Goal: Information Seeking & Learning: Learn about a topic

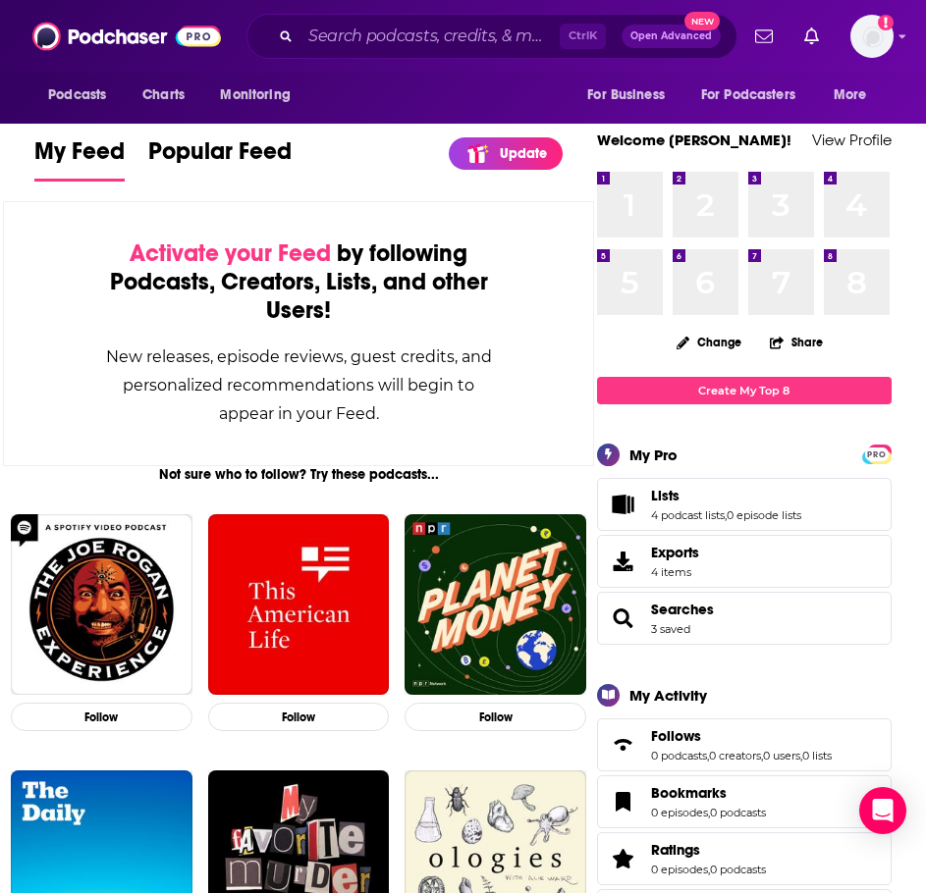
click at [400, 17] on div "Ctrl K Open Advanced New" at bounding box center [491, 36] width 491 height 45
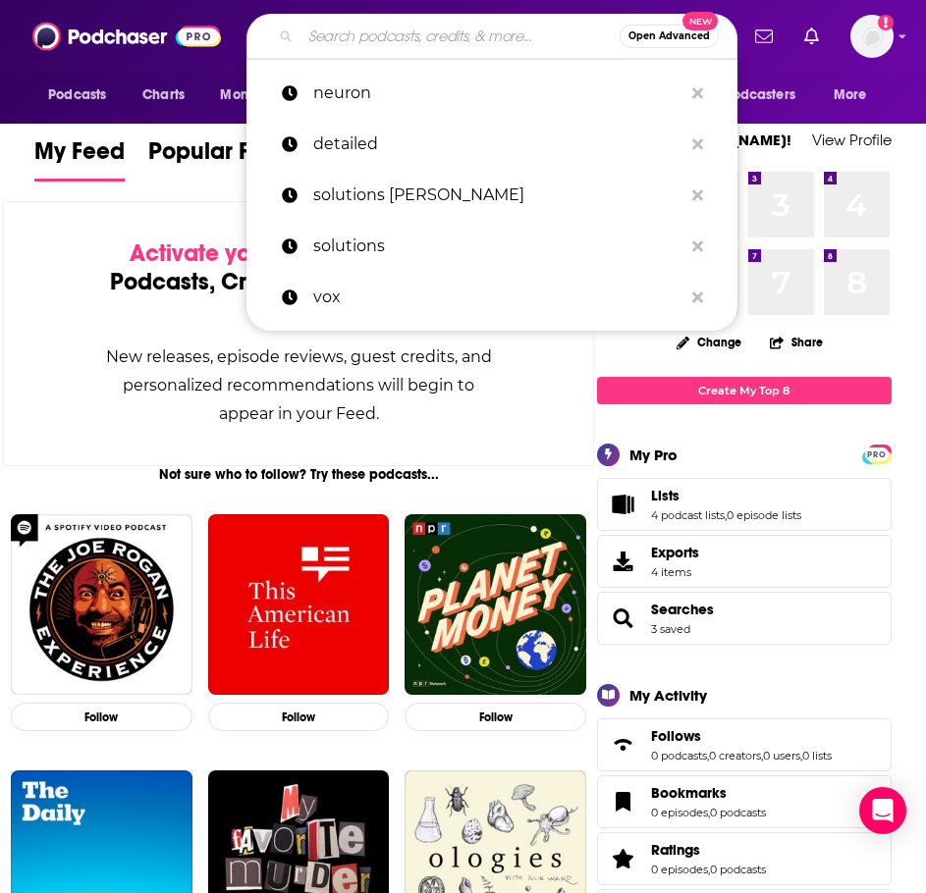
click at [399, 40] on input "Search podcasts, credits, & more..." at bounding box center [459, 36] width 319 height 31
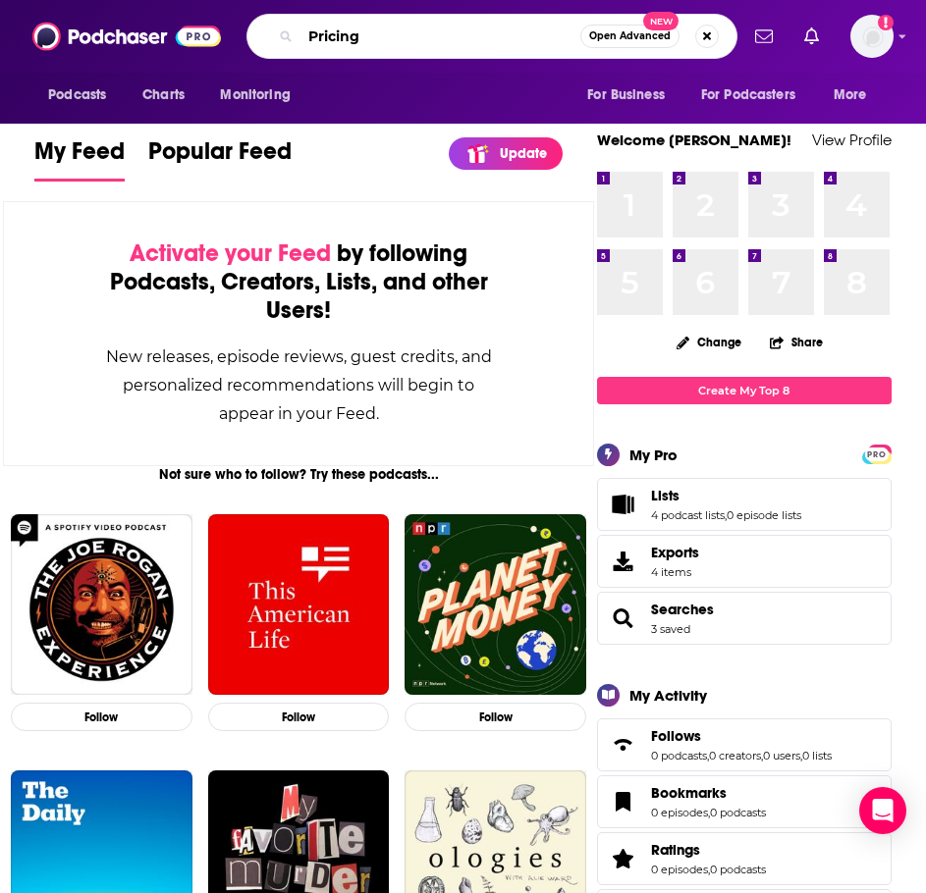
type input "Pricing"
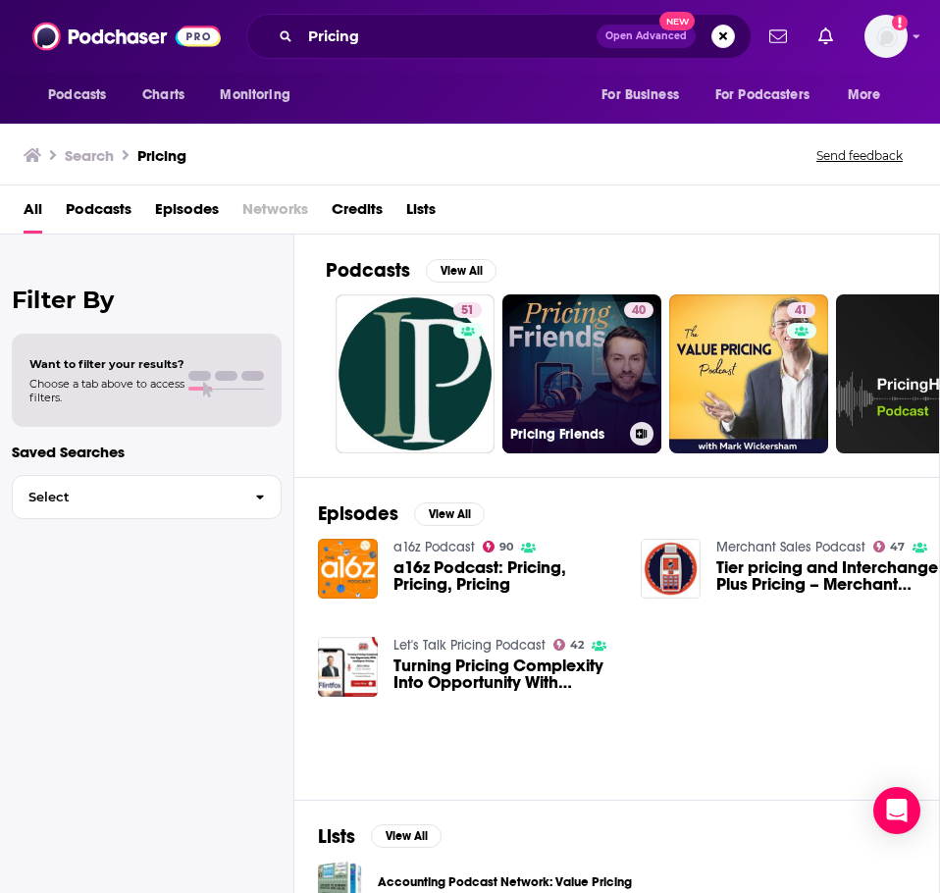
click at [535, 352] on link "40 Pricing Friends" at bounding box center [582, 373] width 159 height 159
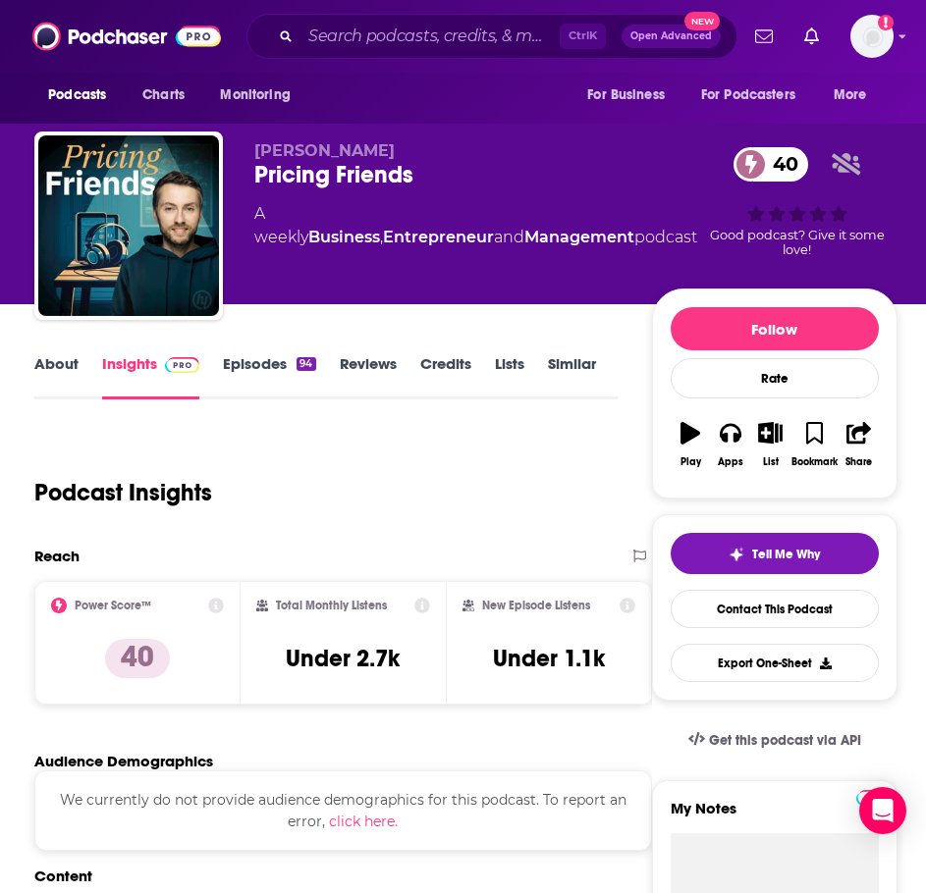
click at [289, 365] on link "Episodes 94" at bounding box center [269, 376] width 92 height 45
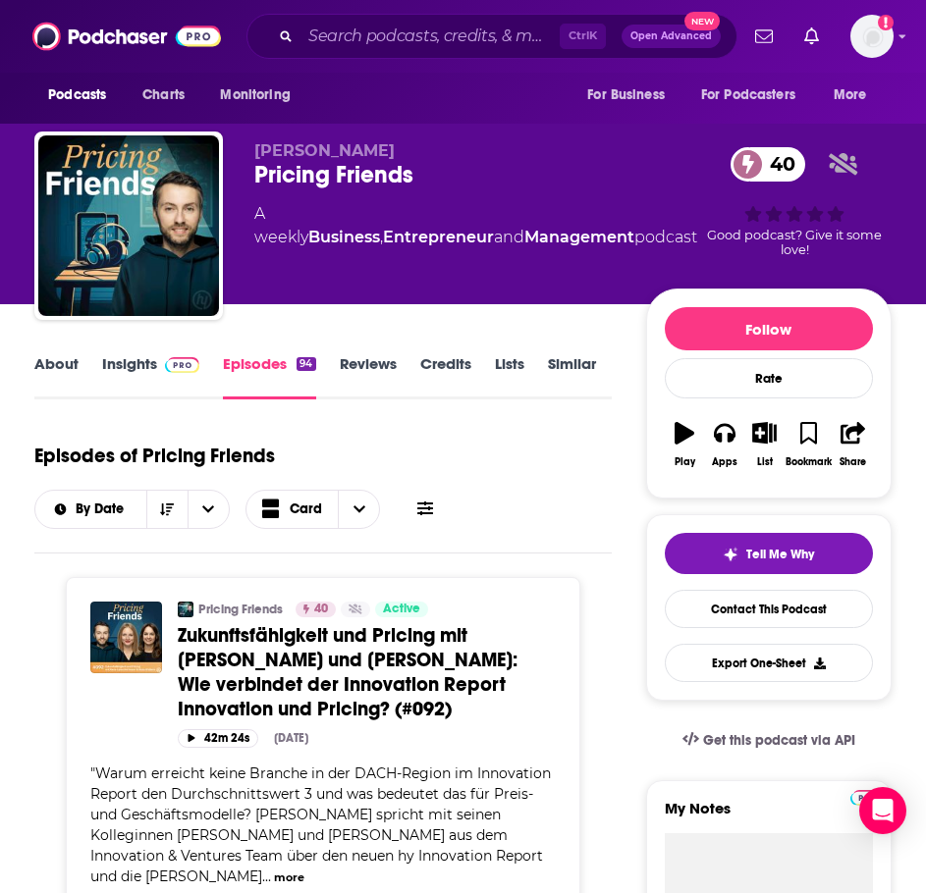
scroll to position [491, 0]
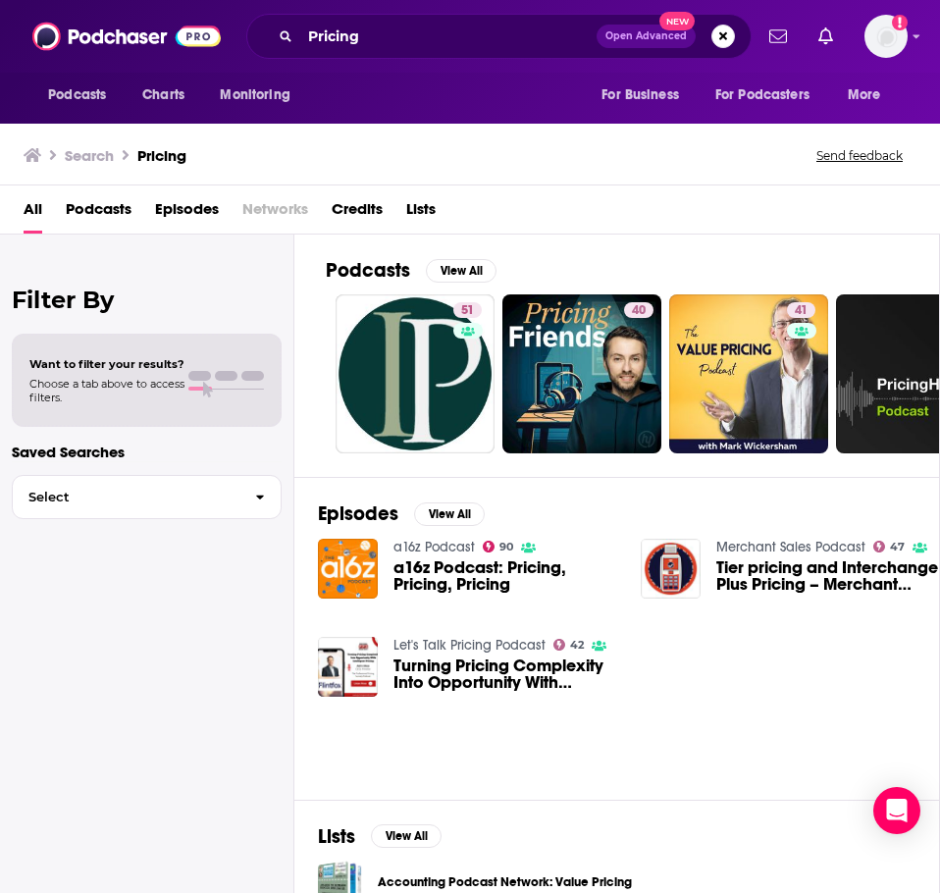
click at [87, 210] on span "Podcasts" at bounding box center [99, 213] width 66 height 40
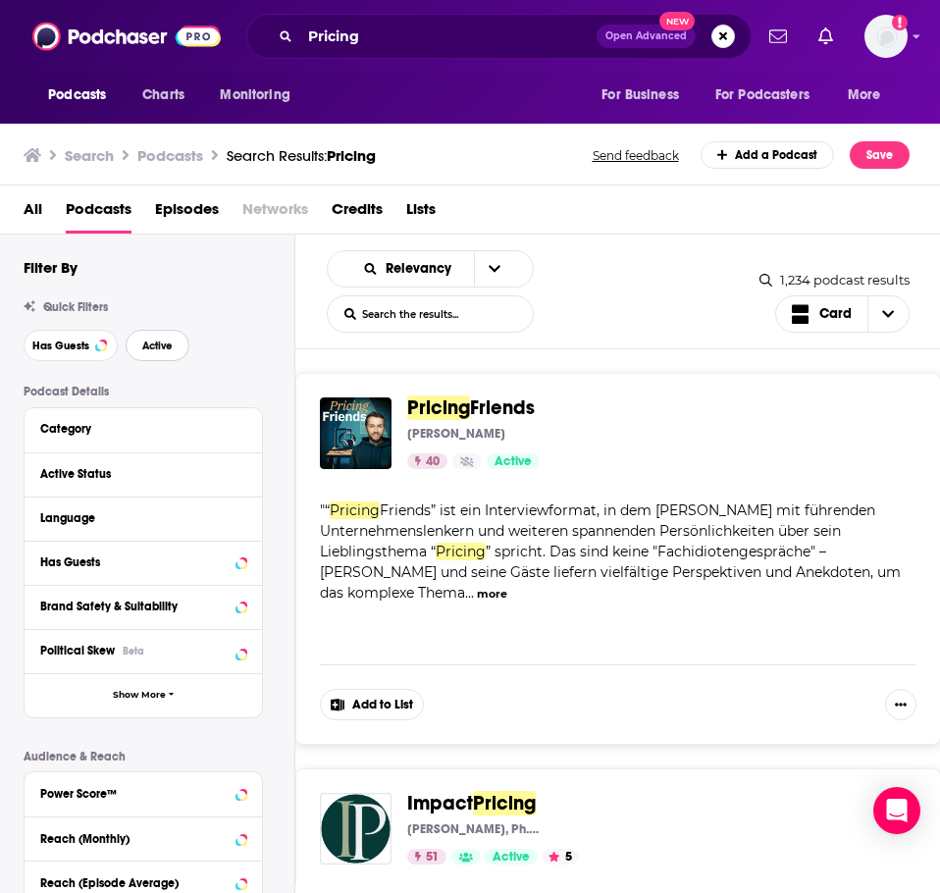
click at [151, 338] on button "Active" at bounding box center [158, 345] width 64 height 31
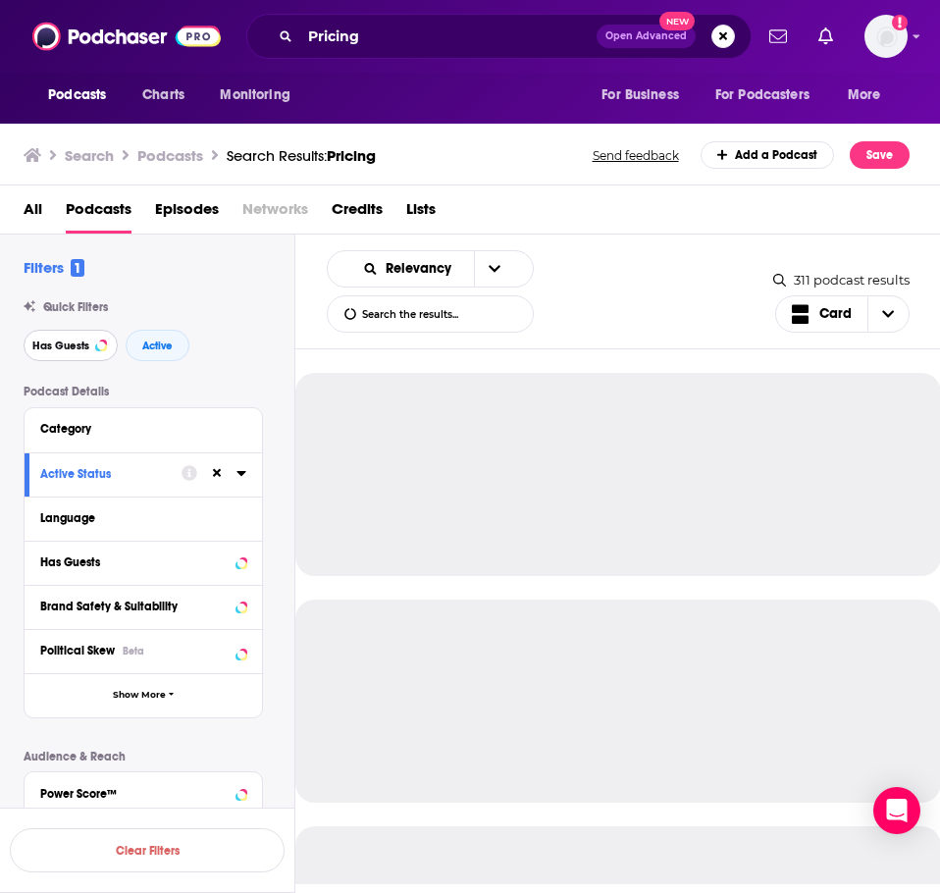
click at [93, 341] on button "Has Guests" at bounding box center [71, 345] width 94 height 31
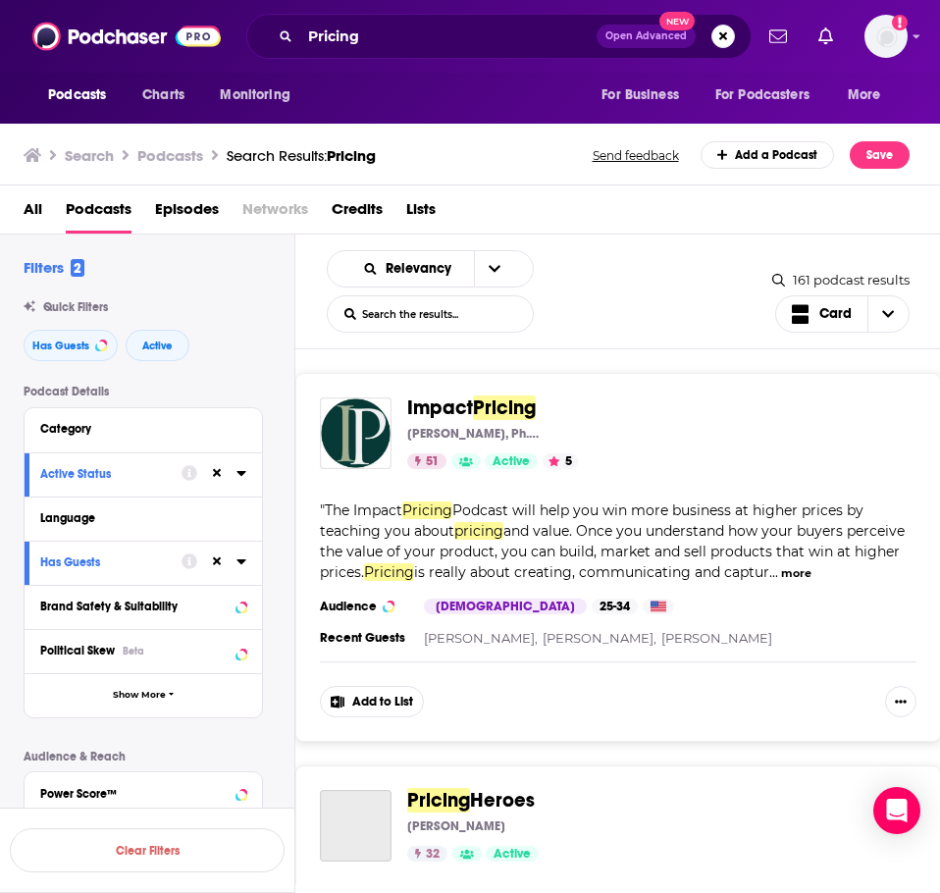
click at [96, 519] on div "Language" at bounding box center [136, 518] width 193 height 14
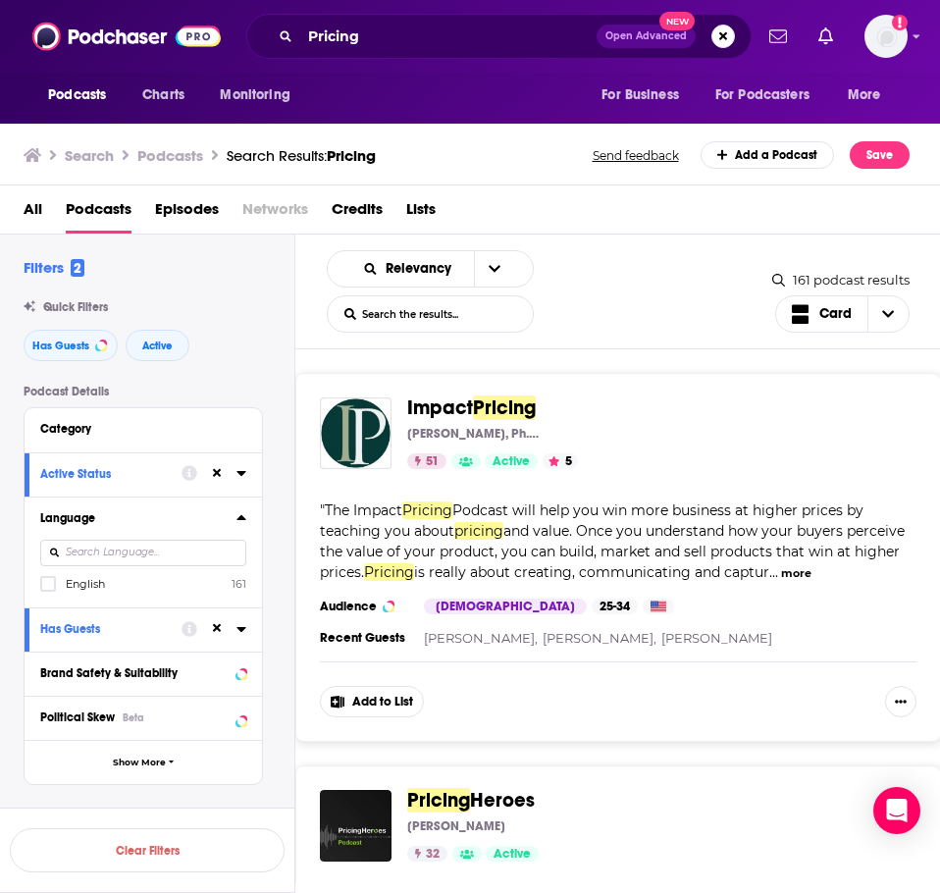
click at [90, 547] on input at bounding box center [143, 553] width 206 height 27
click at [40, 587] on label at bounding box center [48, 584] width 16 height 16
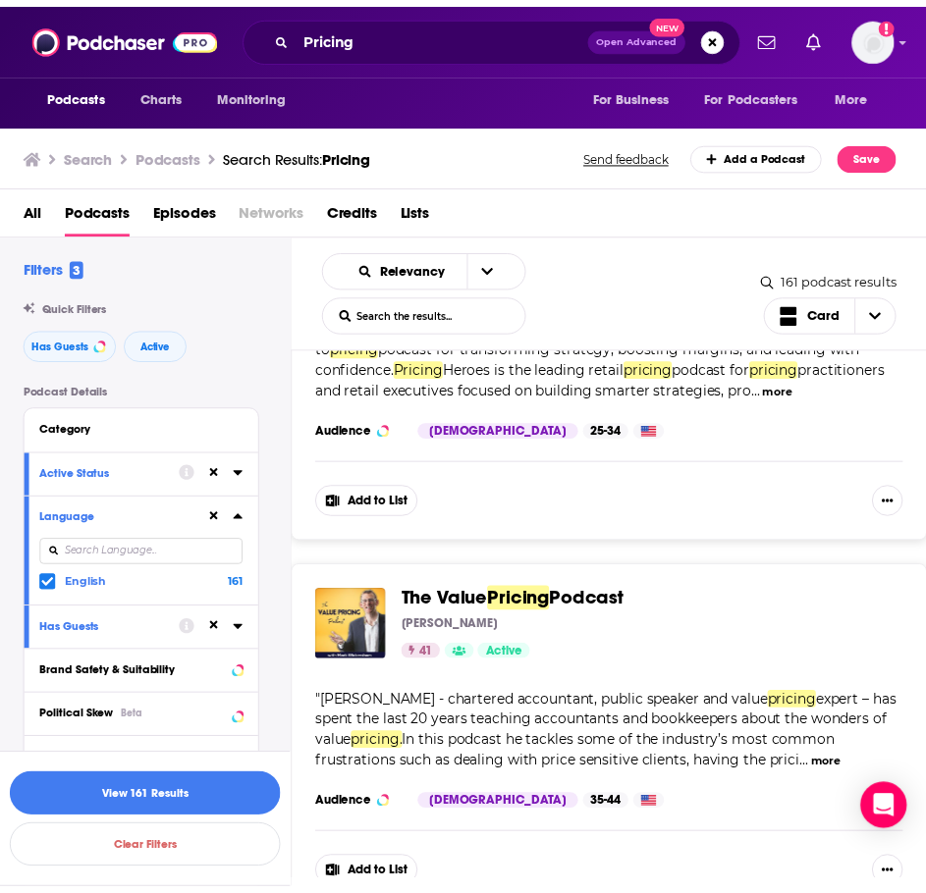
scroll to position [687, 0]
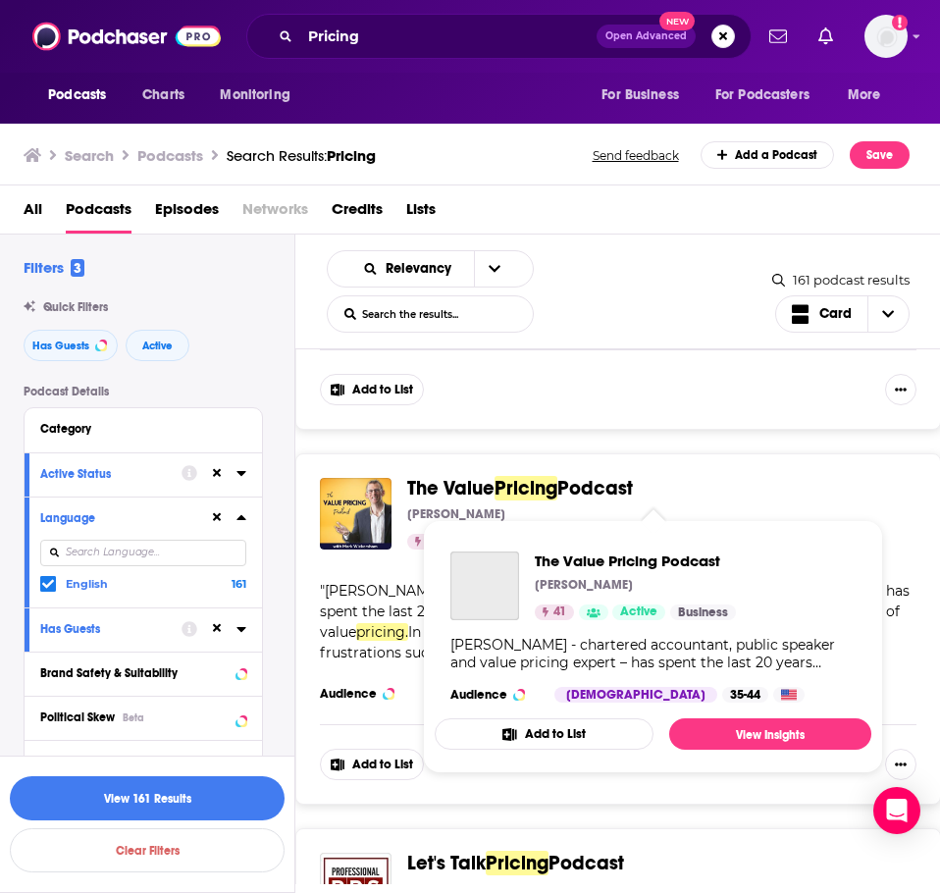
click at [592, 486] on span "Podcast" at bounding box center [596, 488] width 76 height 25
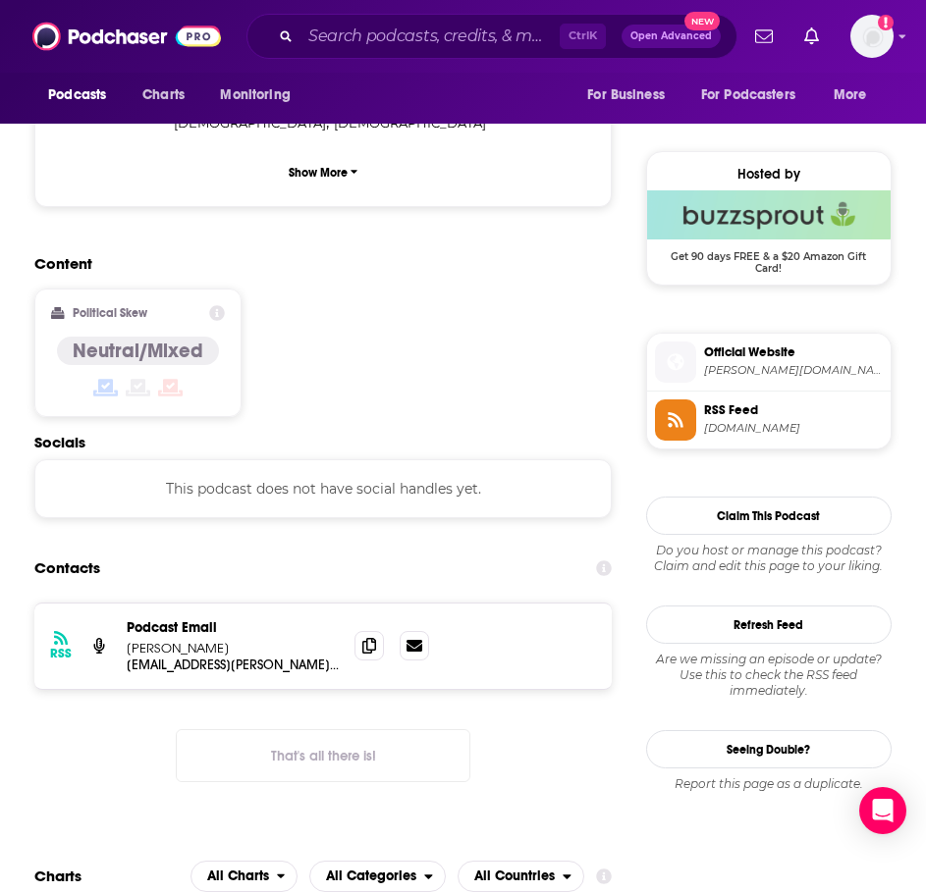
scroll to position [1374, 0]
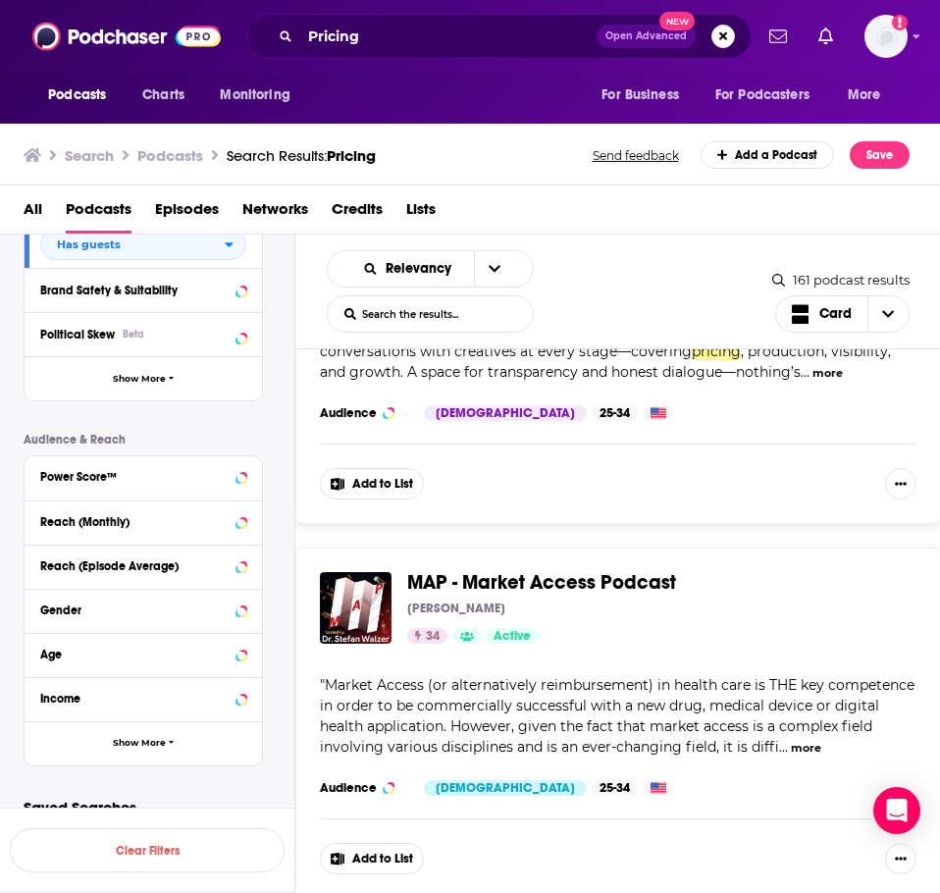
scroll to position [9003, 0]
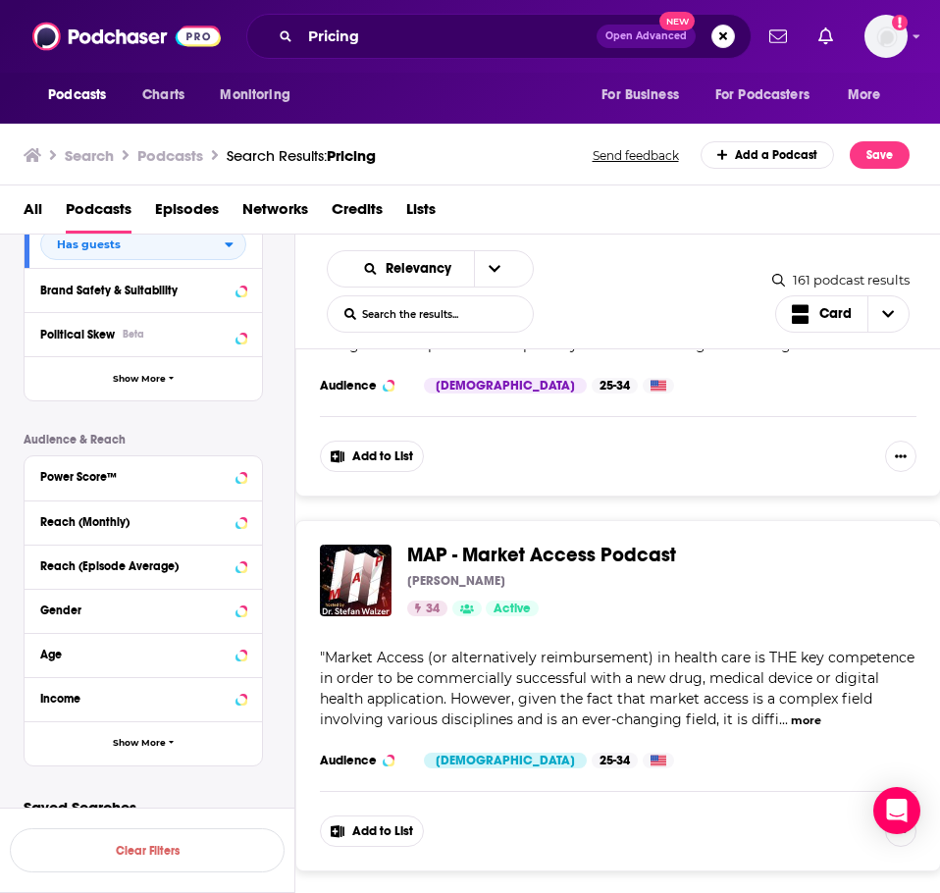
drag, startPoint x: 390, startPoint y: 52, endPoint x: 387, endPoint y: 36, distance: 16.0
click at [390, 51] on div "Pricing Open Advanced New" at bounding box center [499, 36] width 506 height 45
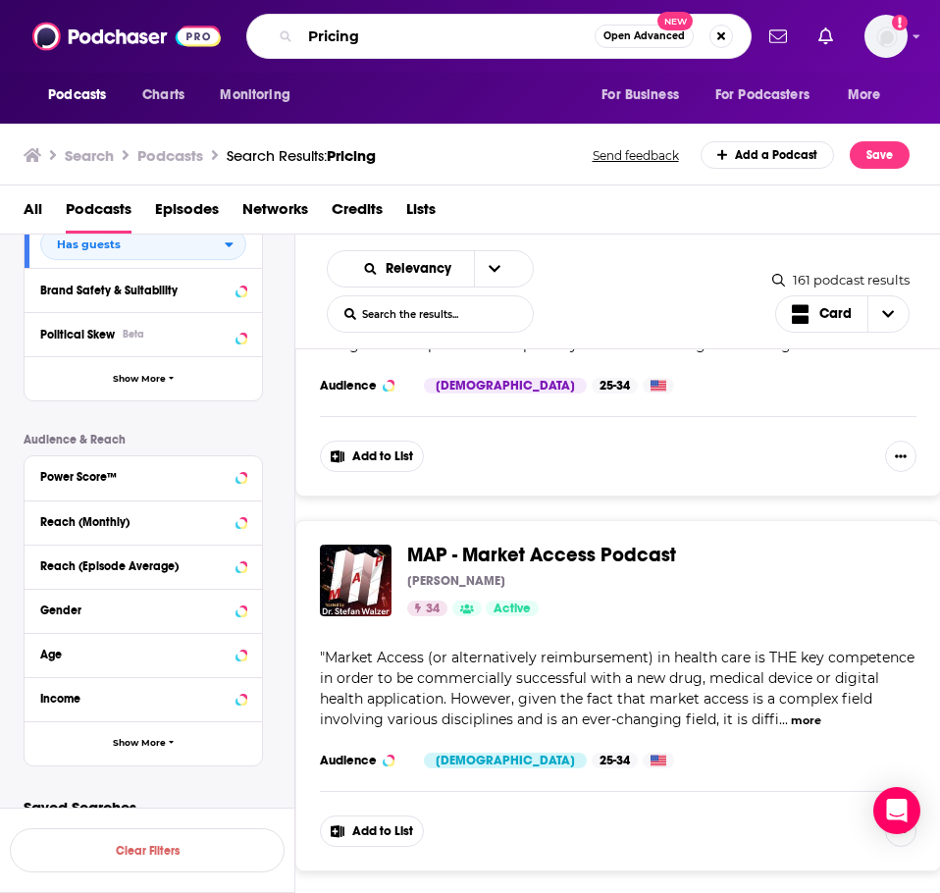
drag, startPoint x: 370, startPoint y: 33, endPoint x: 258, endPoint y: 44, distance: 112.4
click at [258, 44] on div "Pricing Open Advanced New" at bounding box center [499, 36] width 506 height 45
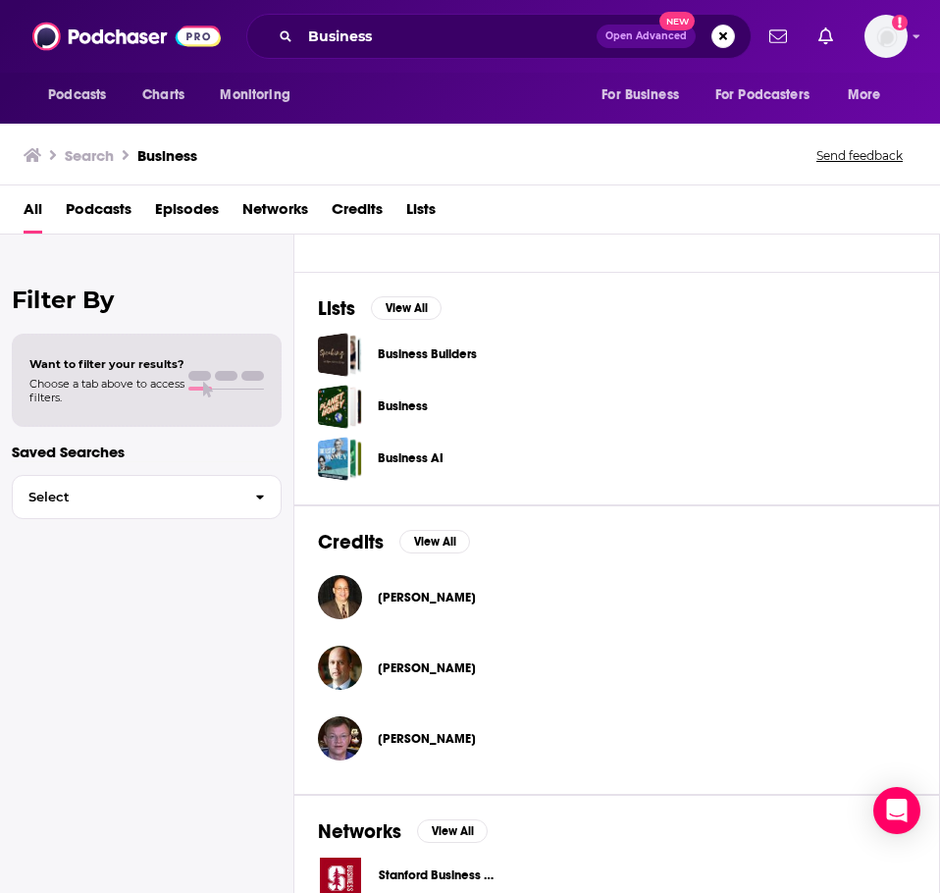
scroll to position [491, 0]
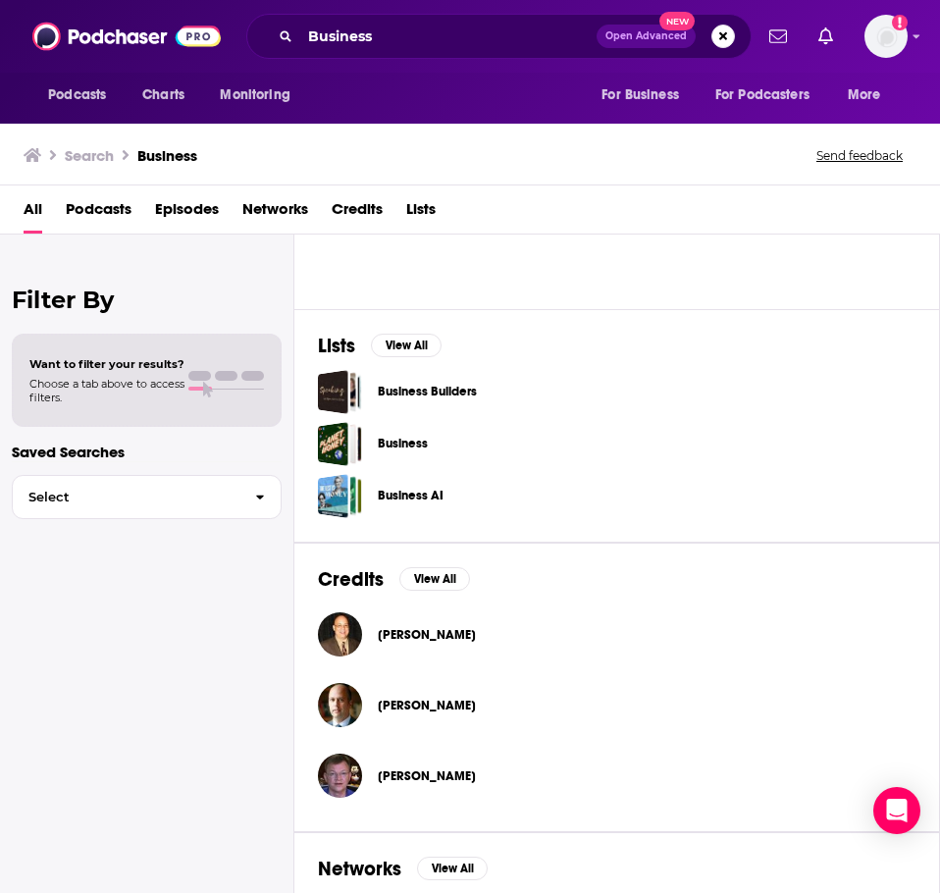
click at [383, 331] on div "Lists View All Business Builders Business Business AI" at bounding box center [617, 426] width 646 height 234
click at [394, 344] on button "View All" at bounding box center [406, 346] width 71 height 24
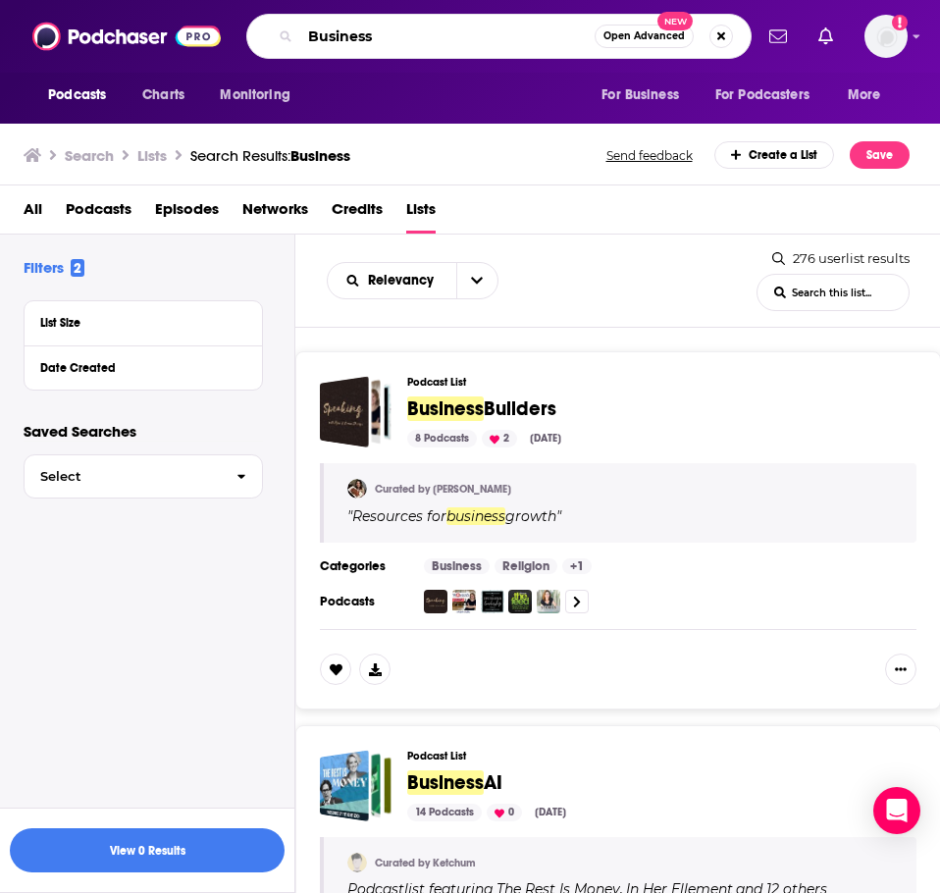
click at [406, 49] on input "Business" at bounding box center [447, 36] width 294 height 31
drag, startPoint x: 406, startPoint y: 49, endPoint x: 281, endPoint y: 46, distance: 125.7
click at [281, 46] on div "Business Open Advanced New" at bounding box center [499, 36] width 506 height 45
type input "Pricing"
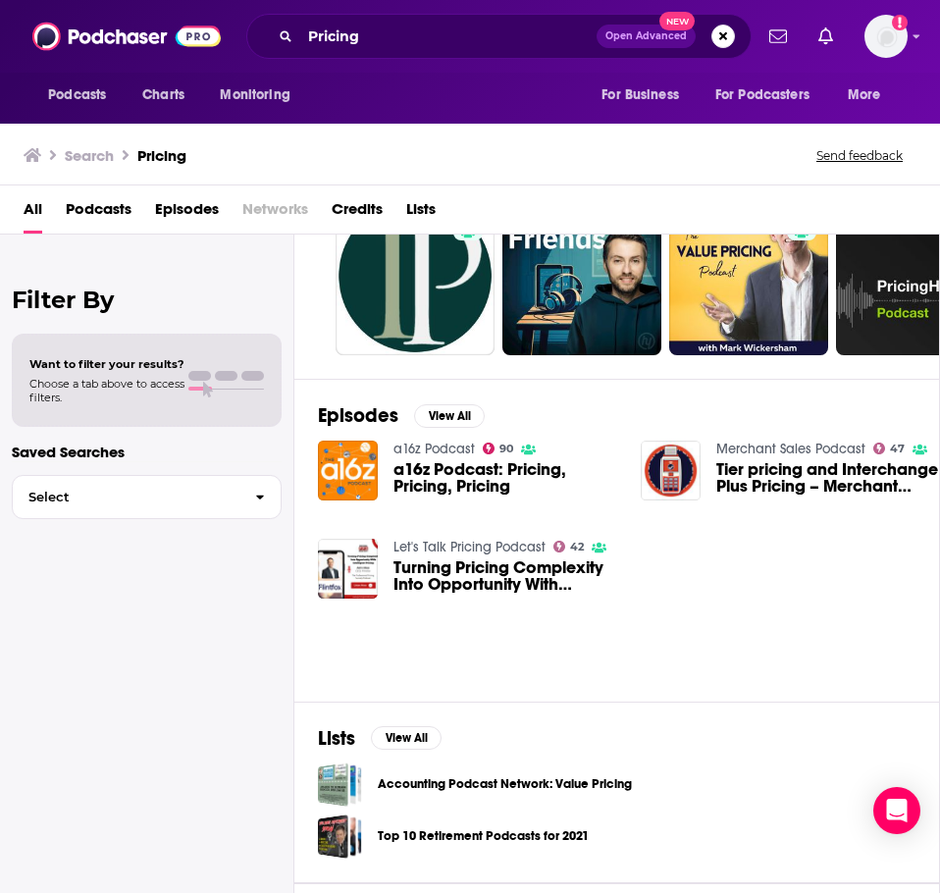
scroll to position [196, 0]
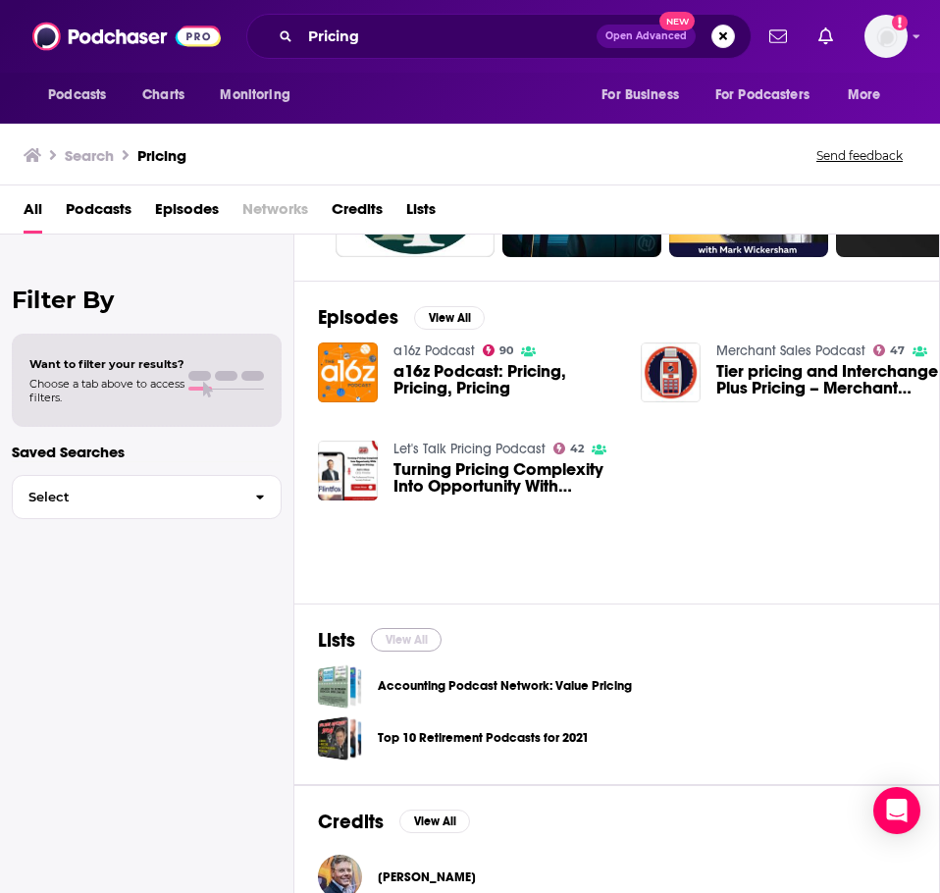
click at [413, 646] on button "View All" at bounding box center [406, 640] width 71 height 24
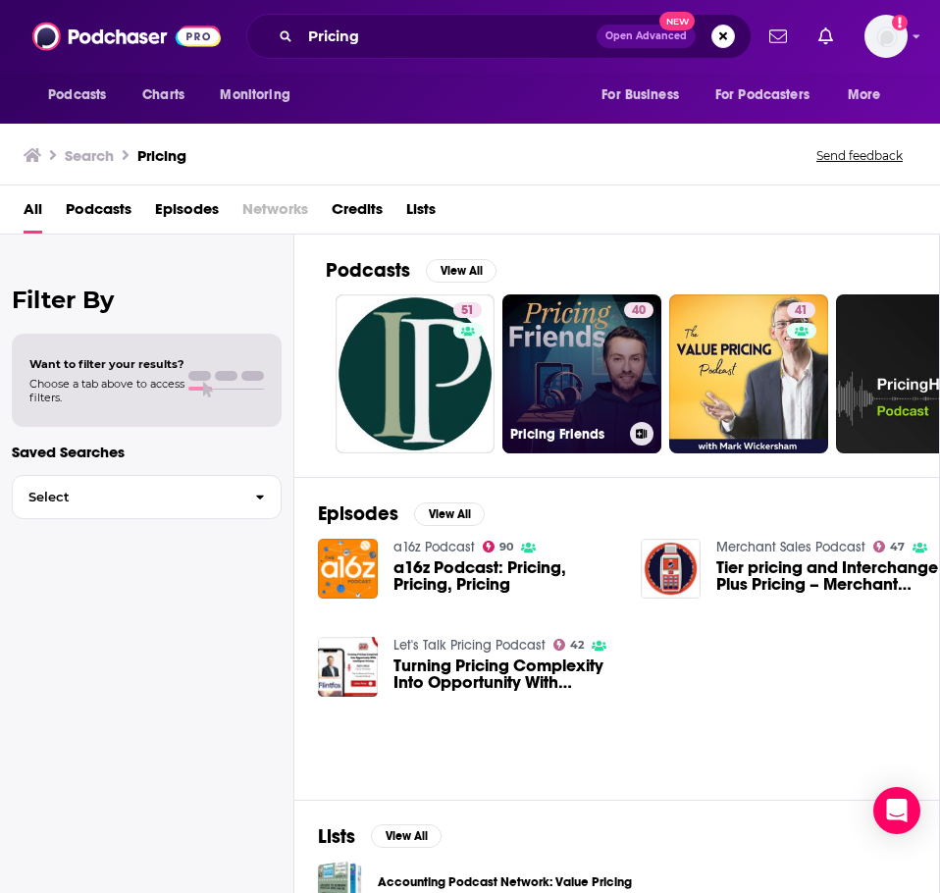
click at [625, 377] on div "40" at bounding box center [638, 362] width 29 height 120
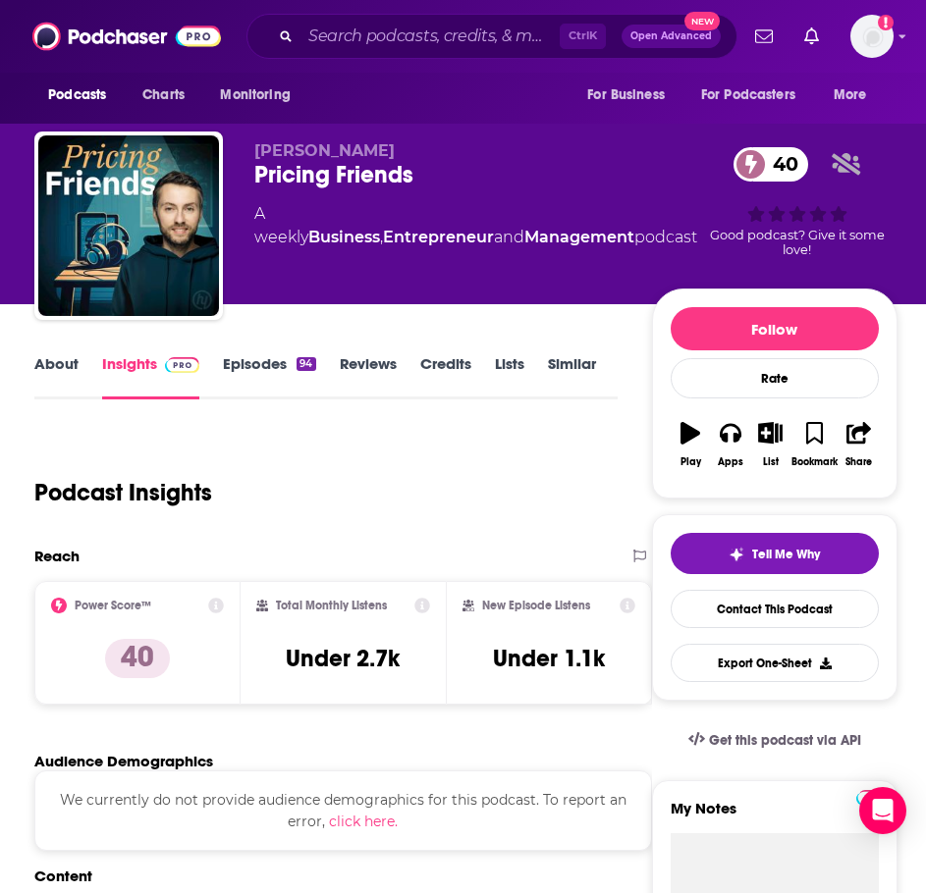
click at [270, 357] on link "Episodes 94" at bounding box center [269, 376] width 92 height 45
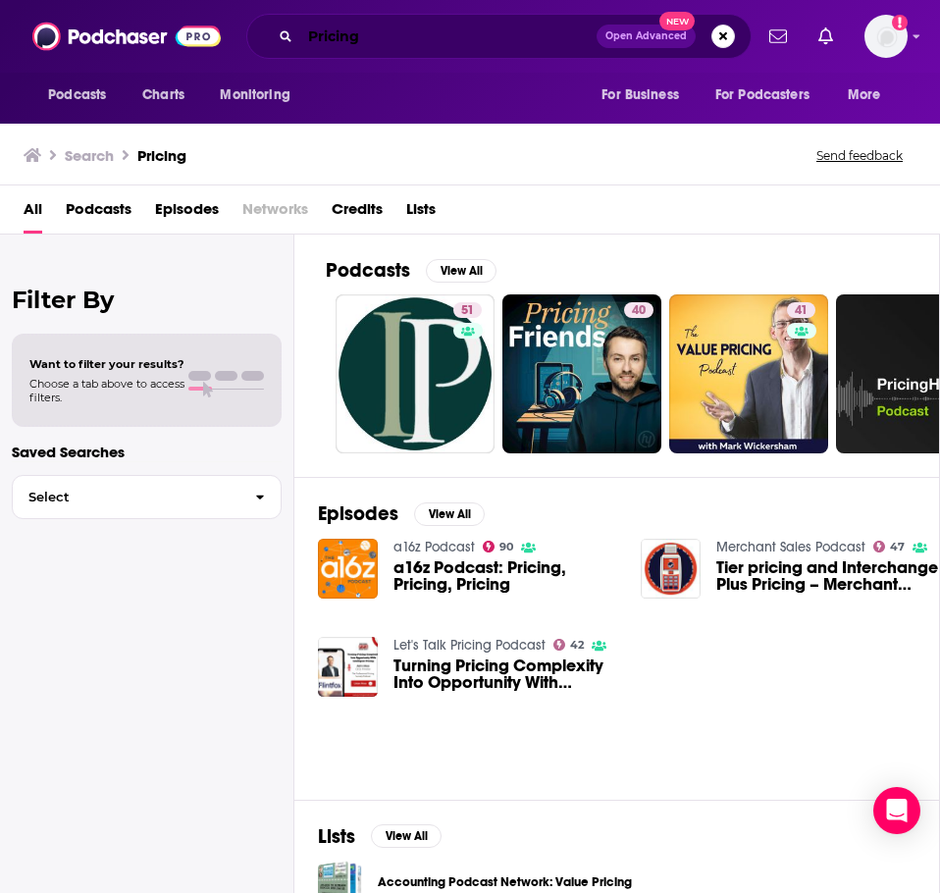
click at [409, 34] on input "Pricing" at bounding box center [448, 36] width 296 height 31
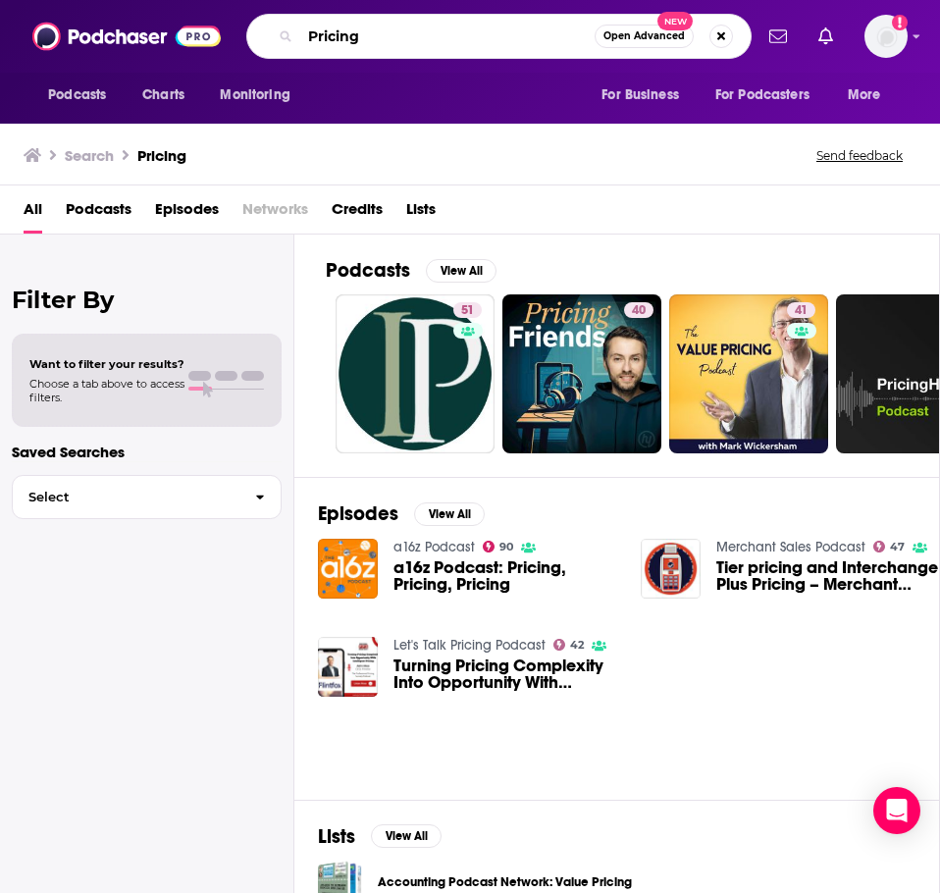
drag, startPoint x: 409, startPoint y: 34, endPoint x: 284, endPoint y: 28, distance: 125.8
click at [284, 28] on div "Pricing Open Advanced New" at bounding box center [499, 36] width 506 height 45
type input "revenue"
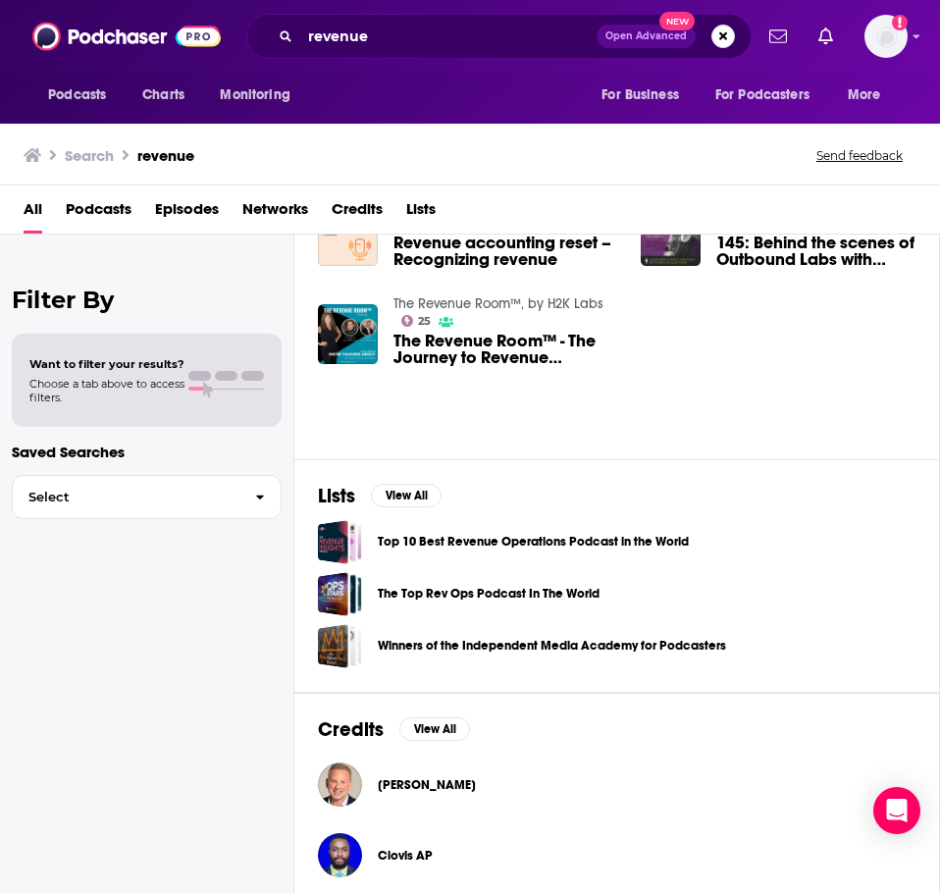
scroll to position [393, 0]
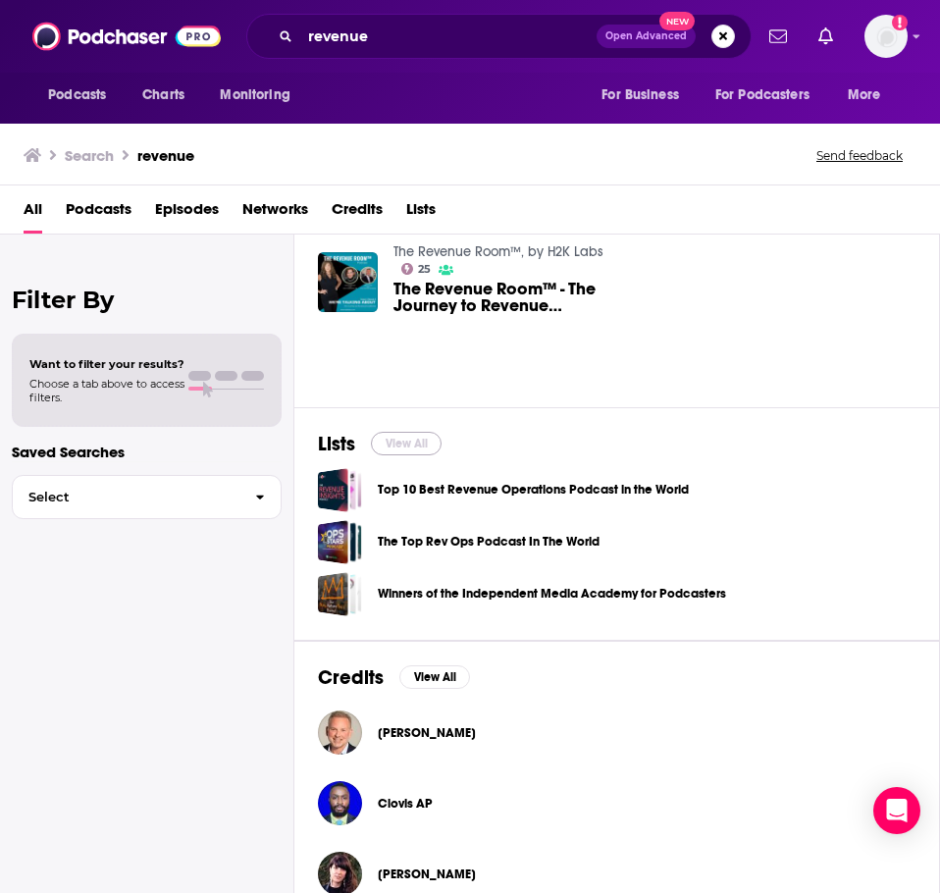
click at [422, 447] on button "View All" at bounding box center [406, 444] width 71 height 24
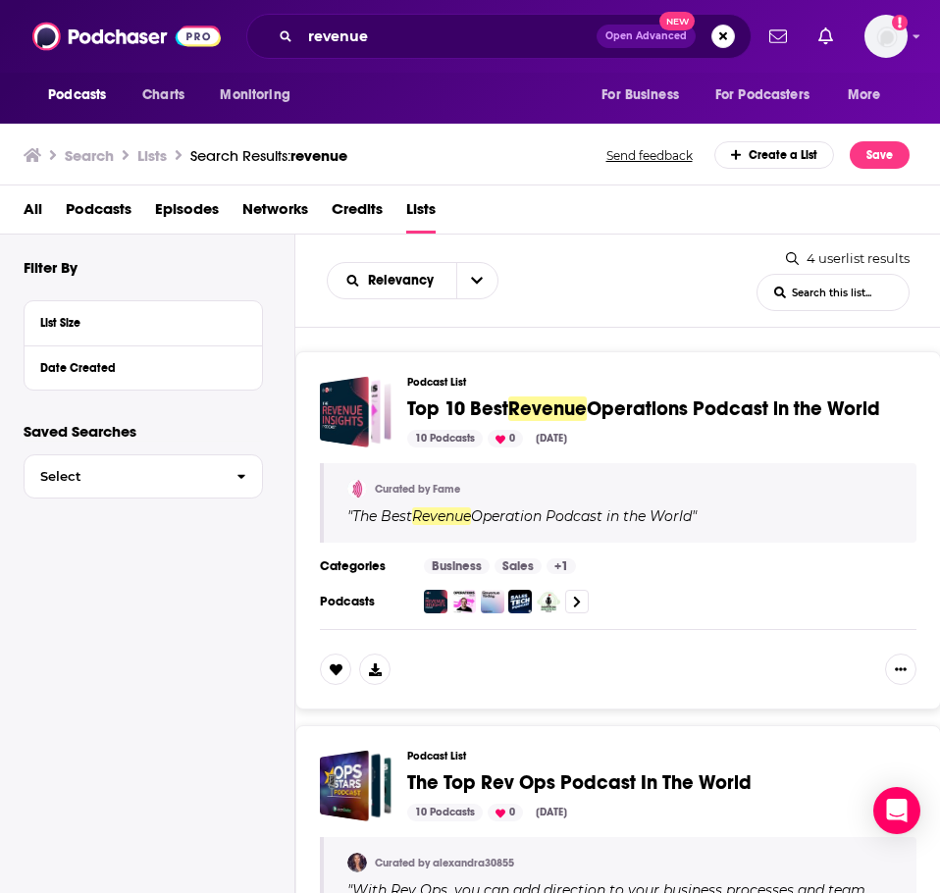
click at [119, 207] on span "Podcasts" at bounding box center [99, 213] width 66 height 40
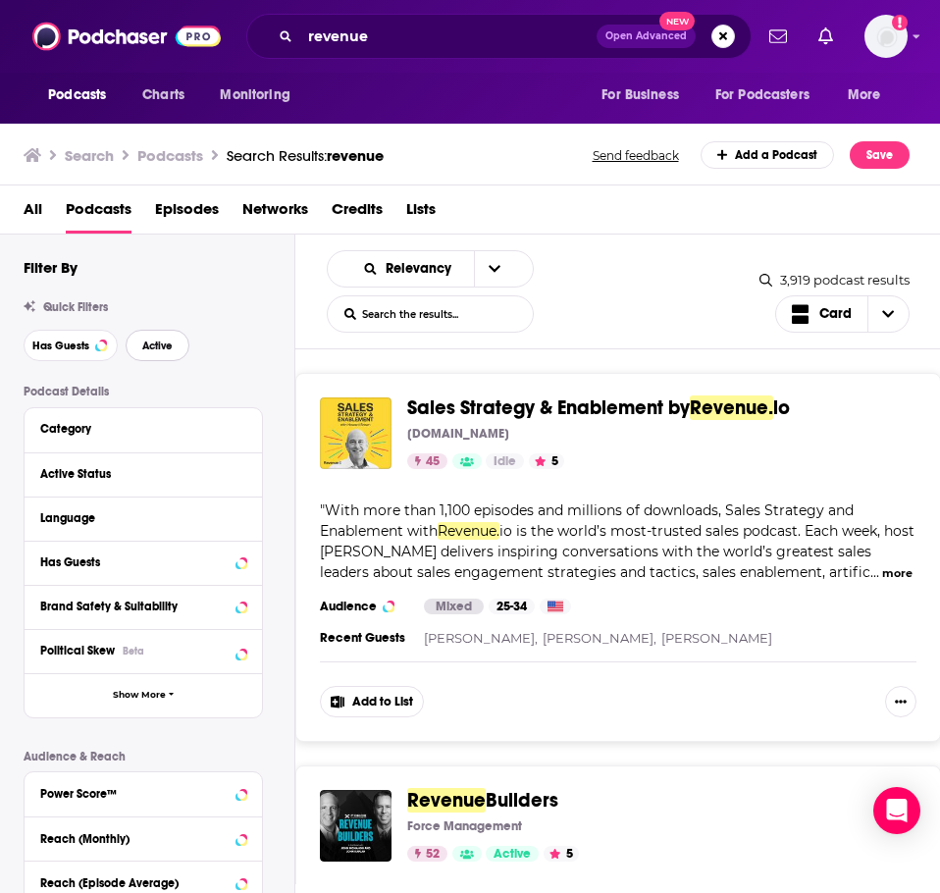
drag, startPoint x: 656, startPoint y: 401, endPoint x: 175, endPoint y: 340, distance: 485.0
click at [175, 340] on button "Active" at bounding box center [158, 345] width 64 height 31
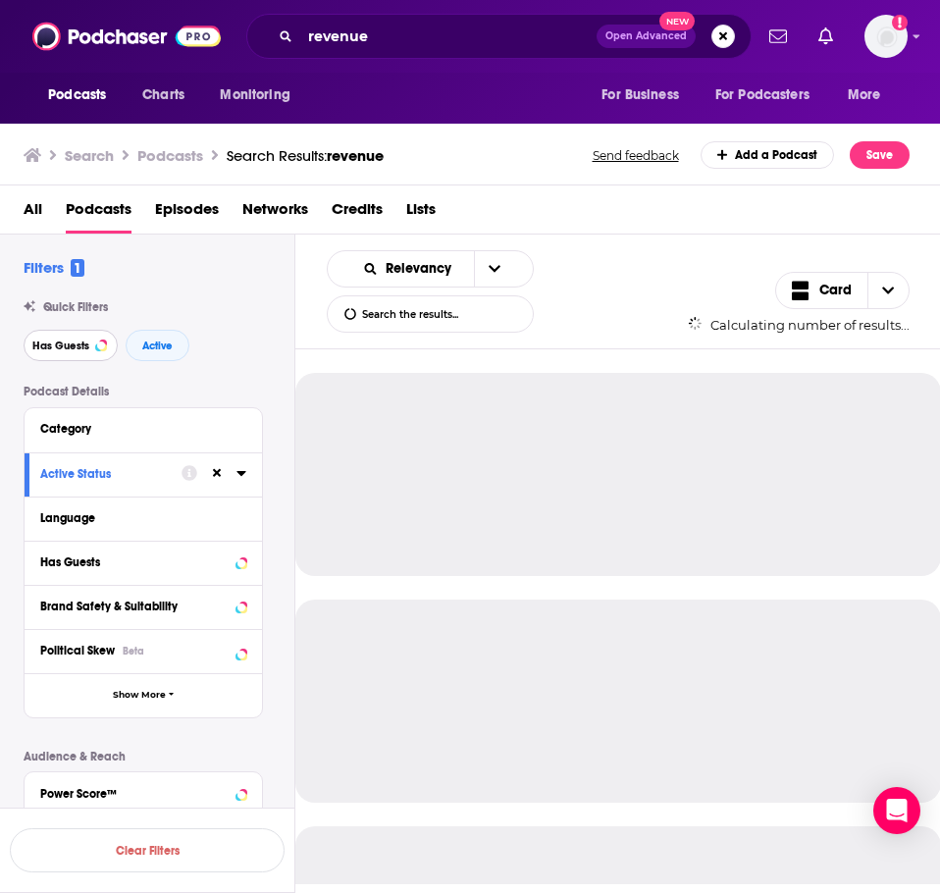
click at [49, 341] on span "Has Guests" at bounding box center [60, 346] width 57 height 11
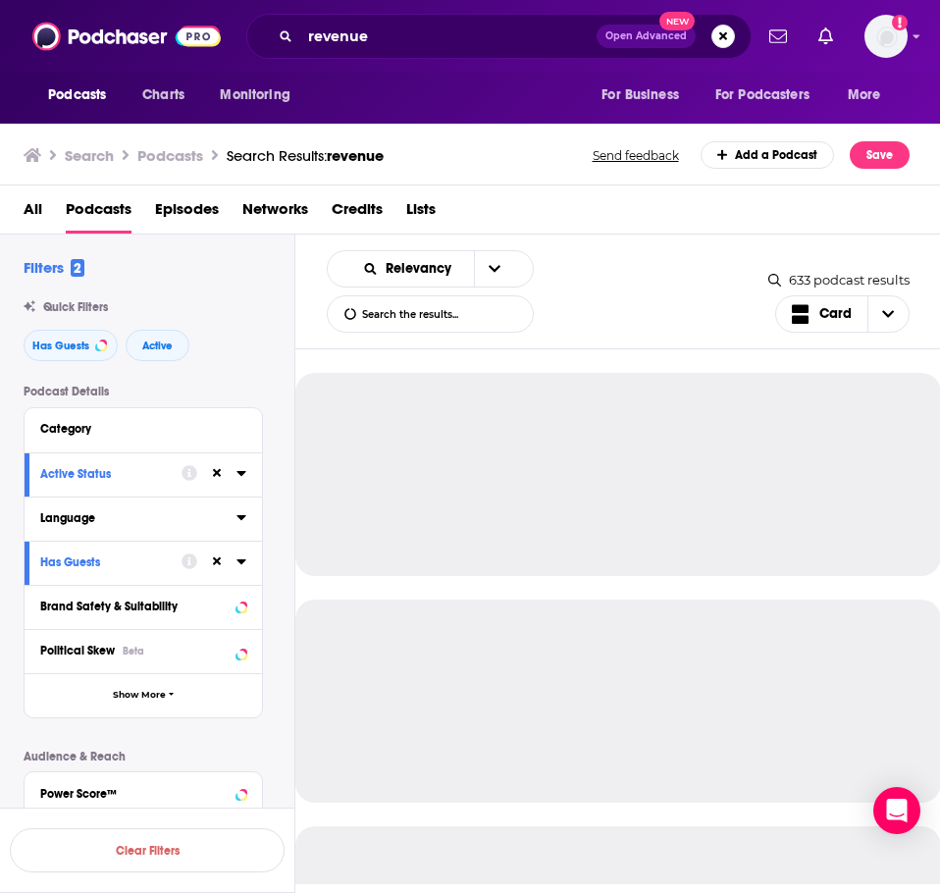
click at [150, 523] on div "Language" at bounding box center [132, 518] width 184 height 14
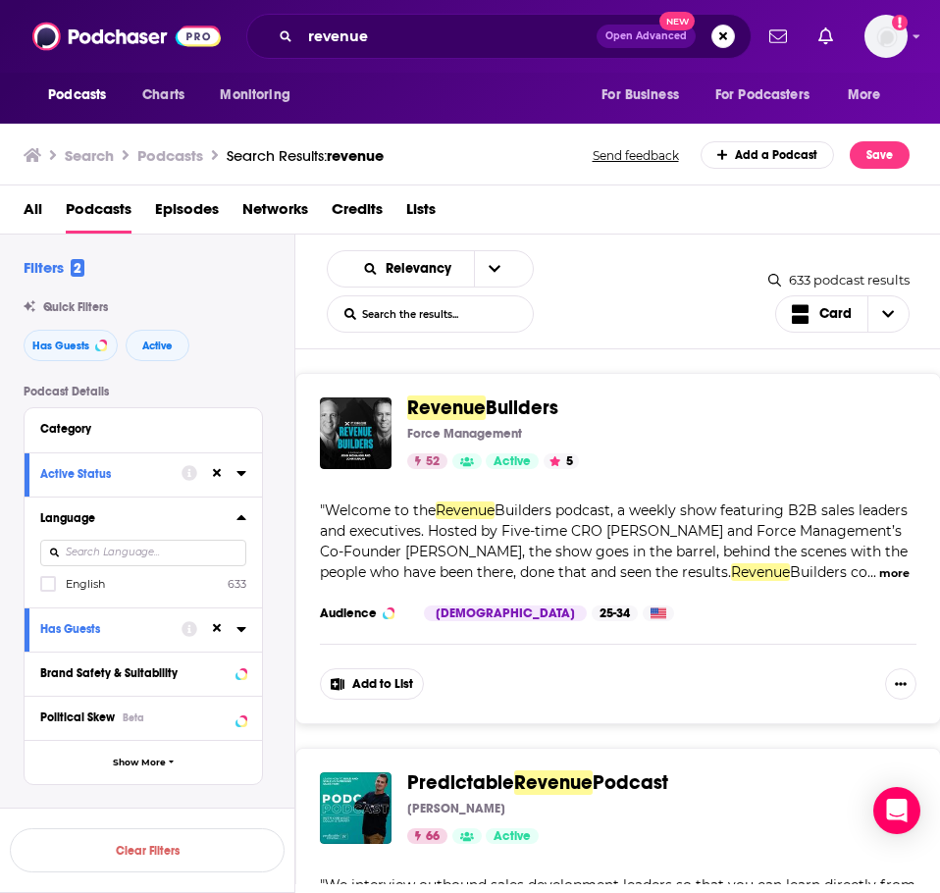
click at [140, 550] on input at bounding box center [143, 553] width 206 height 27
click at [53, 591] on label at bounding box center [48, 584] width 16 height 16
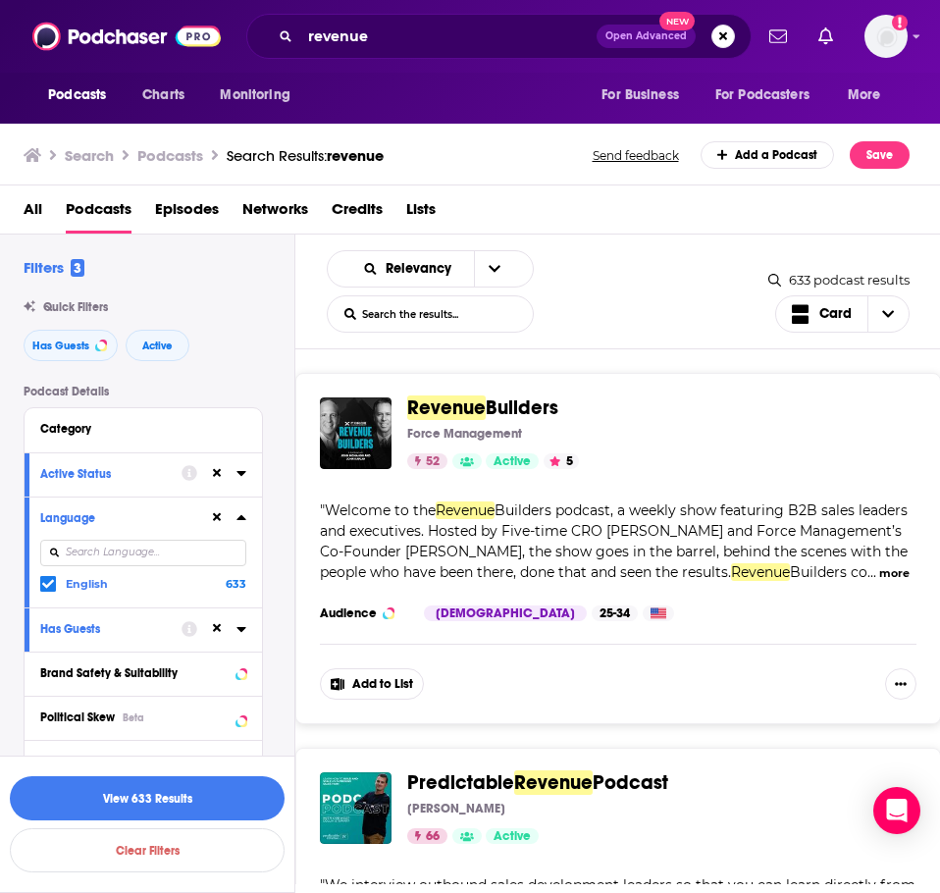
click at [294, 375] on div "Filters 3 Quick Filters Has Guests Active Podcast Details Category Active Statu…" at bounding box center [159, 719] width 271 height 923
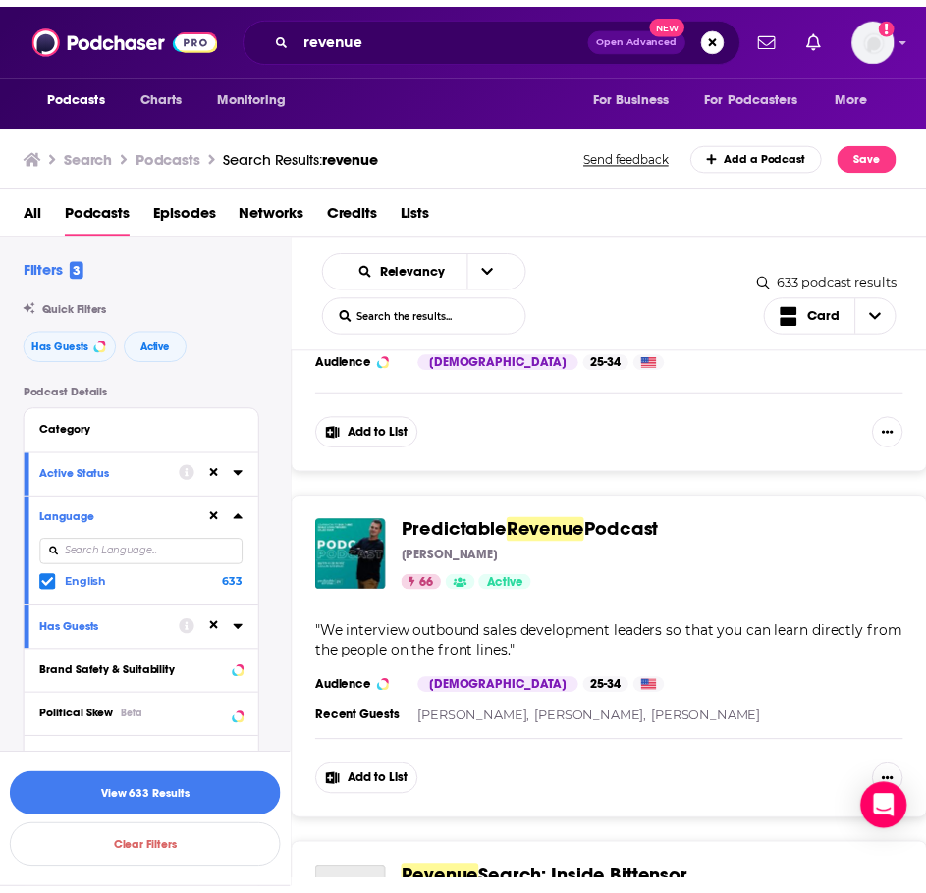
scroll to position [196, 0]
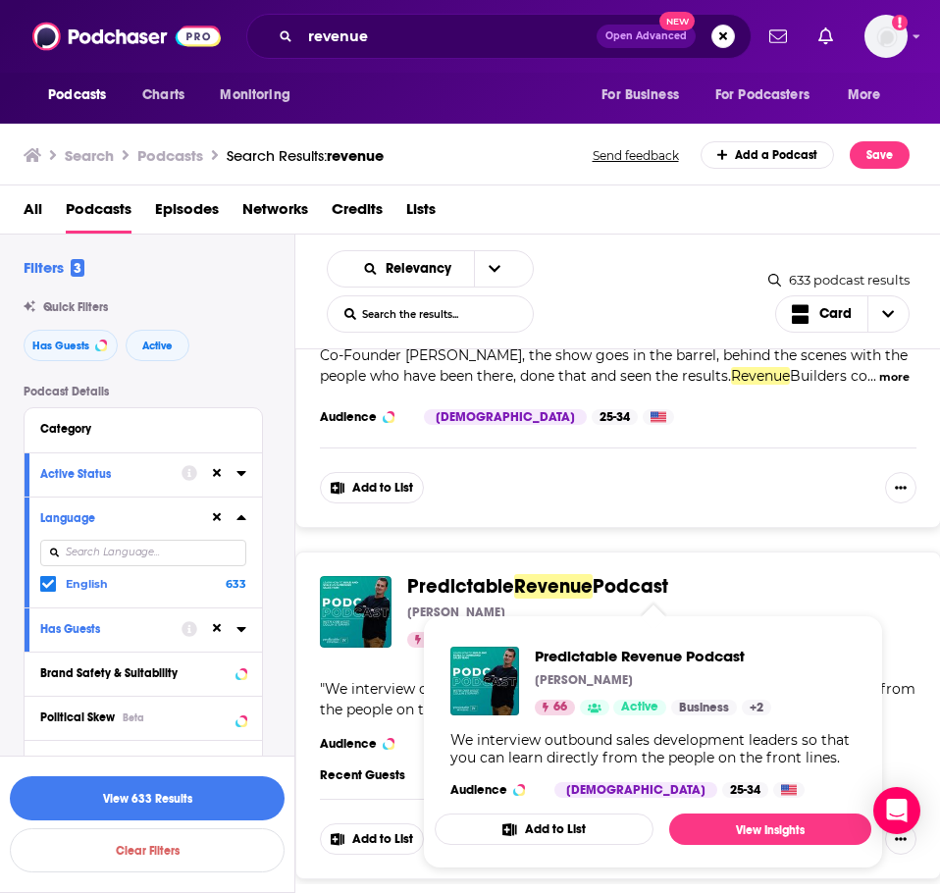
drag, startPoint x: 607, startPoint y: 609, endPoint x: 484, endPoint y: 578, distance: 126.4
click at [484, 578] on div "Predictable Revenue Podcast Collin Stewart 66 Active Categories Business + 2 Ad…" at bounding box center [618, 716] width 646 height 328
drag, startPoint x: 490, startPoint y: 605, endPoint x: 737, endPoint y: 827, distance: 332.3
click at [737, 827] on link "View Insights" at bounding box center [770, 829] width 202 height 31
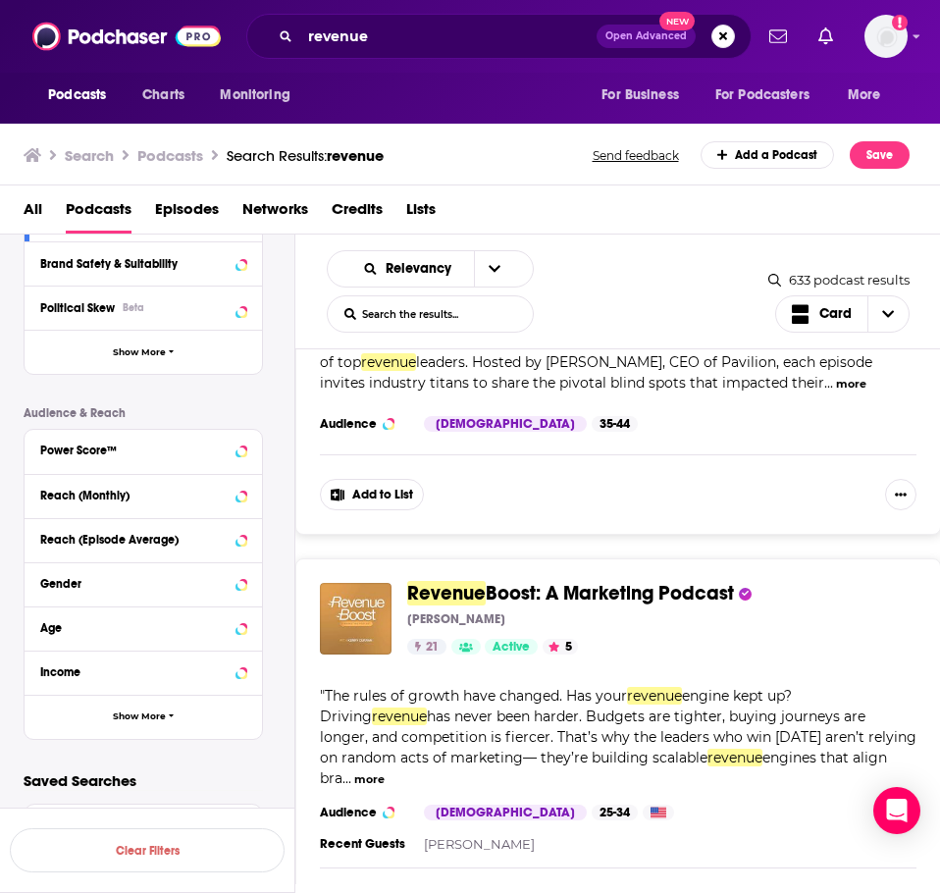
scroll to position [8638, 0]
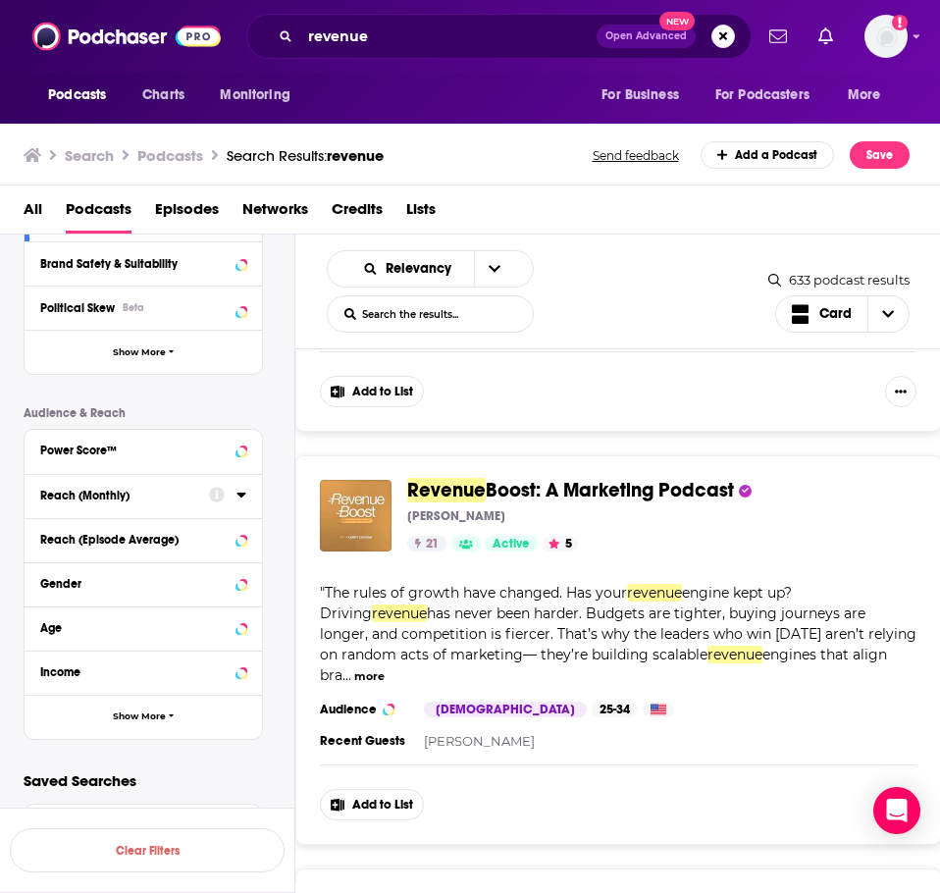
click at [239, 497] on icon at bounding box center [242, 495] width 10 height 16
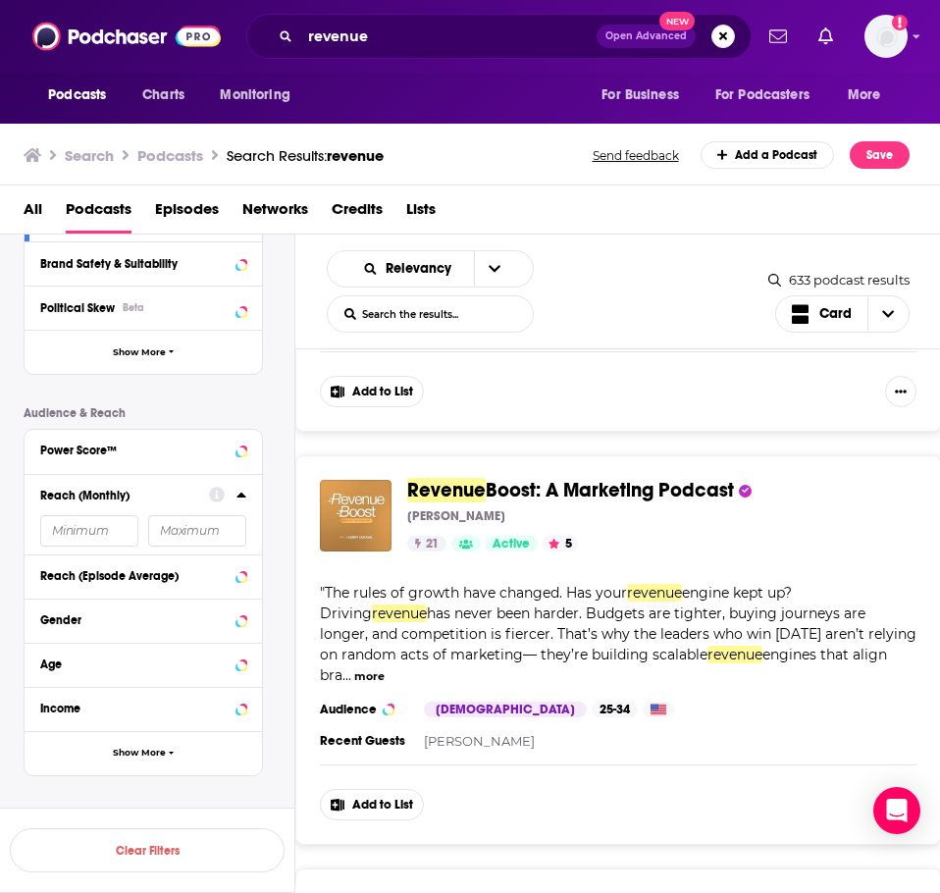
click at [91, 522] on input "number" at bounding box center [89, 530] width 98 height 31
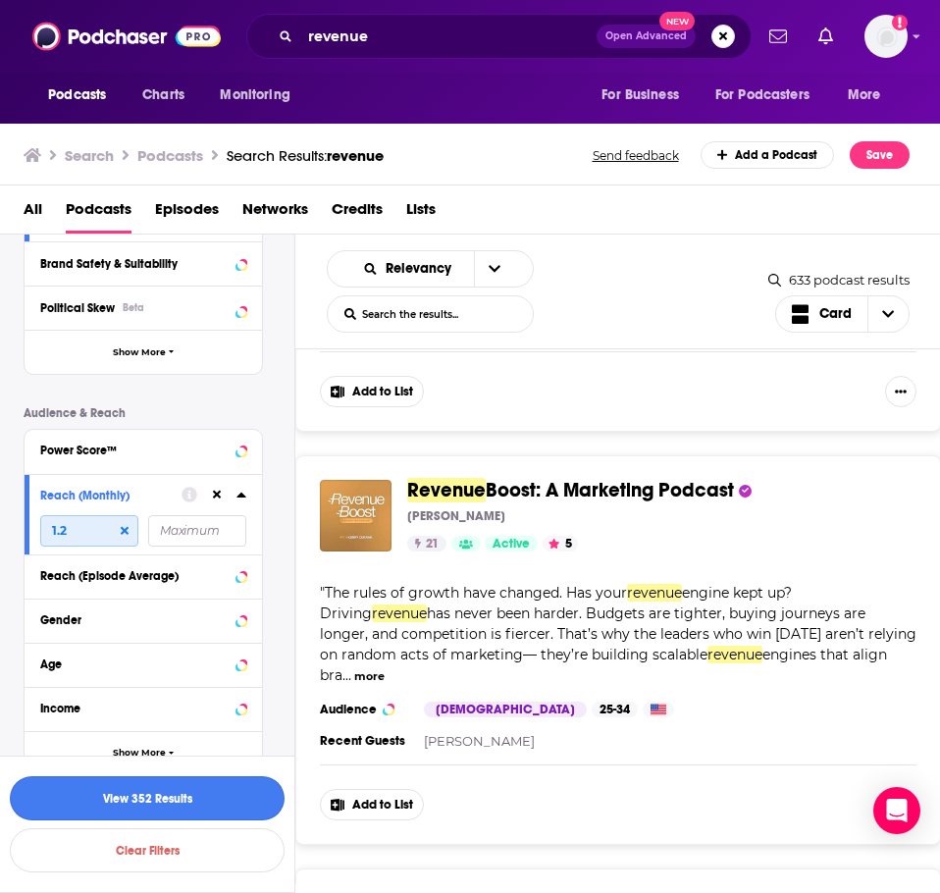
type input "1.2"
click at [225, 793] on button "View 352 Results" at bounding box center [147, 798] width 275 height 44
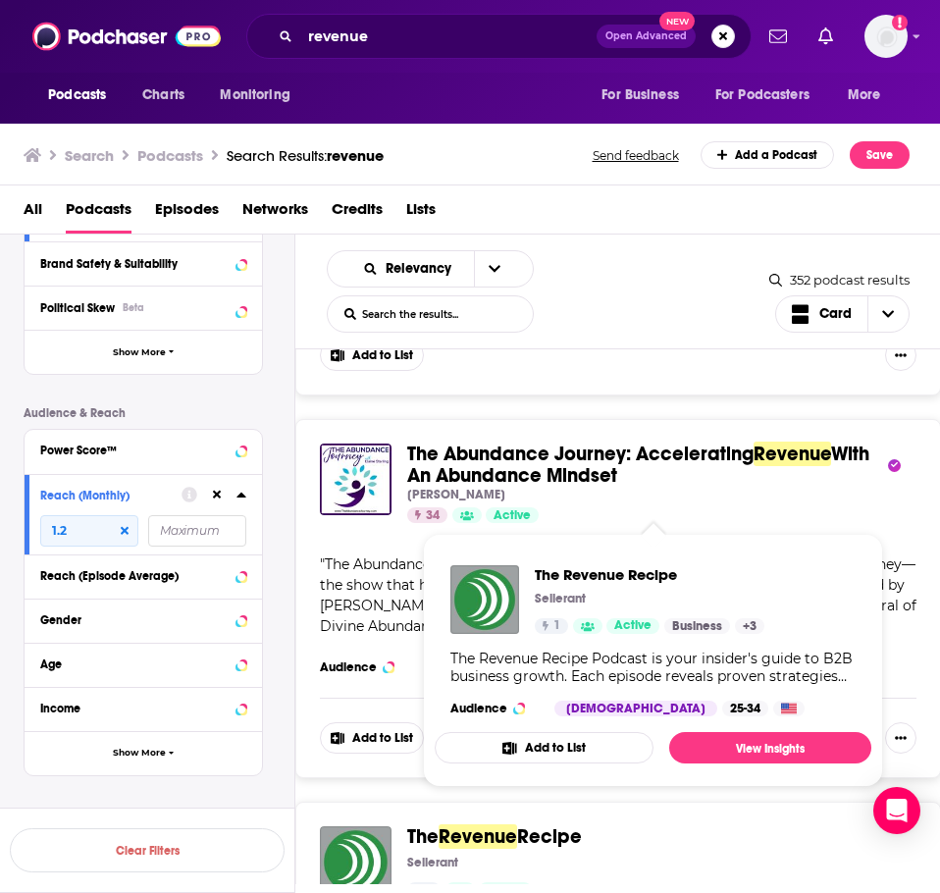
scroll to position [6278, 0]
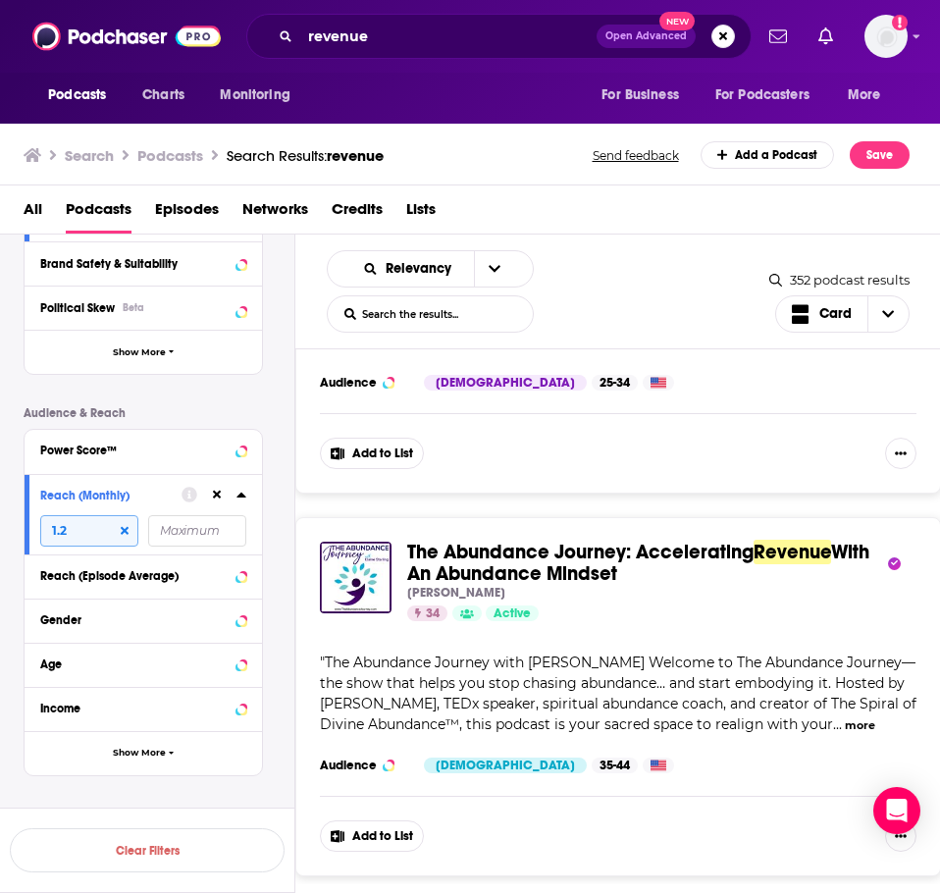
click at [121, 526] on icon at bounding box center [125, 531] width 8 height 12
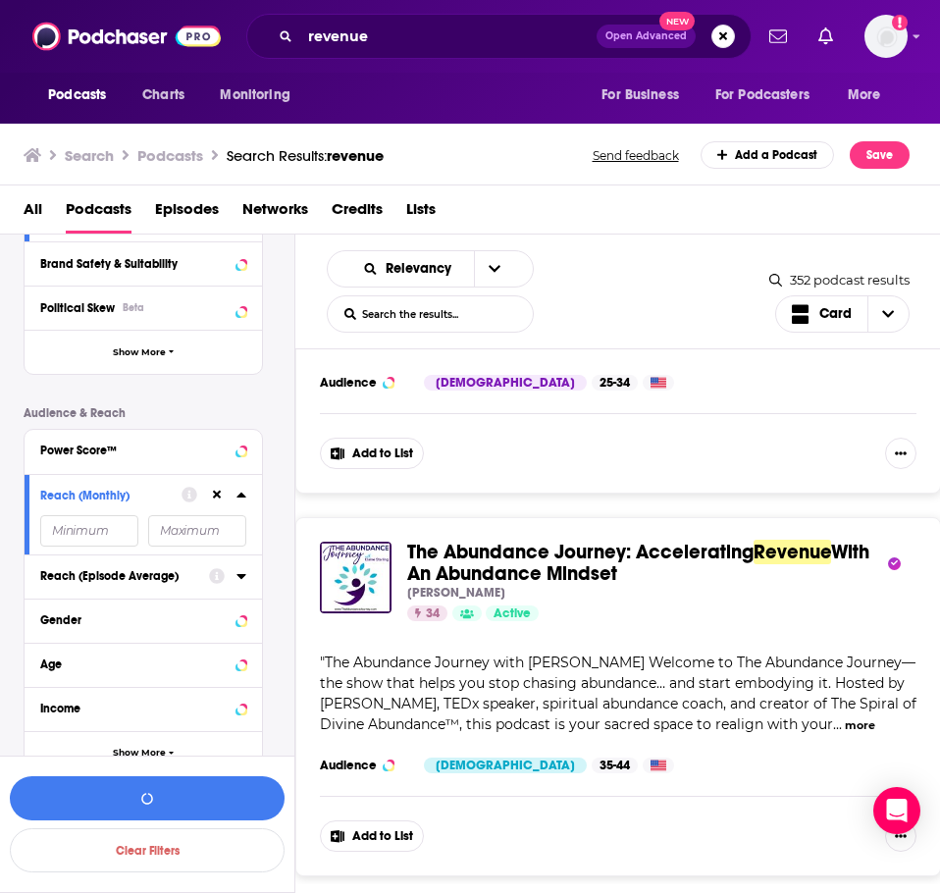
click at [236, 586] on div at bounding box center [227, 575] width 37 height 25
drag, startPoint x: 237, startPoint y: 580, endPoint x: 175, endPoint y: 588, distance: 62.3
click at [237, 579] on icon at bounding box center [242, 576] width 10 height 16
click at [127, 611] on input "number" at bounding box center [89, 611] width 98 height 31
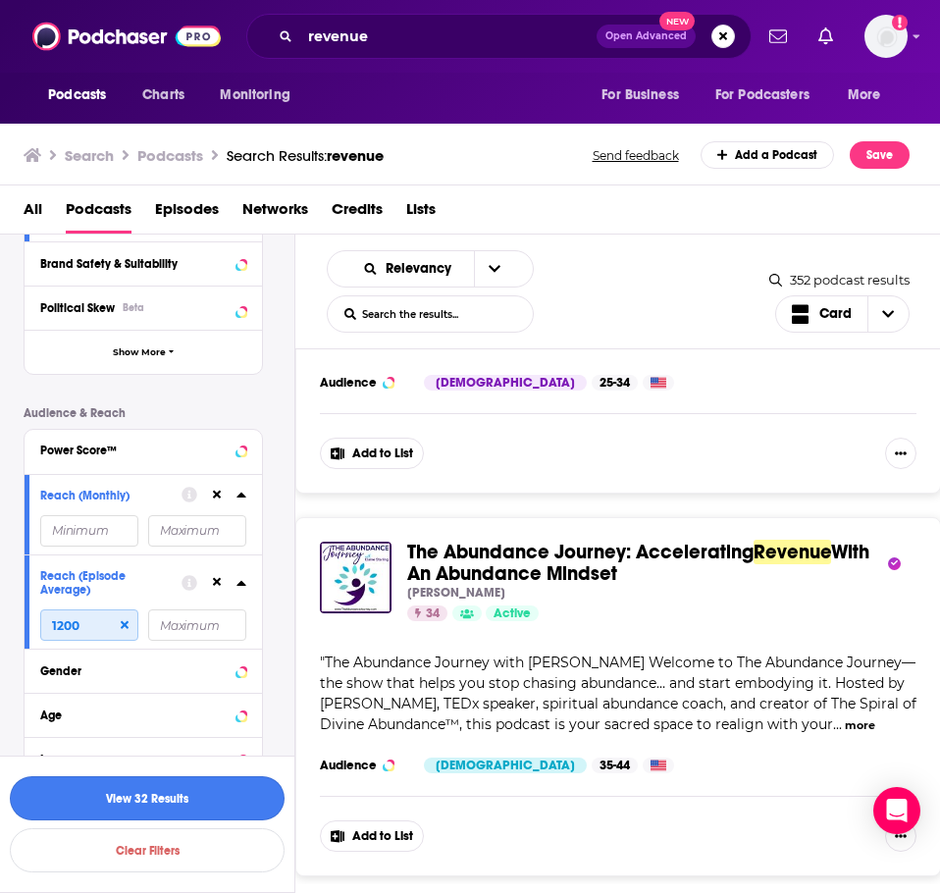
type input "1200"
click at [156, 785] on button "View 32 Results" at bounding box center [147, 798] width 275 height 44
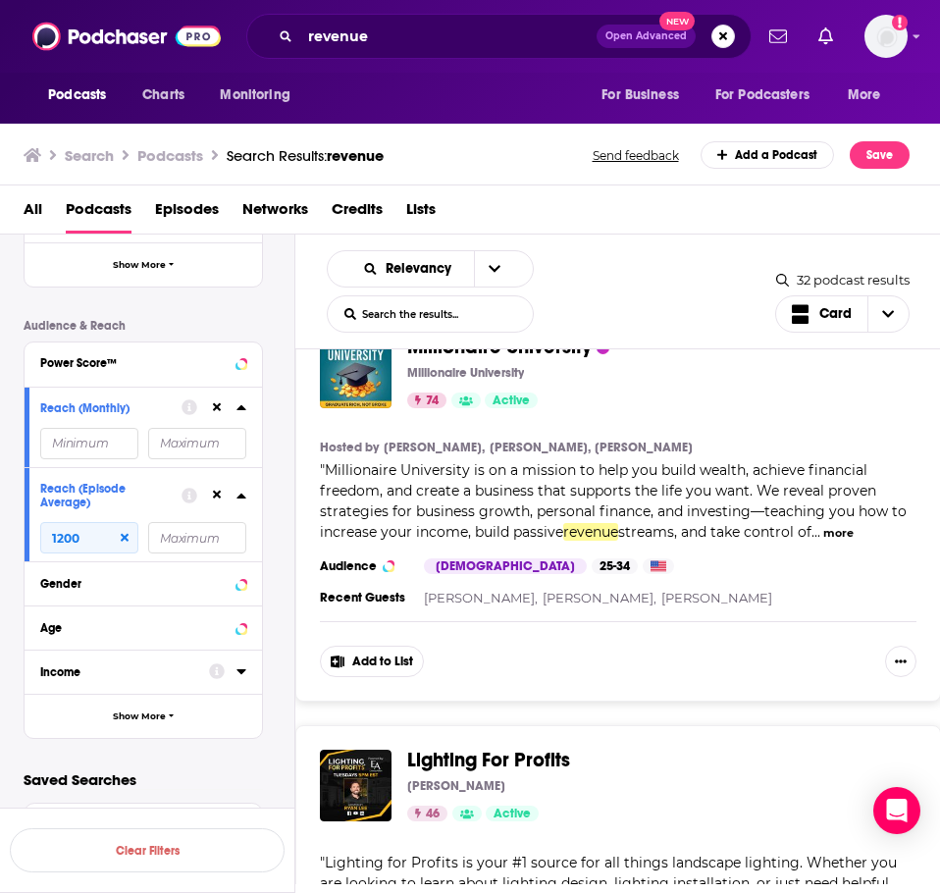
scroll to position [9401, 0]
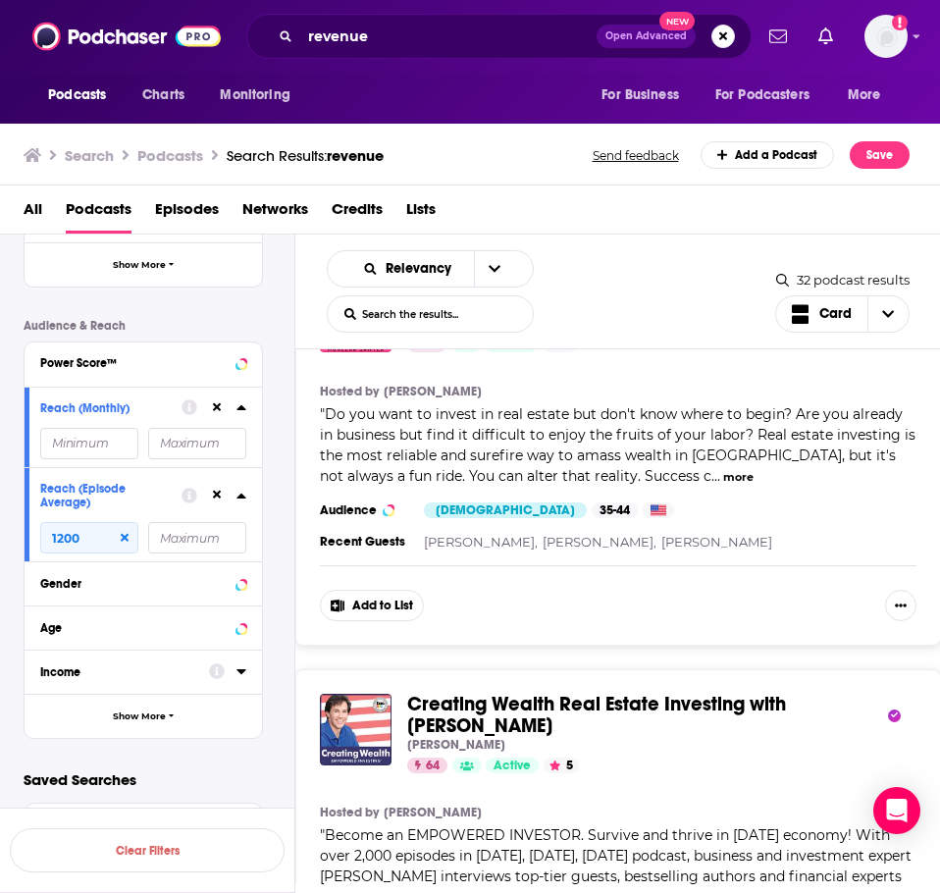
scroll to position [12238, 0]
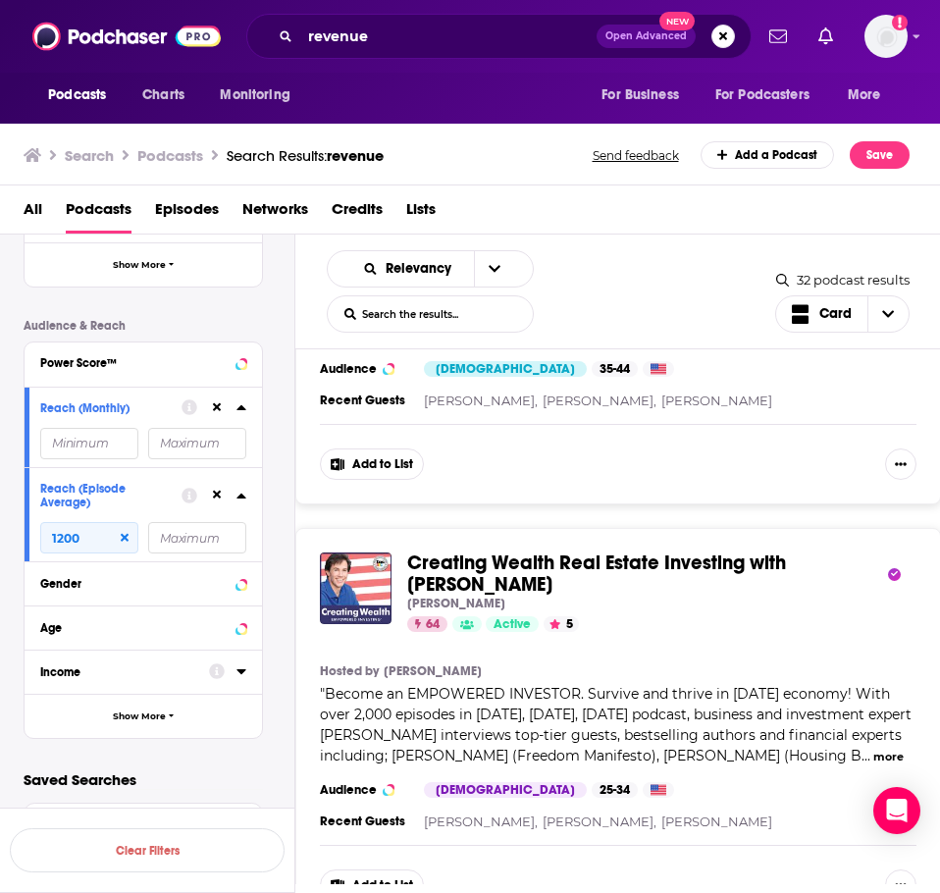
click at [654, 798] on div "Predictable Revenue Podcast Collin Stewart 66 Active Categories Business + 2 Ad…" at bounding box center [618, 616] width 646 height 535
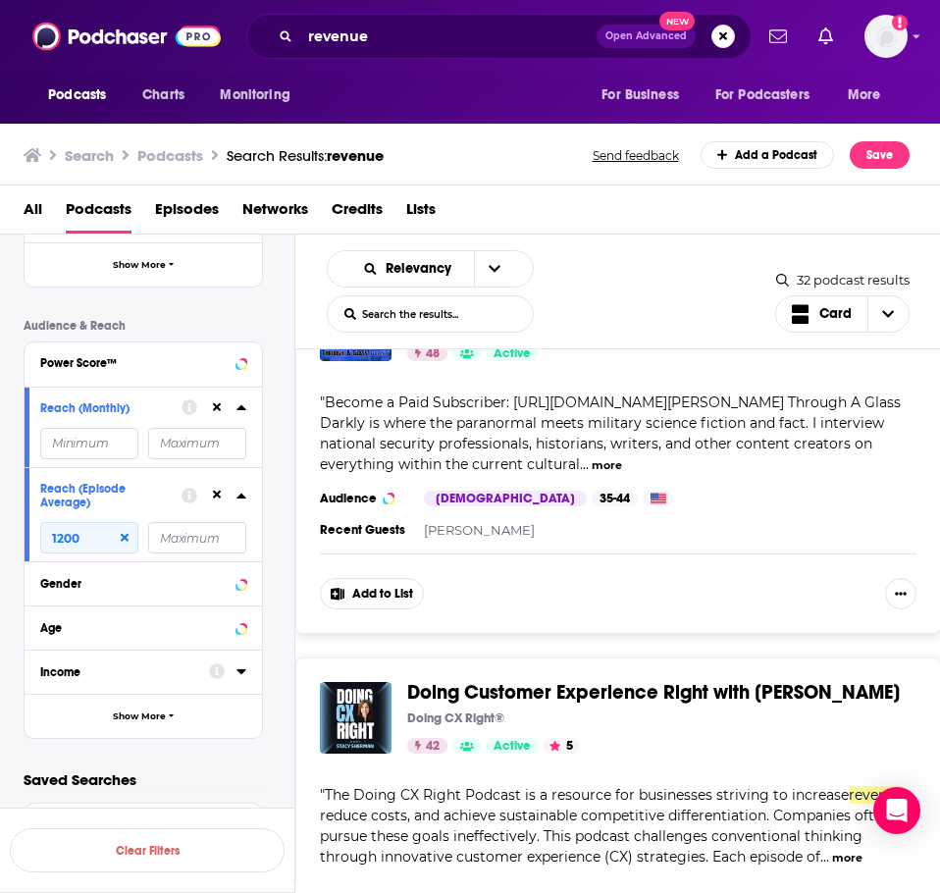
scroll to position [6446, 0]
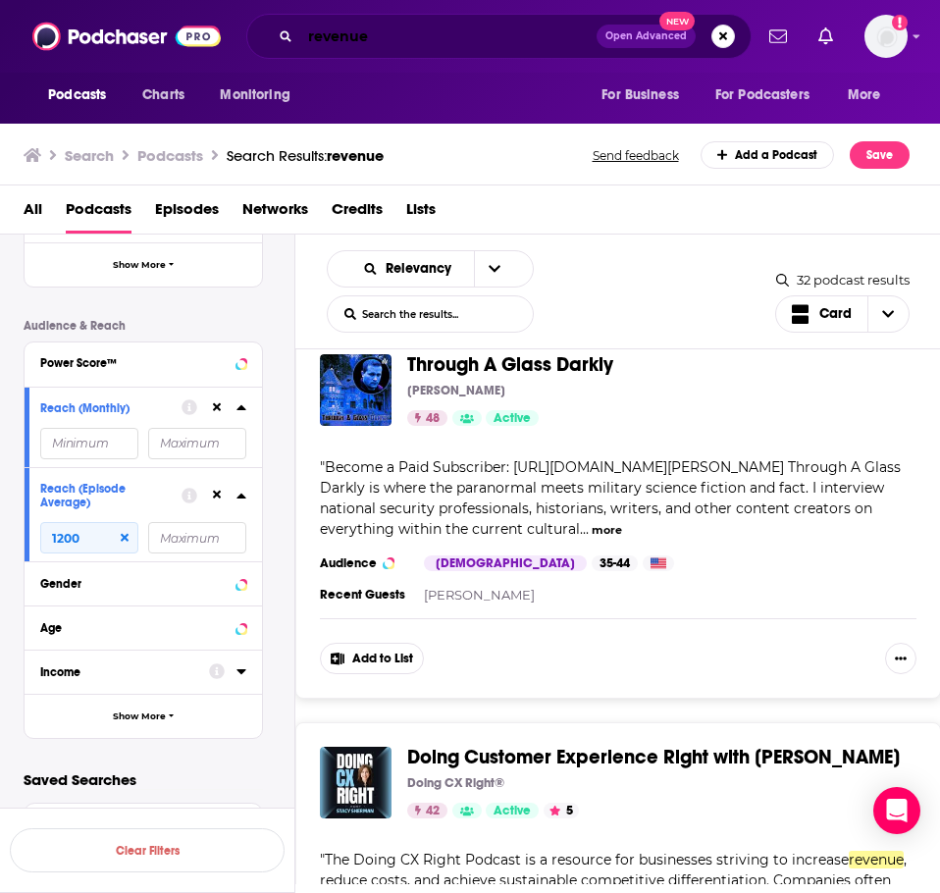
click at [481, 40] on input "revenue" at bounding box center [448, 36] width 296 height 31
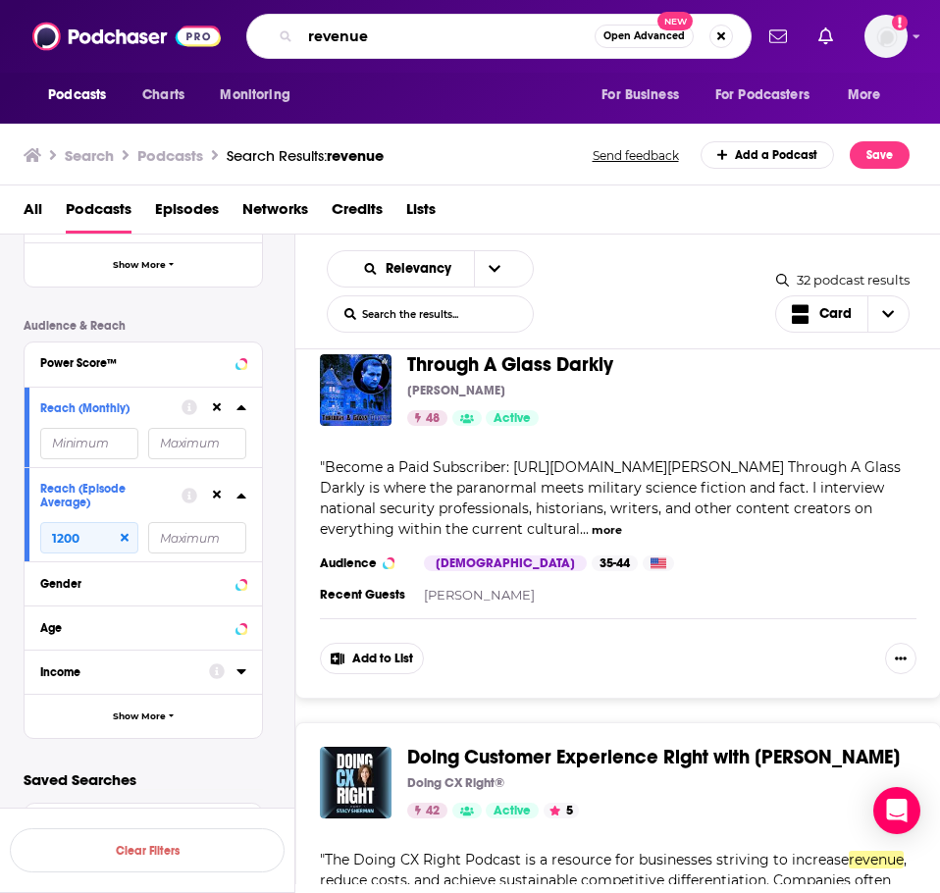
drag, startPoint x: 417, startPoint y: 17, endPoint x: 391, endPoint y: 12, distance: 27.0
click at [401, 14] on div "revenue Open Advanced New" at bounding box center [499, 36] width 506 height 45
drag, startPoint x: 370, startPoint y: 11, endPoint x: 343, endPoint y: 12, distance: 27.5
click at [343, 12] on div "Podcasts Charts Monitoring revenue Open Advanced New For Business For Podcaster…" at bounding box center [470, 36] width 940 height 73
drag, startPoint x: 399, startPoint y: 43, endPoint x: 298, endPoint y: 46, distance: 100.2
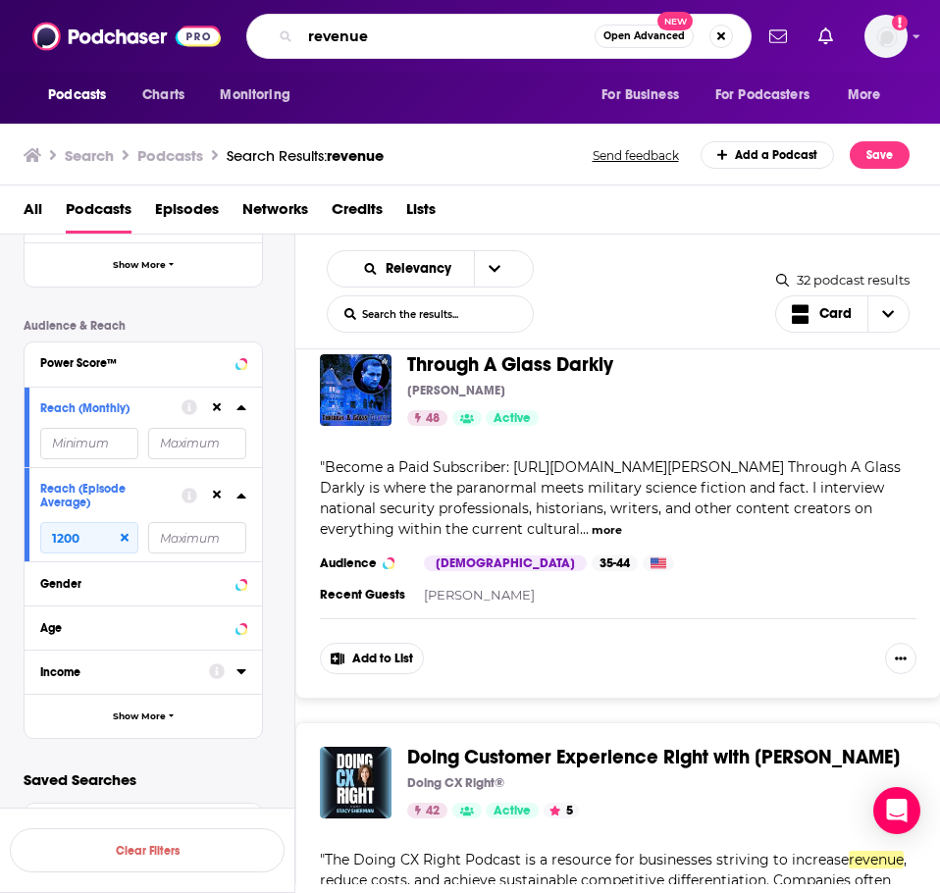
click at [298, 46] on div "revenue Open Advanced New" at bounding box center [499, 36] width 506 height 45
type input "ecommerce"
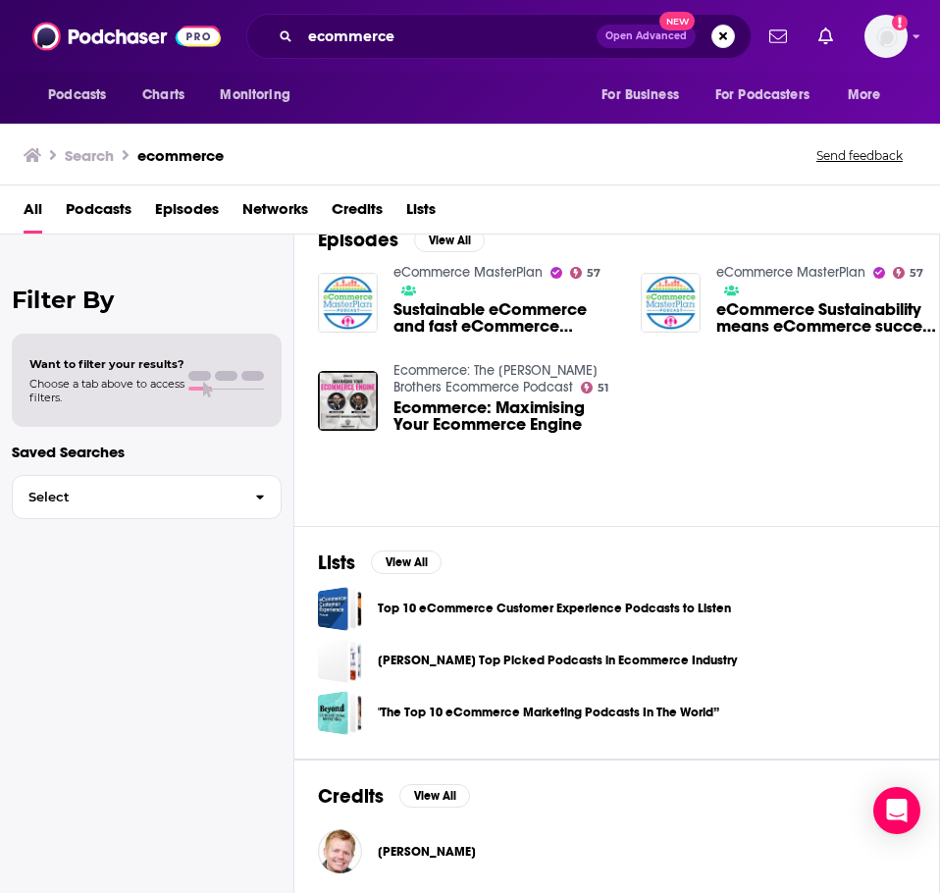
scroll to position [589, 0]
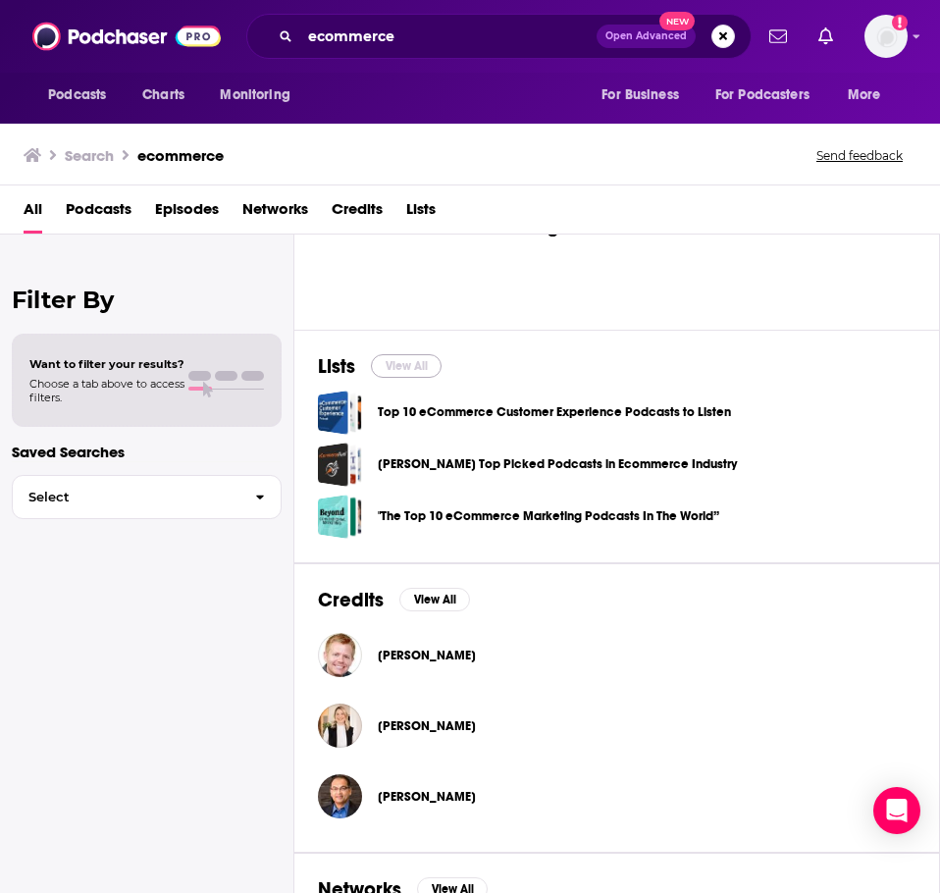
click at [415, 366] on button "View All" at bounding box center [406, 366] width 71 height 24
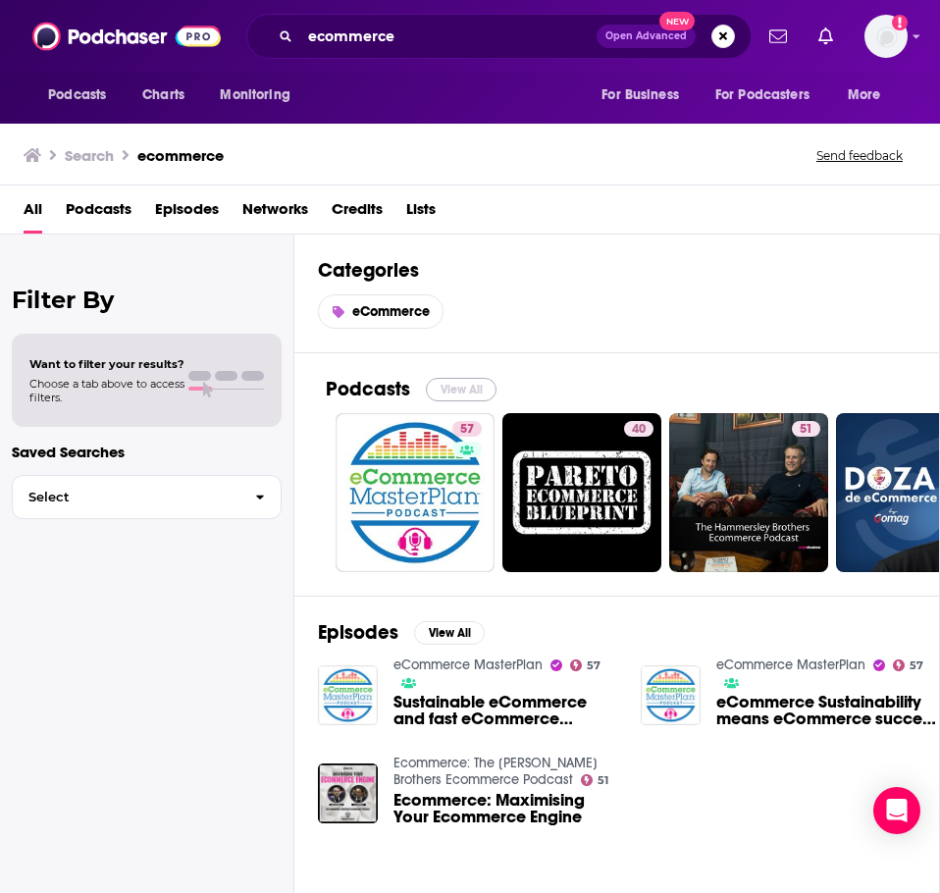
click at [457, 378] on button "View All" at bounding box center [461, 390] width 71 height 24
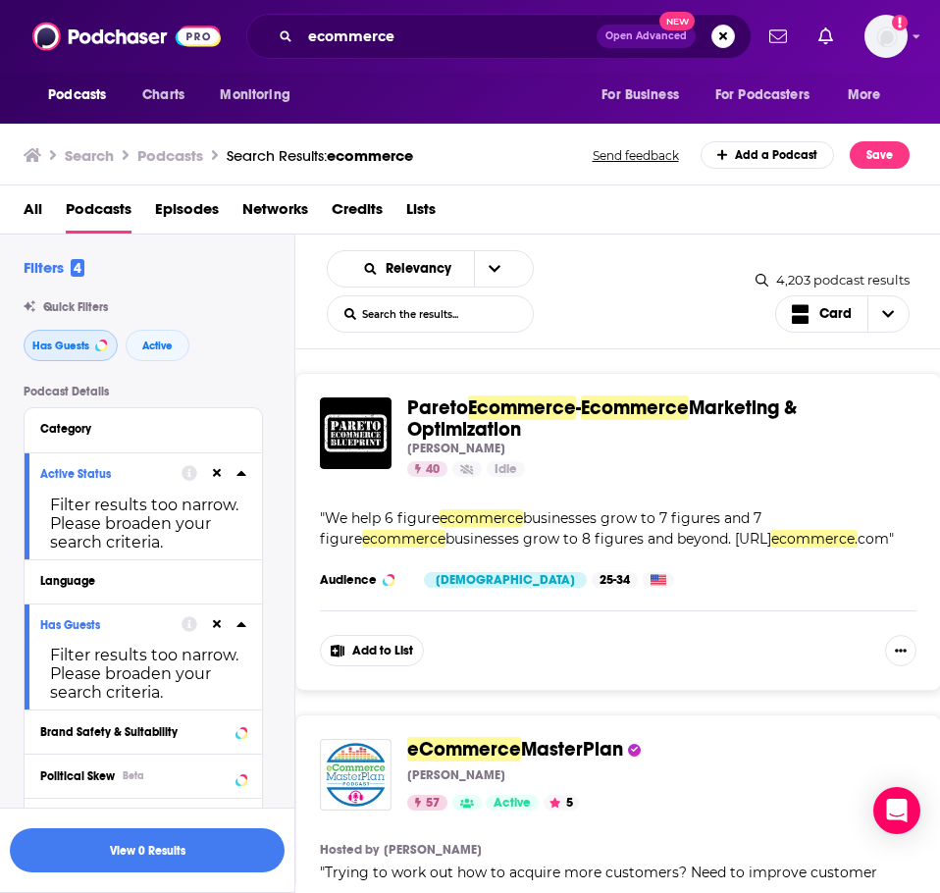
click at [86, 349] on span "Has Guests" at bounding box center [60, 346] width 57 height 11
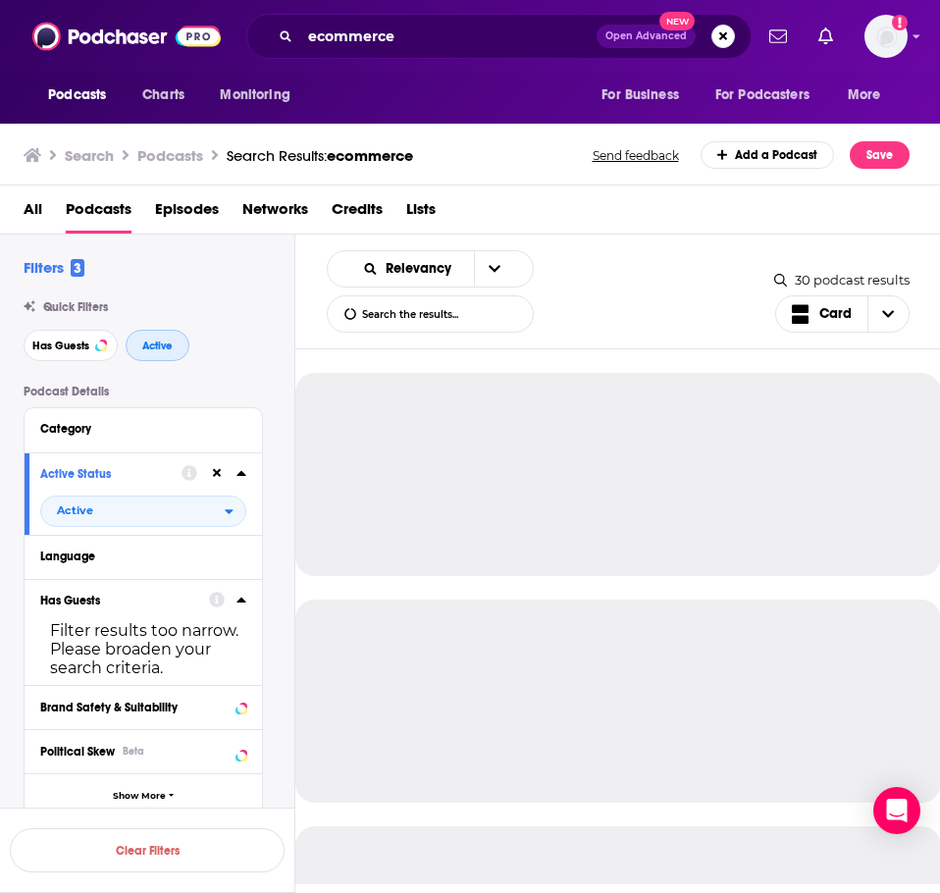
click at [174, 339] on button "Active" at bounding box center [158, 345] width 64 height 31
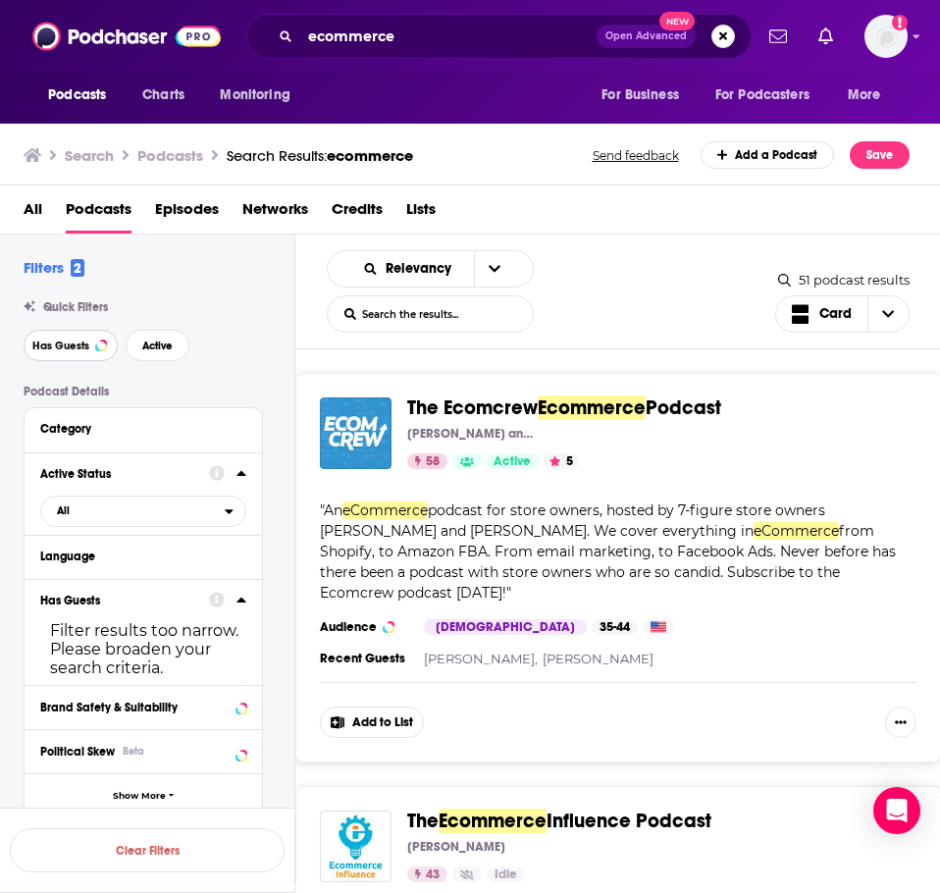
click at [98, 359] on button "Has Guests" at bounding box center [71, 345] width 94 height 31
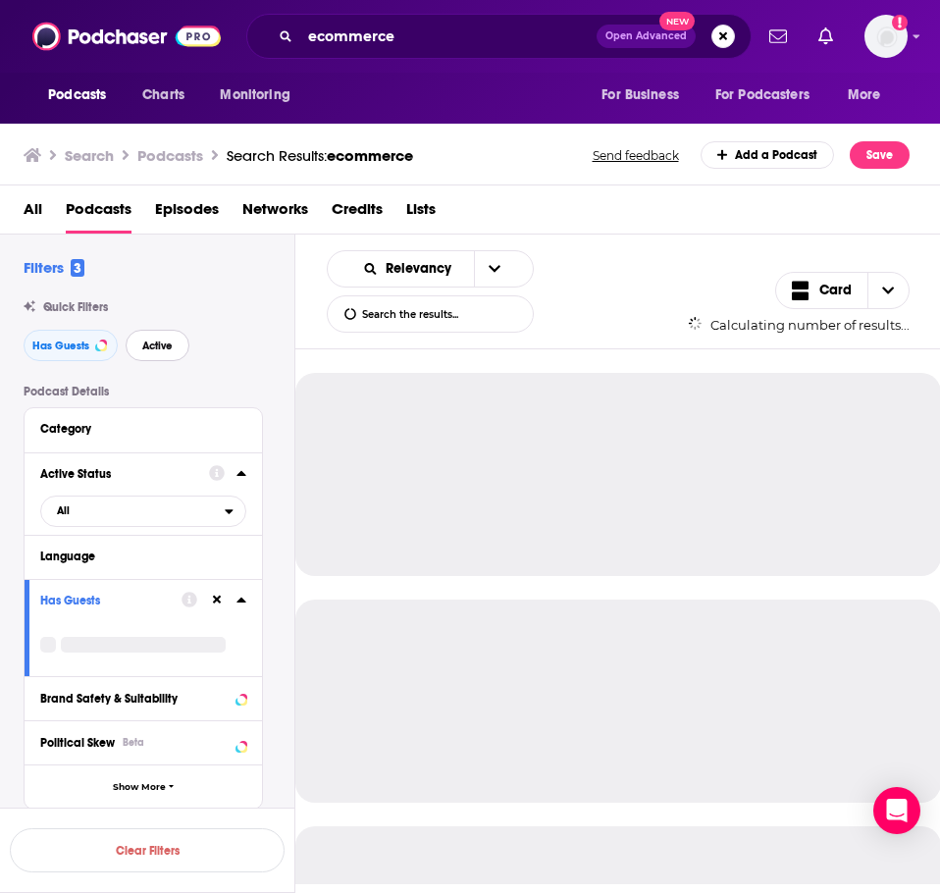
click at [136, 345] on button "Active" at bounding box center [158, 345] width 64 height 31
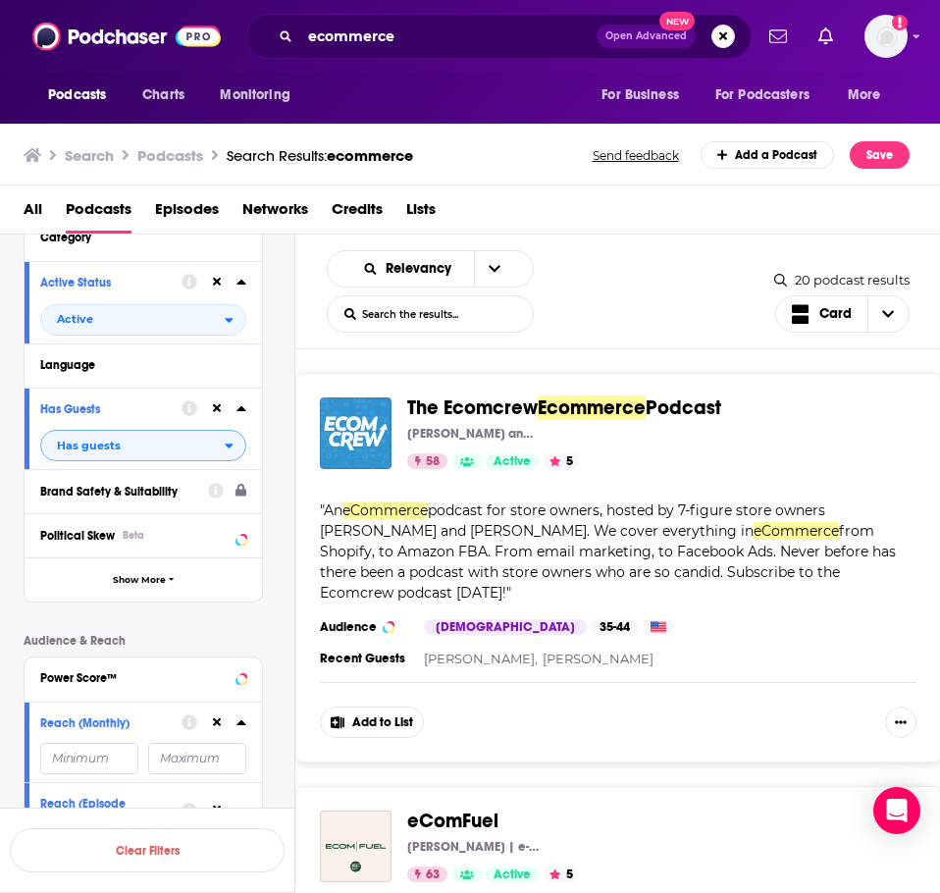
scroll to position [196, 0]
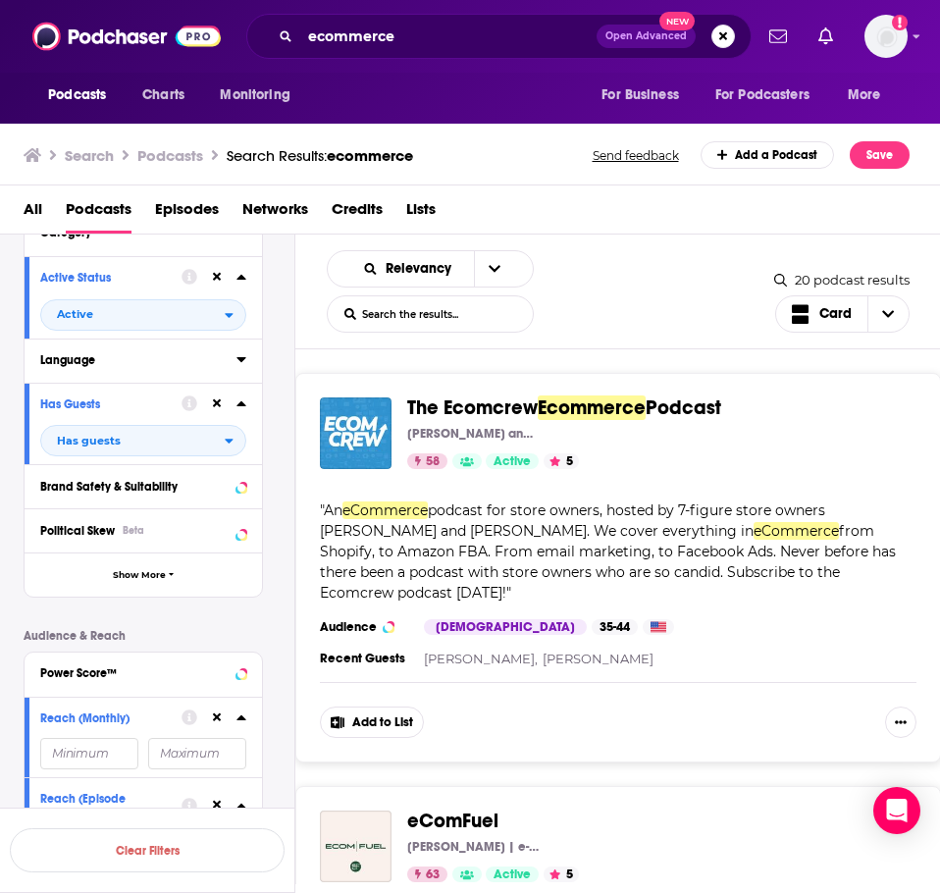
click at [143, 366] on div "Language" at bounding box center [132, 360] width 184 height 14
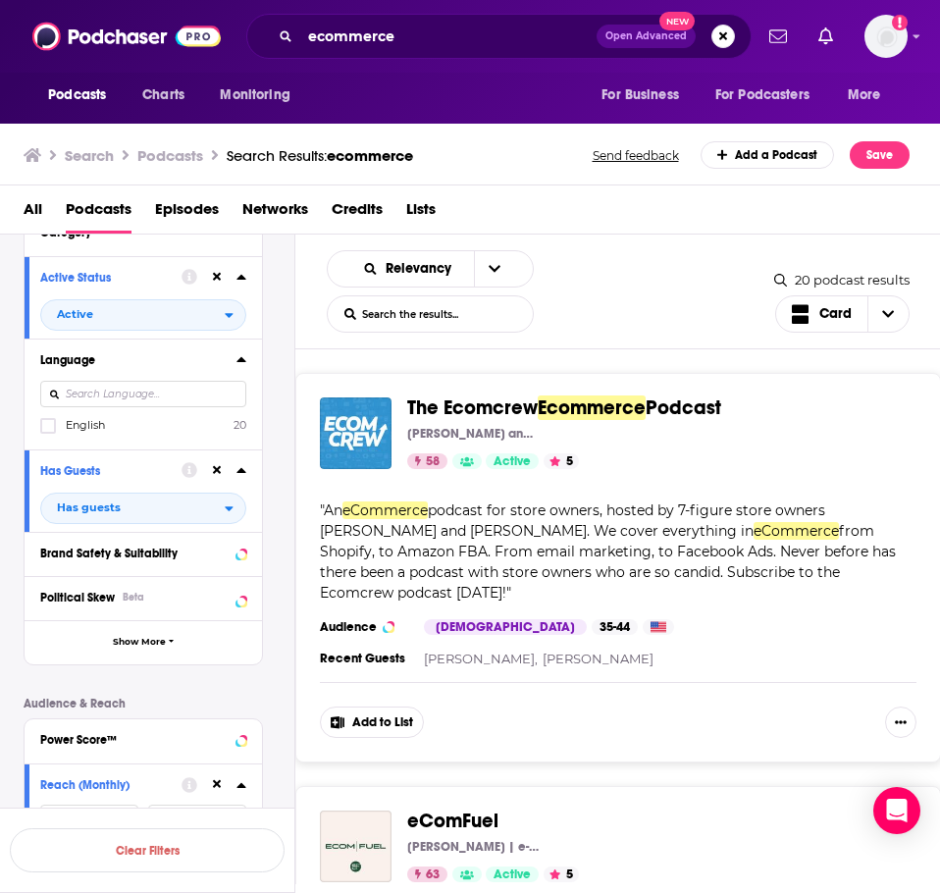
drag, startPoint x: 143, startPoint y: 366, endPoint x: 89, endPoint y: 389, distance: 58.5
click at [89, 389] on input at bounding box center [143, 394] width 206 height 27
click at [54, 420] on label at bounding box center [48, 426] width 16 height 16
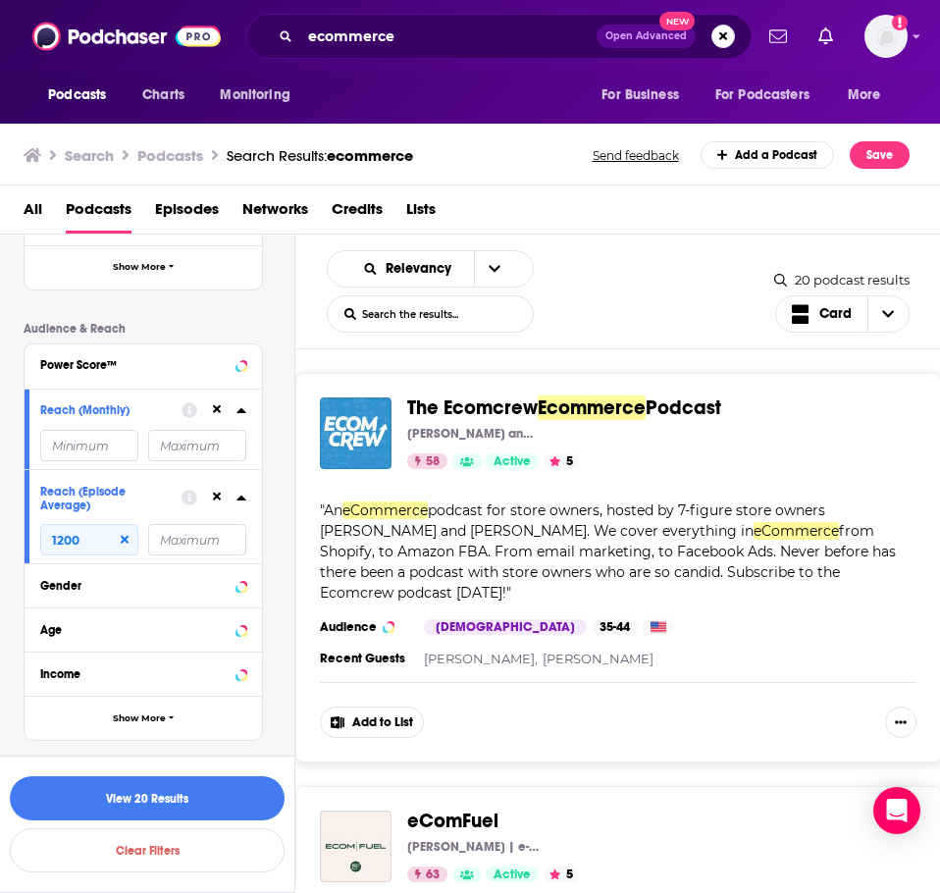
scroll to position [573, 0]
click at [130, 777] on button "View 20 Results" at bounding box center [147, 798] width 275 height 44
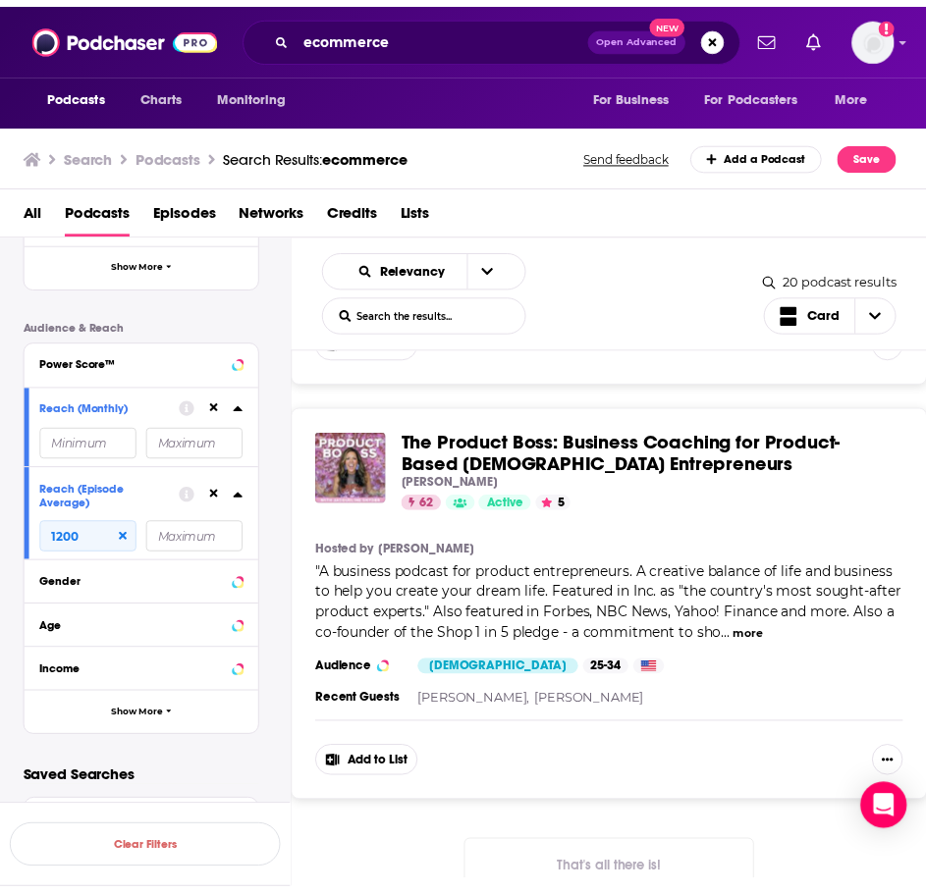
scroll to position [7598, 0]
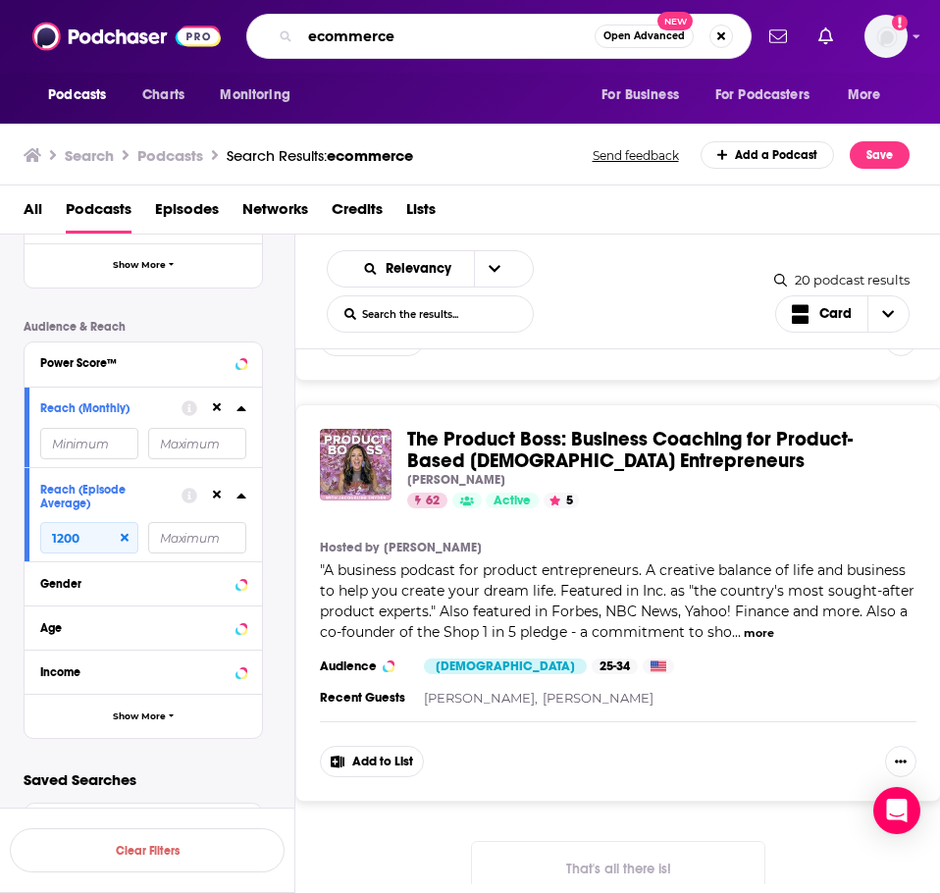
click at [394, 34] on input "ecommerce" at bounding box center [447, 36] width 294 height 31
drag, startPoint x: 410, startPoint y: 37, endPoint x: 268, endPoint y: 32, distance: 142.4
click at [268, 32] on div "ecommerce Open Advanced New" at bounding box center [499, 36] width 506 height 45
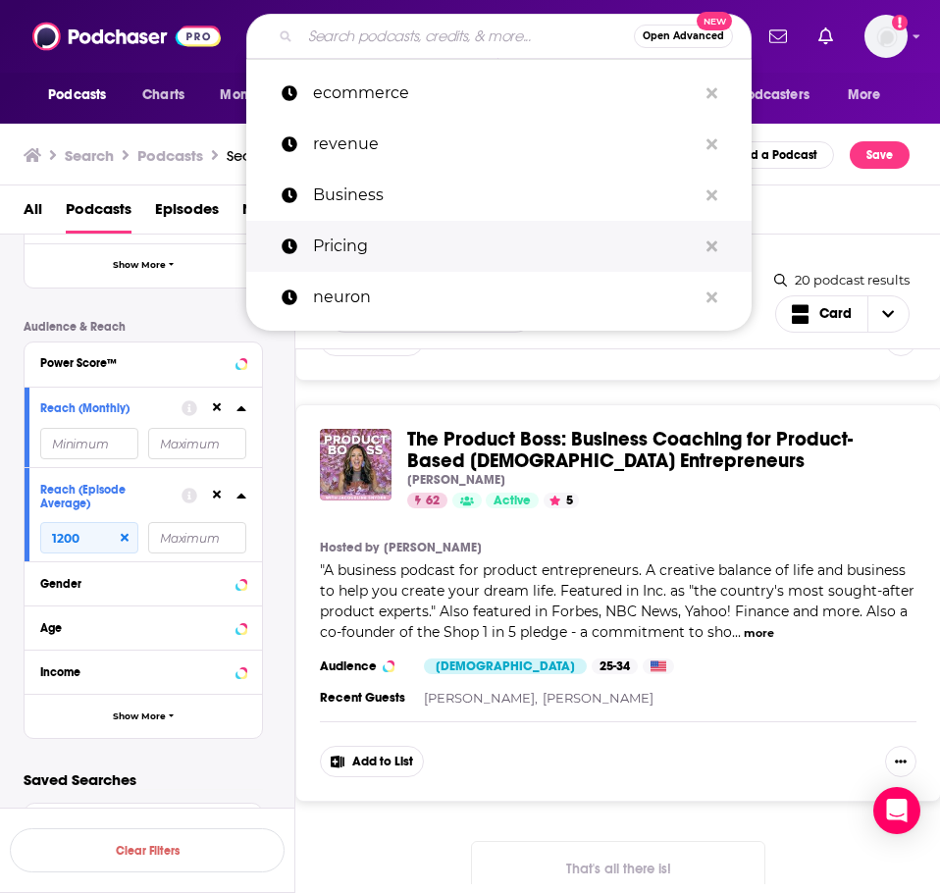
click at [700, 242] on button "Search podcasts, credits, & more..." at bounding box center [712, 247] width 30 height 36
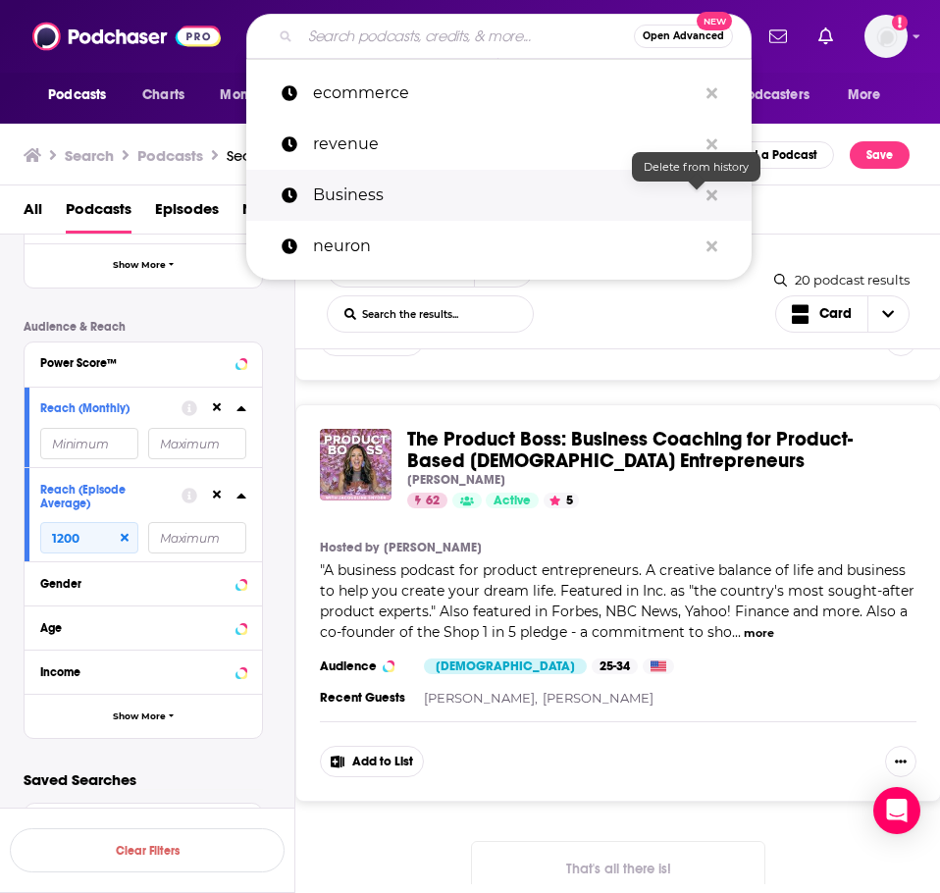
click at [713, 189] on icon "Search podcasts, credits, & more..." at bounding box center [712, 195] width 11 height 16
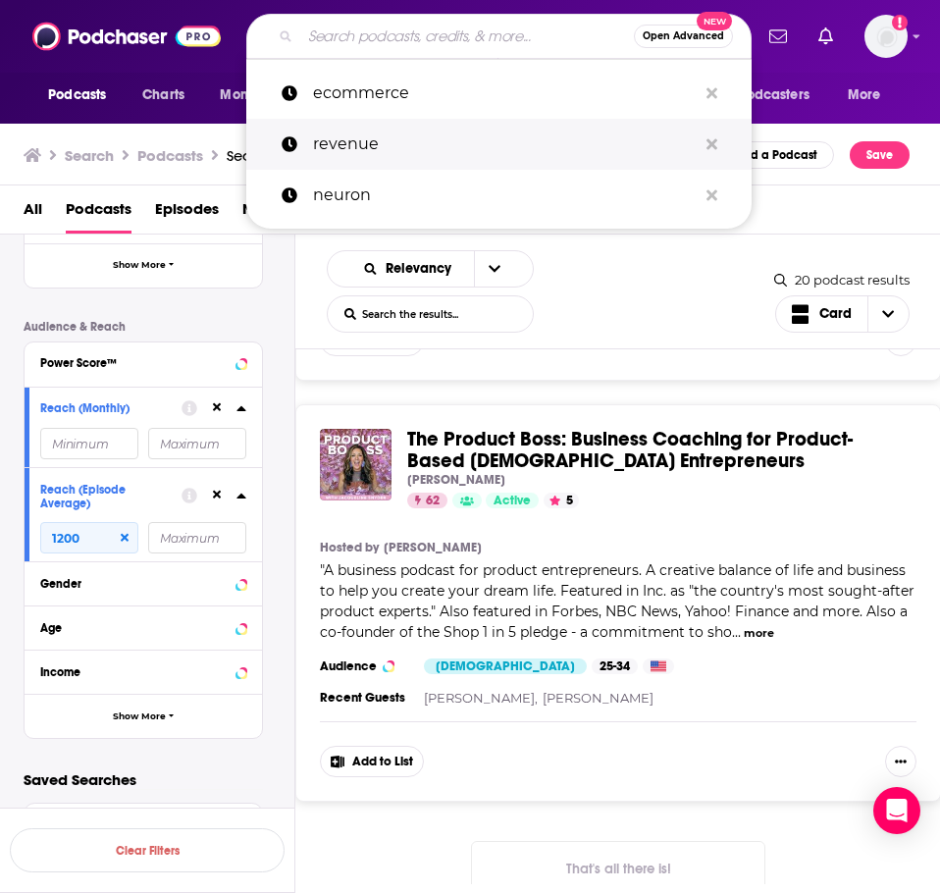
click at [719, 131] on button "Search podcasts, credits, & more..." at bounding box center [712, 145] width 30 height 36
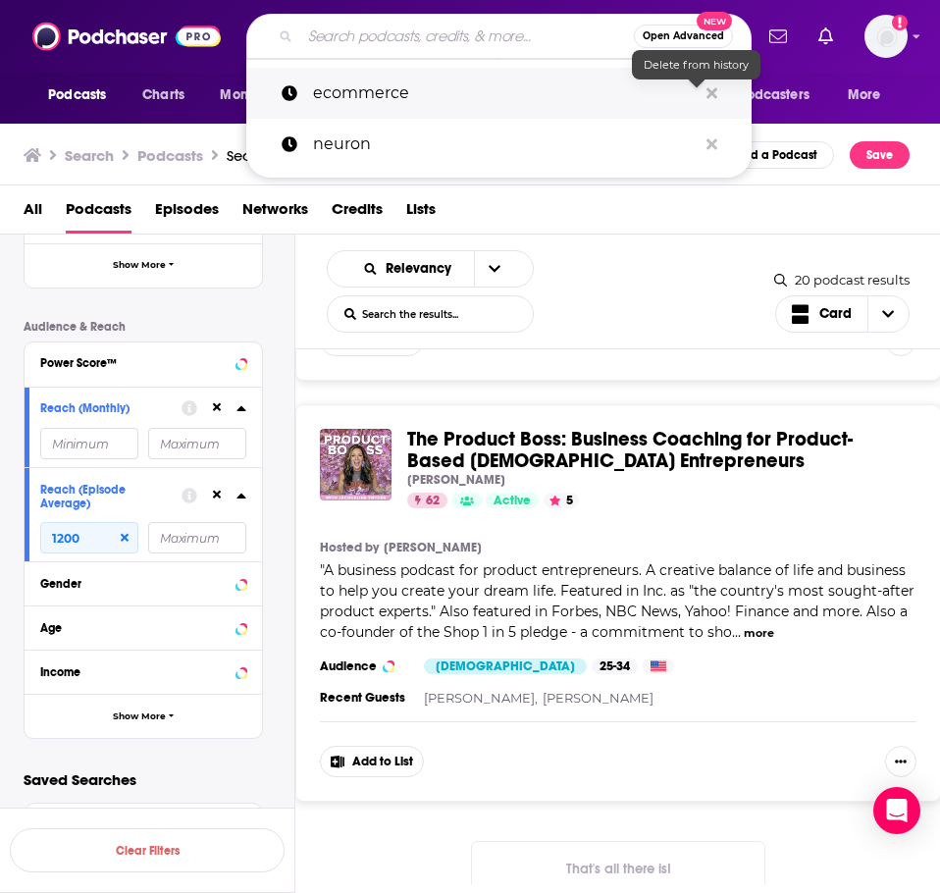
click at [710, 92] on icon "Search podcasts, credits, & more..." at bounding box center [712, 92] width 11 height 11
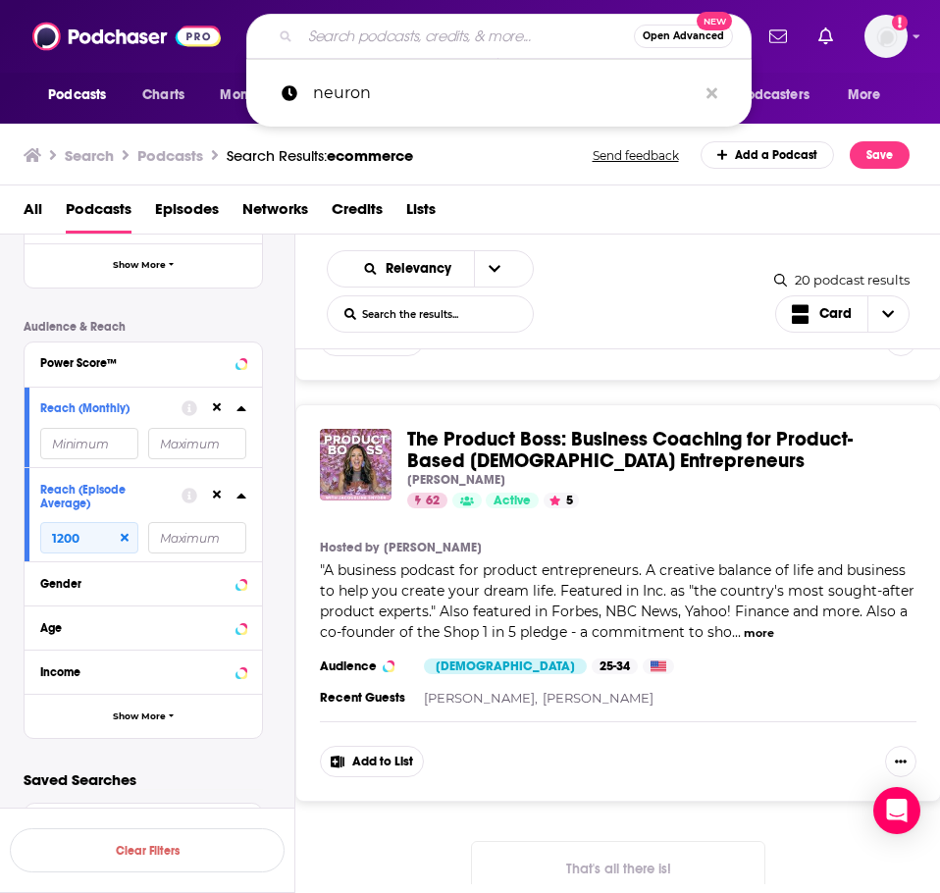
click at [387, 34] on input "Search podcasts, credits, & more..." at bounding box center [467, 36] width 334 height 31
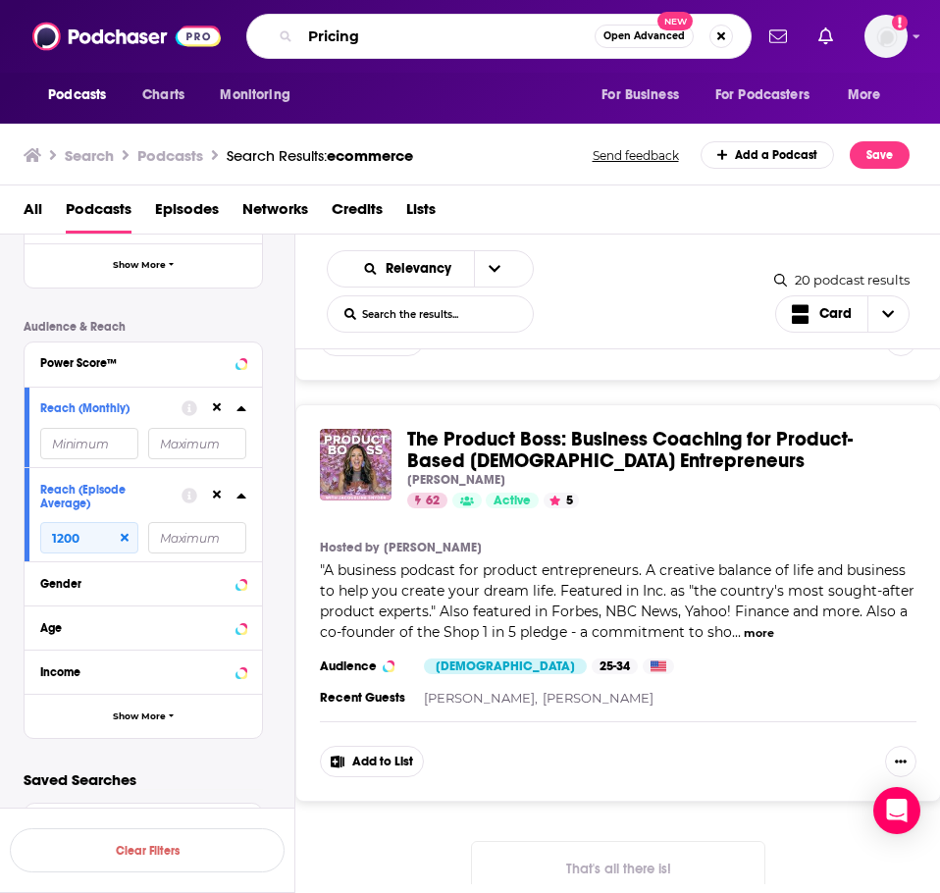
type input "Pricing"
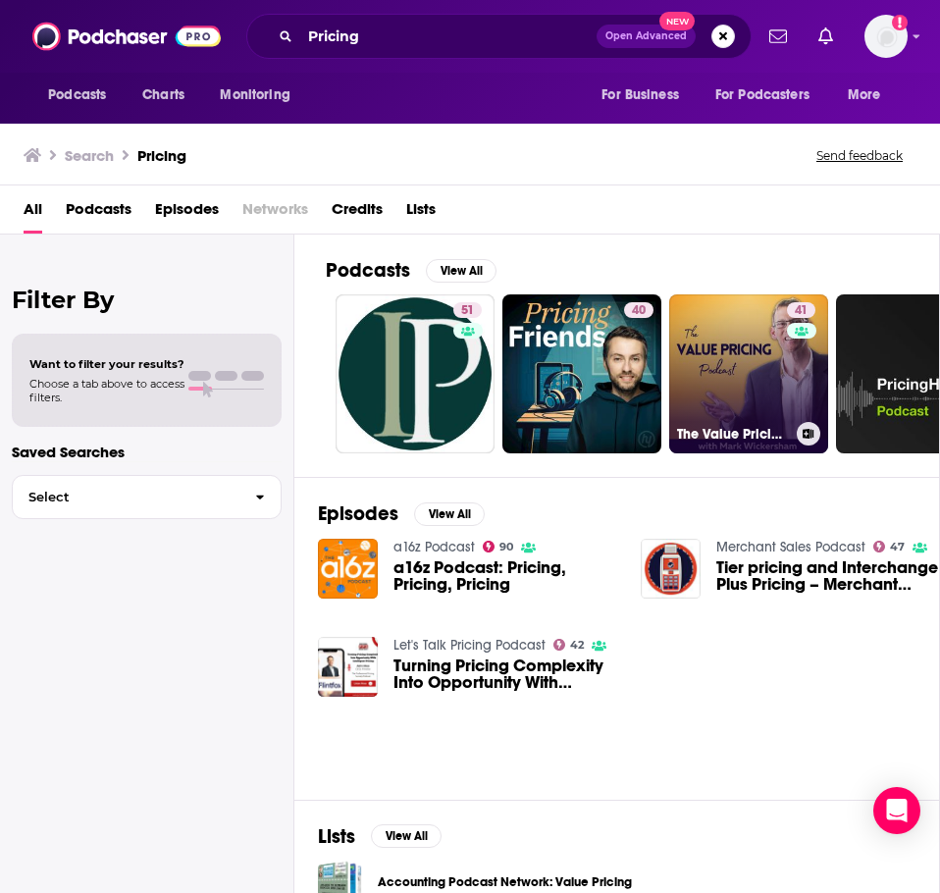
click at [758, 352] on link "41 The Value Pricing Podcast" at bounding box center [748, 373] width 159 height 159
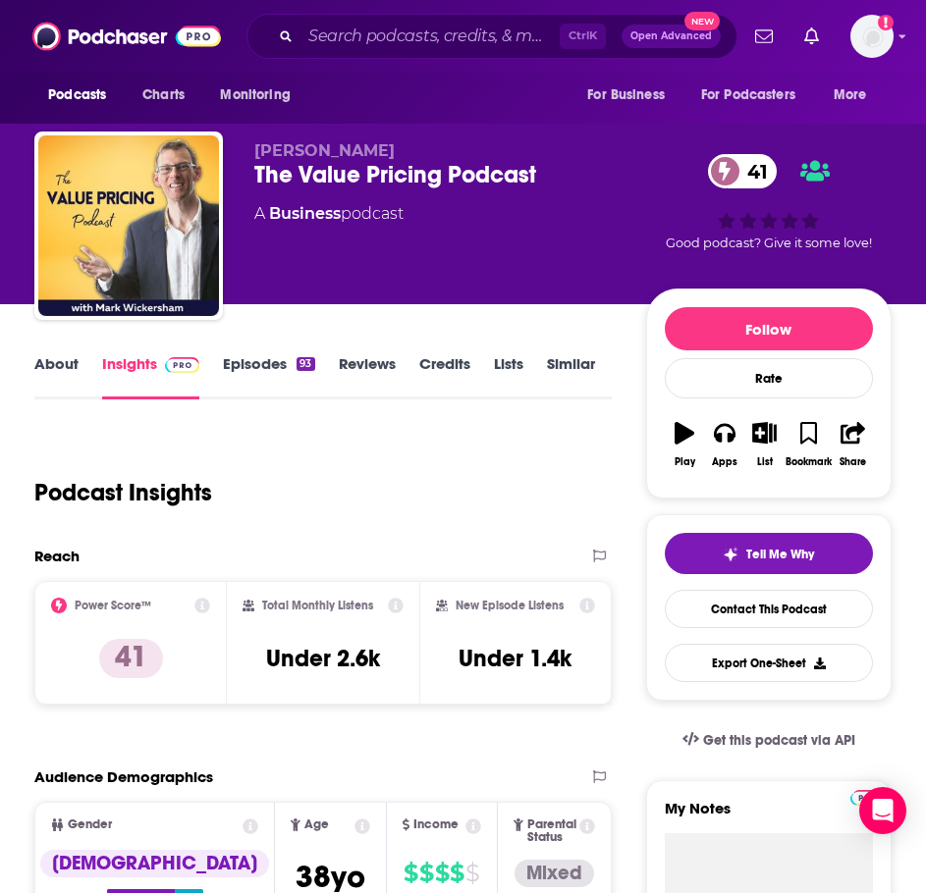
click at [61, 358] on link "About" at bounding box center [56, 376] width 44 height 45
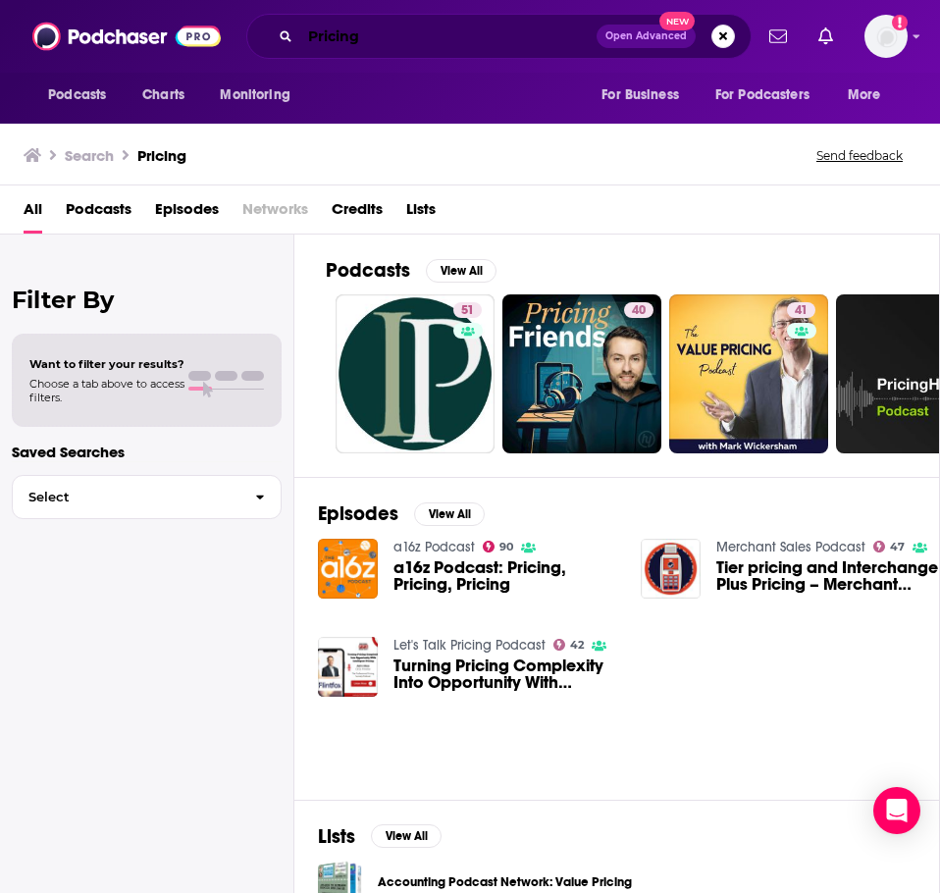
click at [384, 48] on input "Pricing" at bounding box center [448, 36] width 296 height 31
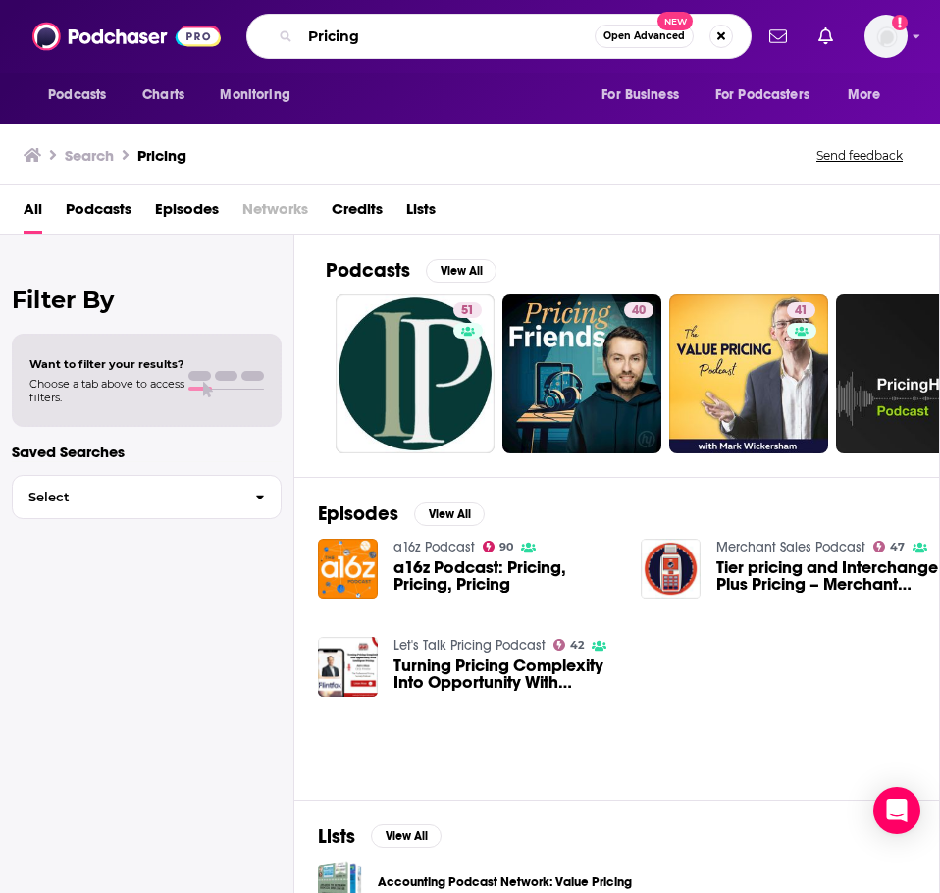
drag, startPoint x: 386, startPoint y: 46, endPoint x: 267, endPoint y: 52, distance: 118.9
click at [267, 52] on div "Pricing Open Advanced New" at bounding box center [499, 36] width 506 height 45
type input "Retail"
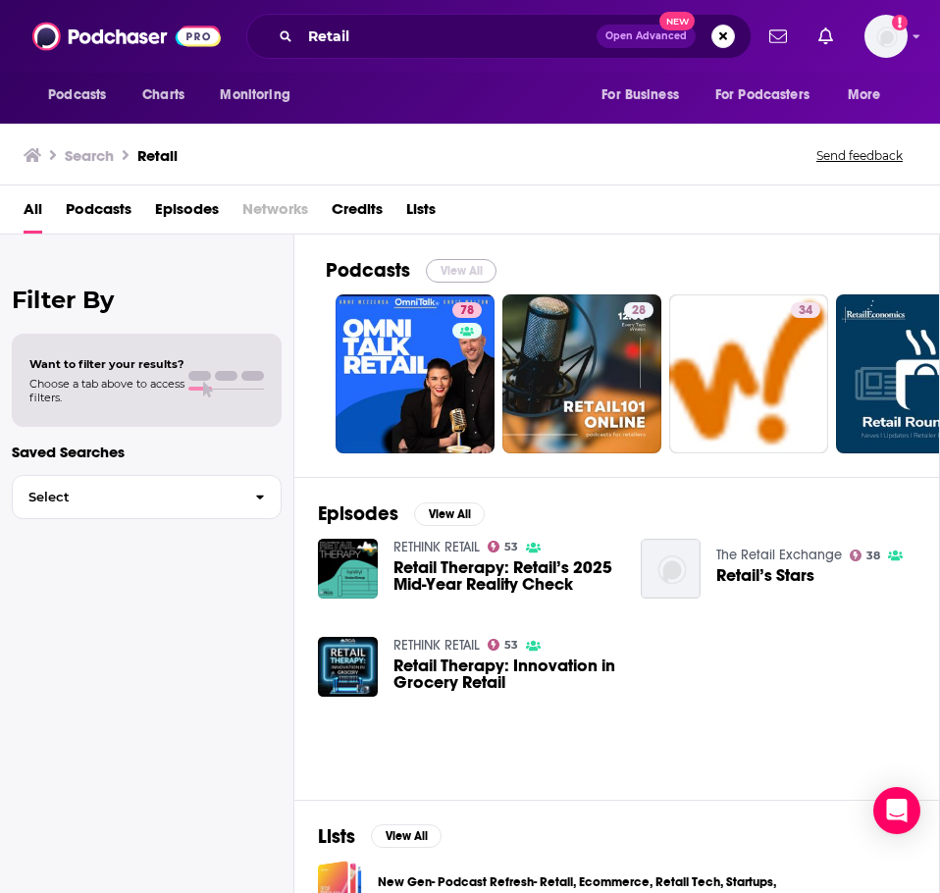
click at [475, 265] on button "View All" at bounding box center [461, 271] width 71 height 24
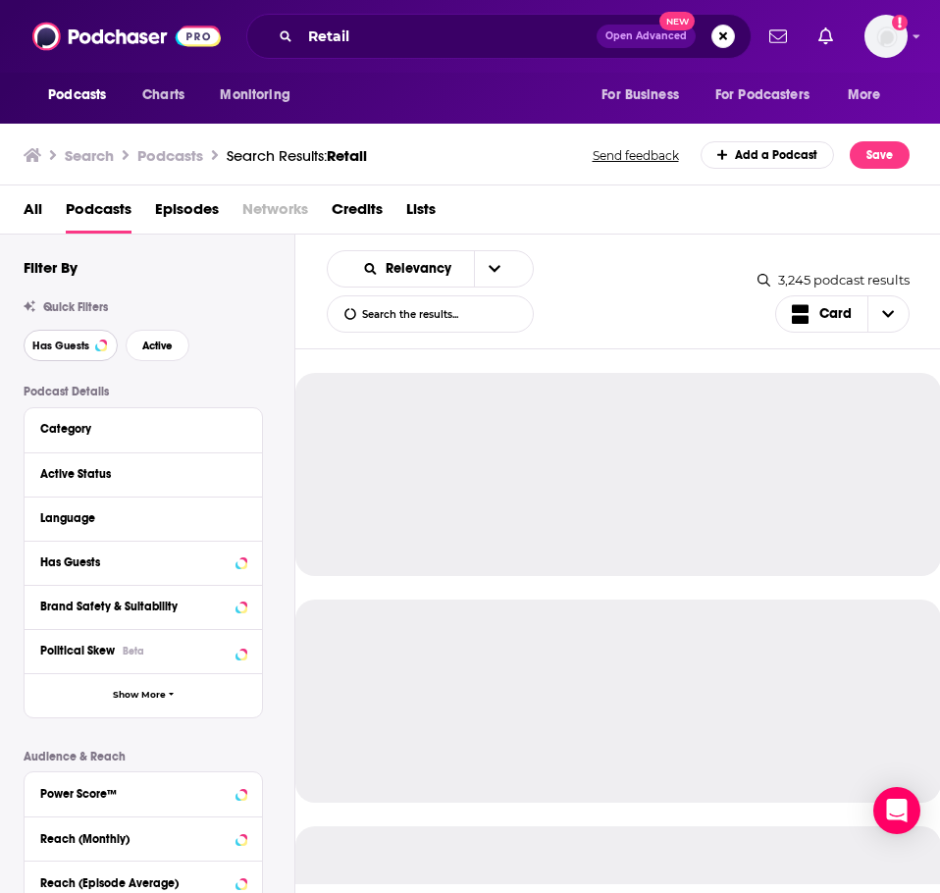
click at [83, 343] on span "Has Guests" at bounding box center [60, 346] width 57 height 11
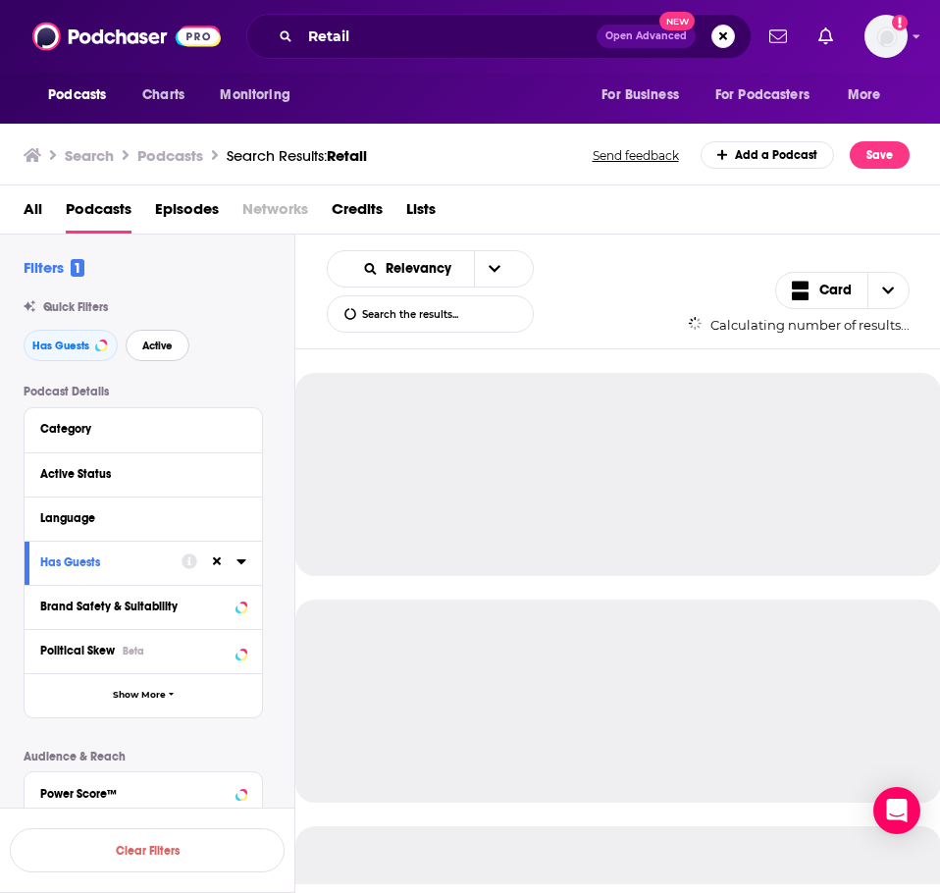
click at [152, 354] on button "Active" at bounding box center [158, 345] width 64 height 31
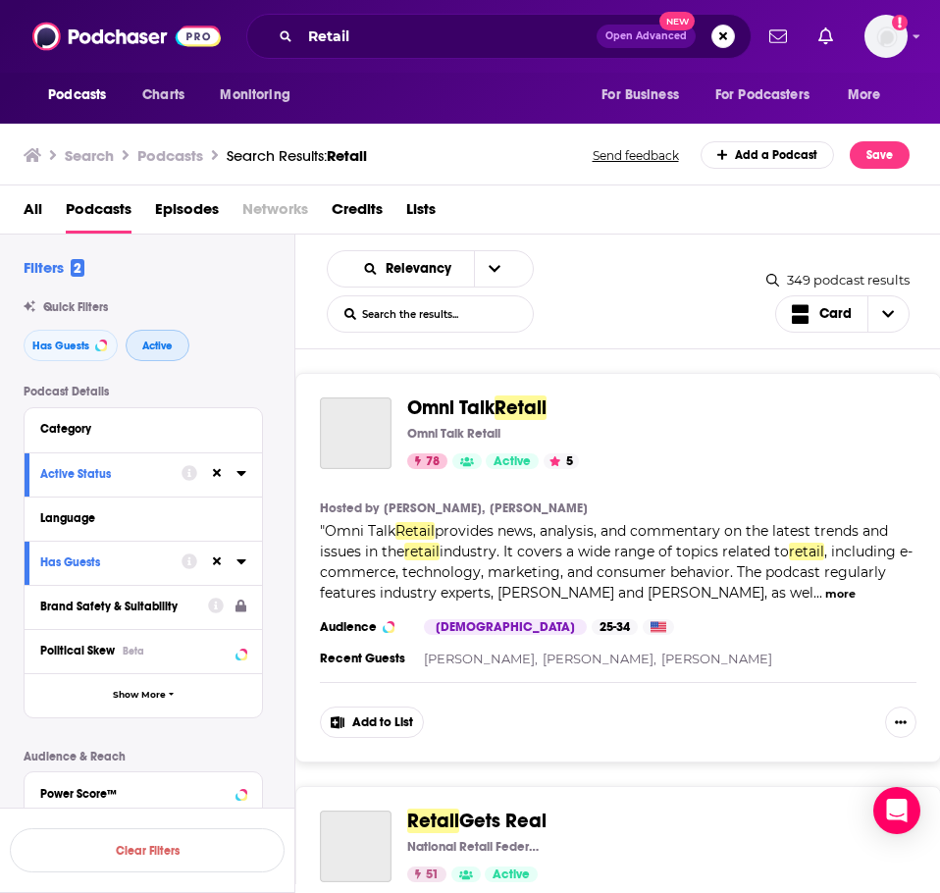
scroll to position [196, 0]
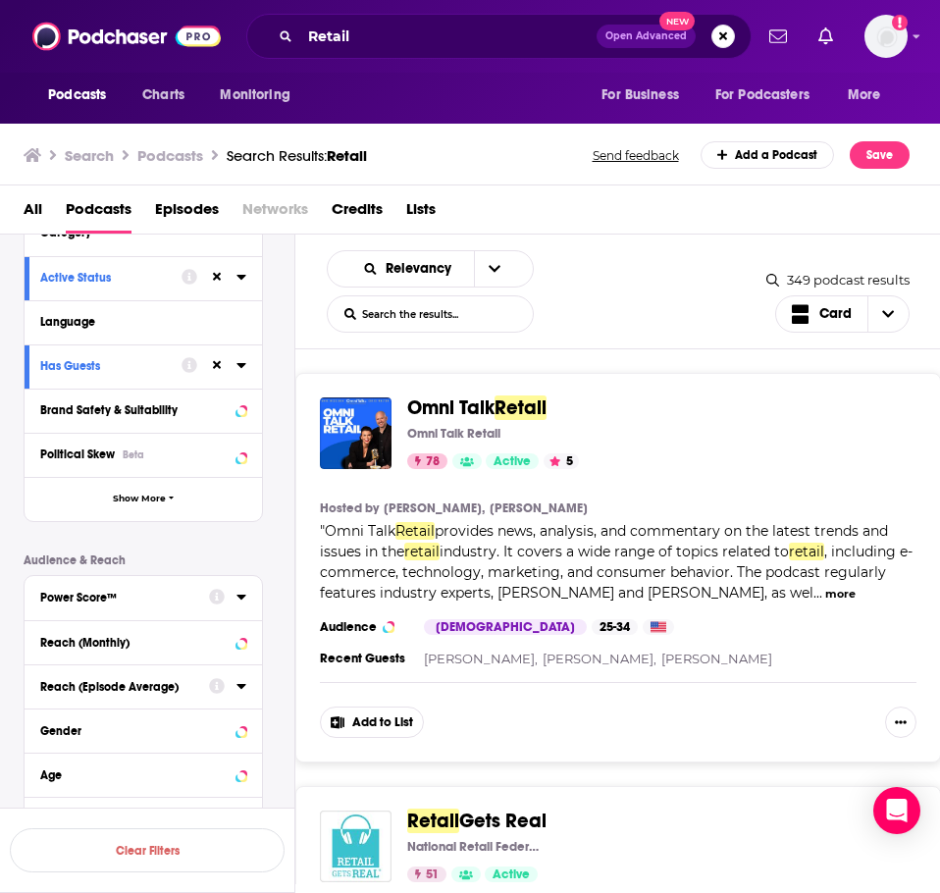
click at [147, 685] on div "Reach (Episode Average)" at bounding box center [118, 687] width 156 height 14
click at [95, 714] on input "number" at bounding box center [89, 721] width 98 height 31
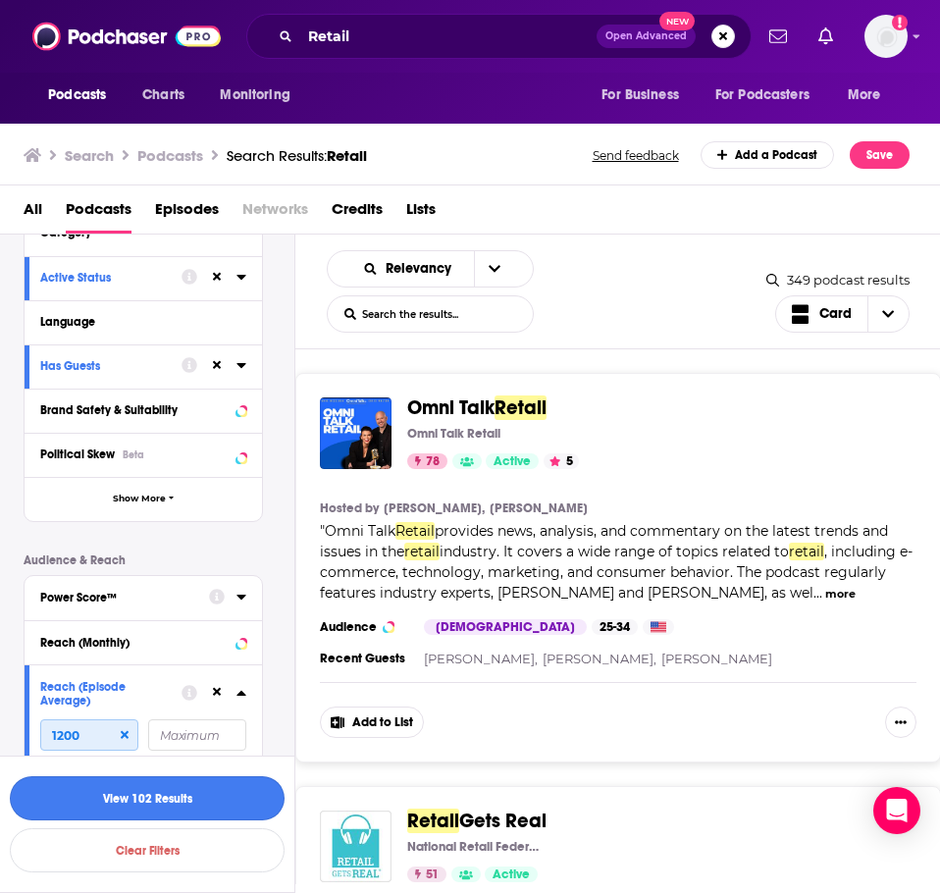
type input "1200"
click at [116, 820] on button "View 102 Results" at bounding box center [147, 798] width 275 height 44
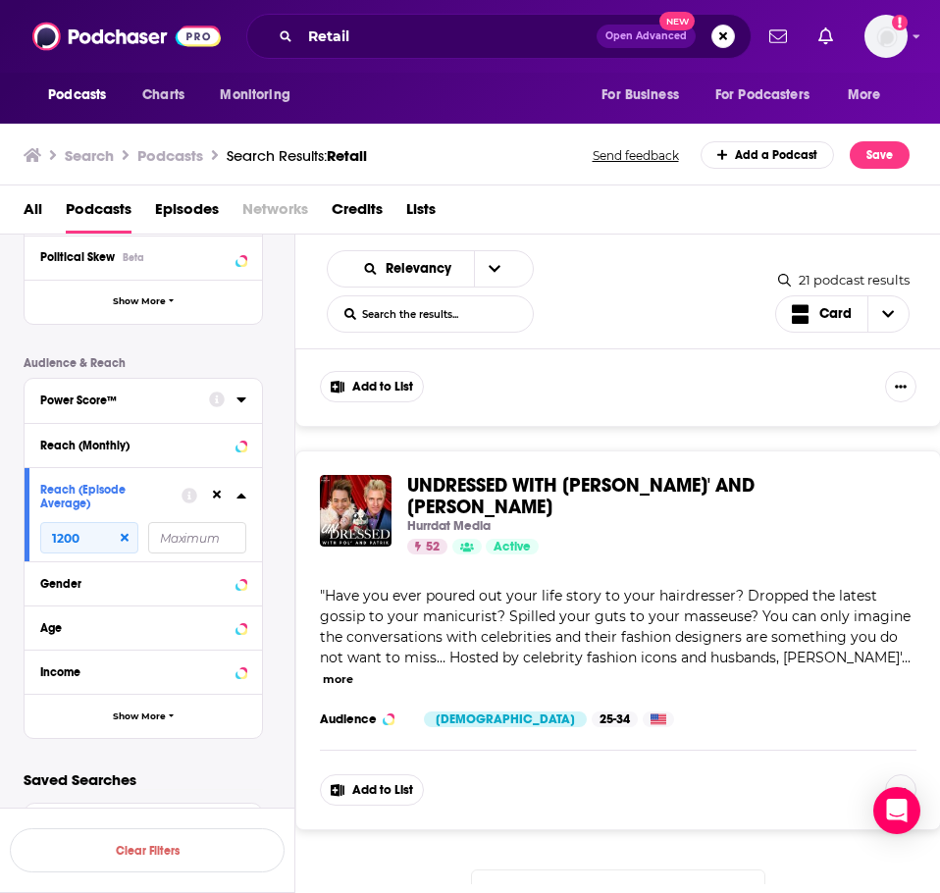
scroll to position [7689, 0]
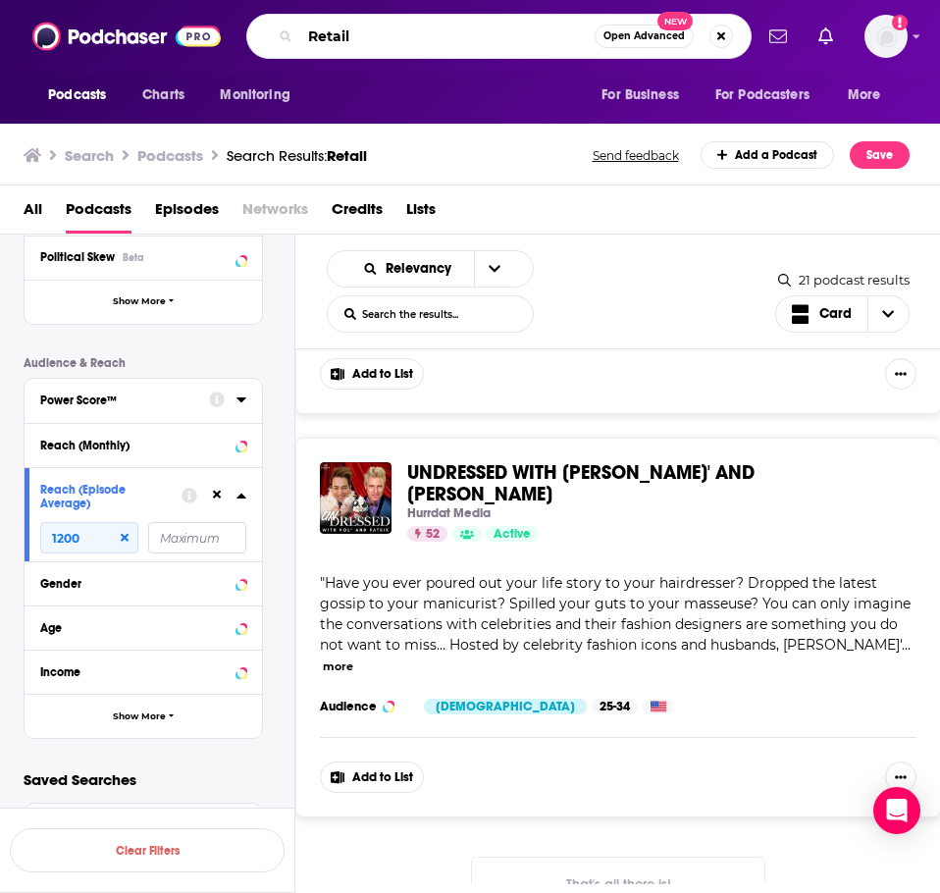
drag, startPoint x: 347, startPoint y: 32, endPoint x: 289, endPoint y: 30, distance: 57.9
click at [289, 30] on div "Retail Open Advanced New" at bounding box center [499, 36] width 506 height 45
type input "l"
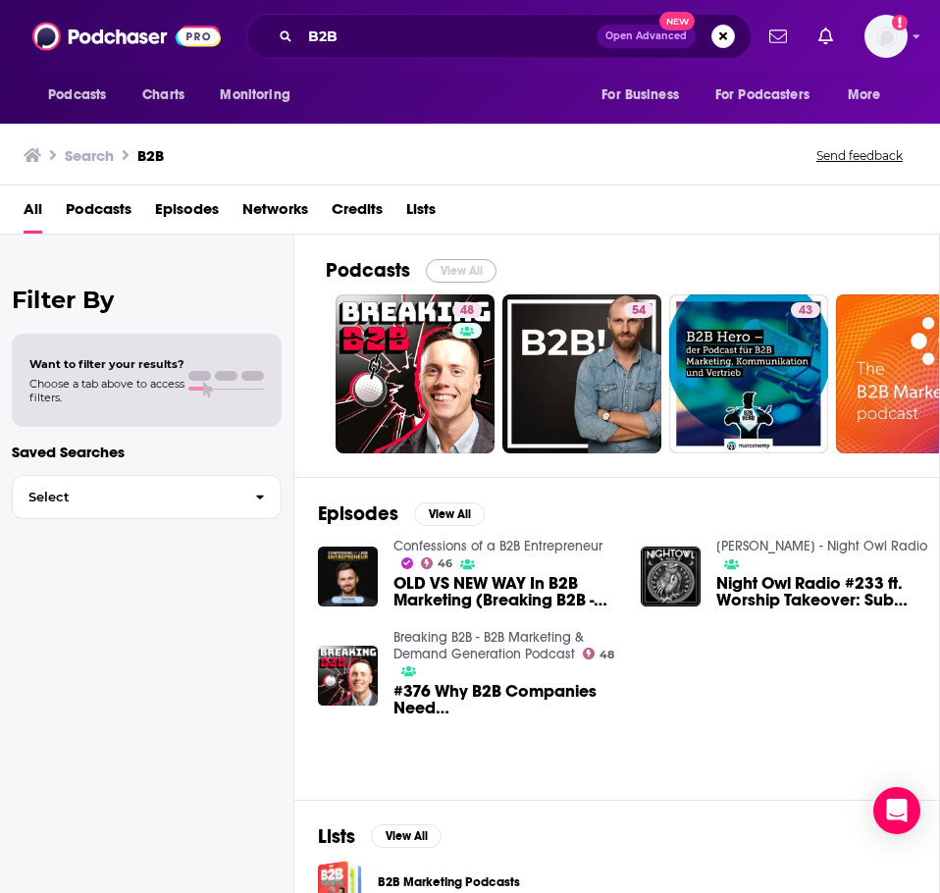
click at [474, 264] on button "View All" at bounding box center [461, 271] width 71 height 24
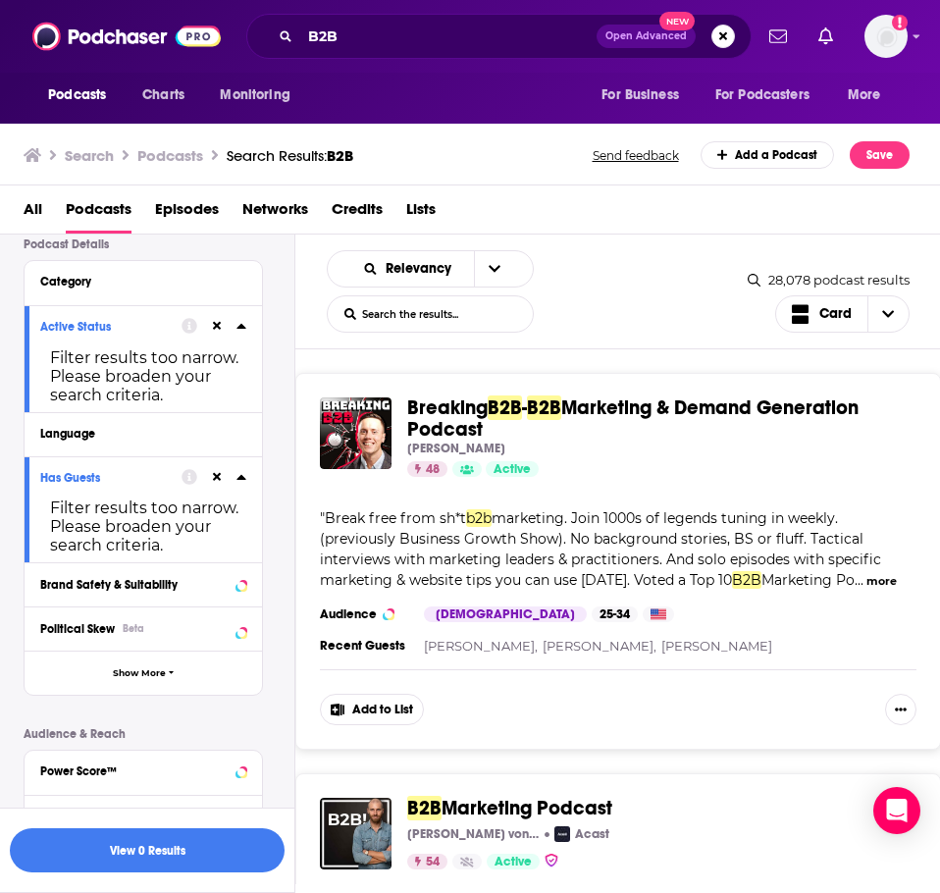
scroll to position [127, 0]
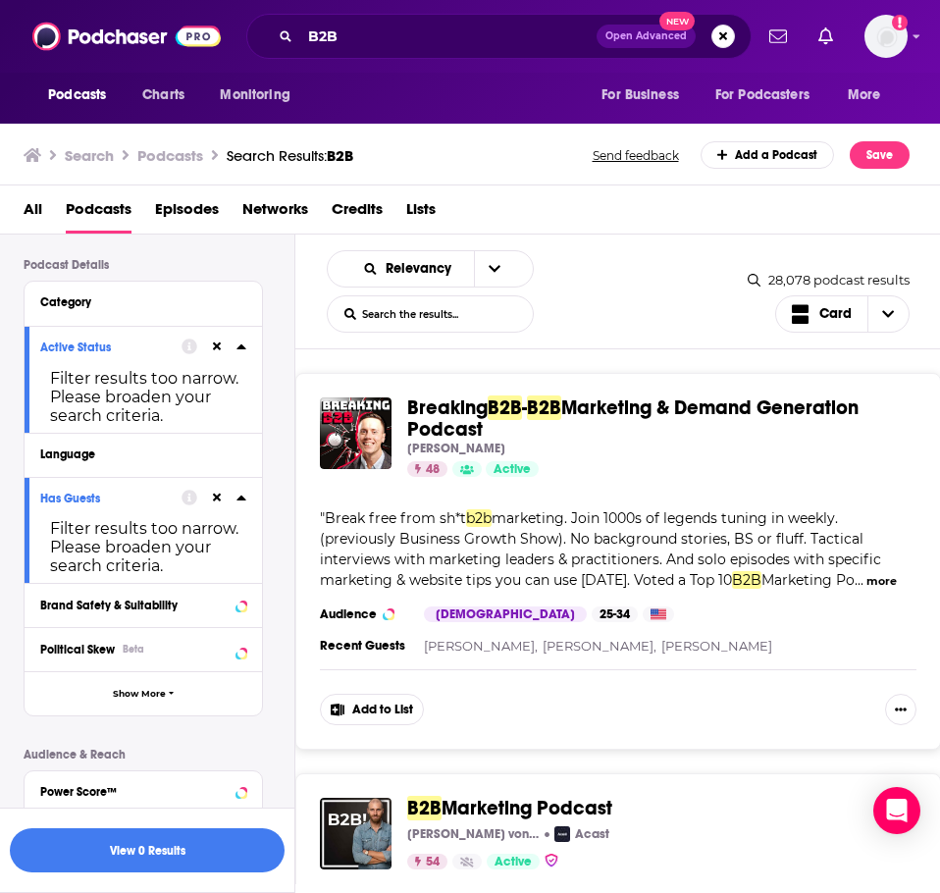
click at [105, 463] on button "Language" at bounding box center [143, 454] width 206 height 25
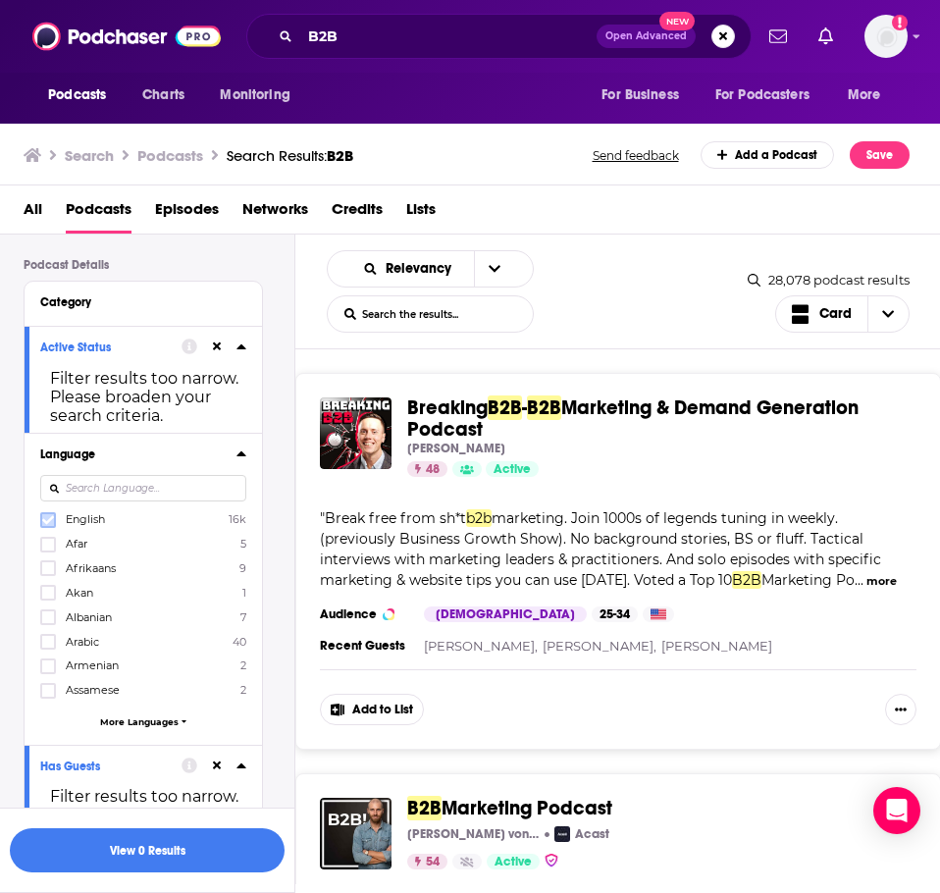
click at [54, 520] on label at bounding box center [48, 520] width 16 height 16
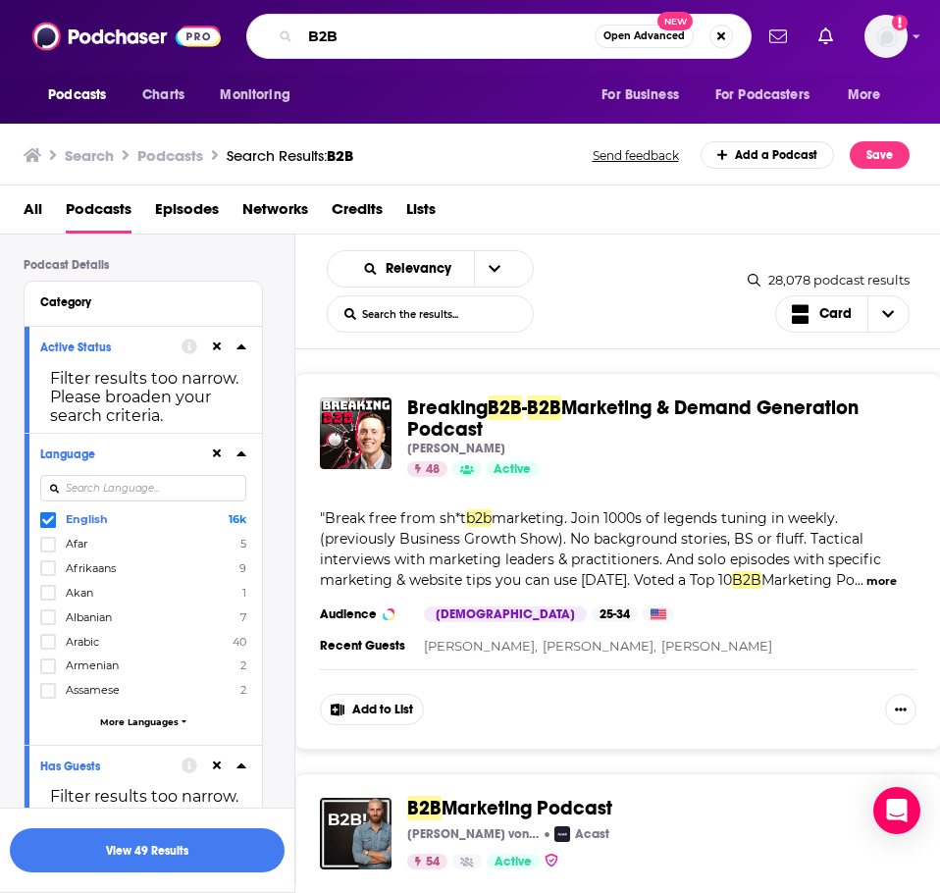
click at [340, 41] on input "B2B" at bounding box center [447, 36] width 294 height 31
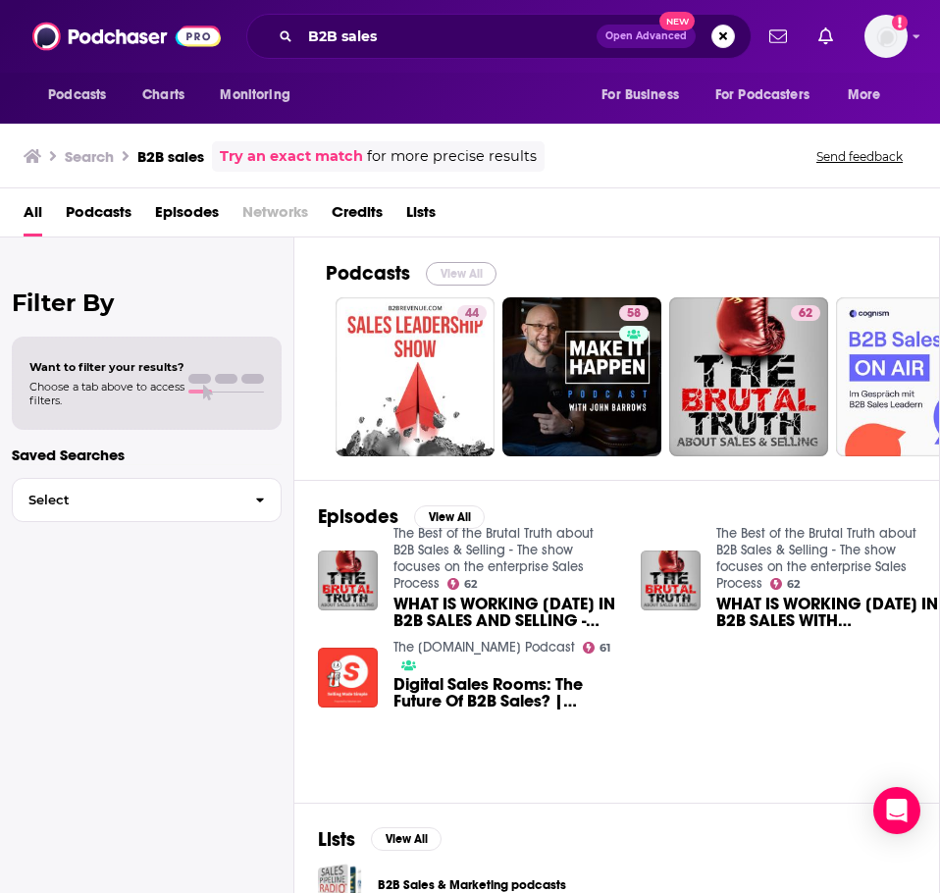
click at [474, 264] on button "View All" at bounding box center [461, 274] width 71 height 24
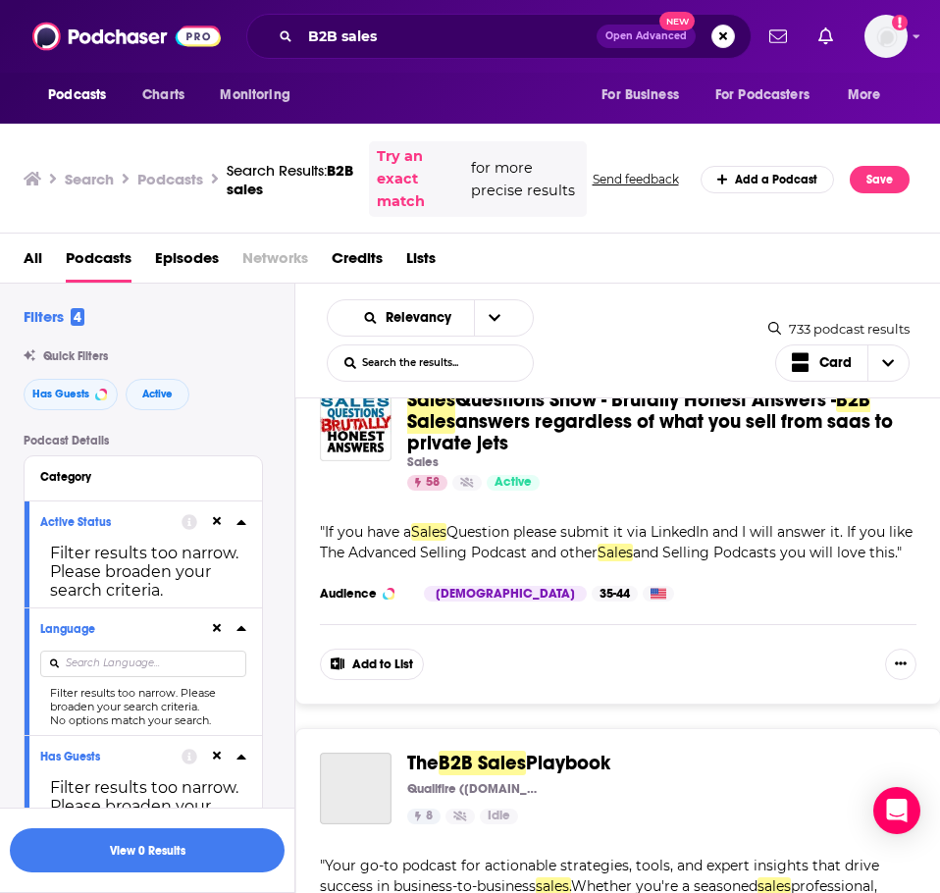
scroll to position [2847, 0]
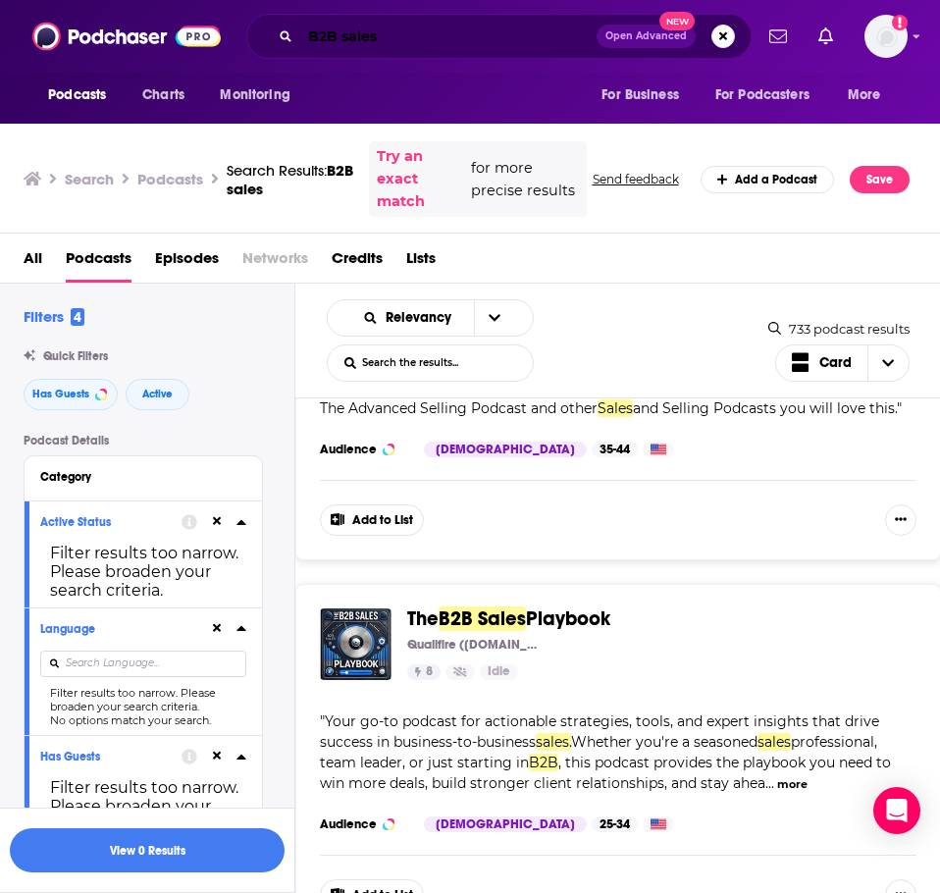
click at [394, 44] on input "B2B sales" at bounding box center [448, 36] width 296 height 31
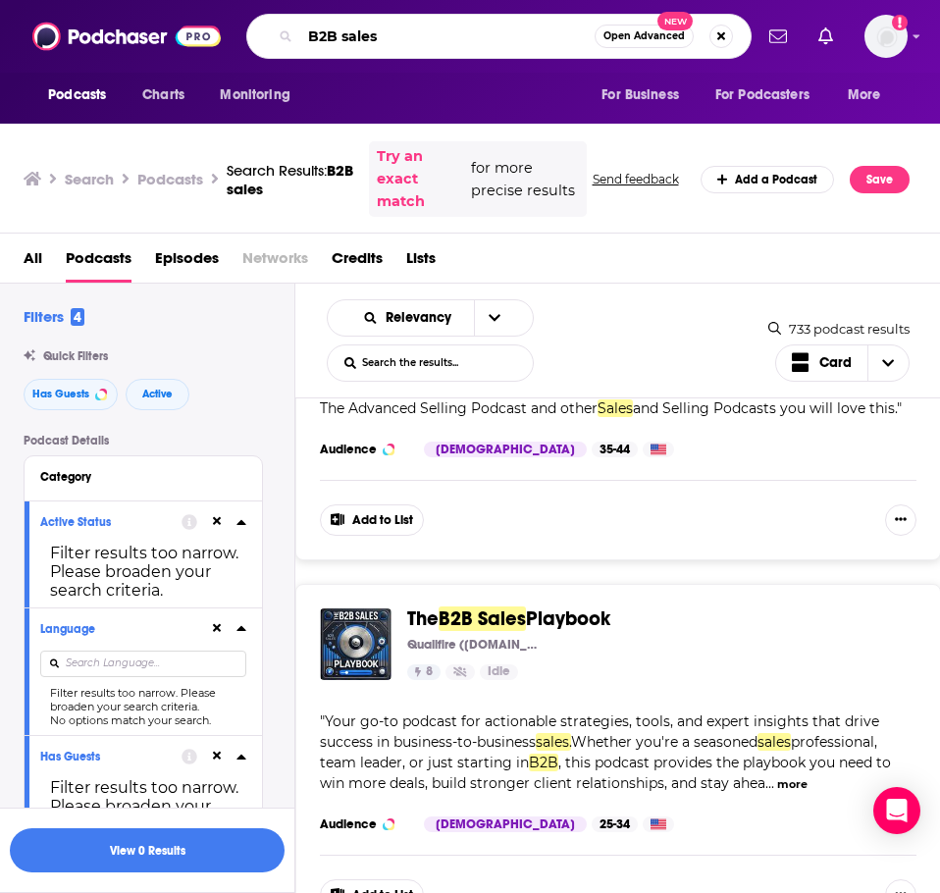
drag, startPoint x: 389, startPoint y: 40, endPoint x: 247, endPoint y: 20, distance: 142.9
click at [247, 20] on div "B2B sales Open Advanced New" at bounding box center [499, 36] width 506 height 45
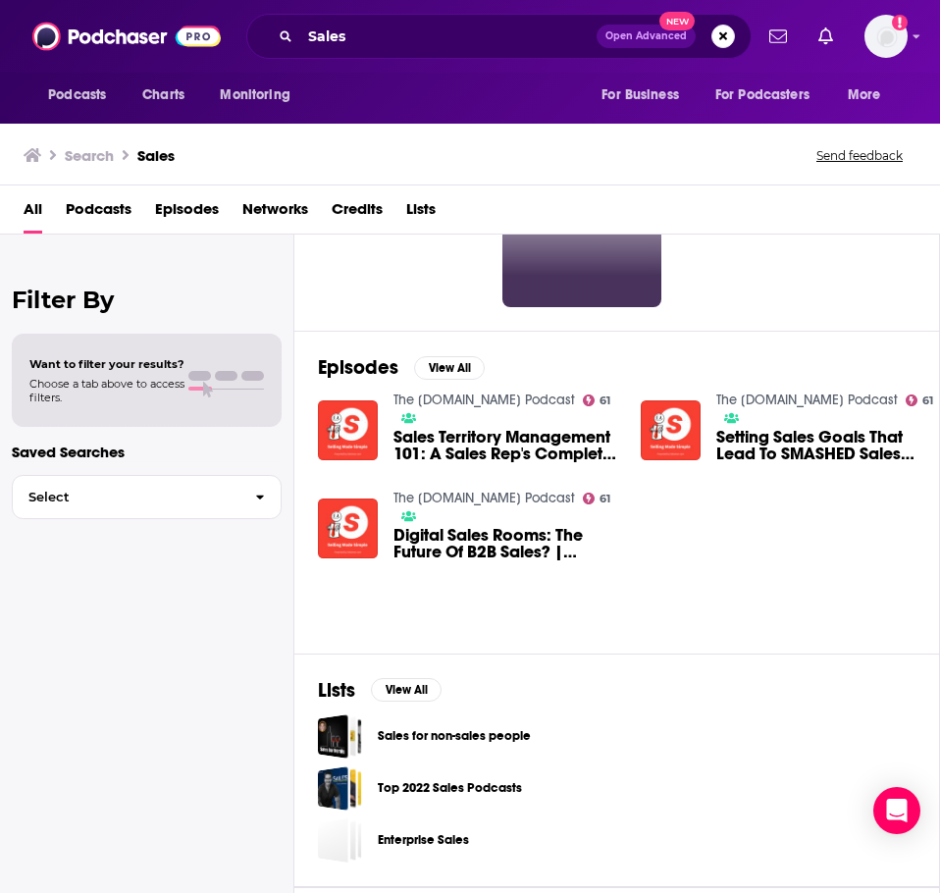
scroll to position [294, 0]
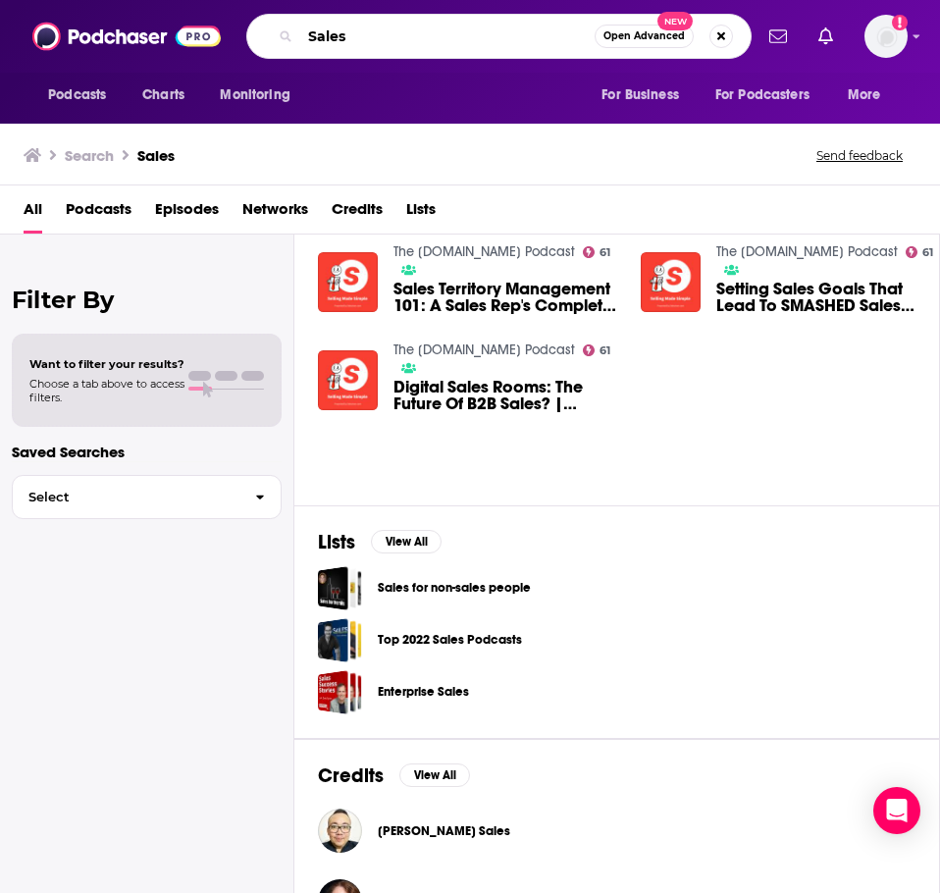
click at [360, 37] on input "Sales" at bounding box center [447, 36] width 294 height 31
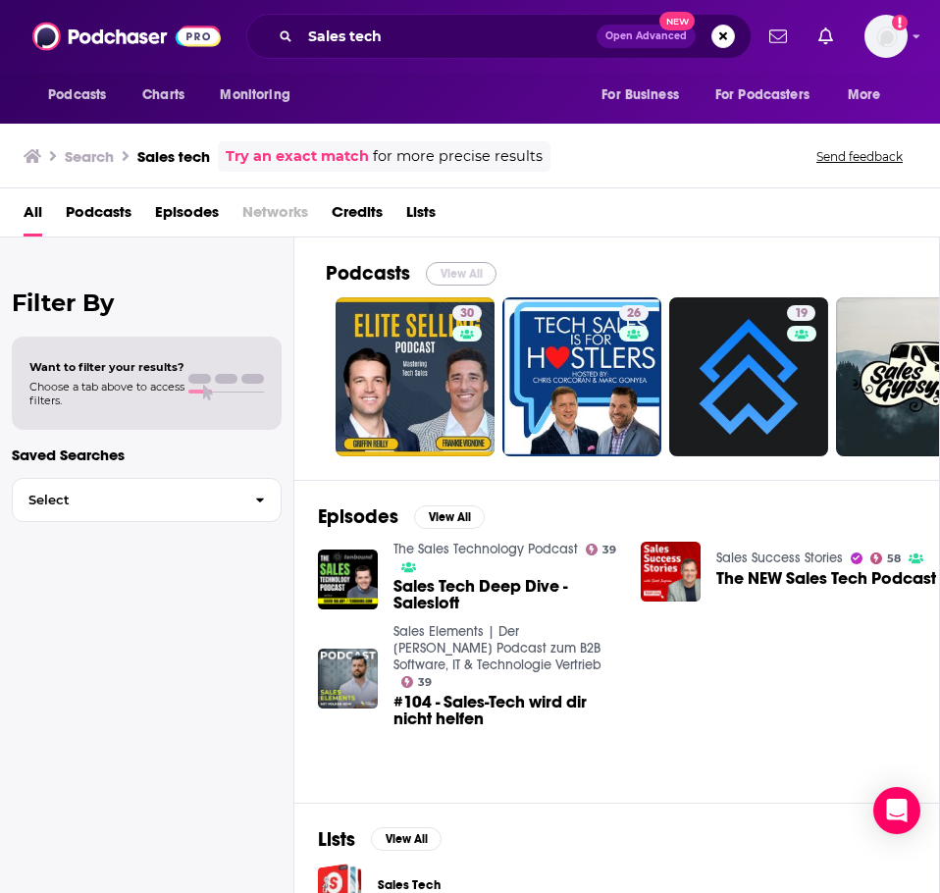
click at [448, 269] on button "View All" at bounding box center [461, 274] width 71 height 24
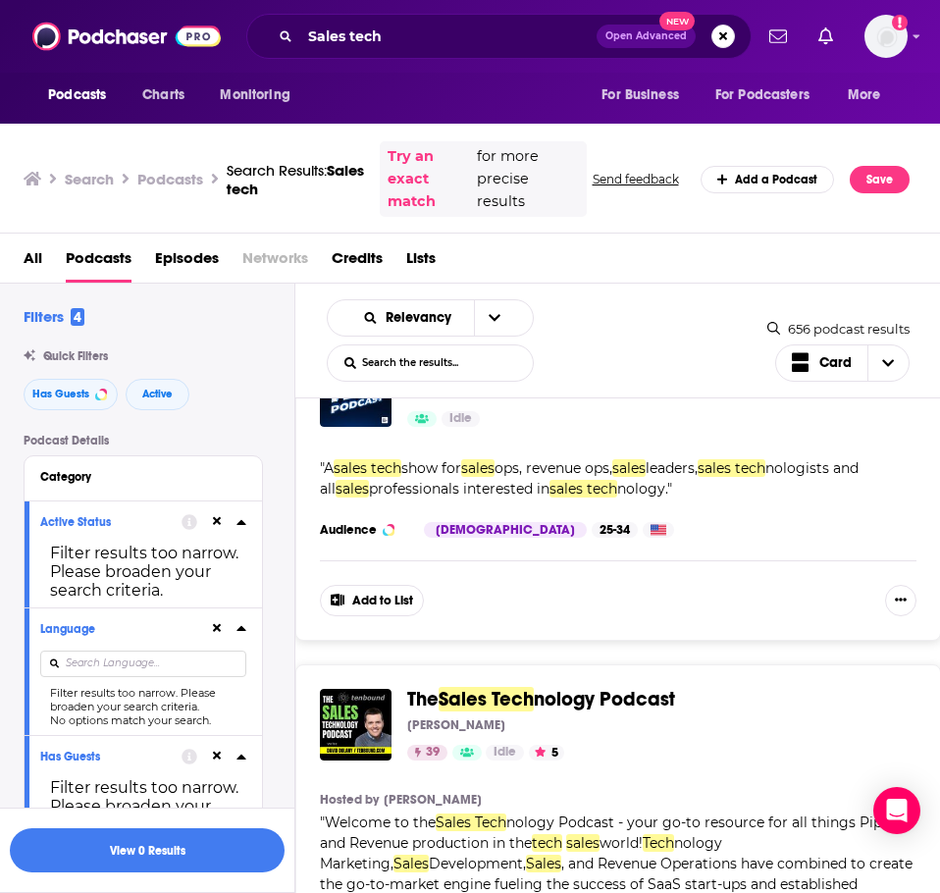
scroll to position [1472, 0]
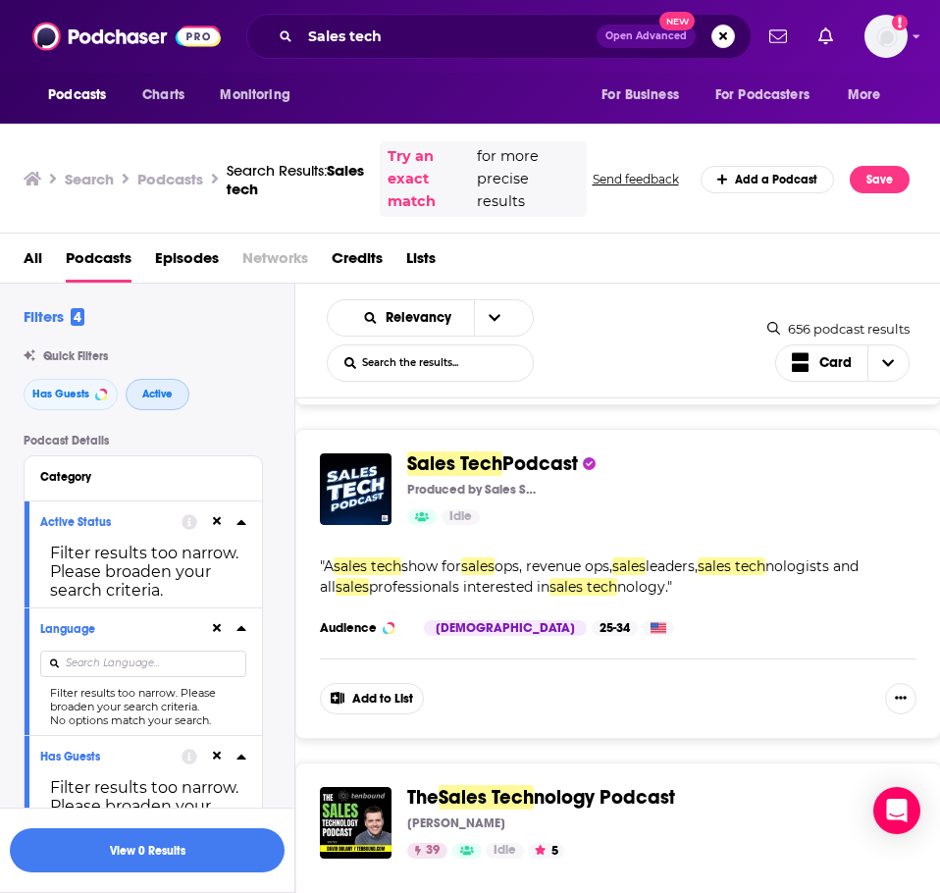
click at [131, 388] on button "Active" at bounding box center [158, 394] width 64 height 31
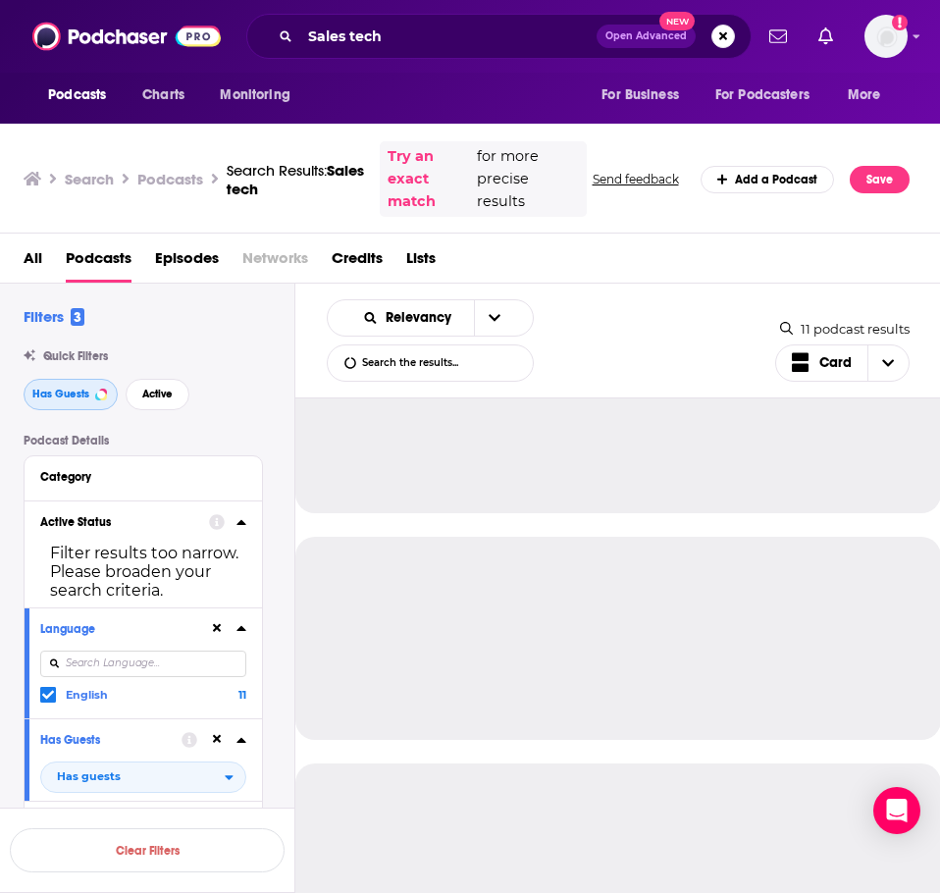
click at [40, 389] on span "Has Guests" at bounding box center [60, 394] width 57 height 11
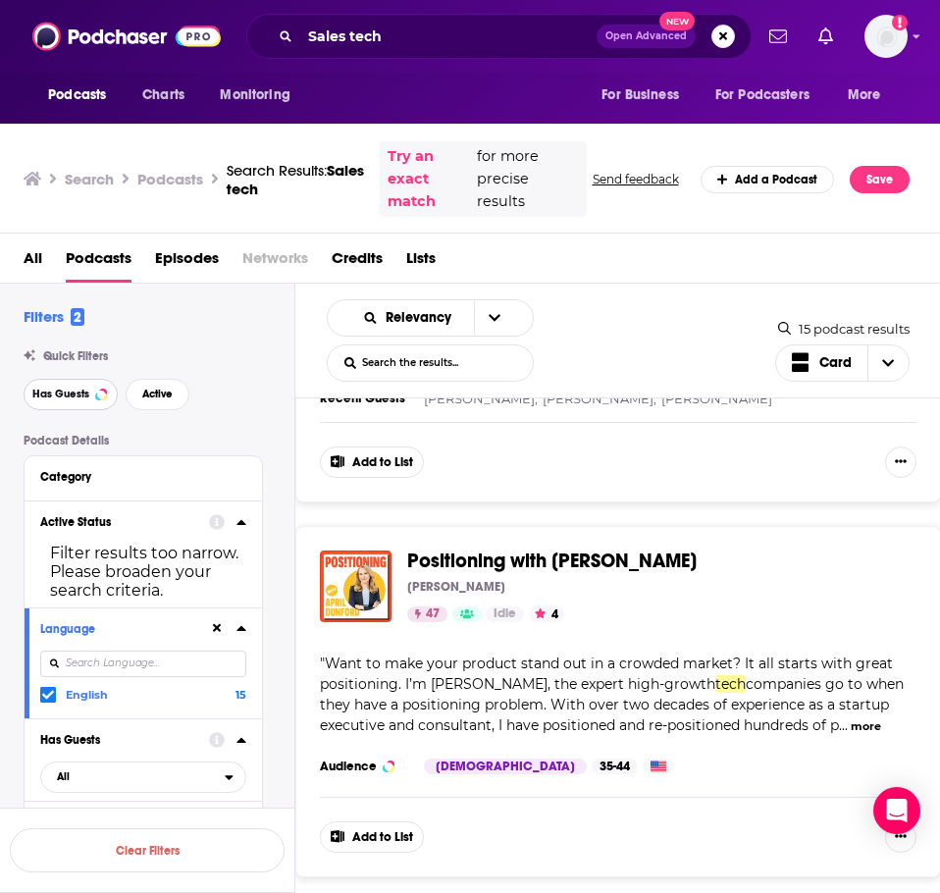
click at [40, 389] on span "Has Guests" at bounding box center [60, 394] width 57 height 11
click at [177, 390] on button "Active" at bounding box center [158, 394] width 64 height 31
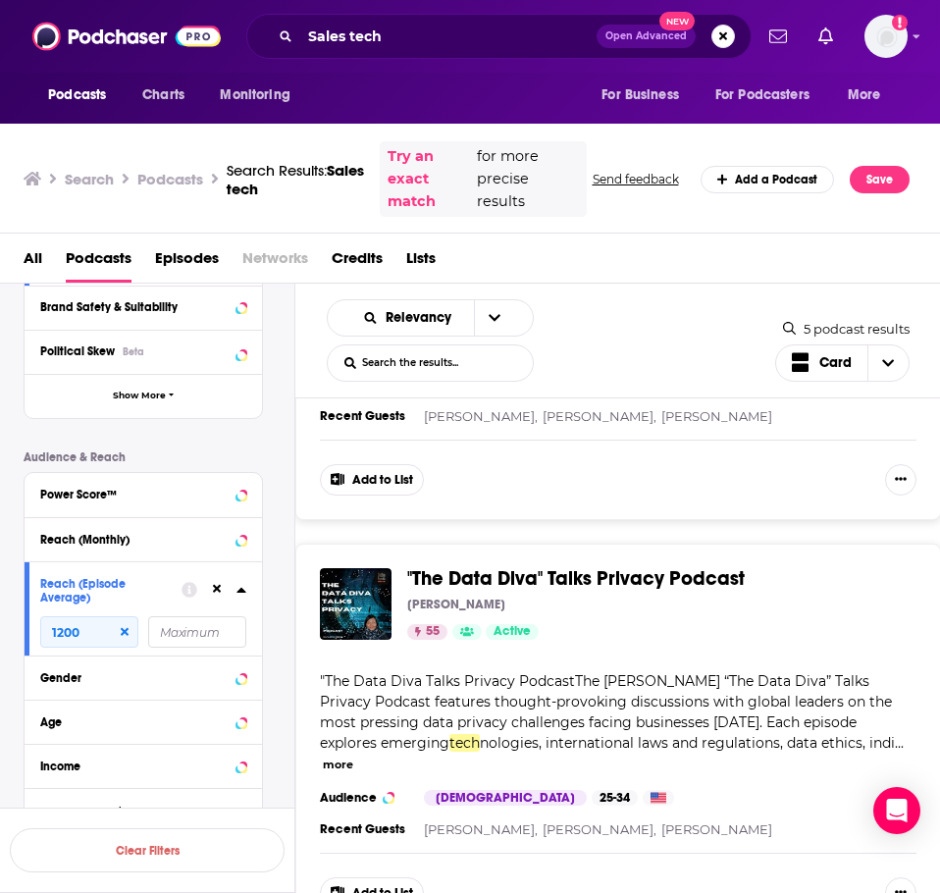
scroll to position [1534, 0]
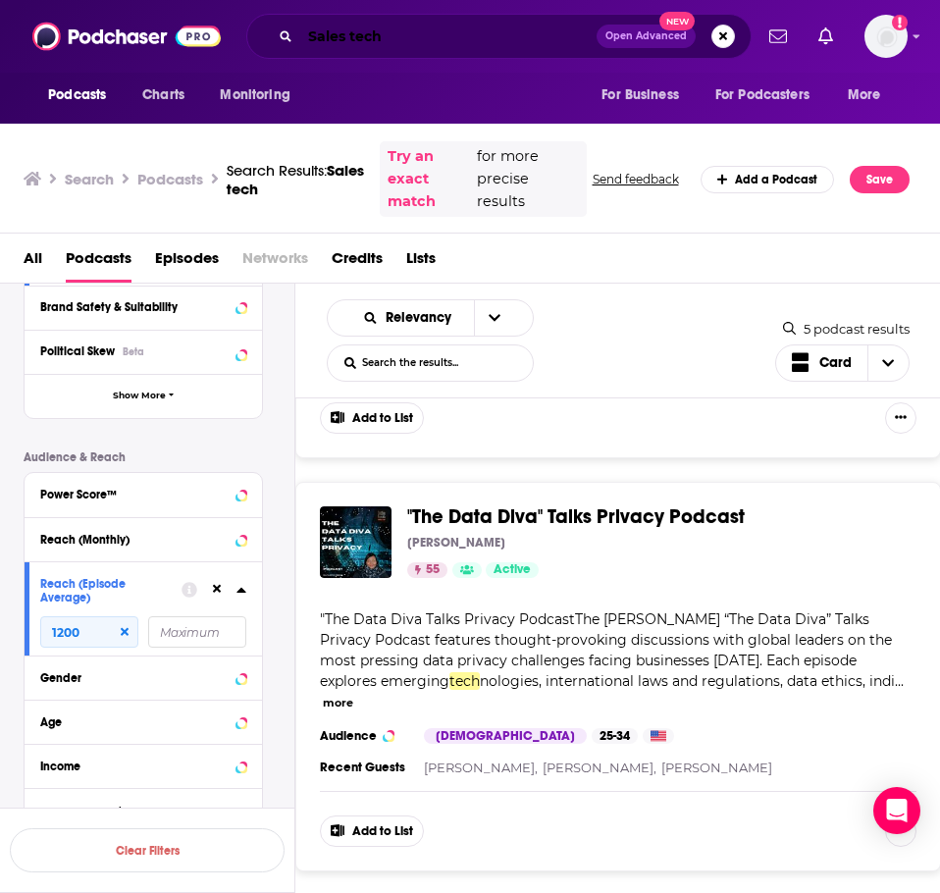
click at [406, 45] on input "Sales tech" at bounding box center [448, 36] width 296 height 31
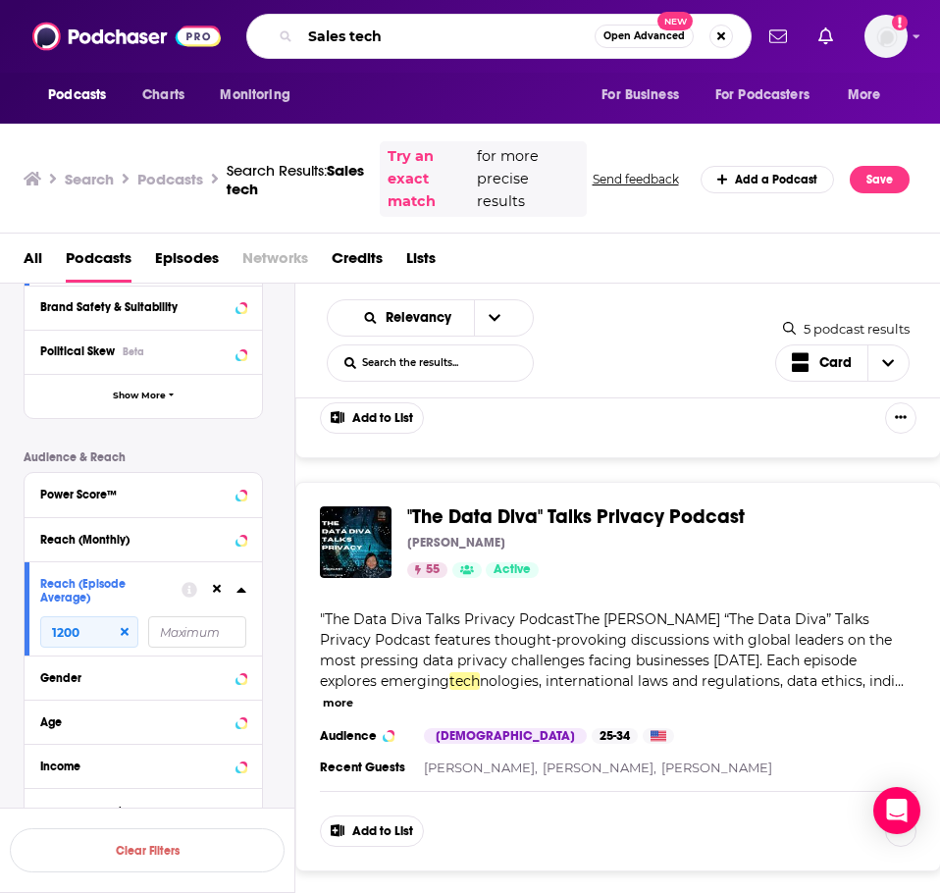
drag, startPoint x: 387, startPoint y: 42, endPoint x: 300, endPoint y: 40, distance: 86.4
click at [300, 40] on input "Sales tech" at bounding box center [447, 36] width 294 height 31
drag, startPoint x: 442, startPoint y: 32, endPoint x: 345, endPoint y: 30, distance: 97.2
click at [345, 30] on input "travelSales tech" at bounding box center [447, 36] width 294 height 31
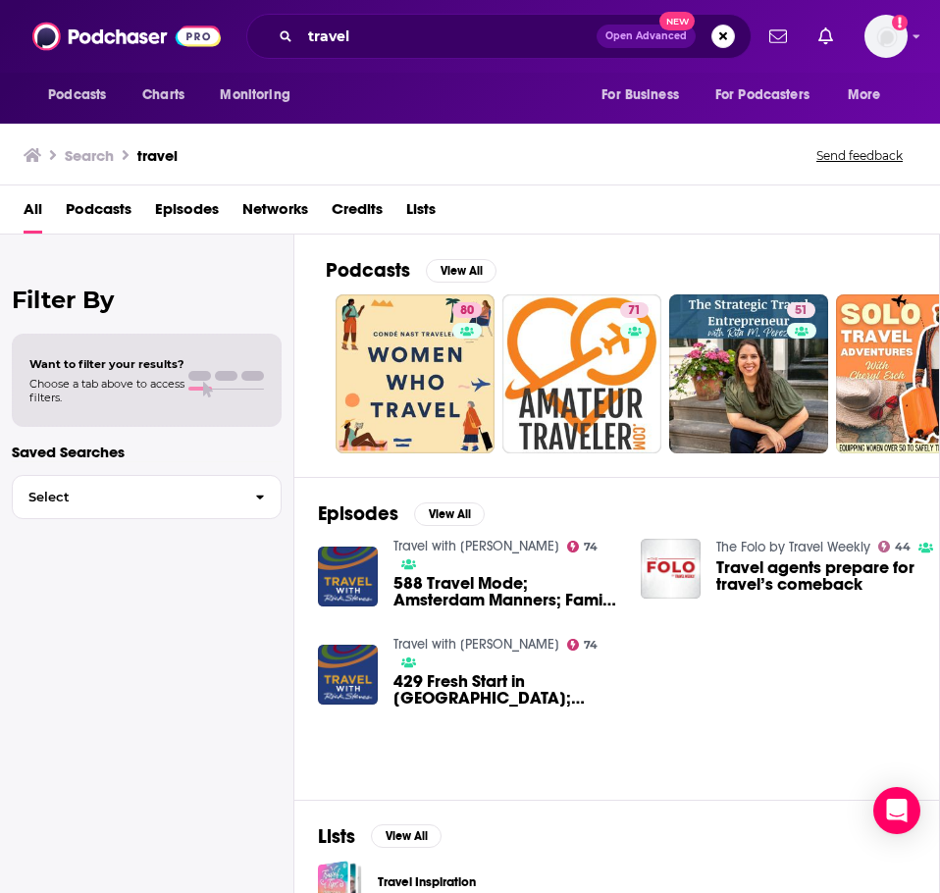
click at [108, 203] on span "Podcasts" at bounding box center [99, 213] width 66 height 40
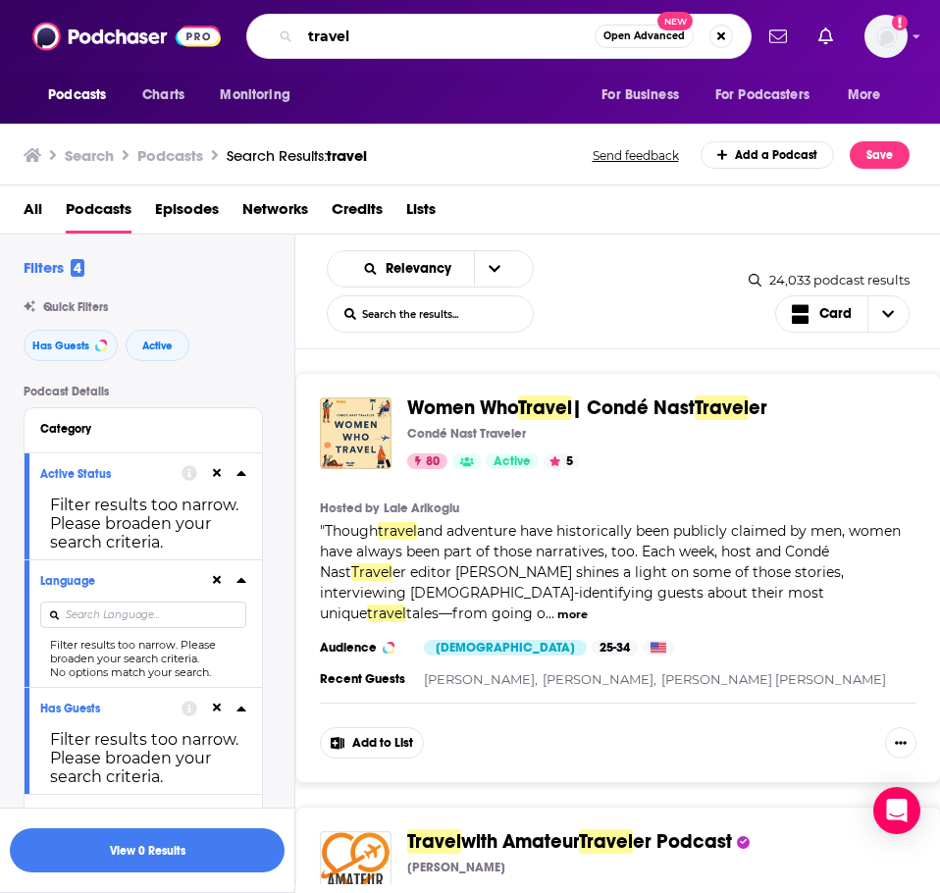
click at [371, 44] on input "travel" at bounding box center [447, 36] width 294 height 31
type input "travel technology"
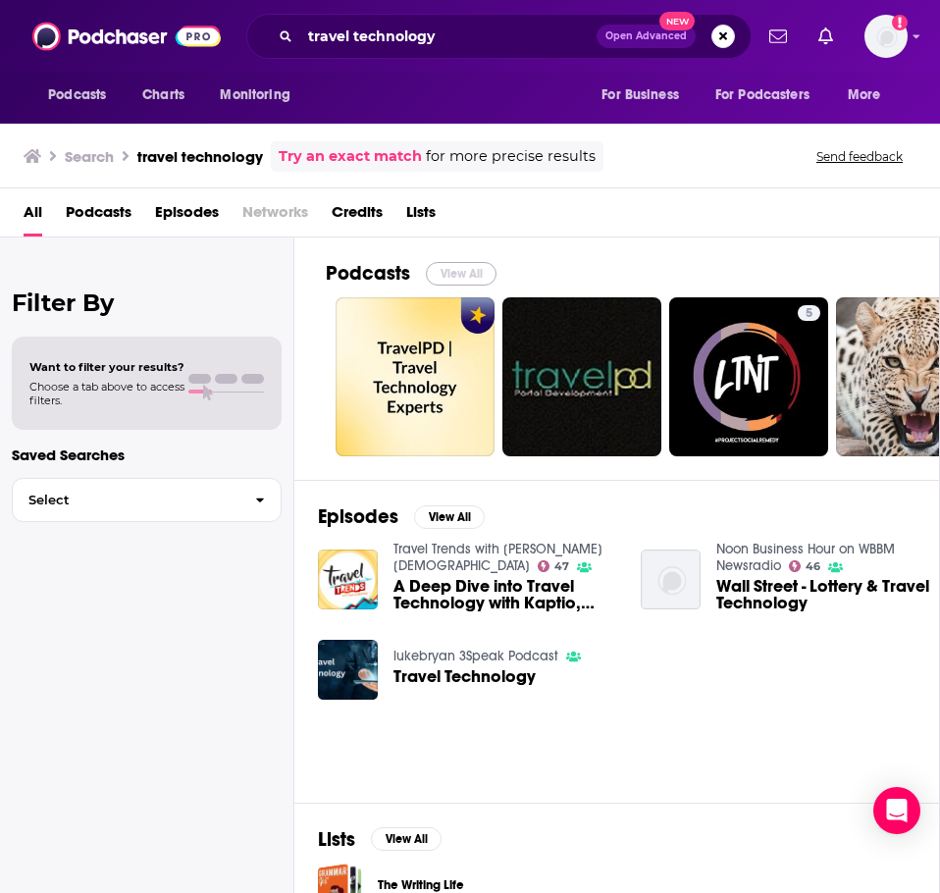
click at [458, 272] on button "View All" at bounding box center [461, 274] width 71 height 24
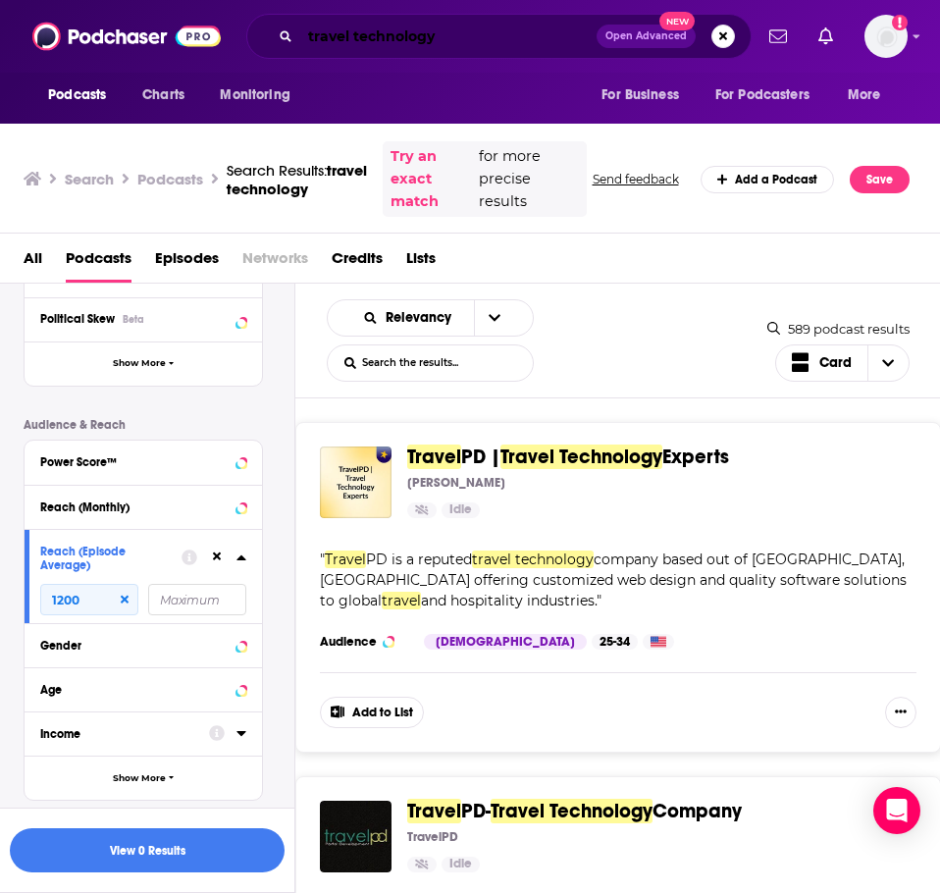
click at [483, 31] on input "travel technology" at bounding box center [448, 36] width 296 height 31
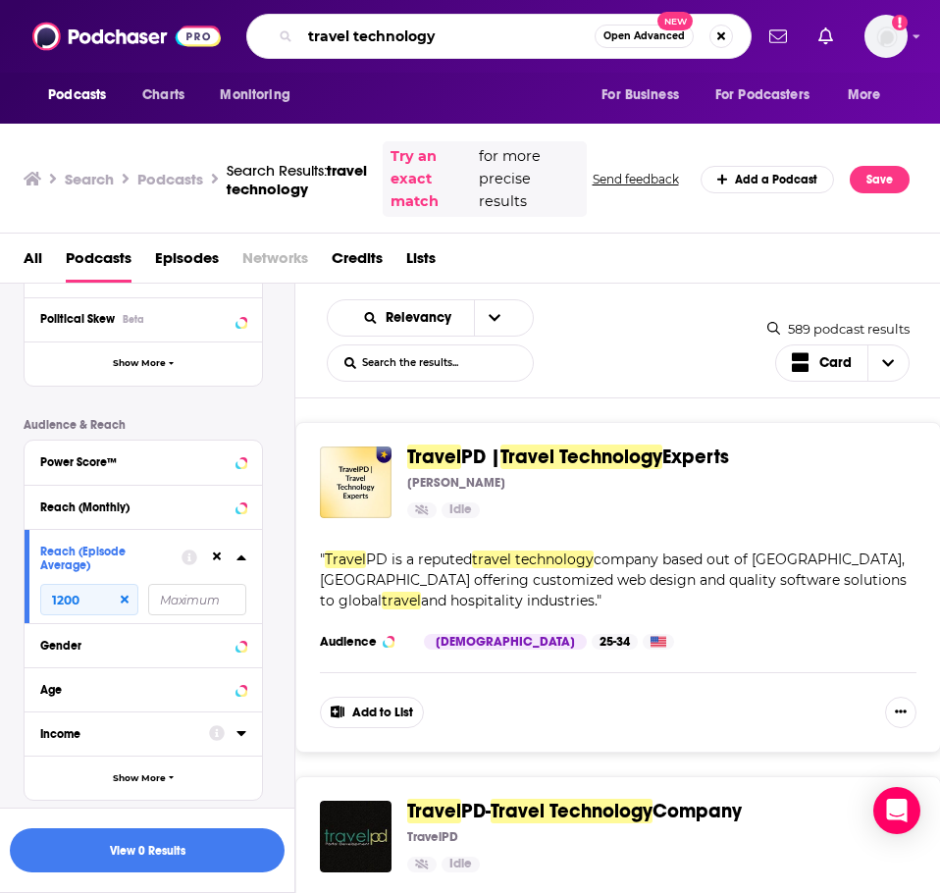
drag, startPoint x: 483, startPoint y: 31, endPoint x: 294, endPoint y: 32, distance: 189.5
click at [294, 32] on div "travel technology Open Advanced New" at bounding box center [499, 36] width 506 height 45
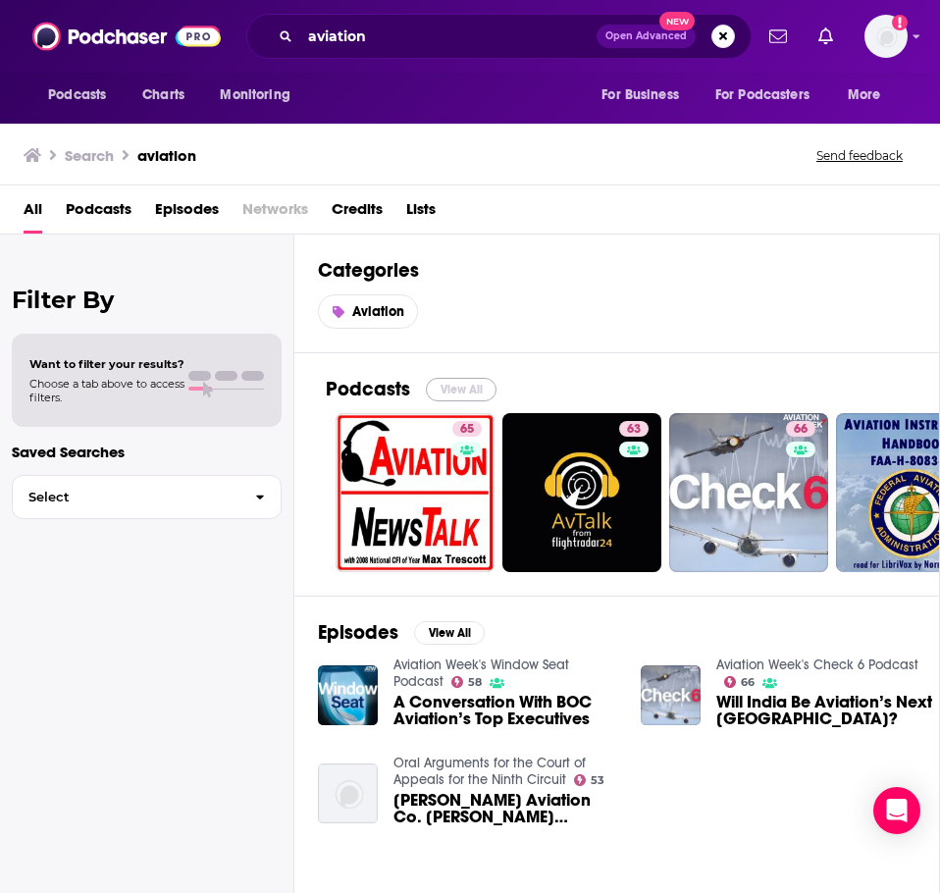
click at [431, 381] on button "View All" at bounding box center [461, 390] width 71 height 24
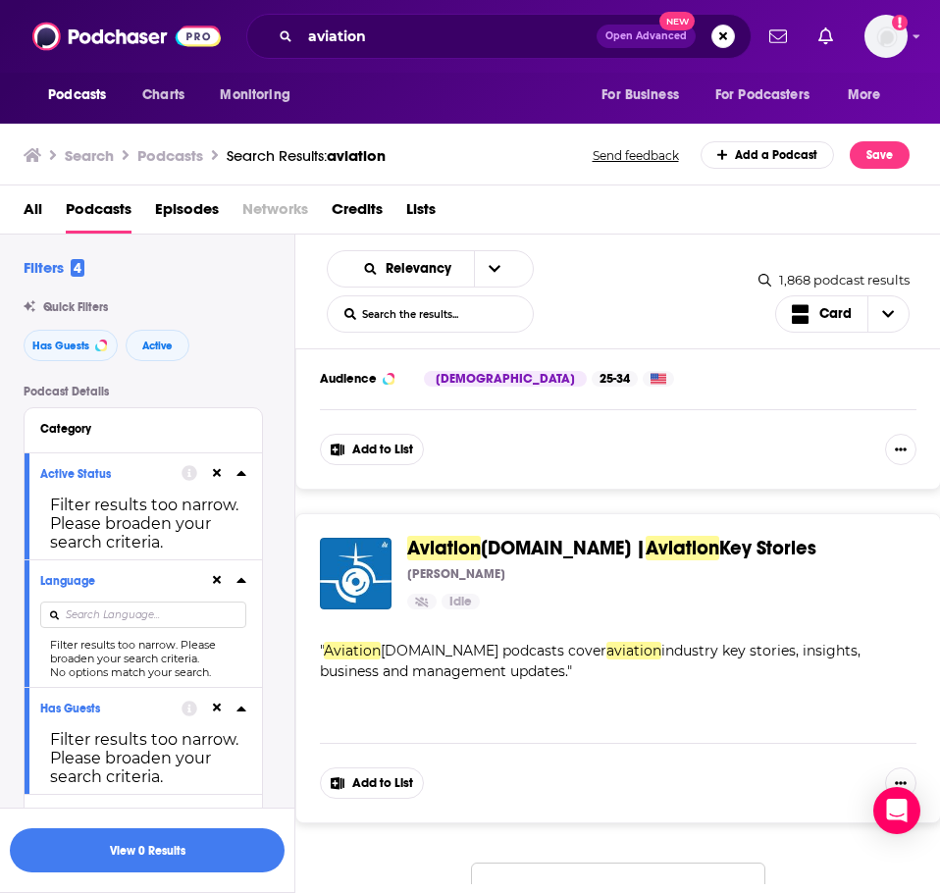
scroll to position [8743, 0]
click at [566, 862] on button "Load More..." at bounding box center [618, 888] width 294 height 53
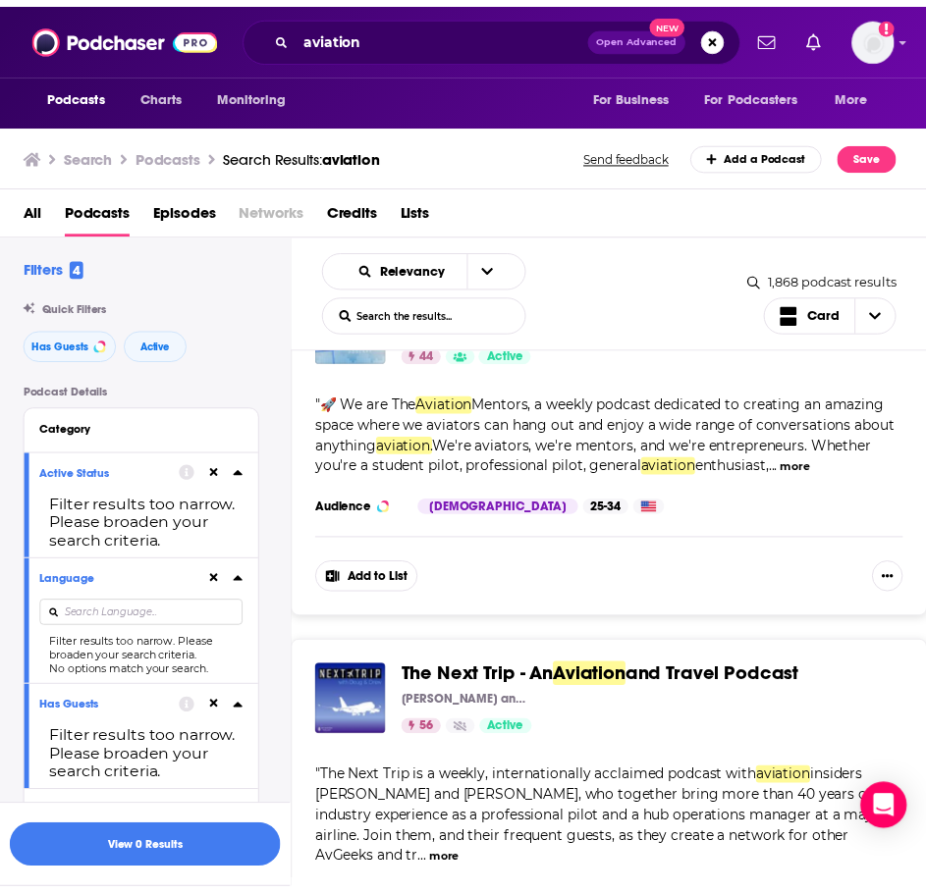
scroll to position [10708, 0]
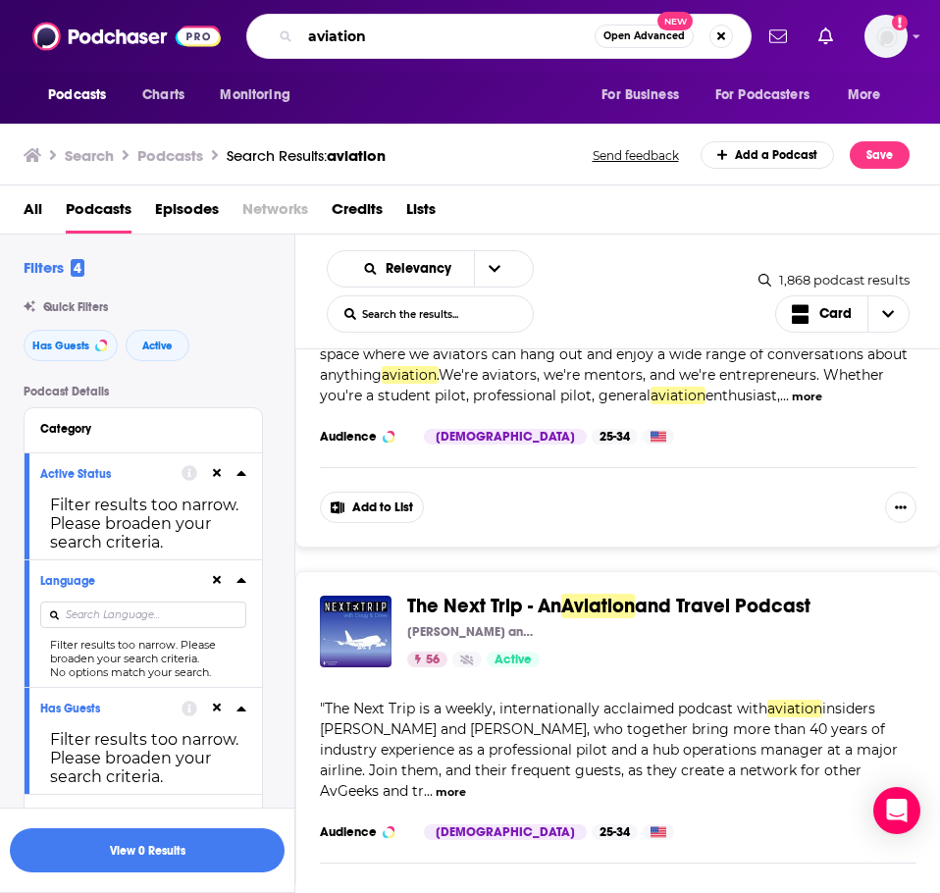
drag, startPoint x: 477, startPoint y: 25, endPoint x: 349, endPoint y: 33, distance: 127.9
click at [349, 33] on input "aviation" at bounding box center [447, 36] width 294 height 31
click at [425, 23] on input "aviation" at bounding box center [447, 36] width 294 height 31
click at [418, 35] on input "aviation" at bounding box center [447, 36] width 294 height 31
drag, startPoint x: 407, startPoint y: 35, endPoint x: 119, endPoint y: 28, distance: 288.7
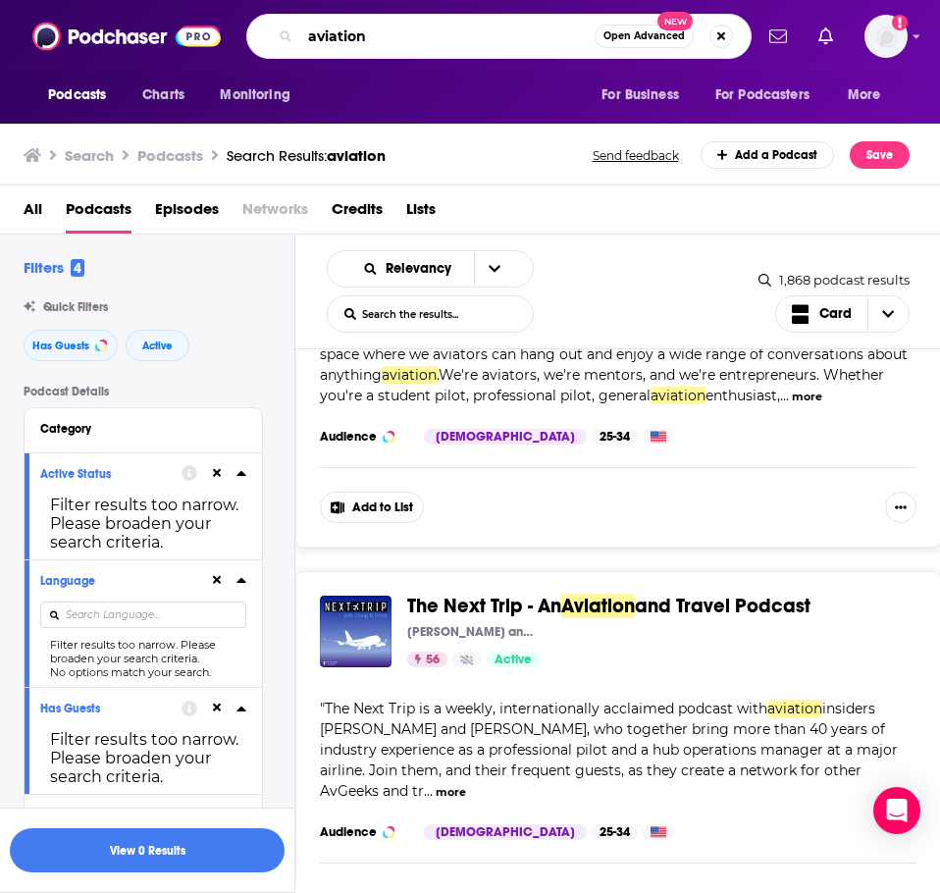
click at [119, 28] on div "Podcasts Charts Monitoring aviation Open Advanced New For Business For Podcaste…" at bounding box center [470, 36] width 940 height 73
type input "The Airways Podcast"
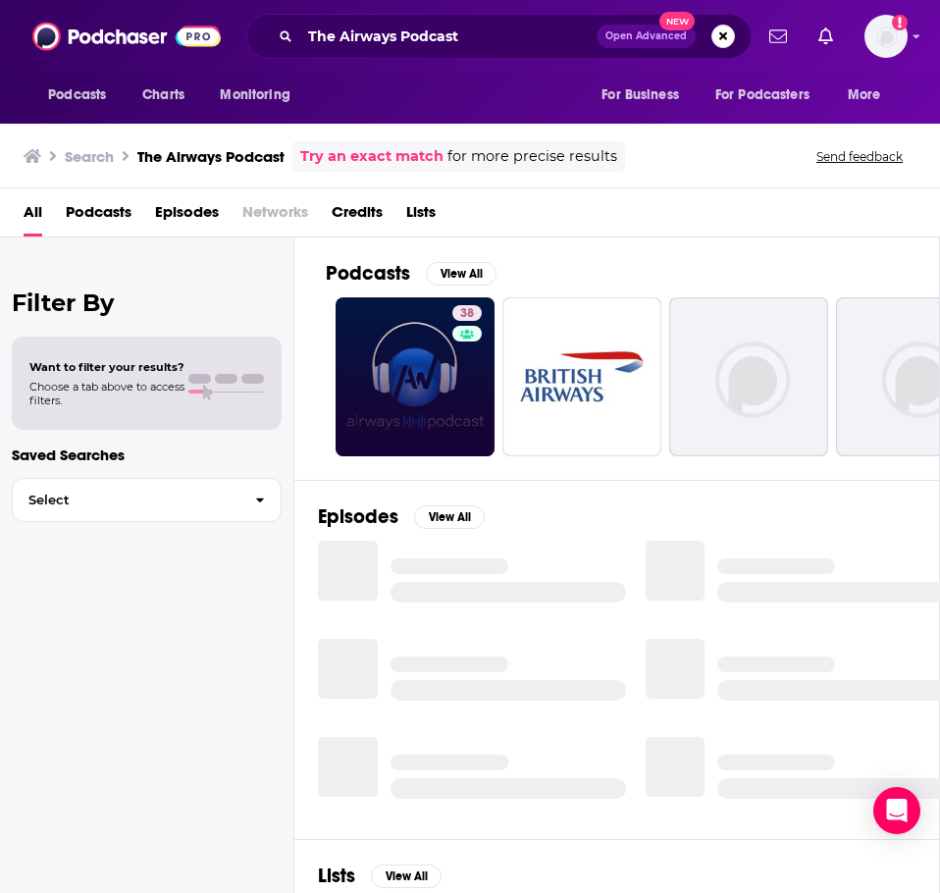
click at [437, 403] on link "38" at bounding box center [415, 376] width 159 height 159
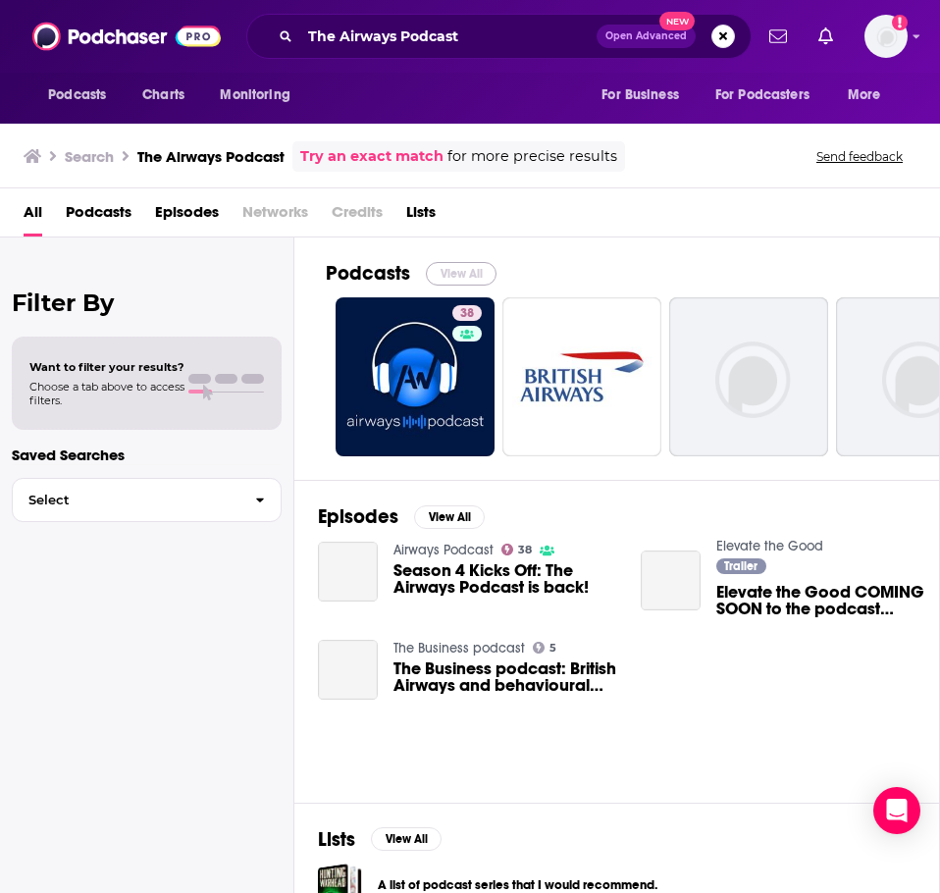
click at [457, 263] on button "View All" at bounding box center [461, 274] width 71 height 24
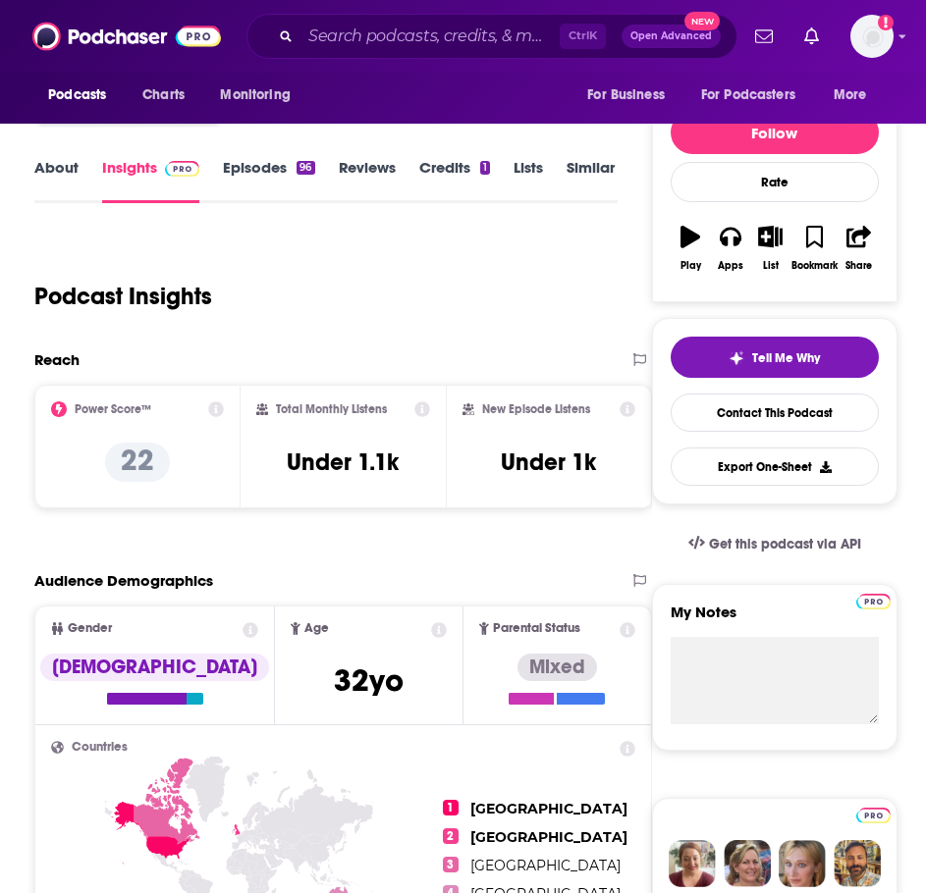
scroll to position [195, 0]
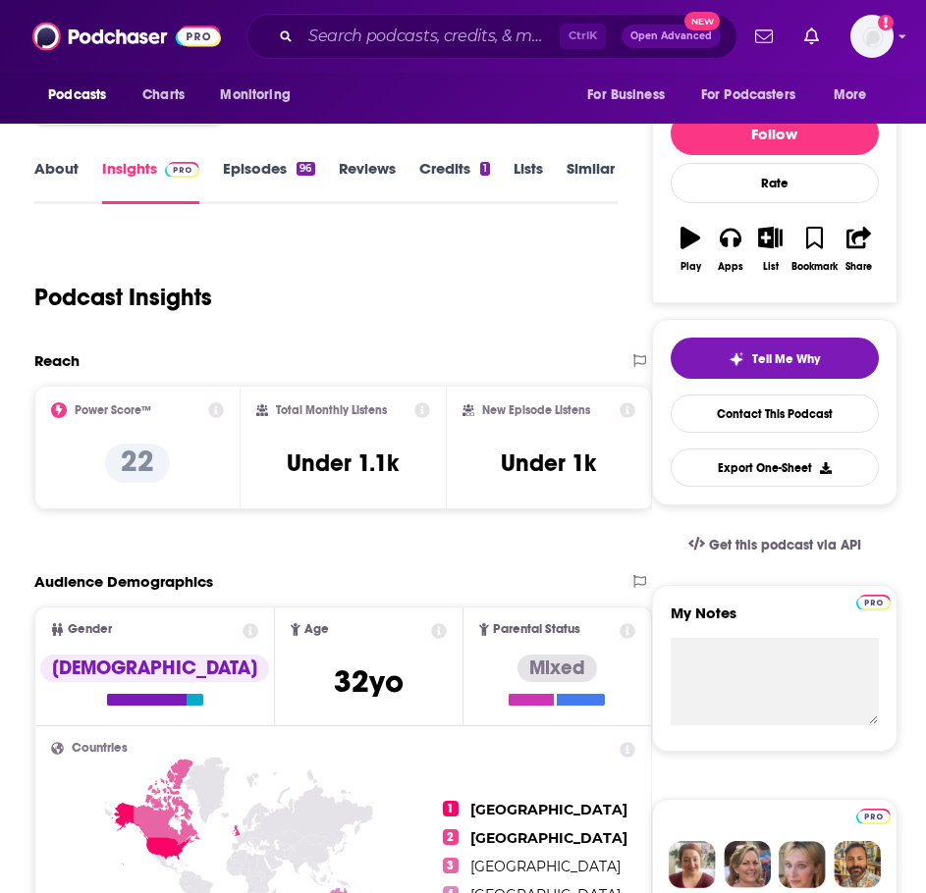
click at [275, 175] on link "Episodes 96" at bounding box center [268, 181] width 91 height 45
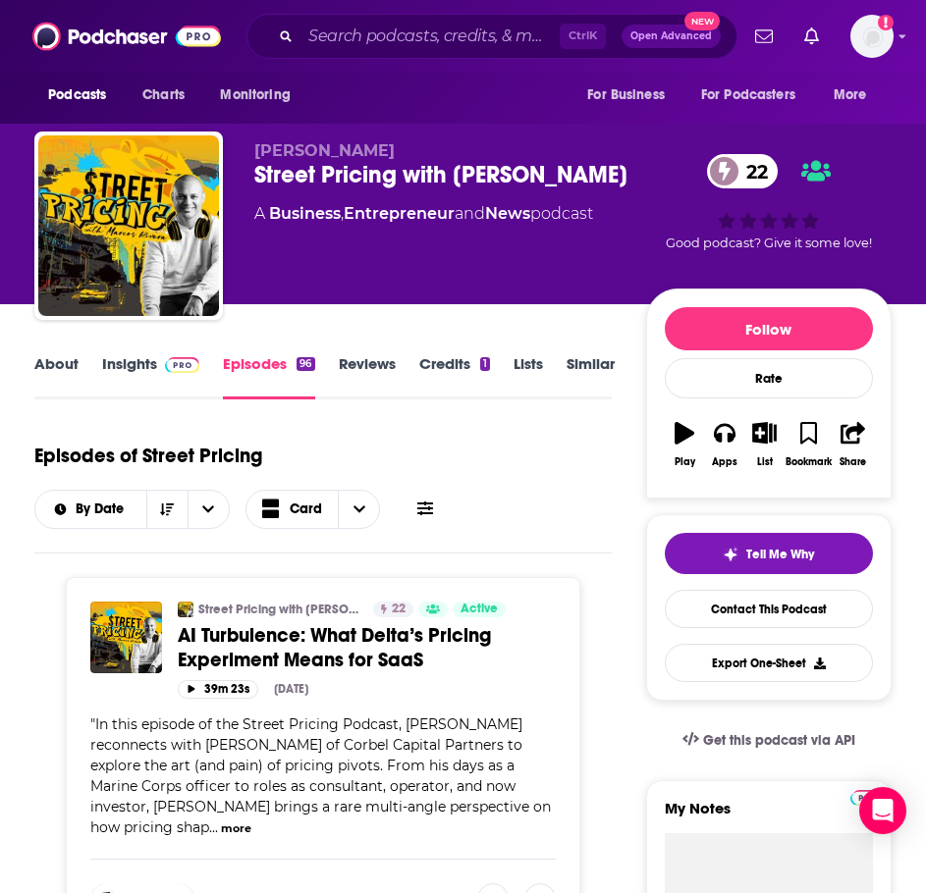
click at [60, 367] on link "About" at bounding box center [56, 376] width 44 height 45
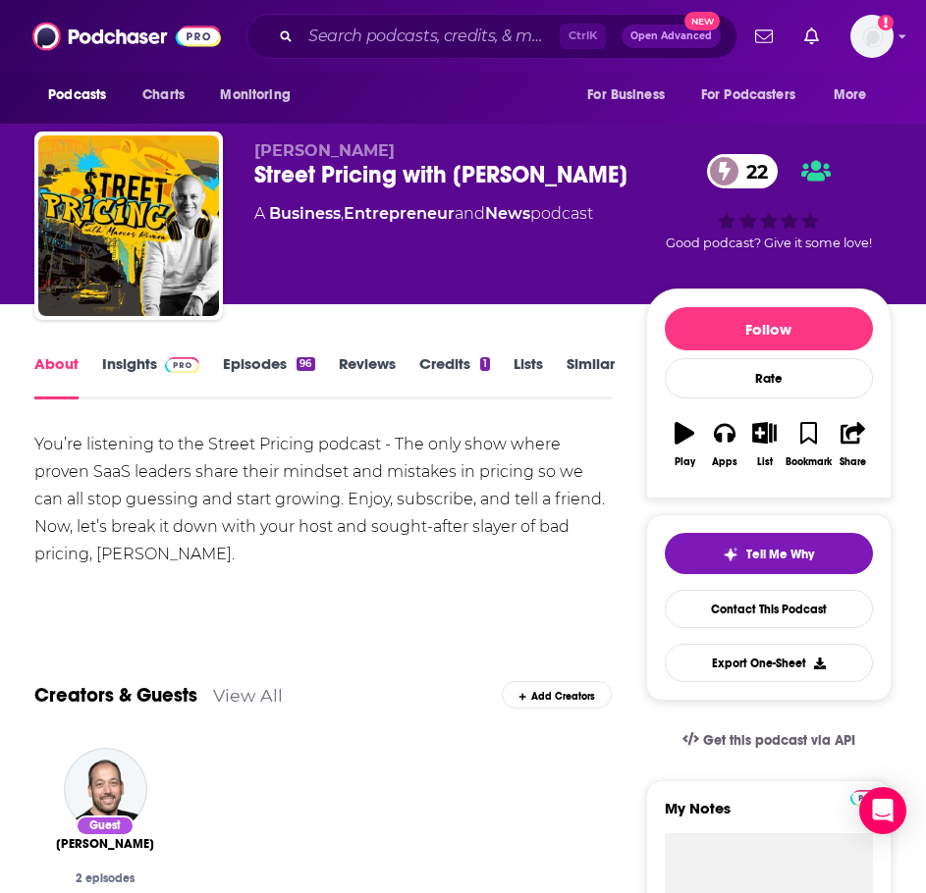
click at [139, 356] on link "Insights" at bounding box center [150, 376] width 97 height 45
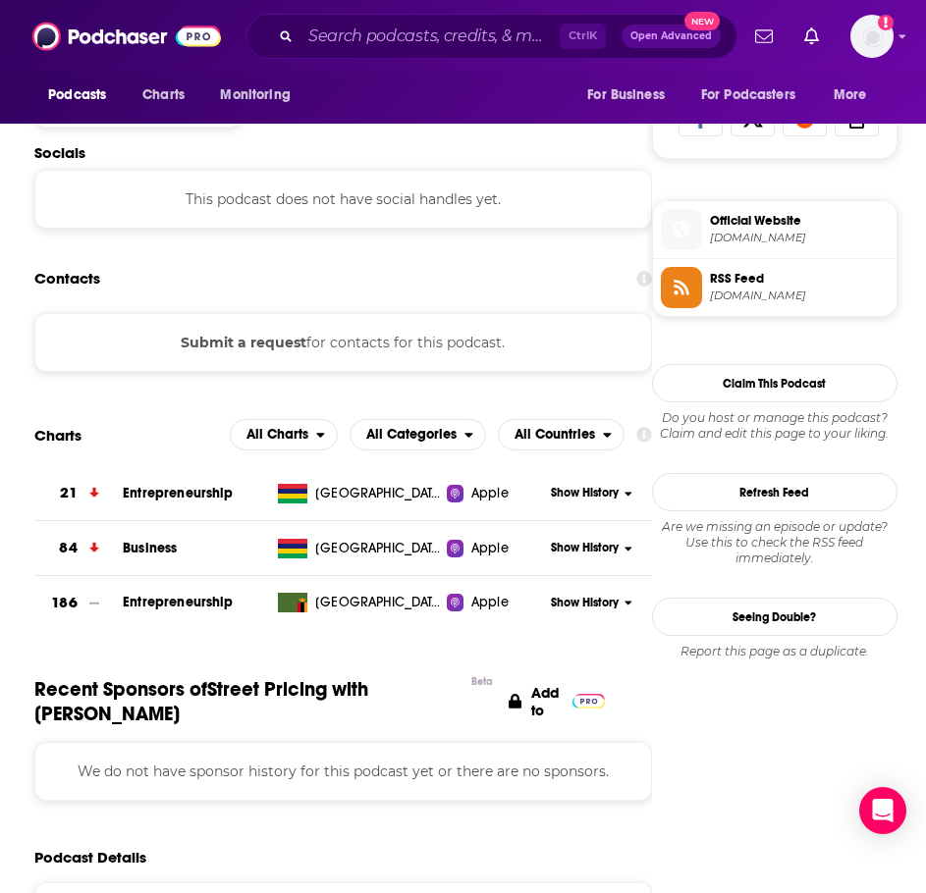
scroll to position [1276, 0]
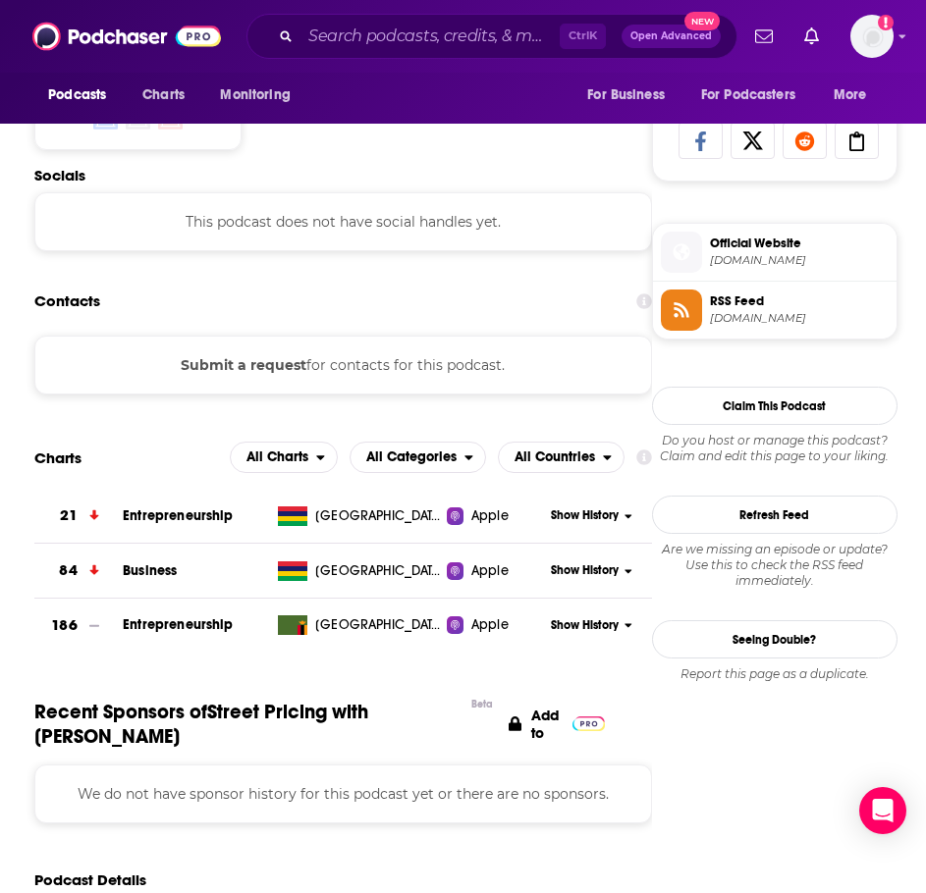
click at [461, 293] on div "Contacts" at bounding box center [342, 301] width 617 height 37
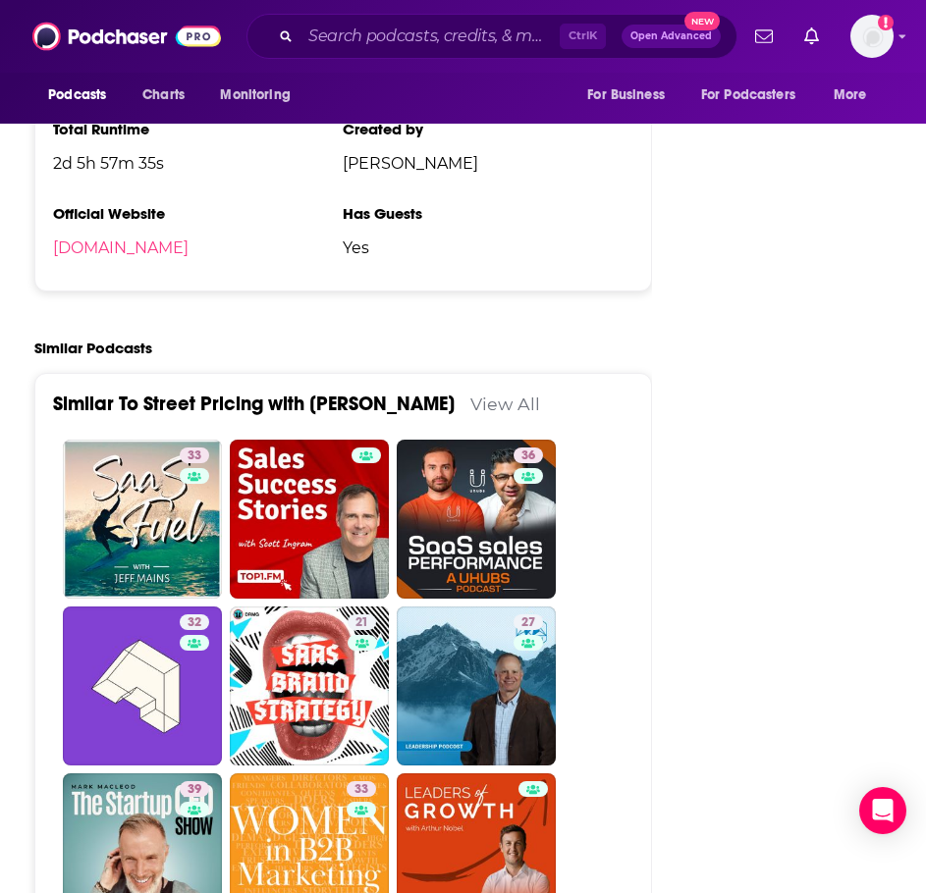
scroll to position [2650, 0]
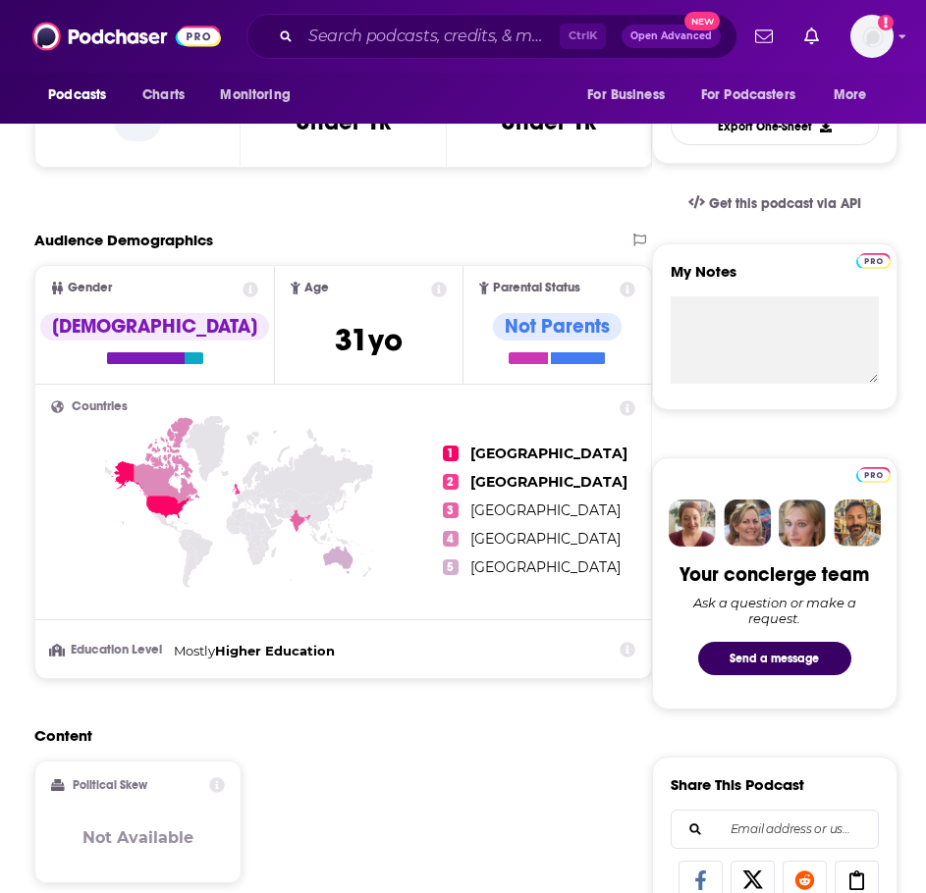
scroll to position [491, 0]
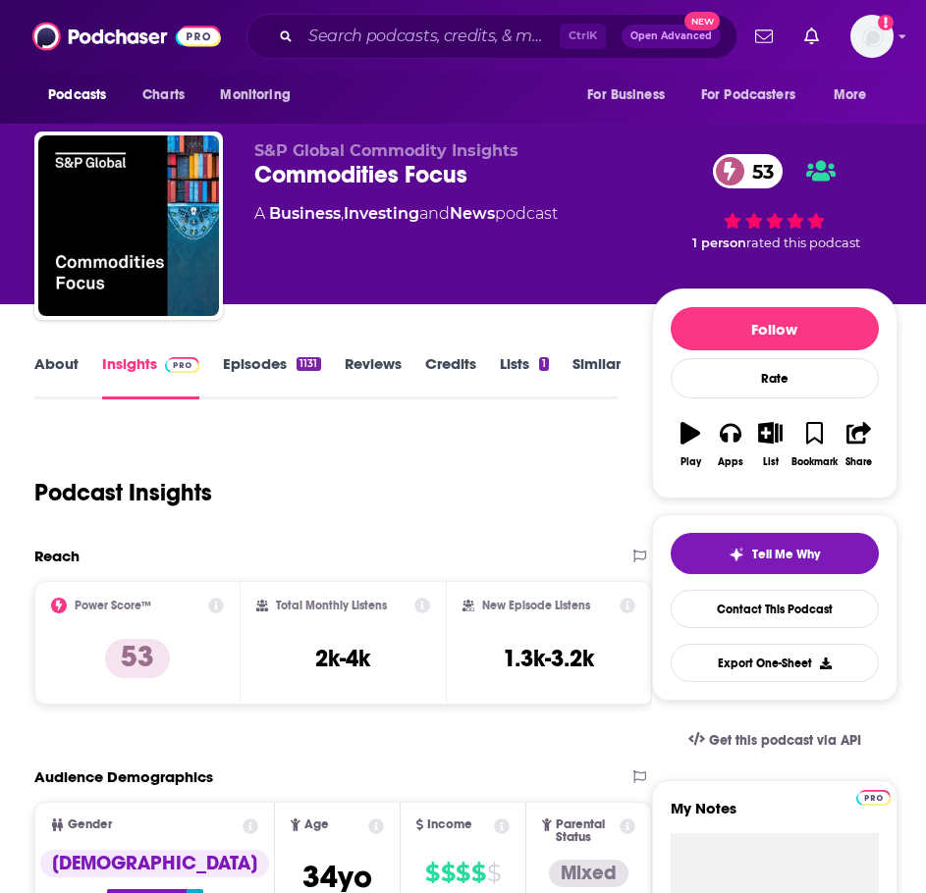
click at [66, 387] on link "About" at bounding box center [56, 376] width 44 height 45
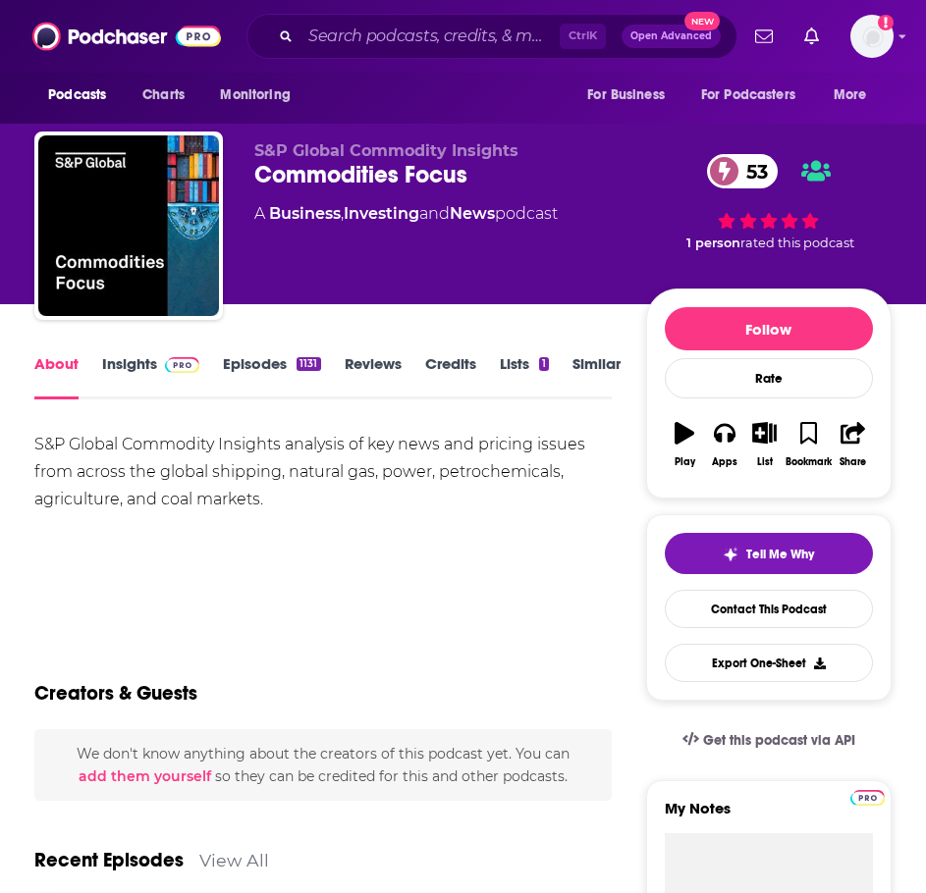
click at [275, 357] on link "Episodes 1131" at bounding box center [271, 376] width 97 height 45
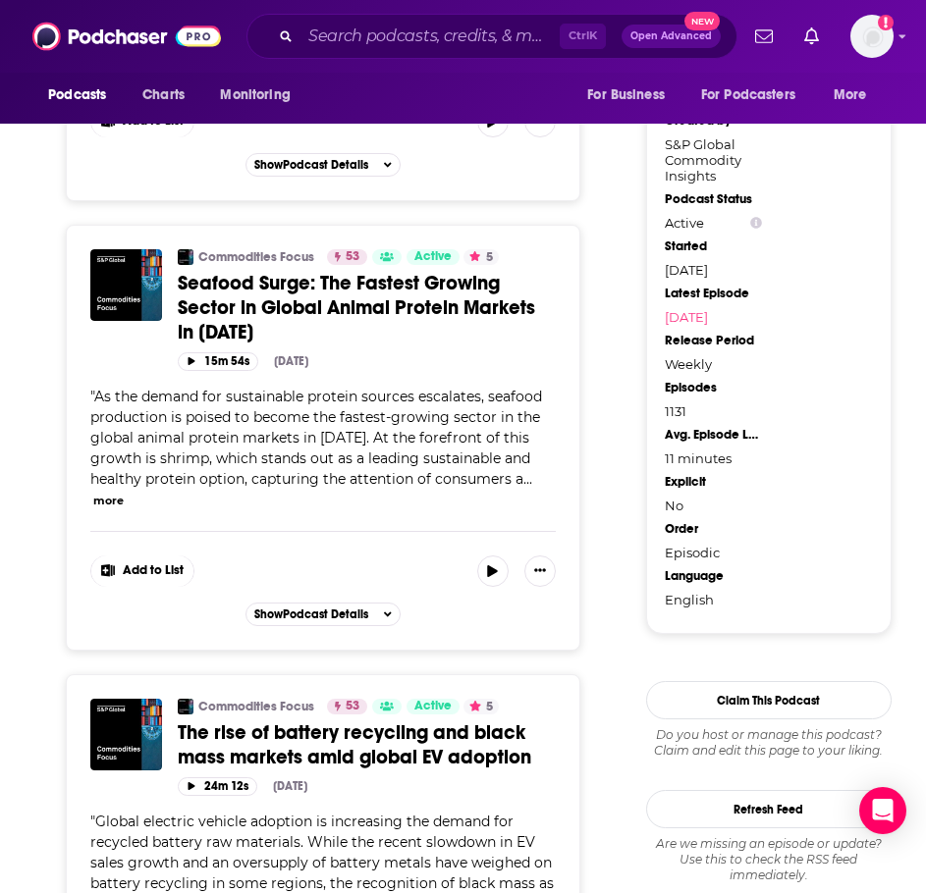
scroll to position [2061, 0]
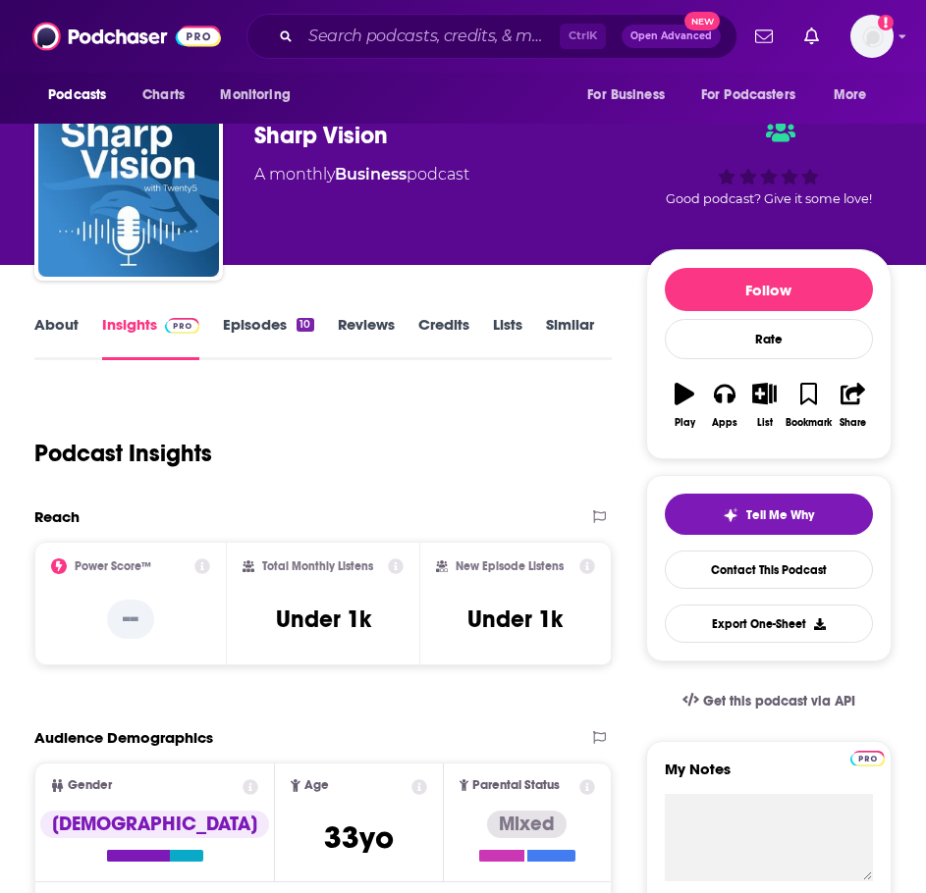
scroll to position [98, 0]
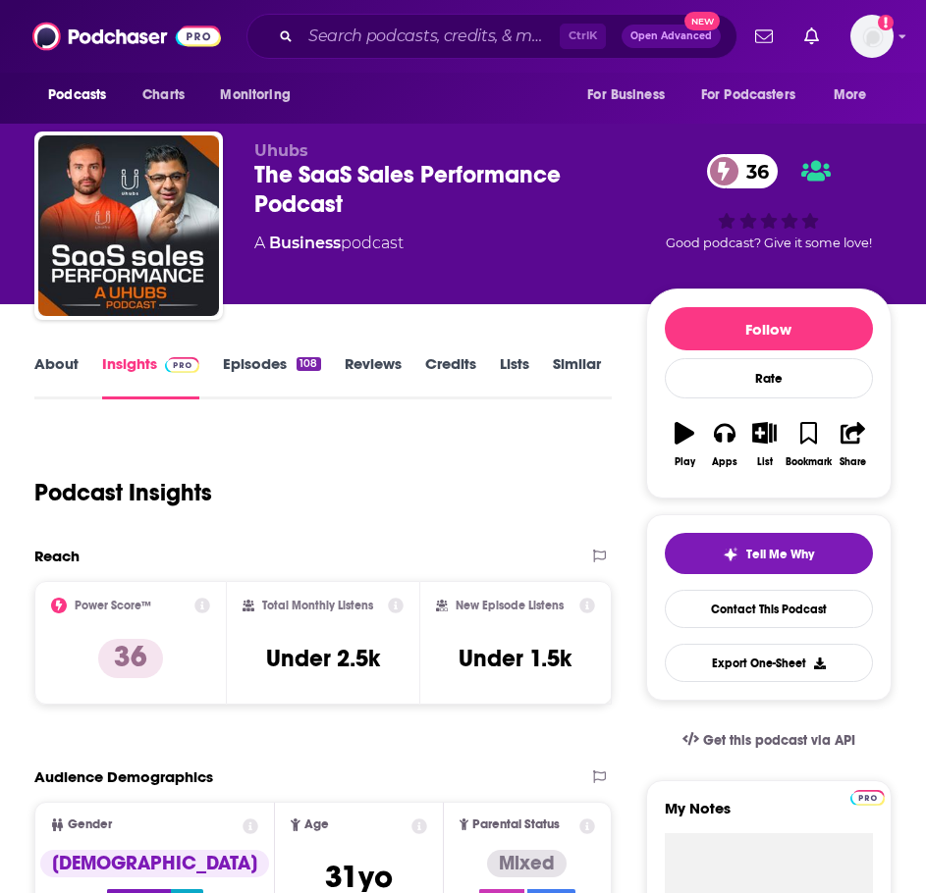
click at [239, 368] on link "Episodes 108" at bounding box center [271, 376] width 97 height 45
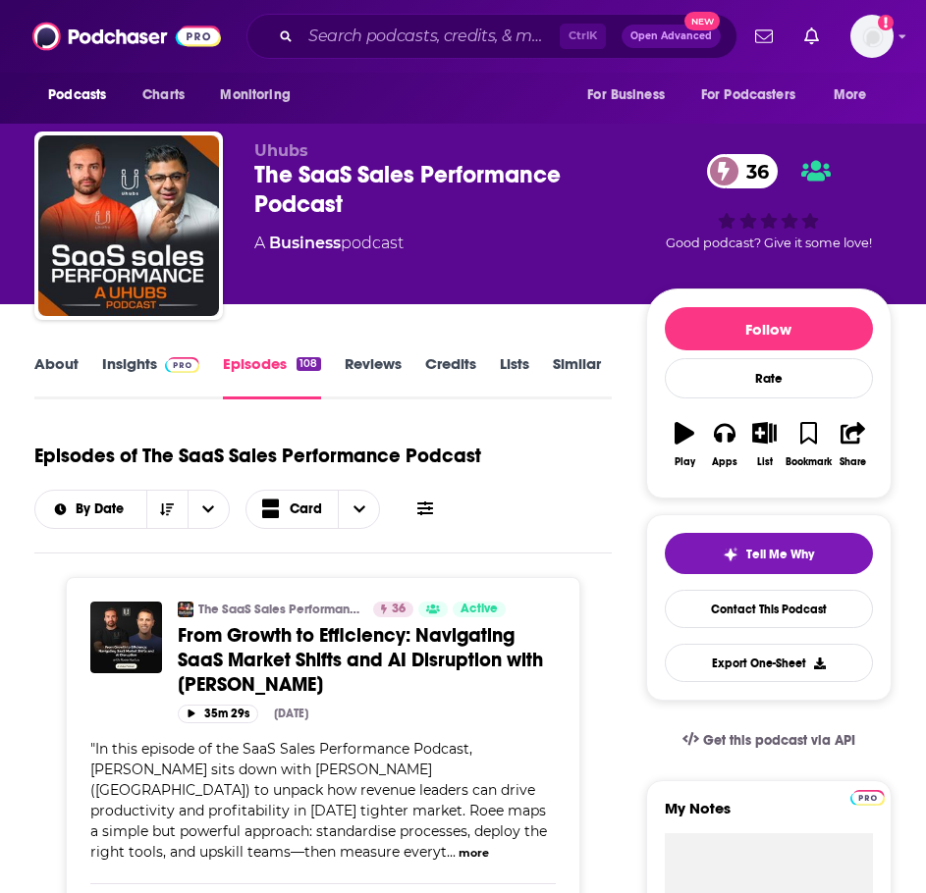
click at [60, 358] on link "About" at bounding box center [56, 376] width 44 height 45
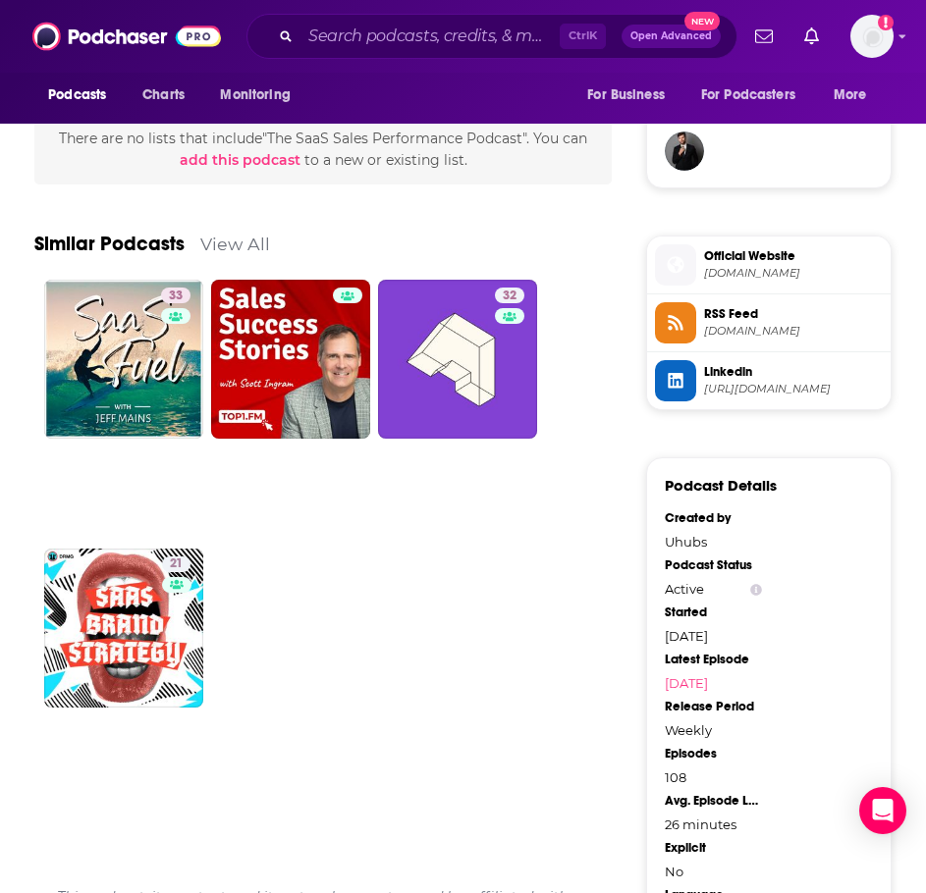
scroll to position [1446, 0]
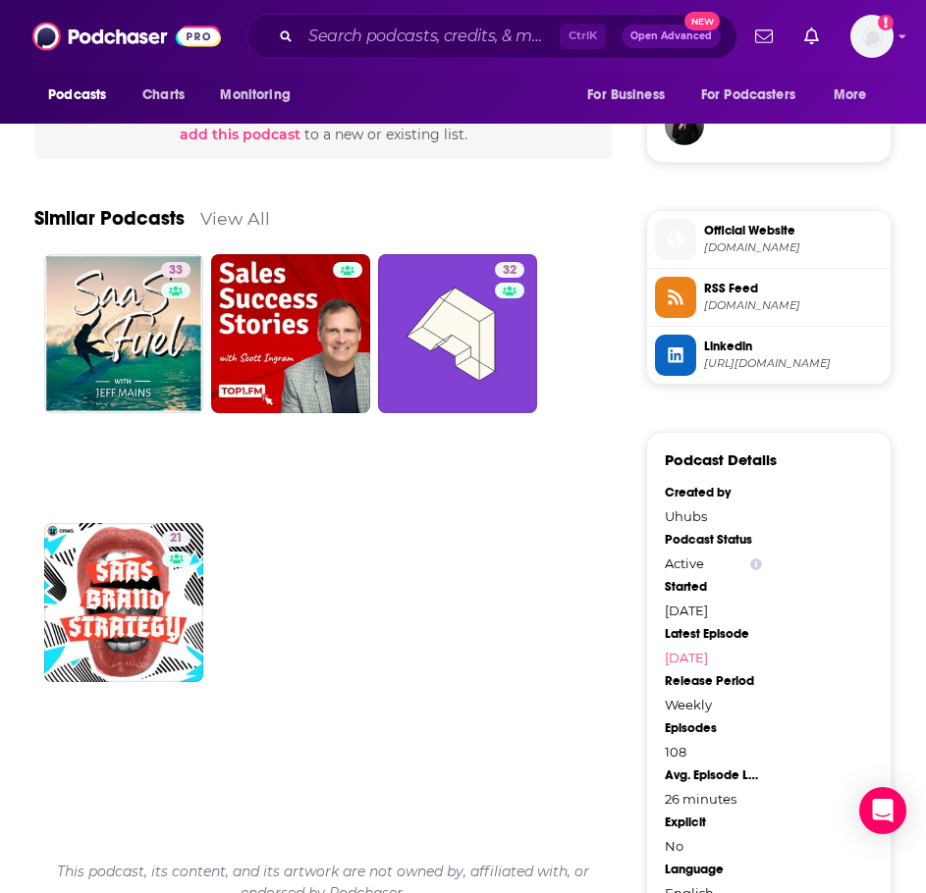
click at [254, 219] on link "View All" at bounding box center [235, 218] width 70 height 21
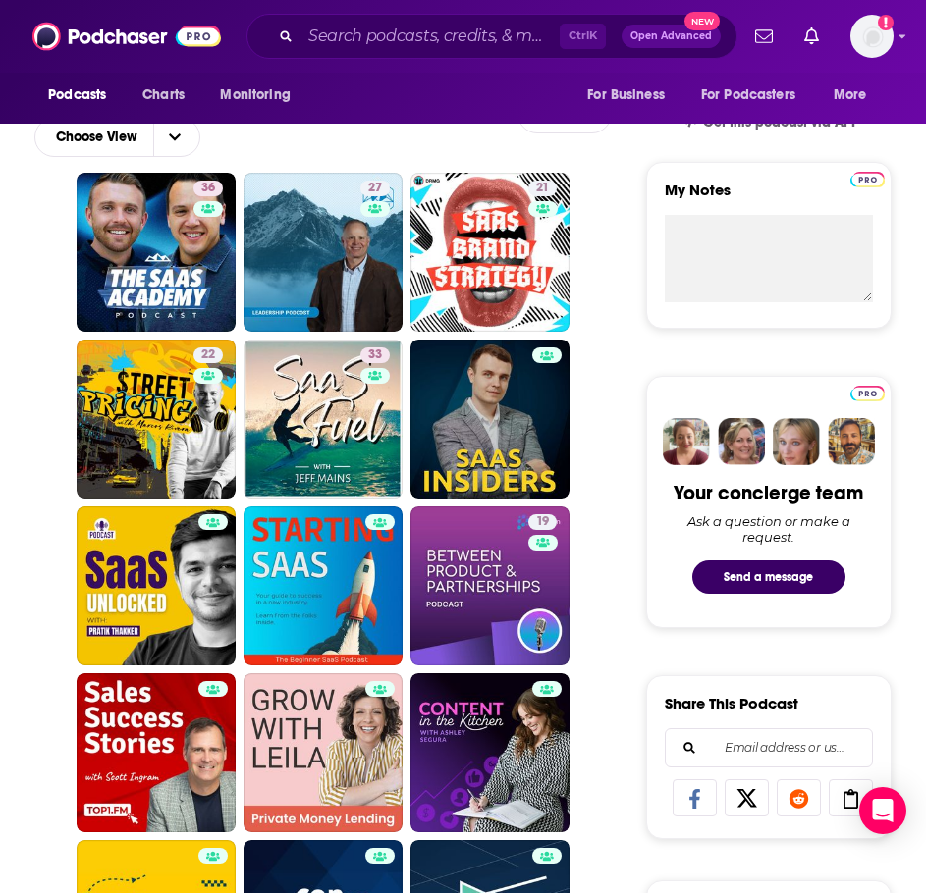
scroll to position [589, 0]
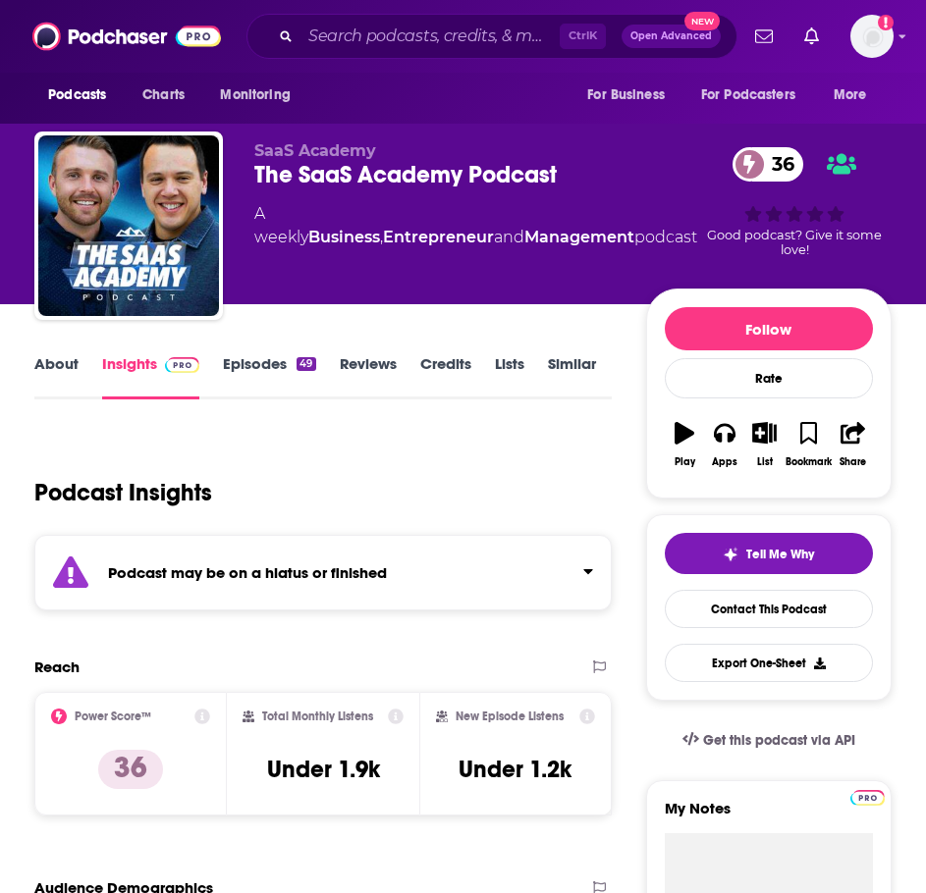
click at [52, 362] on link "About" at bounding box center [56, 376] width 44 height 45
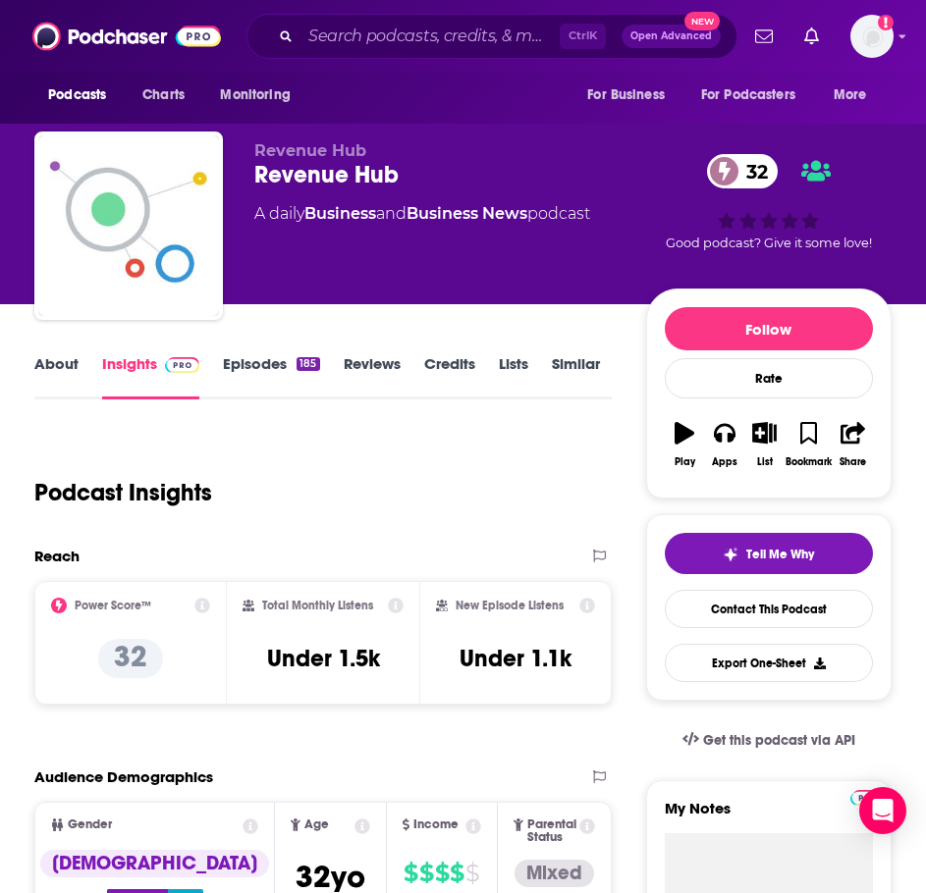
click at [280, 359] on link "Episodes 185" at bounding box center [271, 376] width 96 height 45
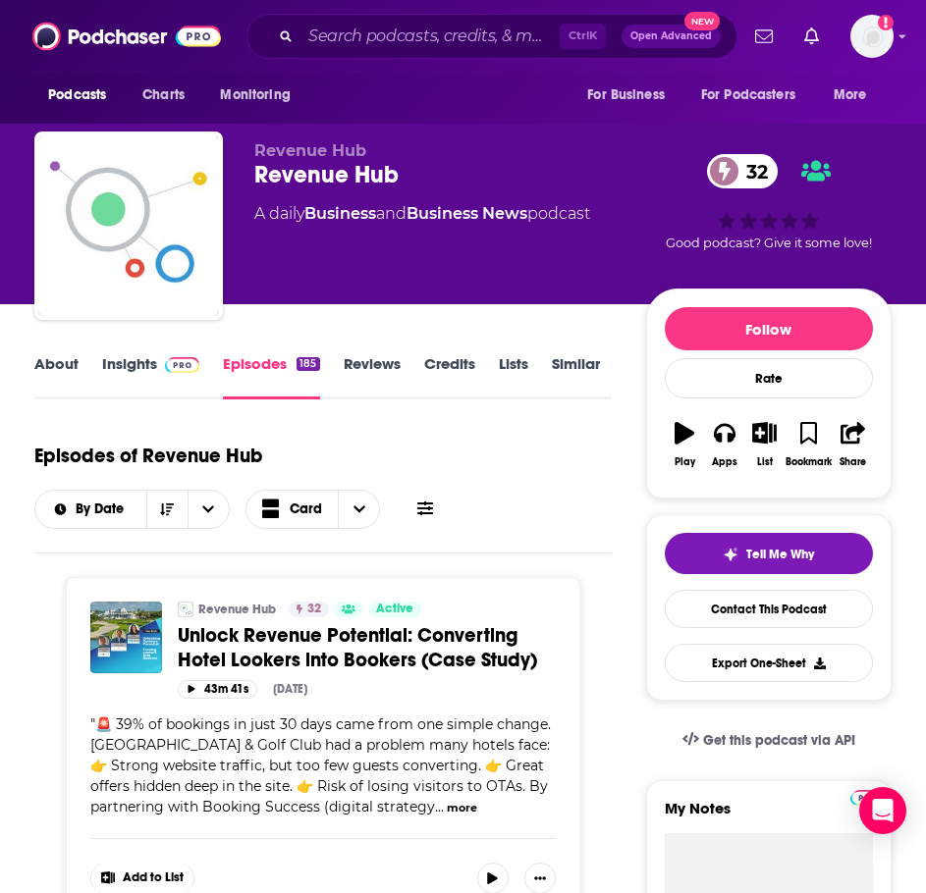
click at [64, 356] on link "About" at bounding box center [56, 376] width 44 height 45
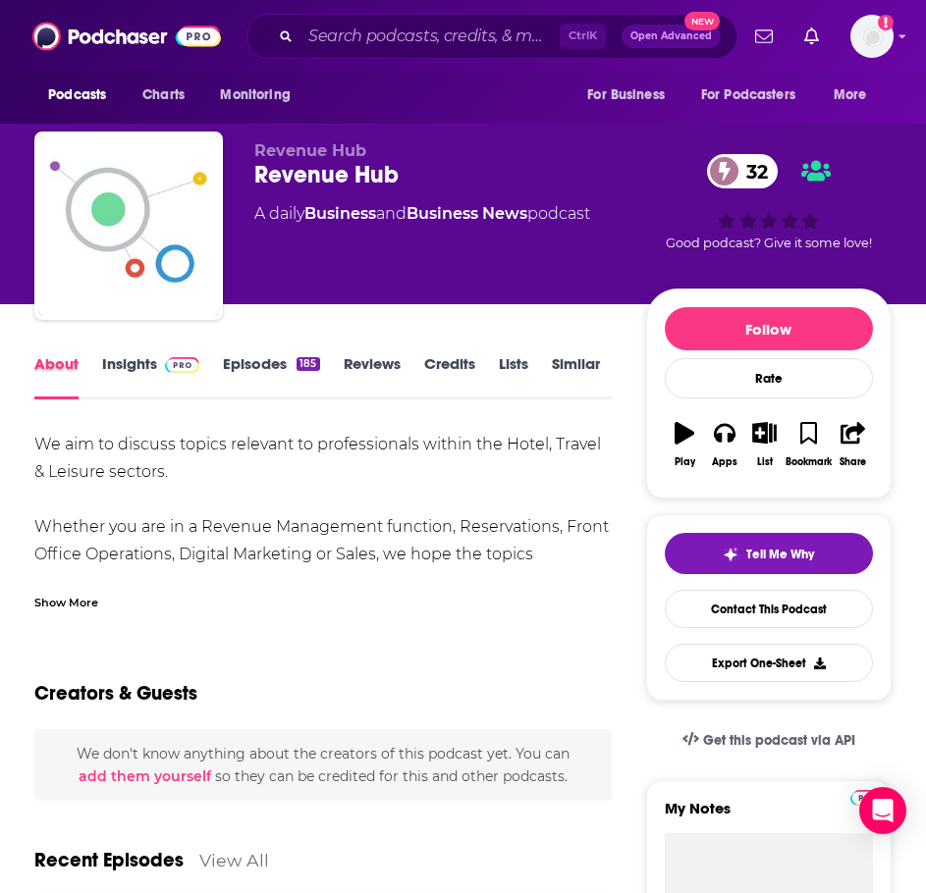
click at [98, 394] on div "About" at bounding box center [68, 376] width 68 height 45
click at [118, 355] on link "Insights" at bounding box center [150, 376] width 97 height 45
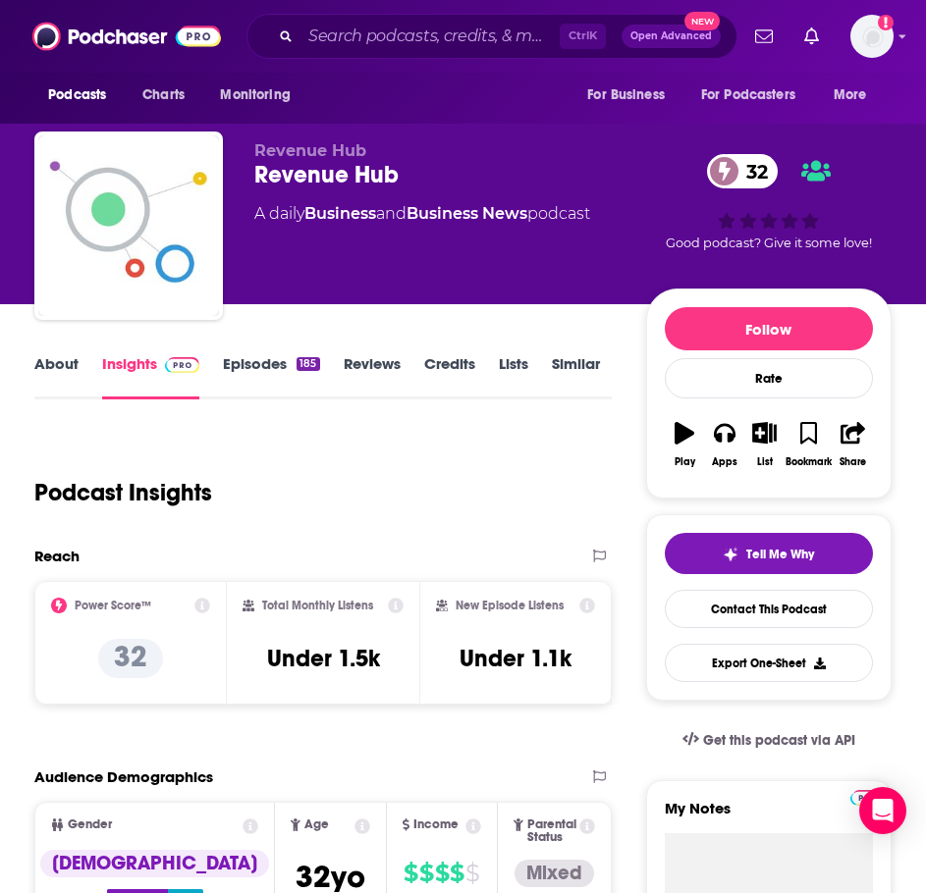
click at [66, 373] on link "About" at bounding box center [56, 376] width 44 height 45
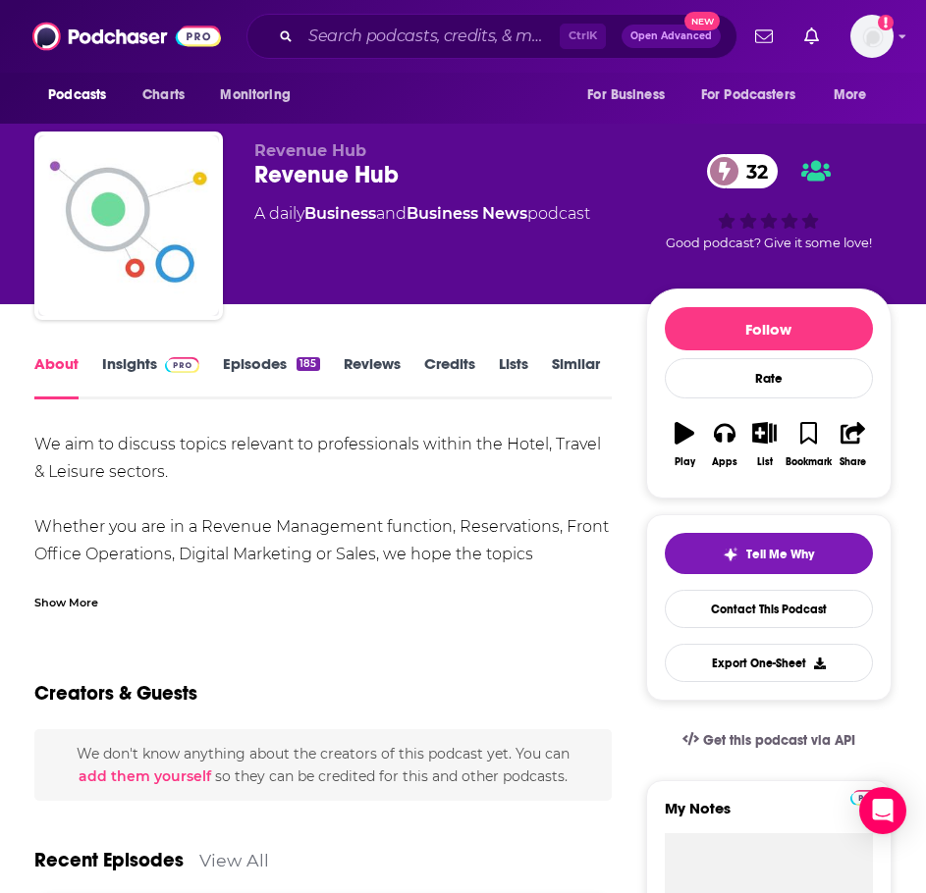
click at [241, 367] on link "Episodes 185" at bounding box center [271, 376] width 96 height 45
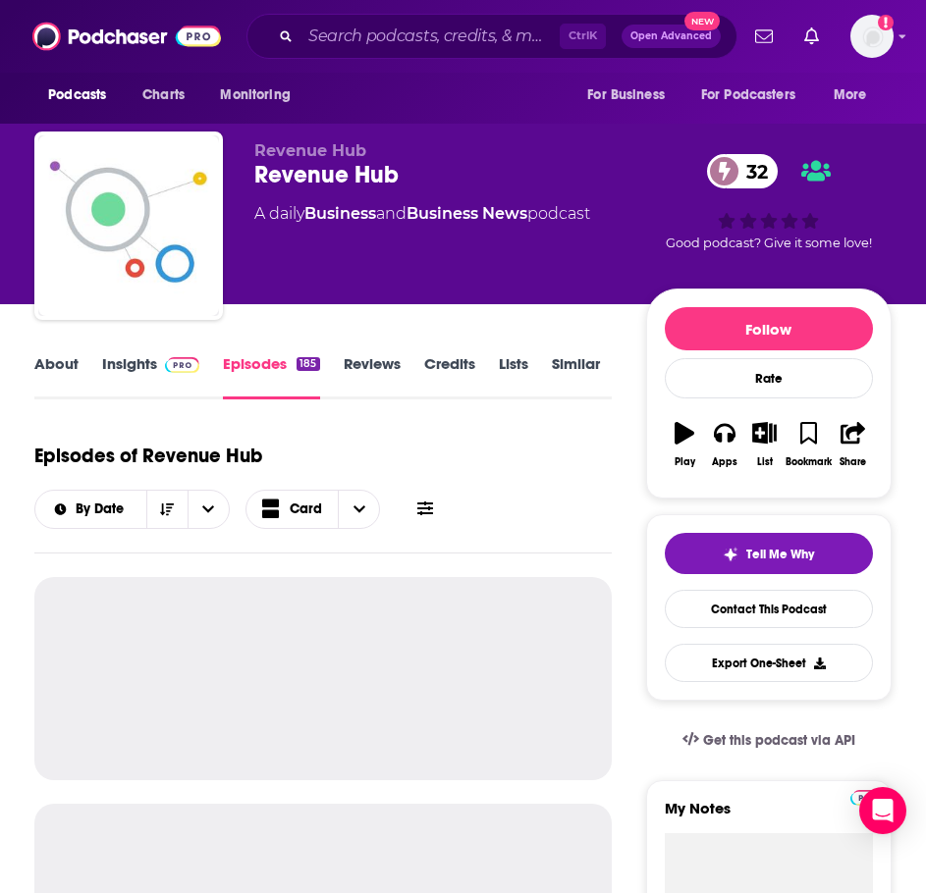
click at [141, 360] on link "Insights" at bounding box center [150, 376] width 97 height 45
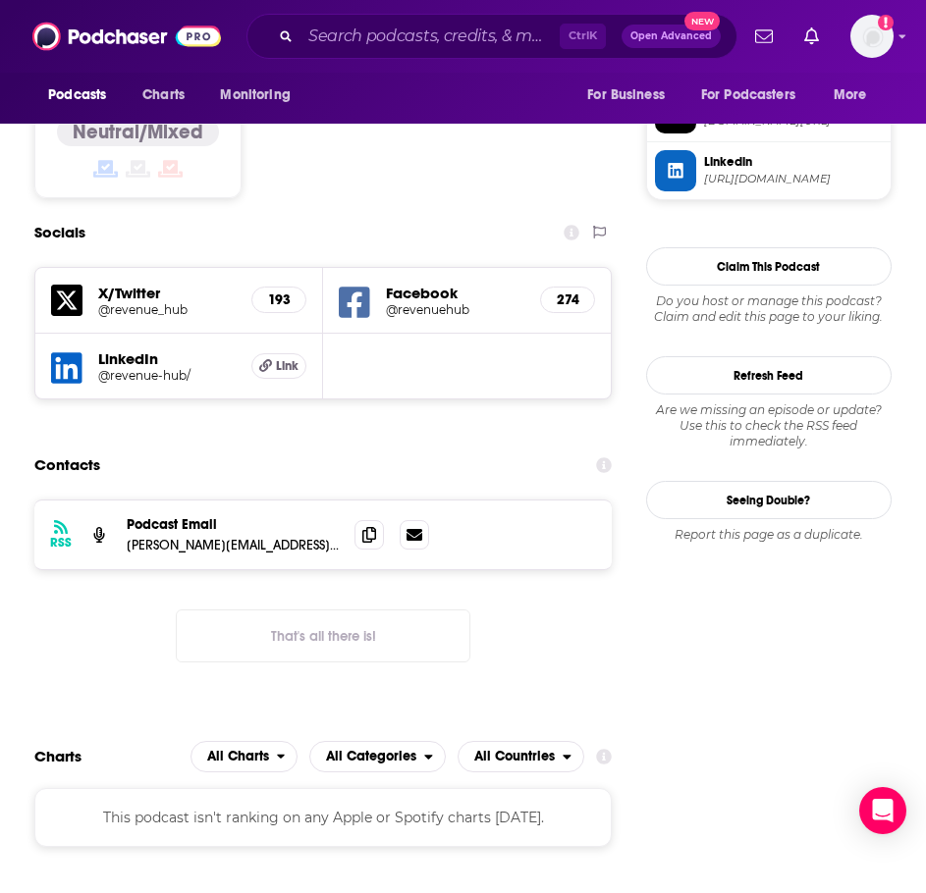
scroll to position [1669, 0]
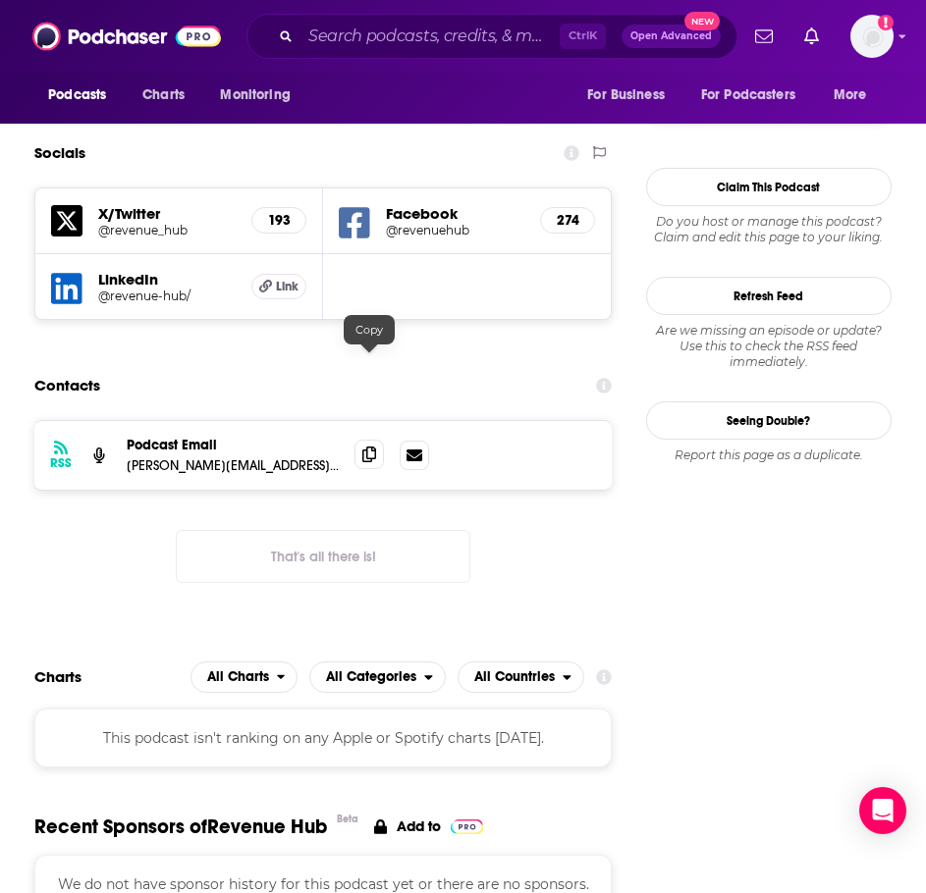
click at [365, 447] on icon at bounding box center [369, 455] width 14 height 16
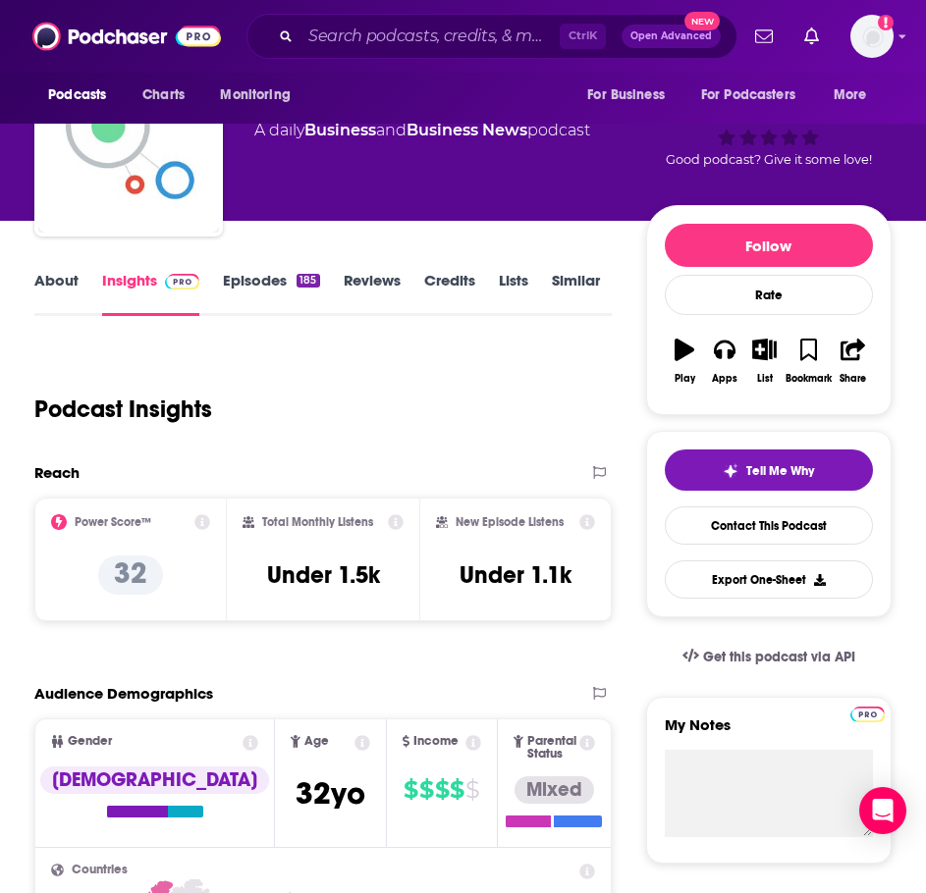
scroll to position [0, 0]
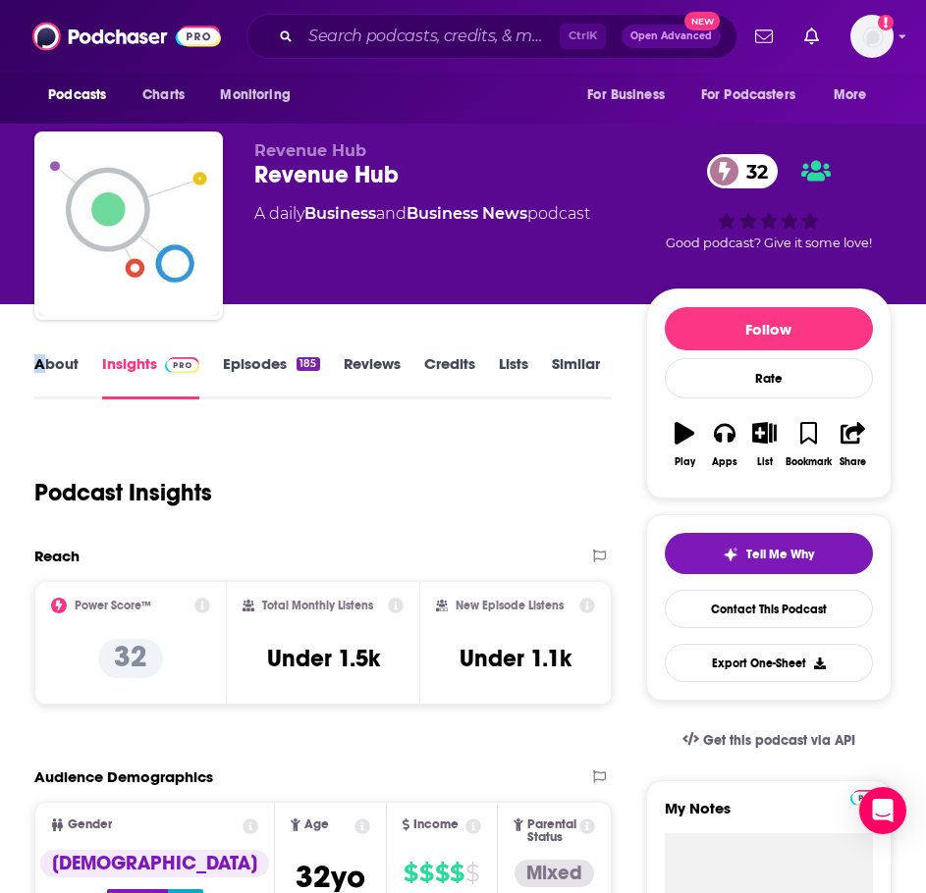
drag, startPoint x: 32, startPoint y: 356, endPoint x: 59, endPoint y: 384, distance: 38.2
click at [49, 373] on link "About" at bounding box center [56, 376] width 44 height 45
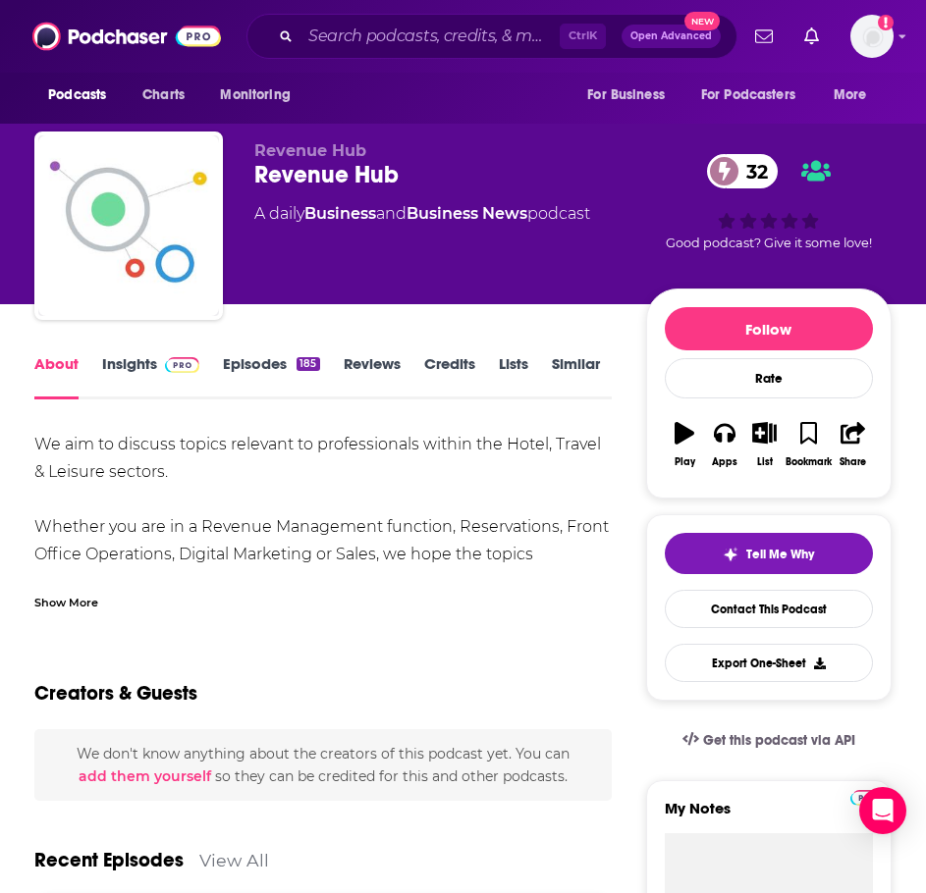
click at [91, 597] on div "Show More" at bounding box center [66, 601] width 64 height 19
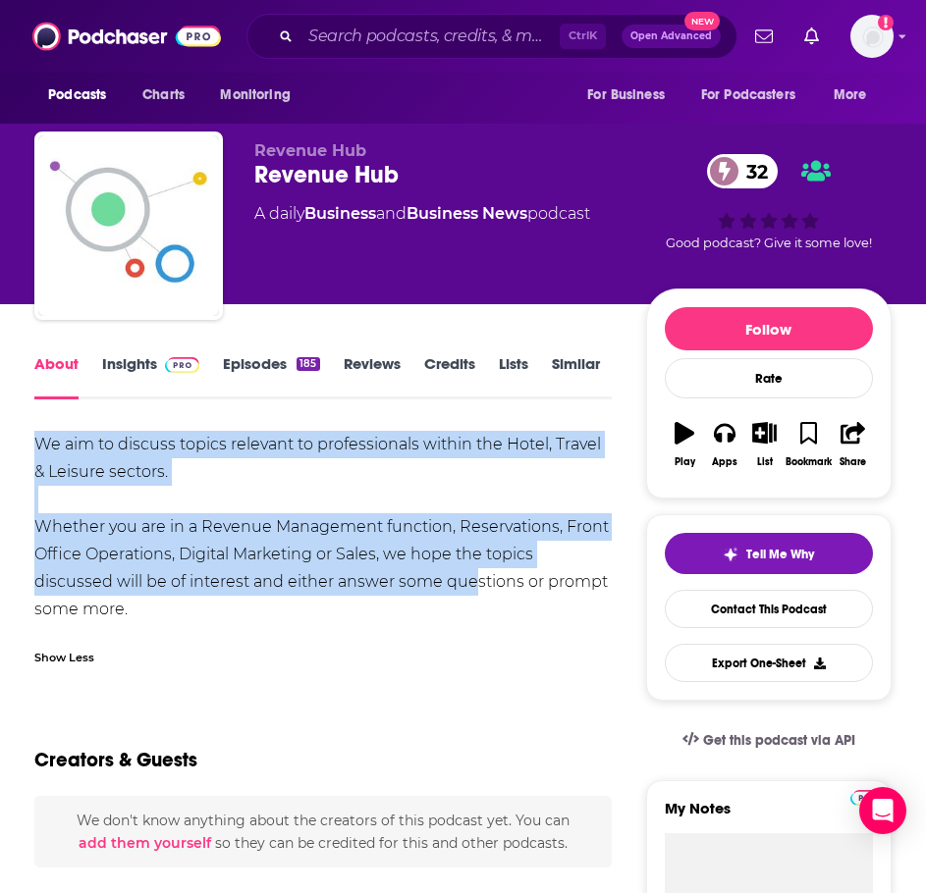
drag, startPoint x: 460, startPoint y: 581, endPoint x: 167, endPoint y: 474, distance: 312.4
click at [167, 474] on div "We aim to discuss topics relevant to professionals within the Hotel, Travel & L…" at bounding box center [322, 527] width 577 height 192
click at [209, 591] on div "We aim to discuss topics relevant to professionals within the Hotel, Travel & L…" at bounding box center [322, 527] width 577 height 192
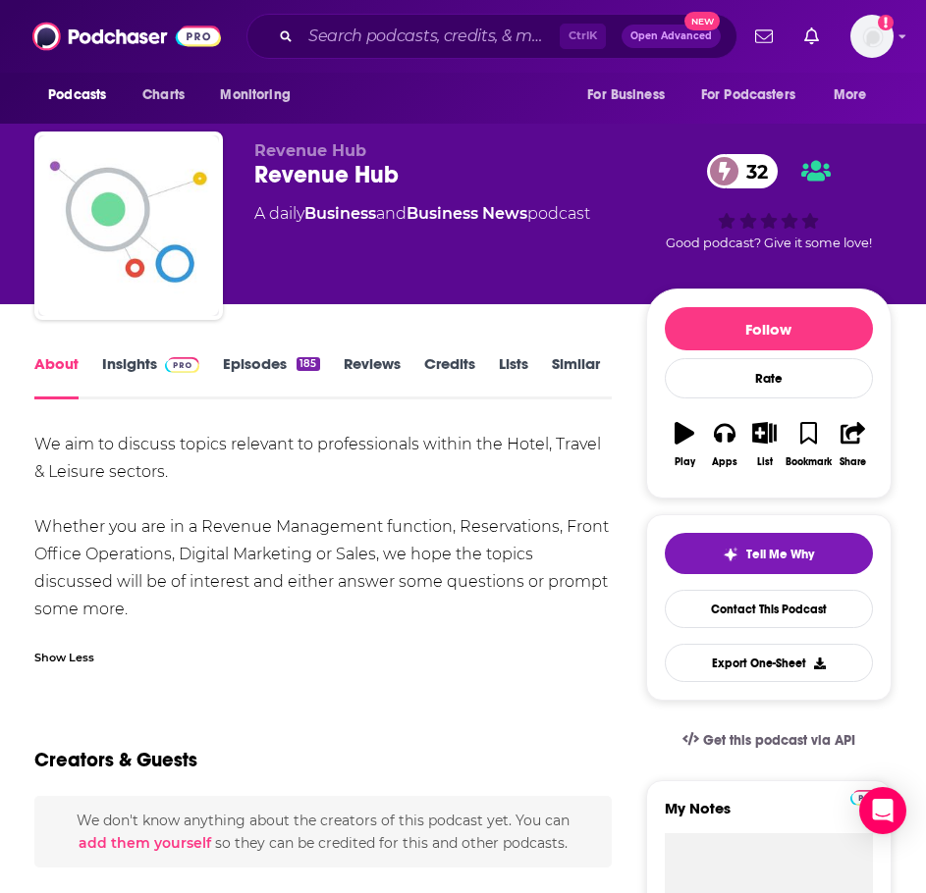
drag, startPoint x: 205, startPoint y: 608, endPoint x: 33, endPoint y: 430, distance: 247.1
copy div "We aim to discuss topics relevant to professionals within the Hotel, Travel & L…"
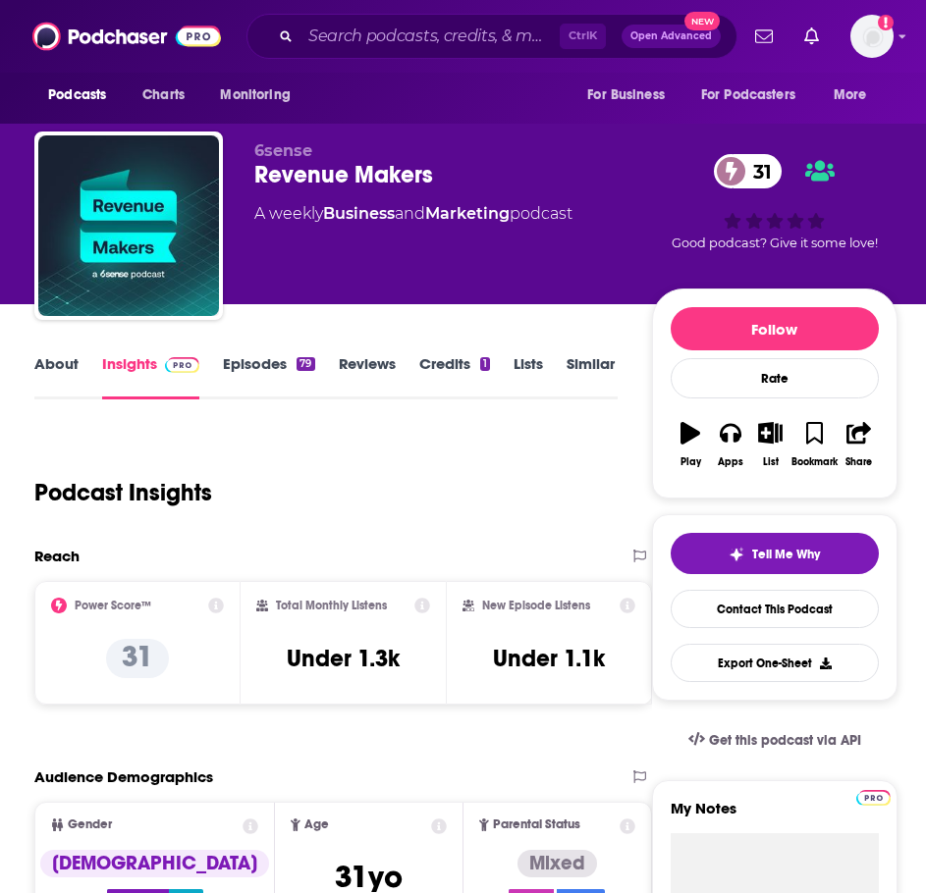
click at [244, 377] on link "Episodes 79" at bounding box center [268, 376] width 91 height 45
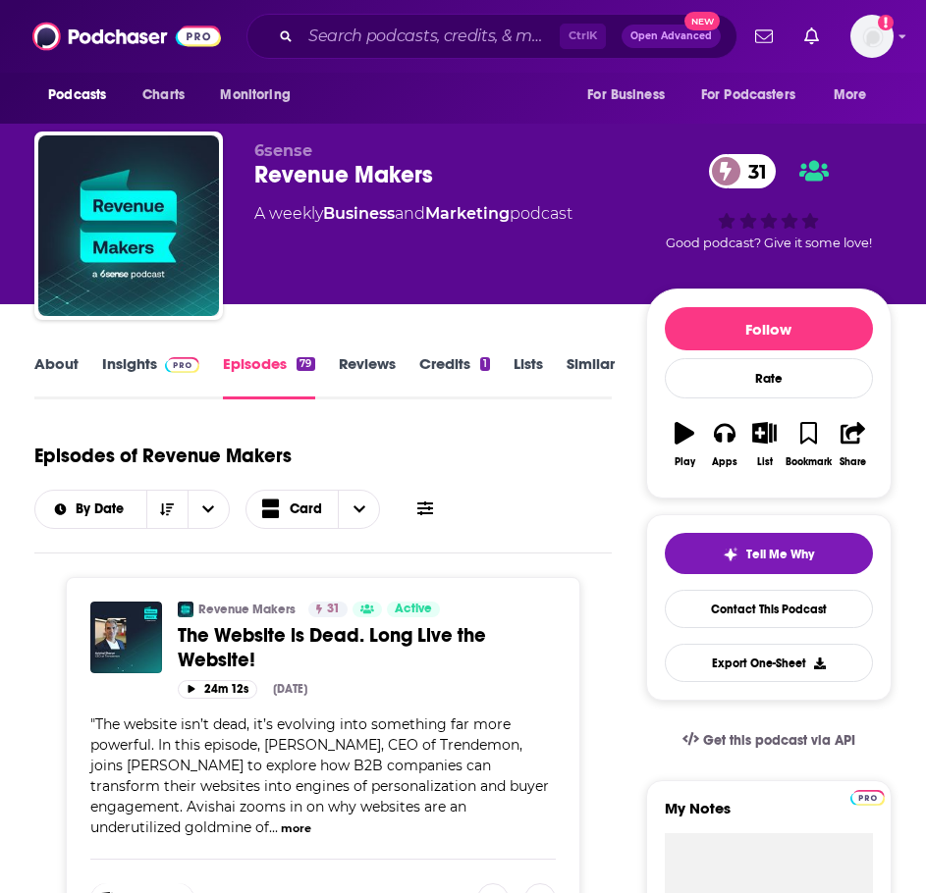
click at [125, 357] on link "Insights" at bounding box center [150, 376] width 97 height 45
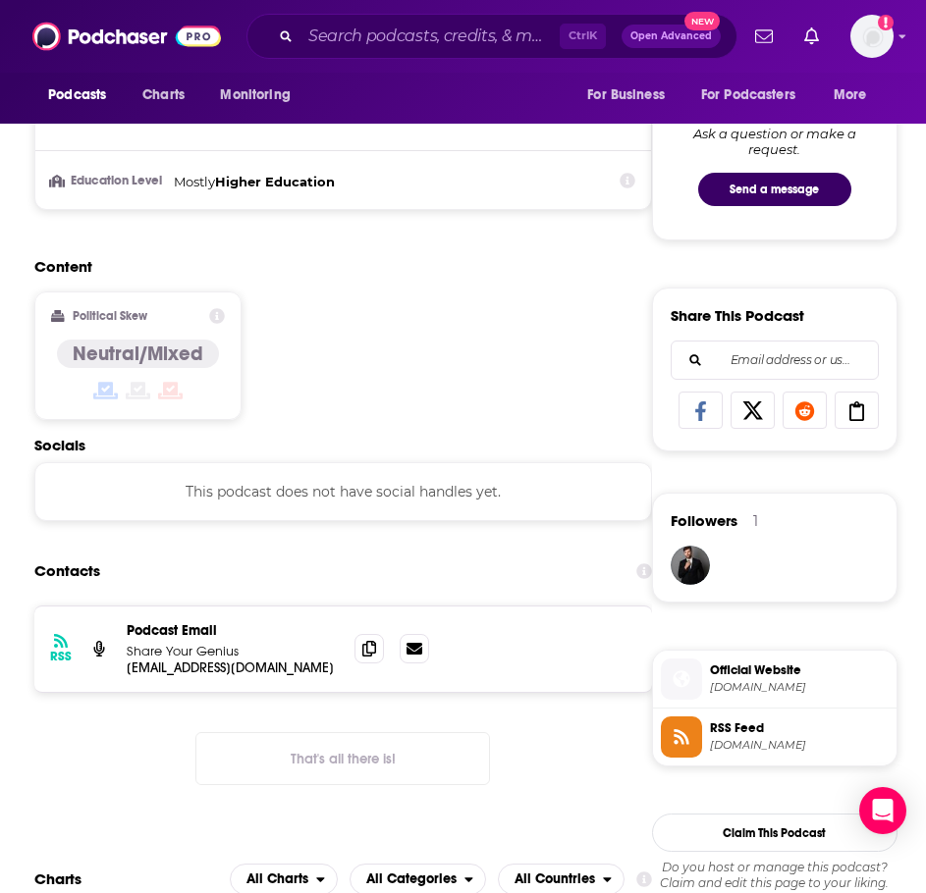
scroll to position [1005, 0]
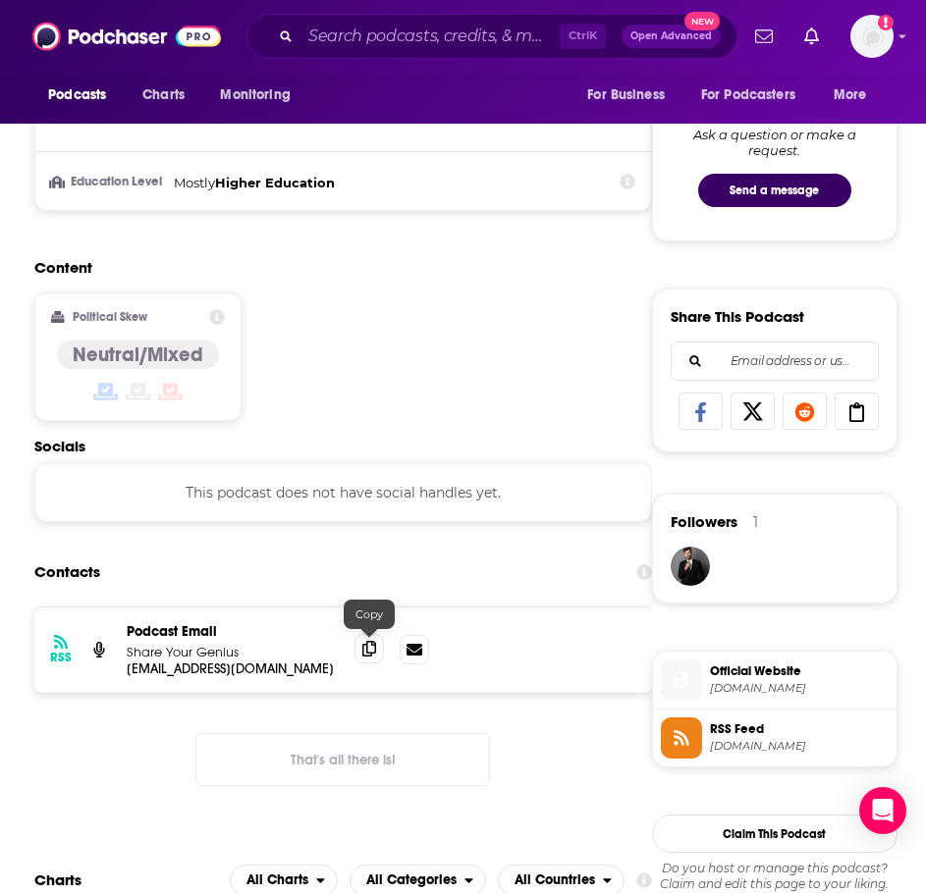
click at [372, 654] on icon at bounding box center [369, 649] width 14 height 16
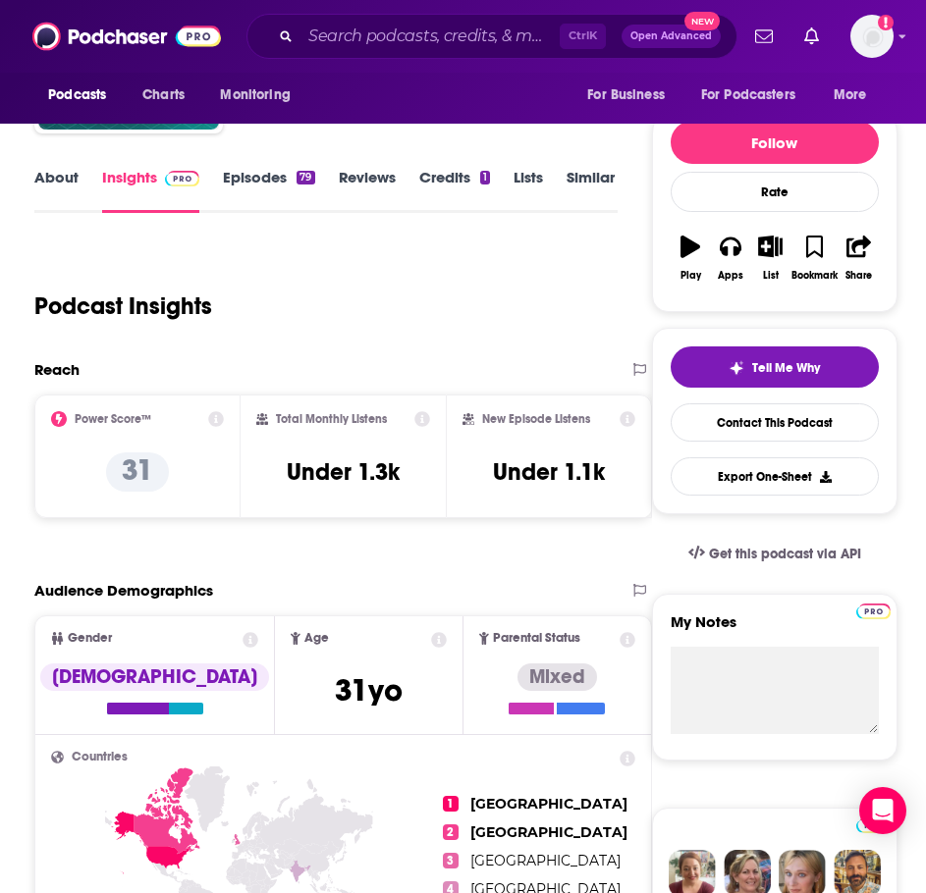
scroll to position [0, 0]
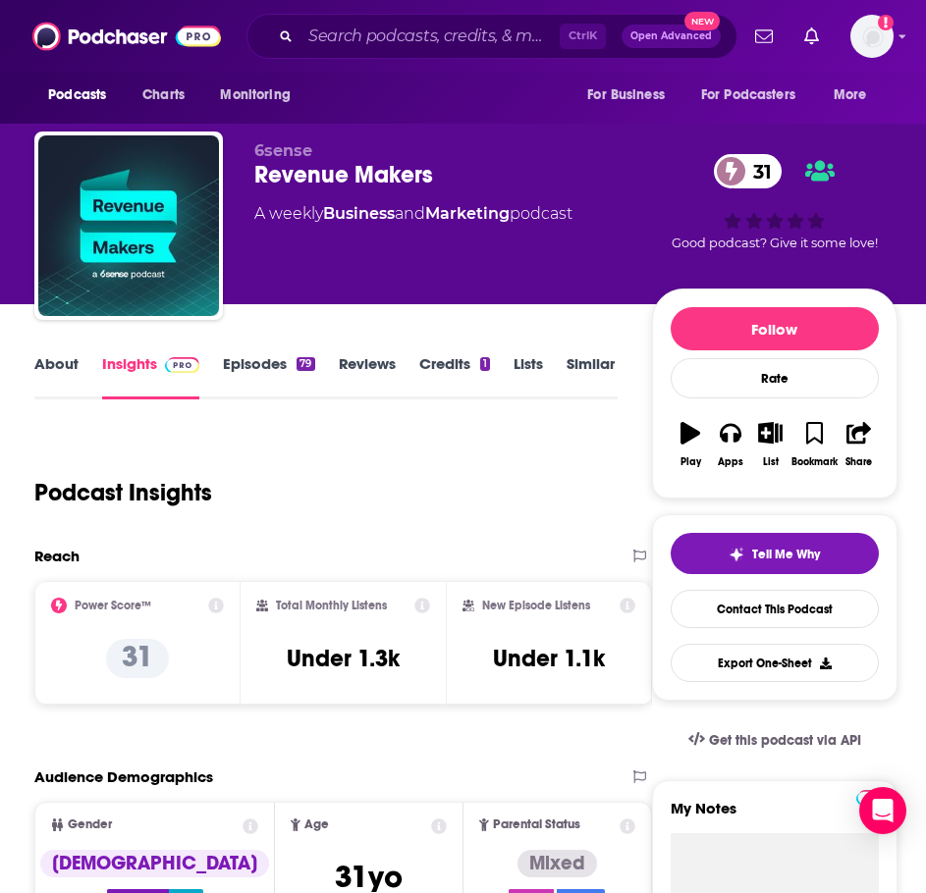
click at [62, 368] on link "About" at bounding box center [56, 376] width 44 height 45
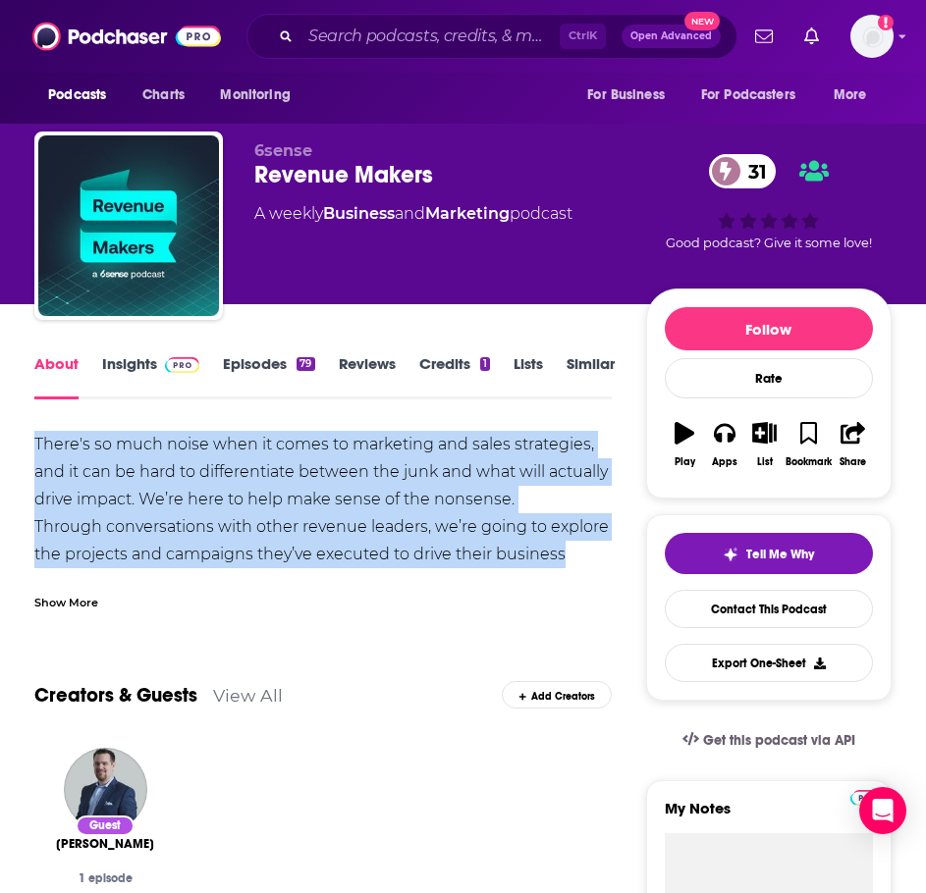
drag, startPoint x: 581, startPoint y: 547, endPoint x: 31, endPoint y: 440, distance: 560.0
copy div "There's so much noise when it comes to marketing and sales strategies, and it c…"
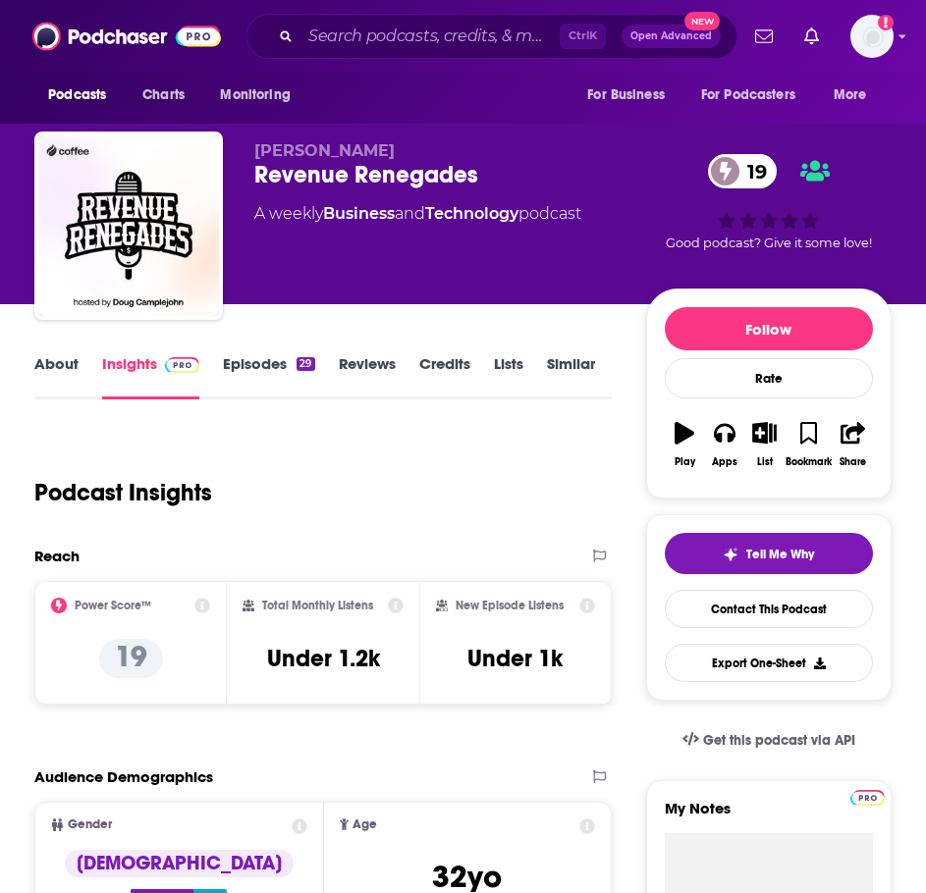
click at [220, 356] on div "Insights" at bounding box center [162, 376] width 121 height 45
click at [234, 366] on link "Episodes 29" at bounding box center [268, 376] width 91 height 45
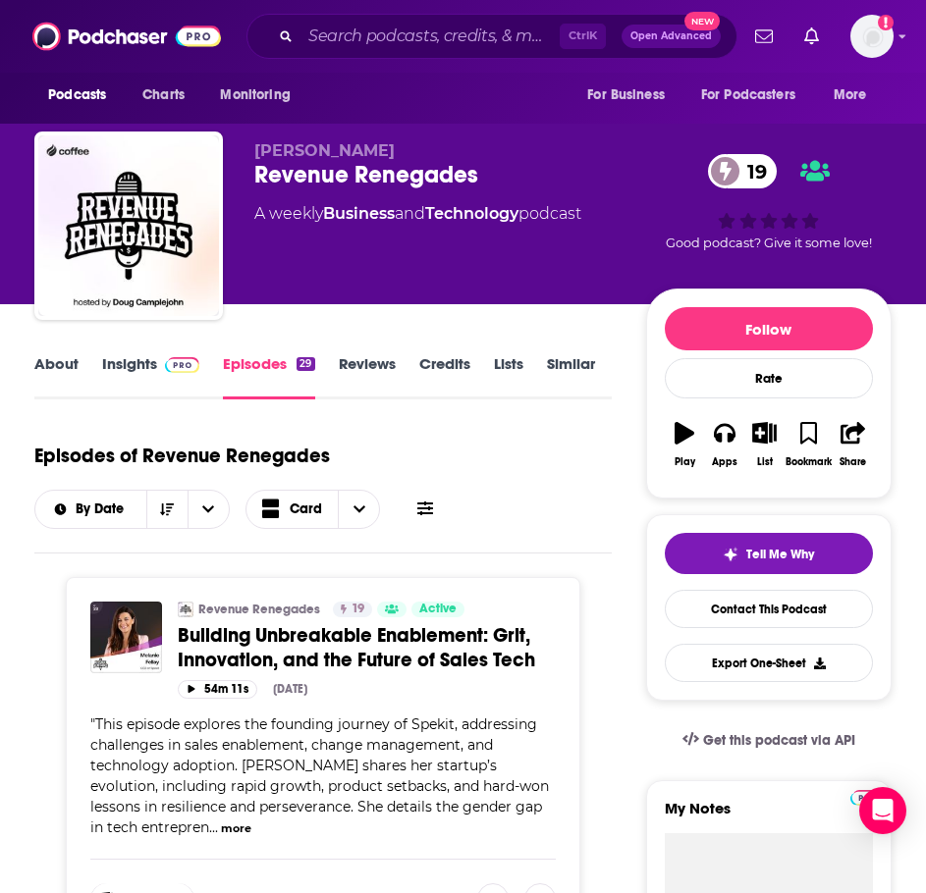
click at [128, 354] on link "Insights" at bounding box center [150, 376] width 97 height 45
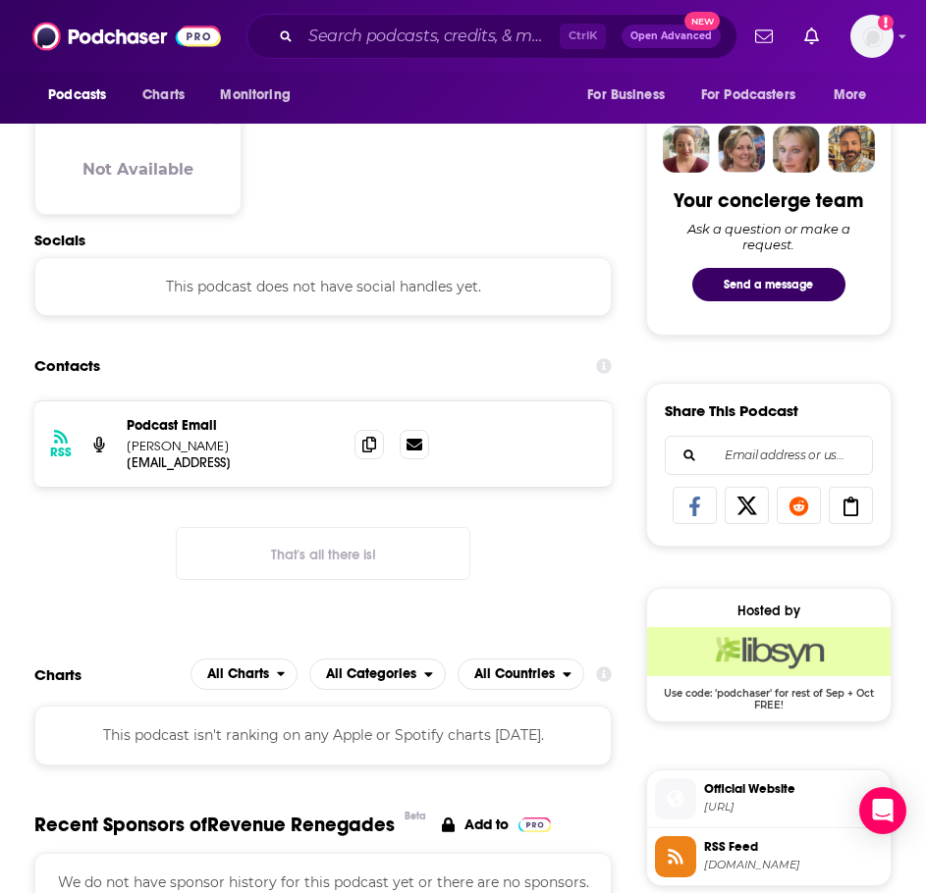
scroll to position [912, 0]
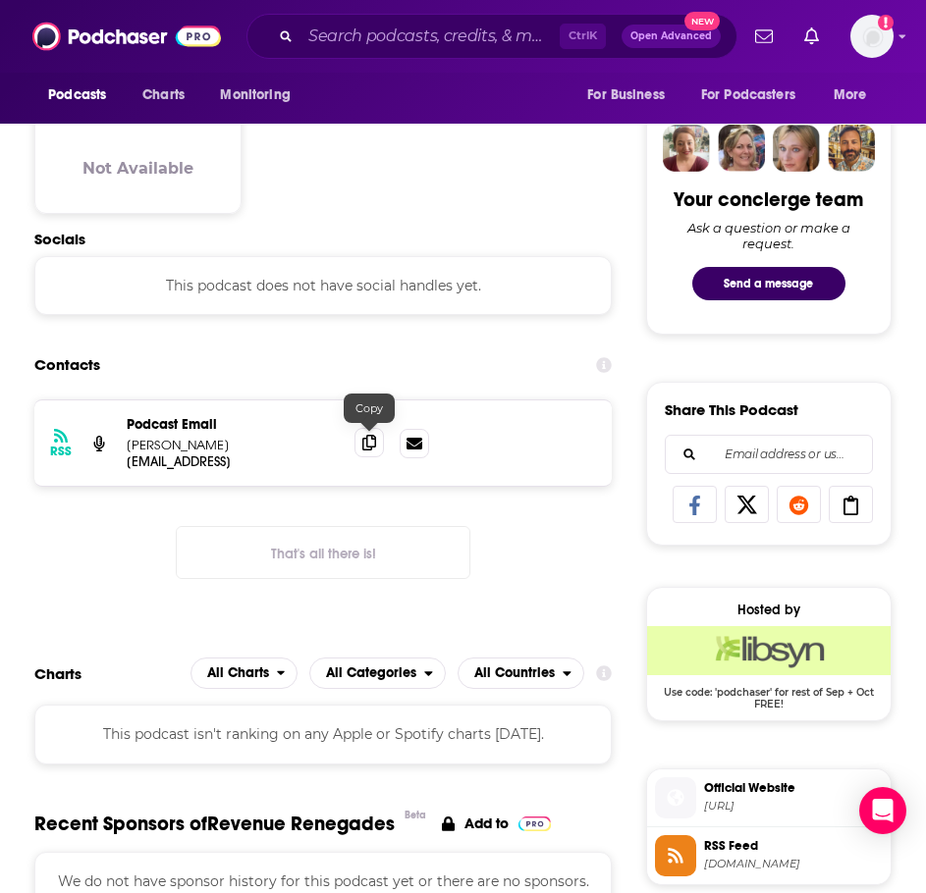
click at [374, 443] on icon at bounding box center [369, 443] width 14 height 16
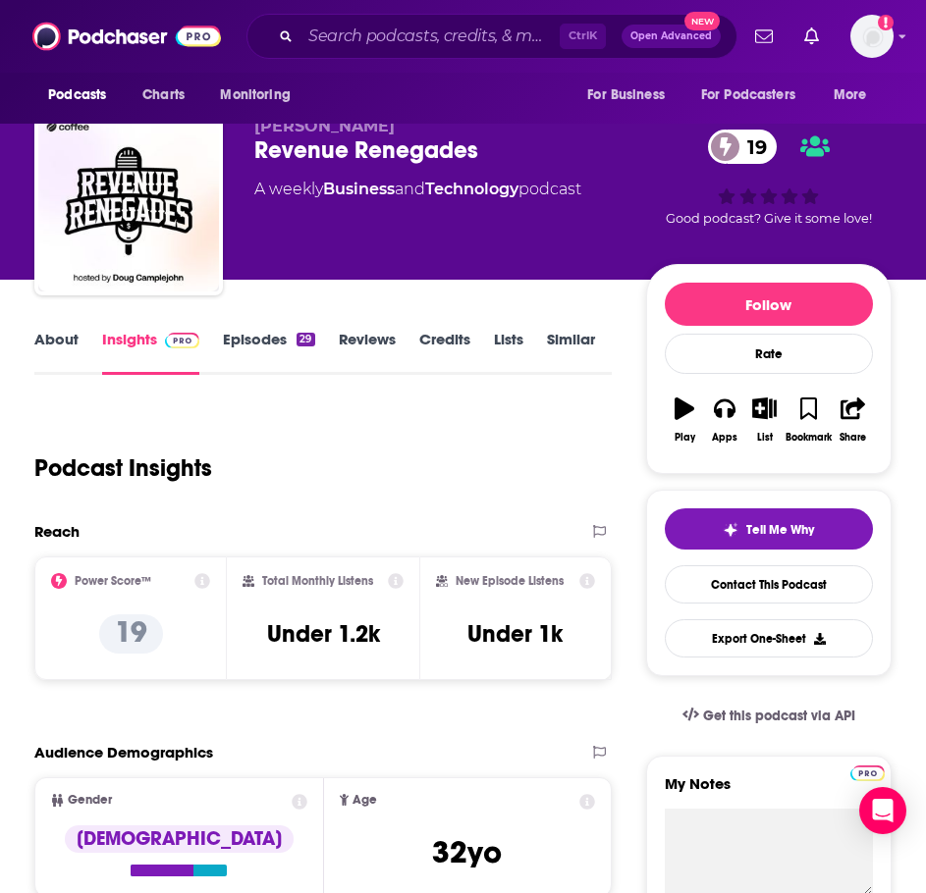
scroll to position [0, 0]
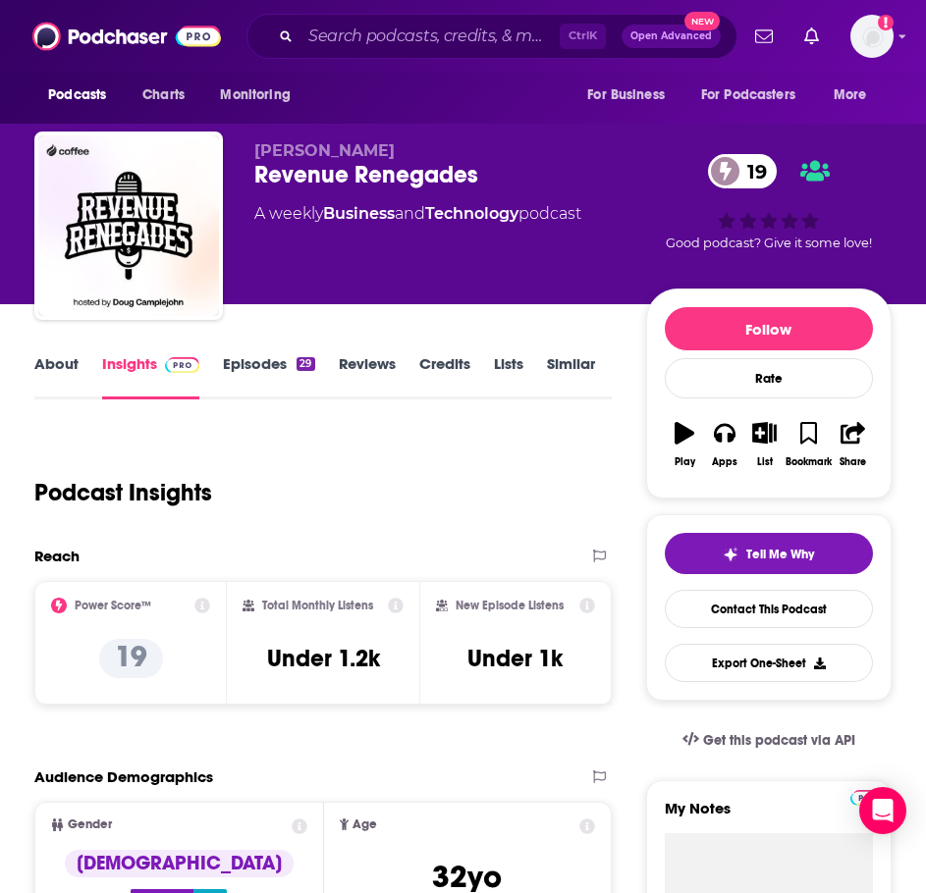
click at [63, 377] on link "About" at bounding box center [56, 376] width 44 height 45
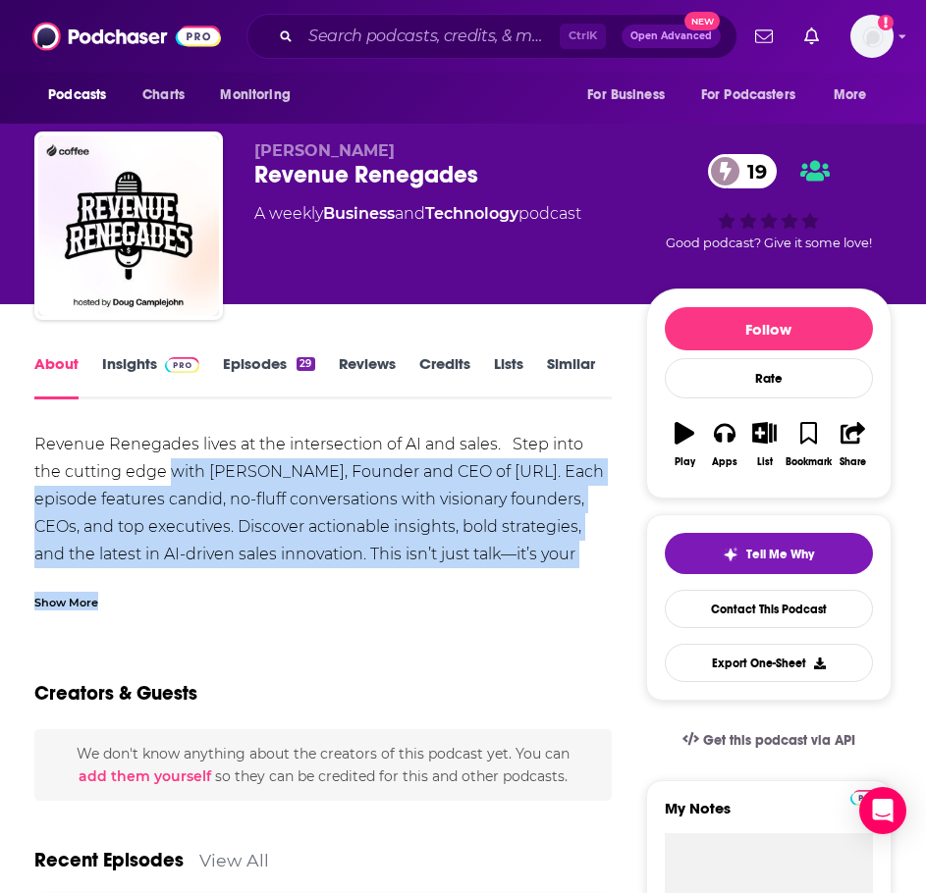
drag, startPoint x: 324, startPoint y: 578, endPoint x: 140, endPoint y: 484, distance: 206.3
click at [140, 484] on div "Revenue Renegades lives at the intersection of AI and sales. Step into the cutt…" at bounding box center [322, 521] width 577 height 180
click at [94, 597] on div "Show More" at bounding box center [66, 601] width 64 height 19
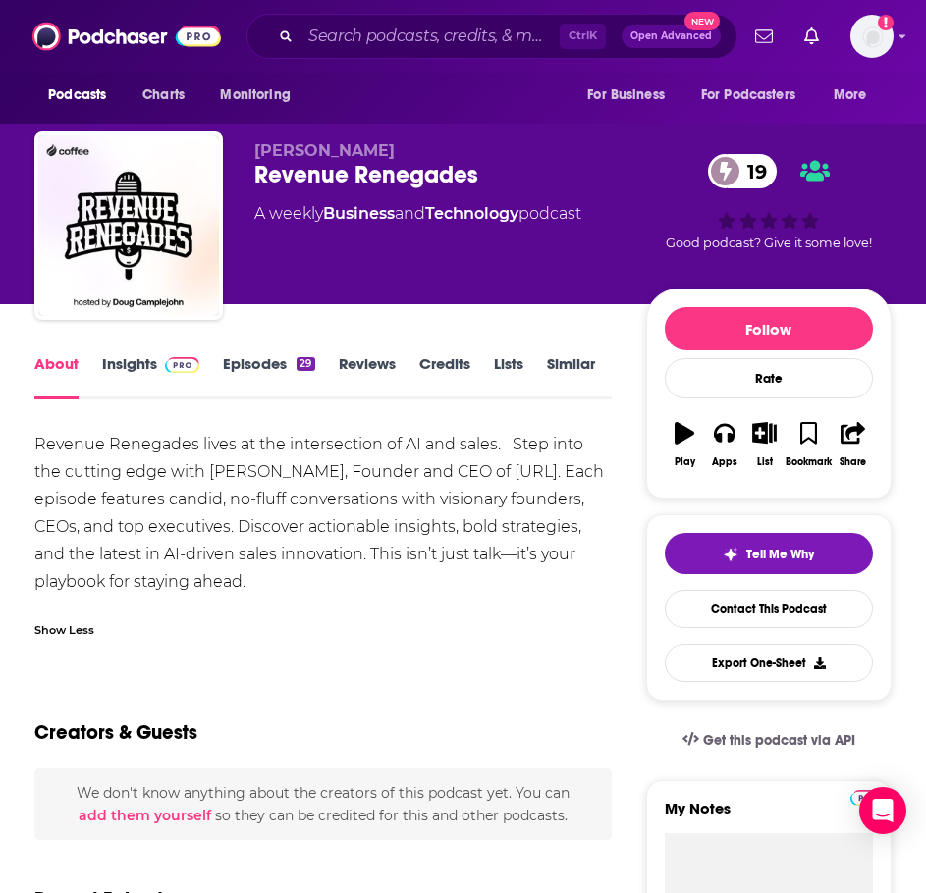
drag, startPoint x: 275, startPoint y: 585, endPoint x: 29, endPoint y: 439, distance: 285.7
copy div "Revenue Renegades lives at the intersection of AI and sales. Step into the cutt…"
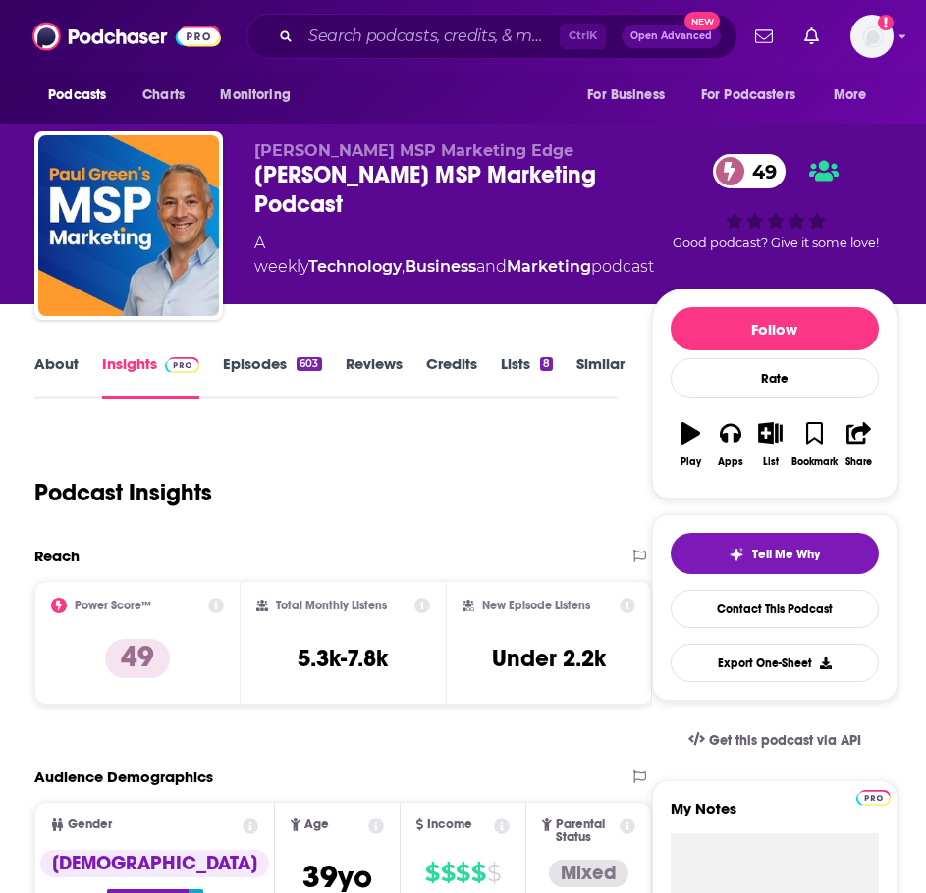
click at [78, 374] on link "About" at bounding box center [56, 376] width 44 height 45
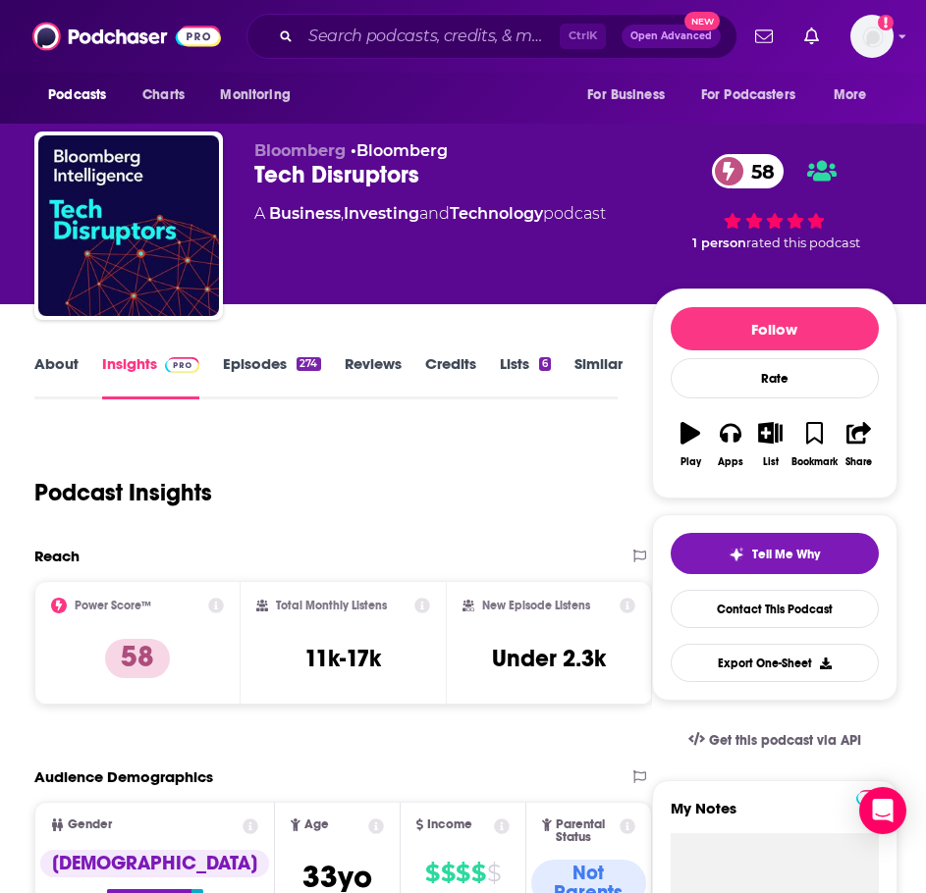
click at [55, 356] on link "About" at bounding box center [56, 376] width 44 height 45
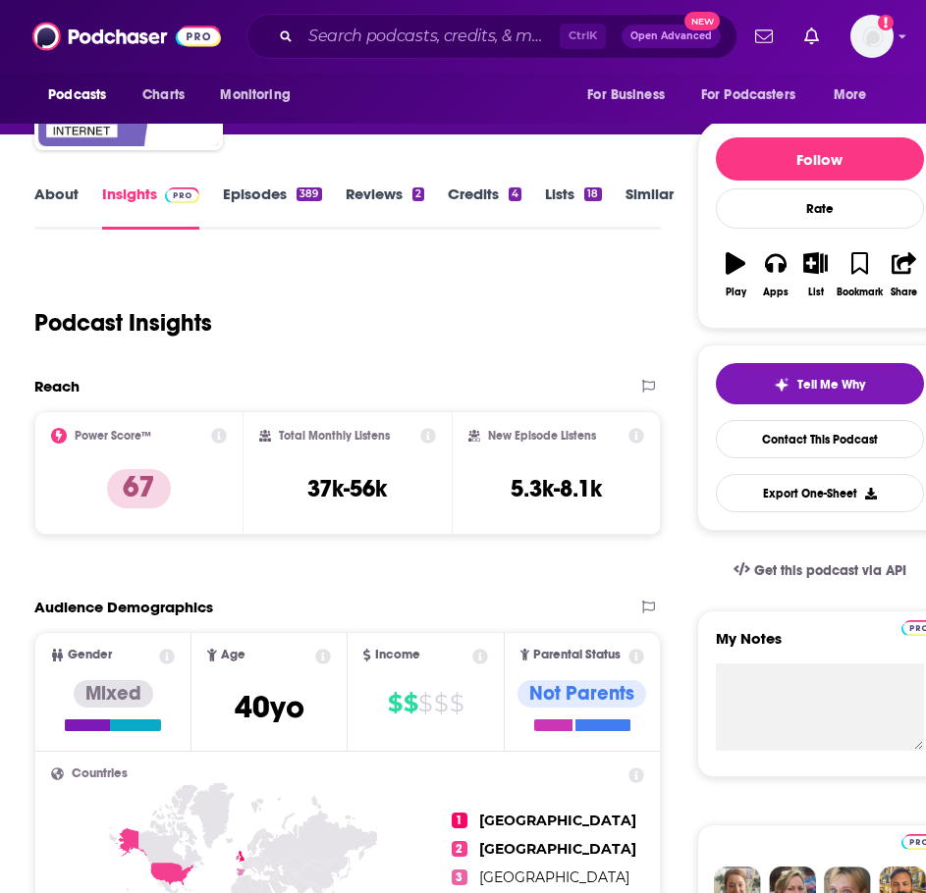
scroll to position [196, 0]
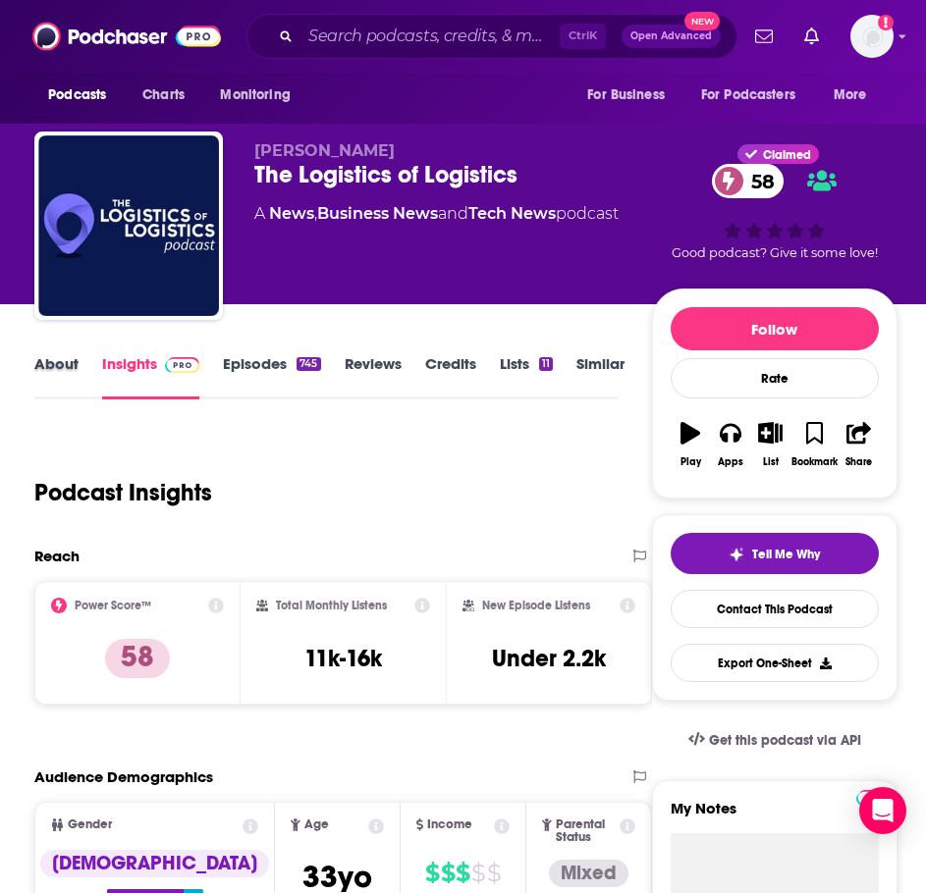
click at [87, 362] on div "About" at bounding box center [68, 376] width 68 height 45
click at [54, 360] on link "About" at bounding box center [56, 376] width 44 height 45
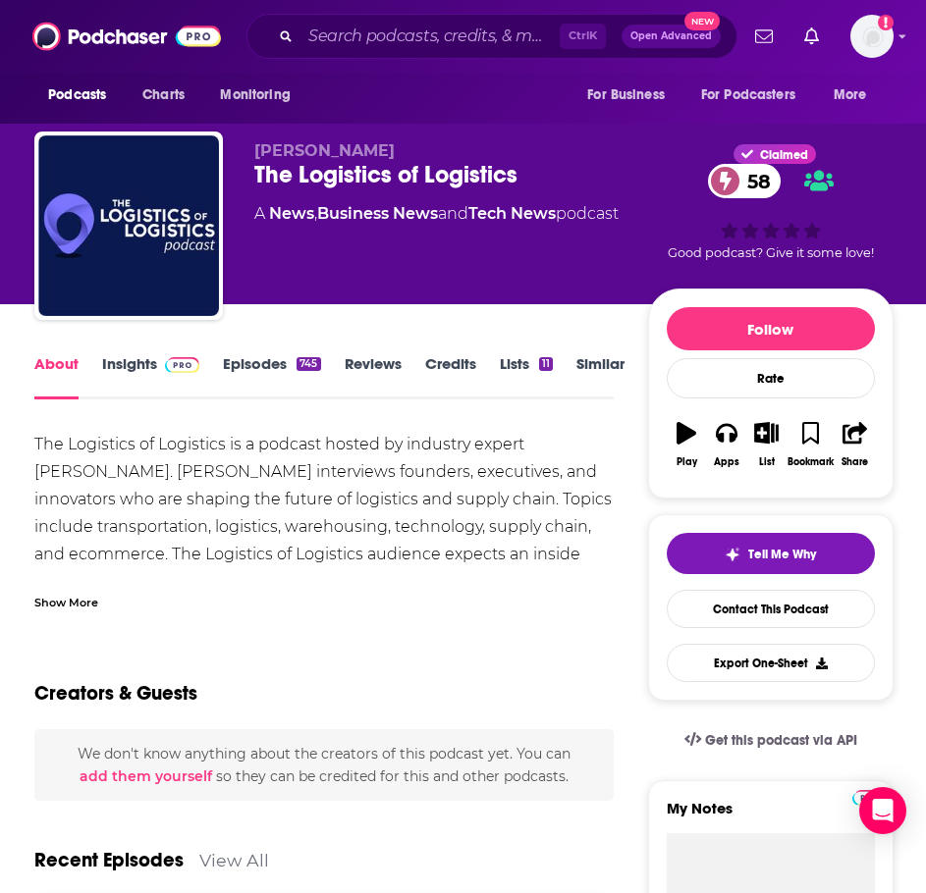
click at [153, 354] on link "Insights" at bounding box center [150, 376] width 97 height 45
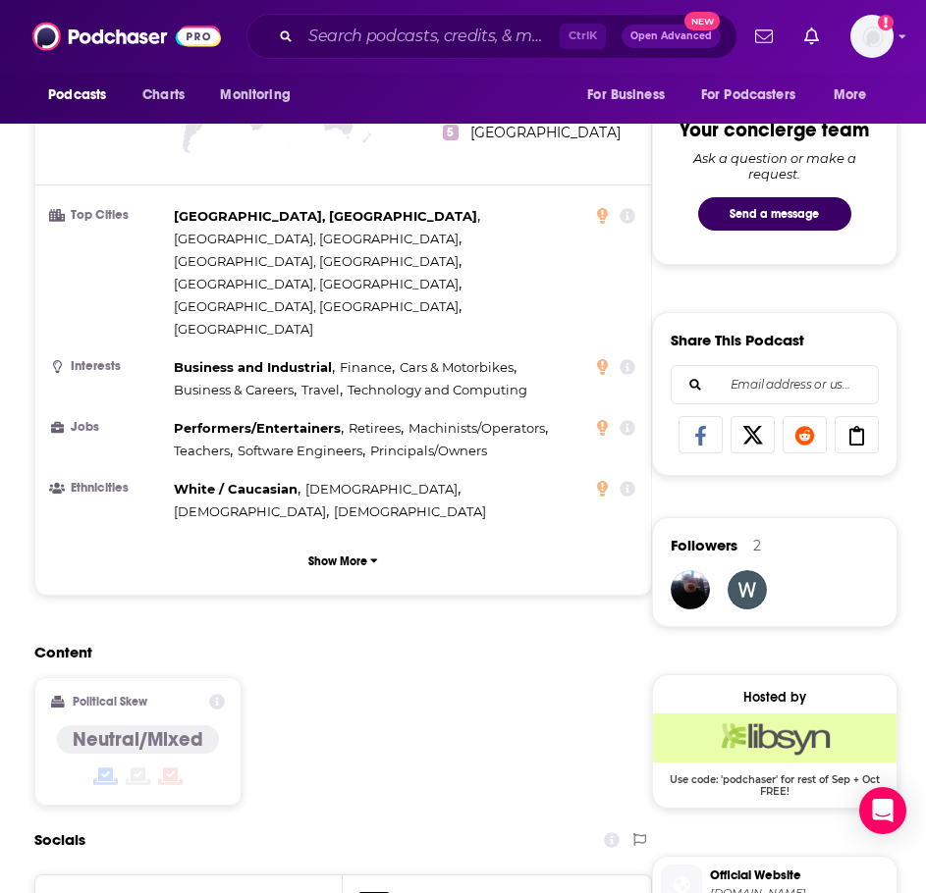
scroll to position [1472, 0]
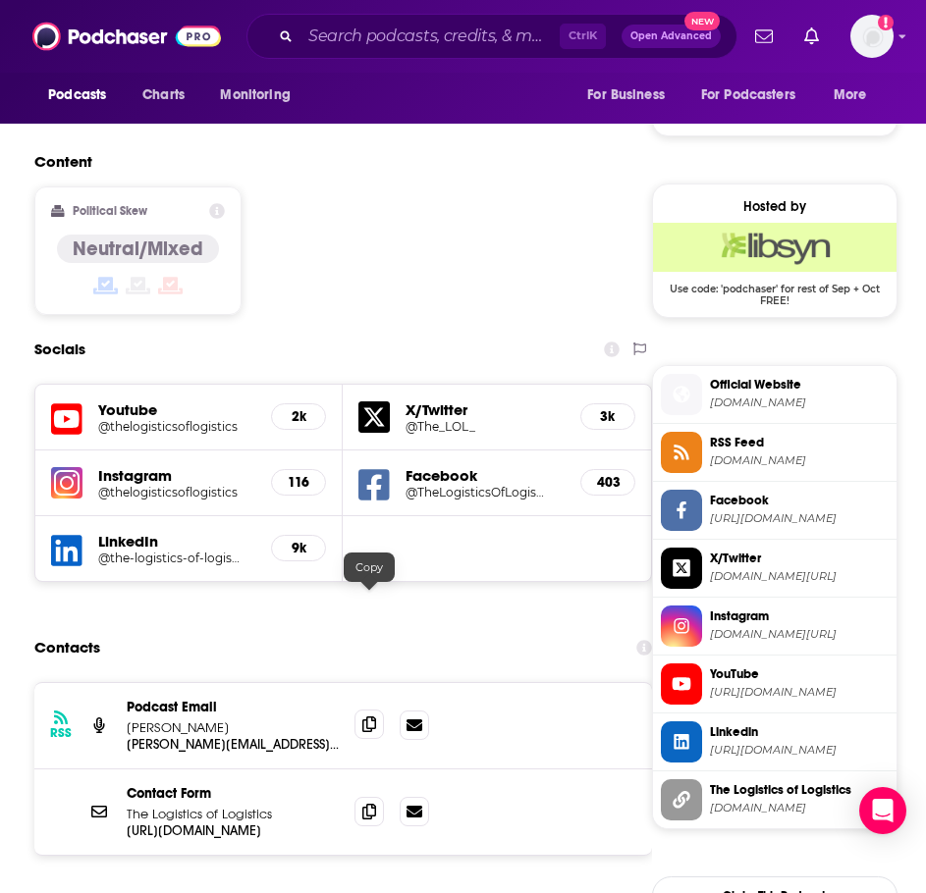
click at [376, 717] on icon at bounding box center [369, 725] width 14 height 16
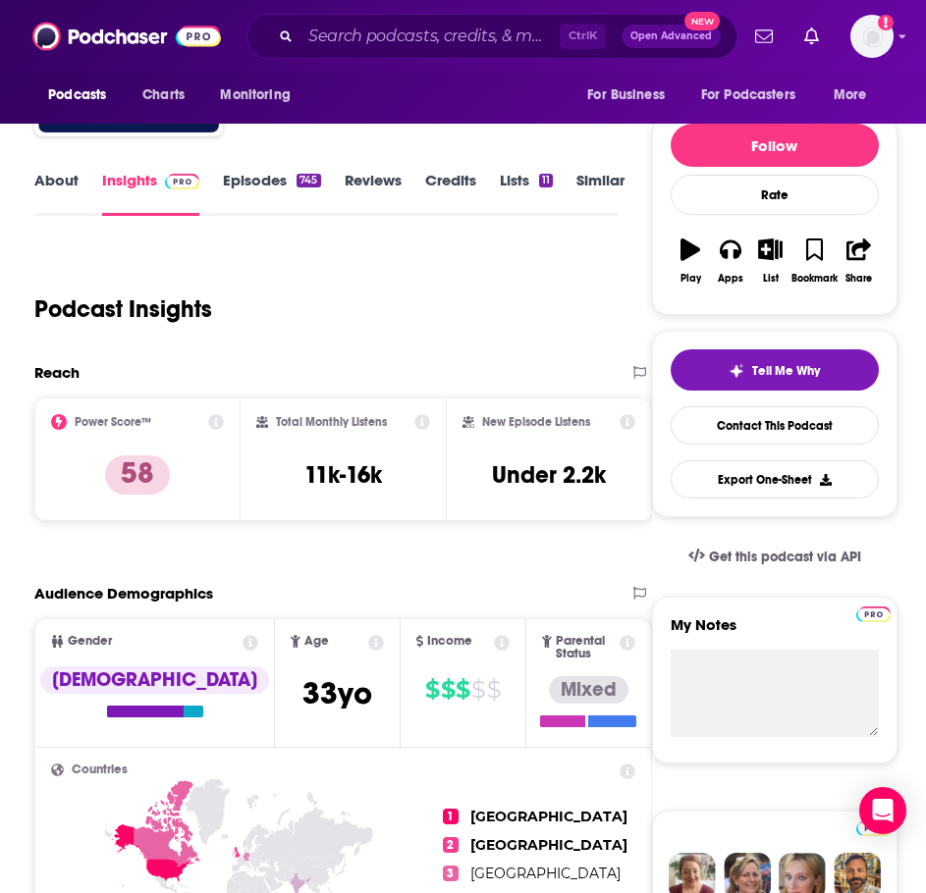
scroll to position [98, 0]
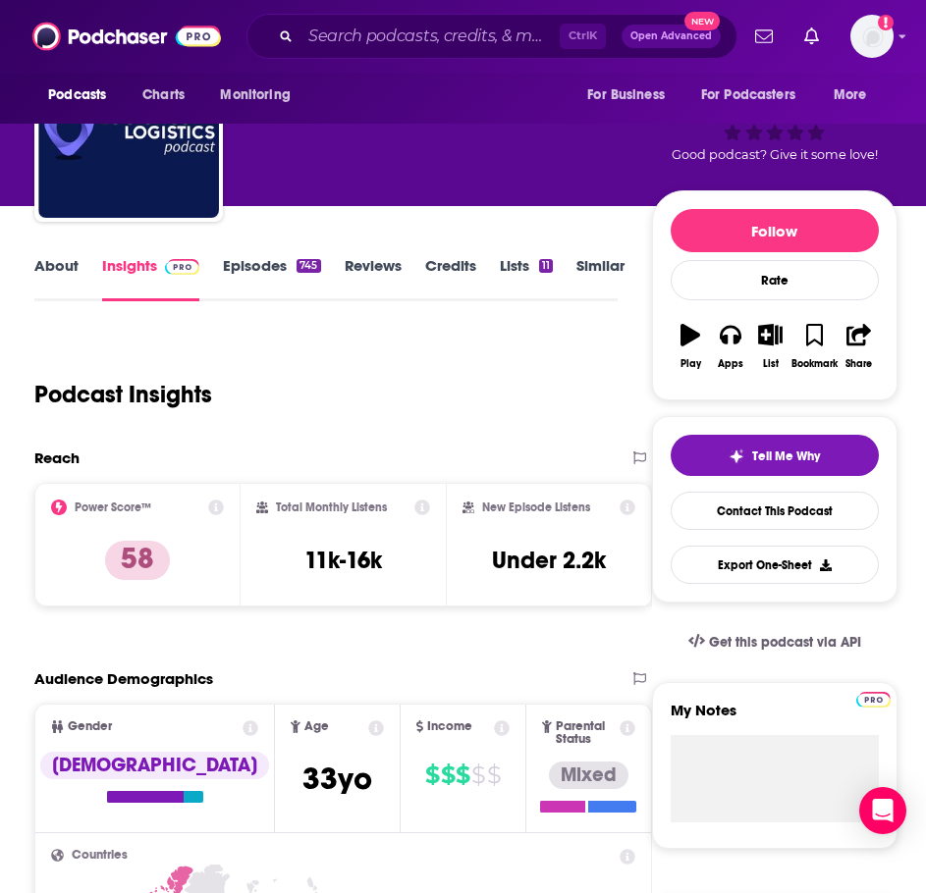
click at [49, 276] on link "About" at bounding box center [56, 278] width 44 height 45
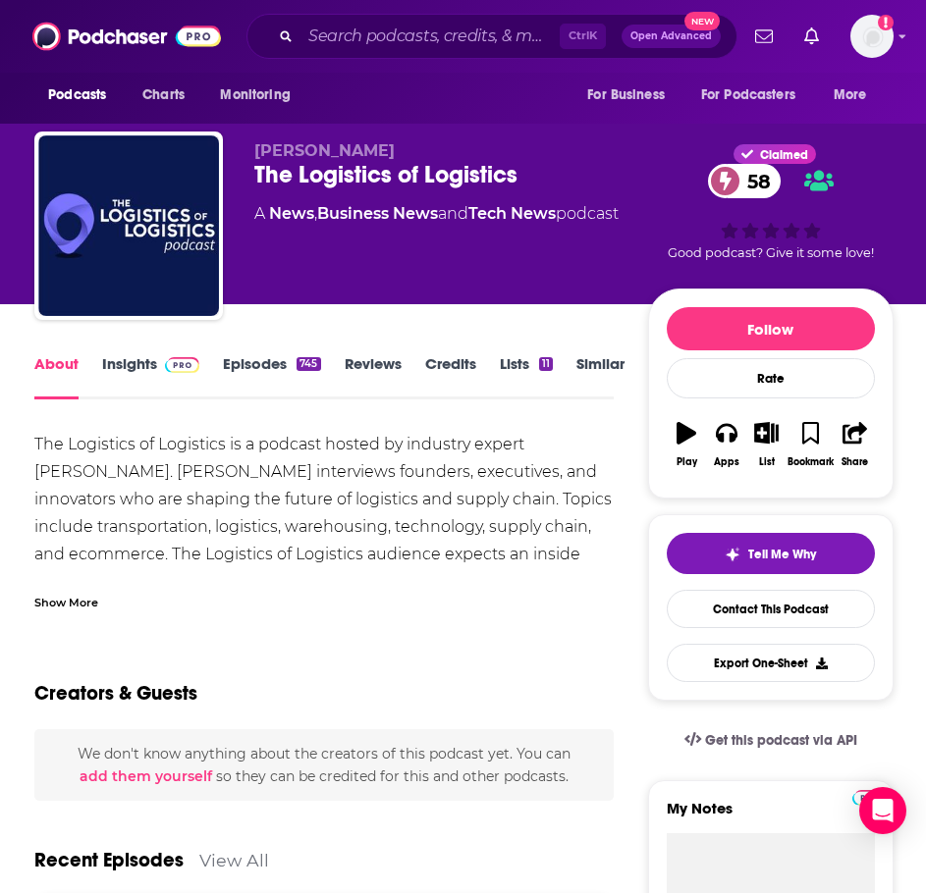
click at [256, 578] on div "Show More" at bounding box center [323, 594] width 579 height 33
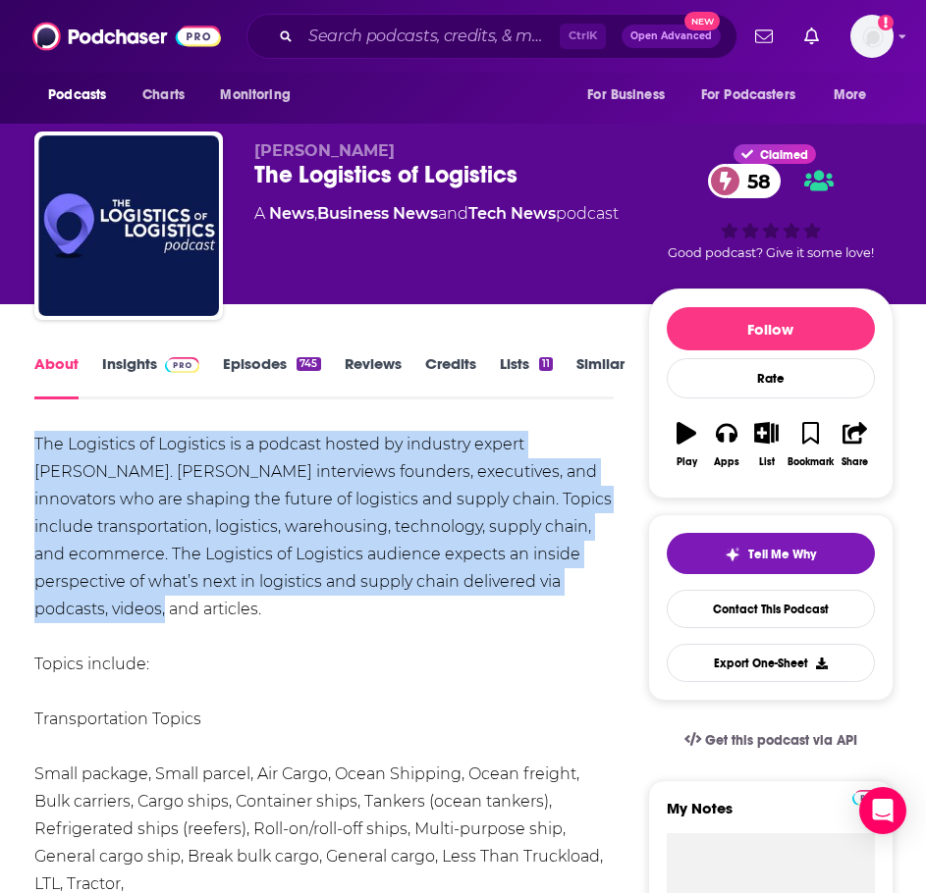
drag, startPoint x: 528, startPoint y: 579, endPoint x: 23, endPoint y: 447, distance: 522.6
copy div "The Logistics of Logistics is a podcast hosted by industry expert Joe Lynch. Jo…"
drag, startPoint x: 299, startPoint y: 491, endPoint x: 330, endPoint y: 378, distance: 116.9
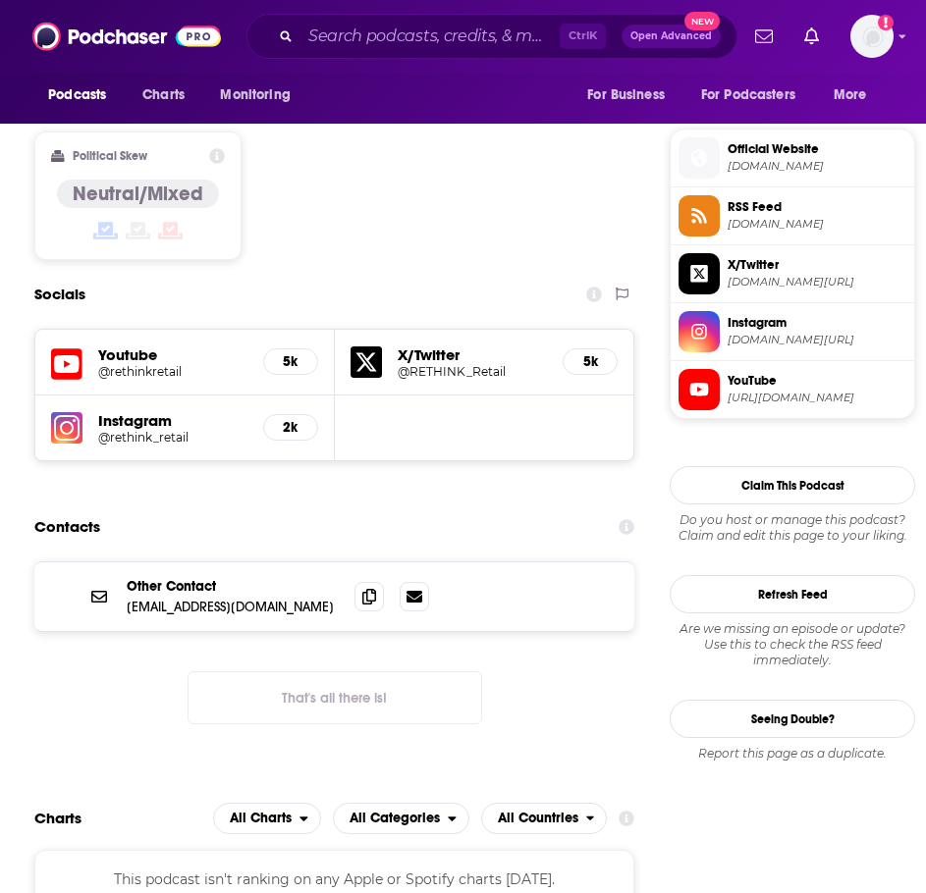
scroll to position [196, 0]
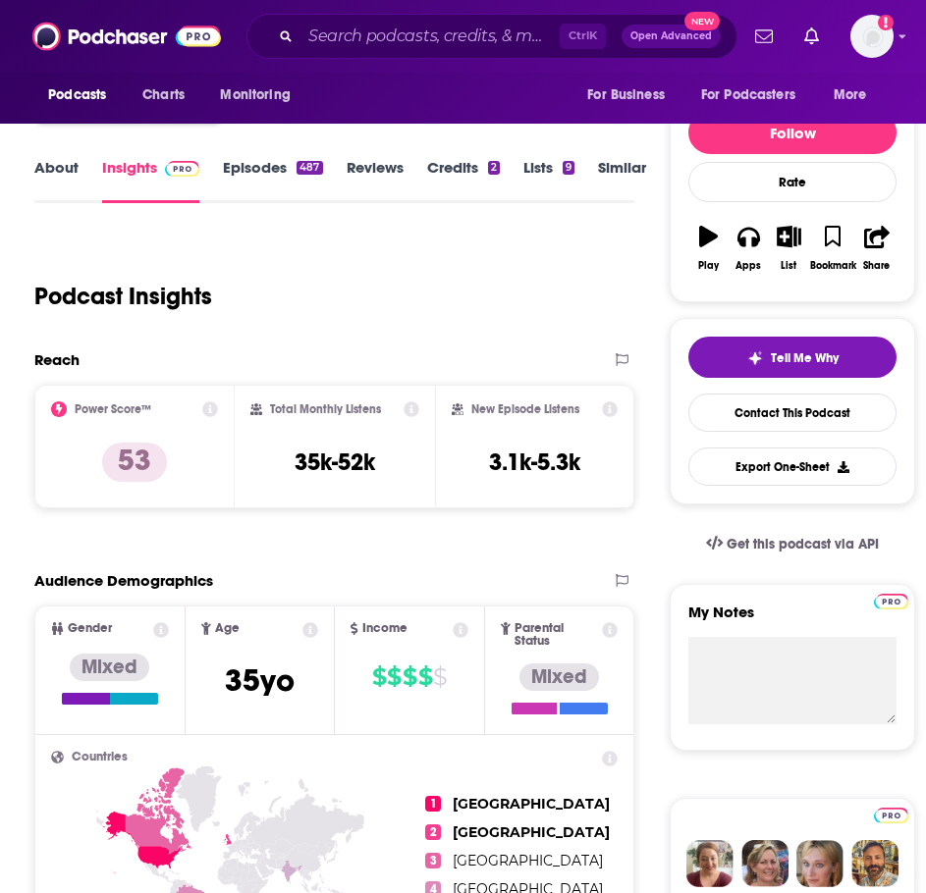
click at [48, 164] on link "About" at bounding box center [56, 180] width 44 height 45
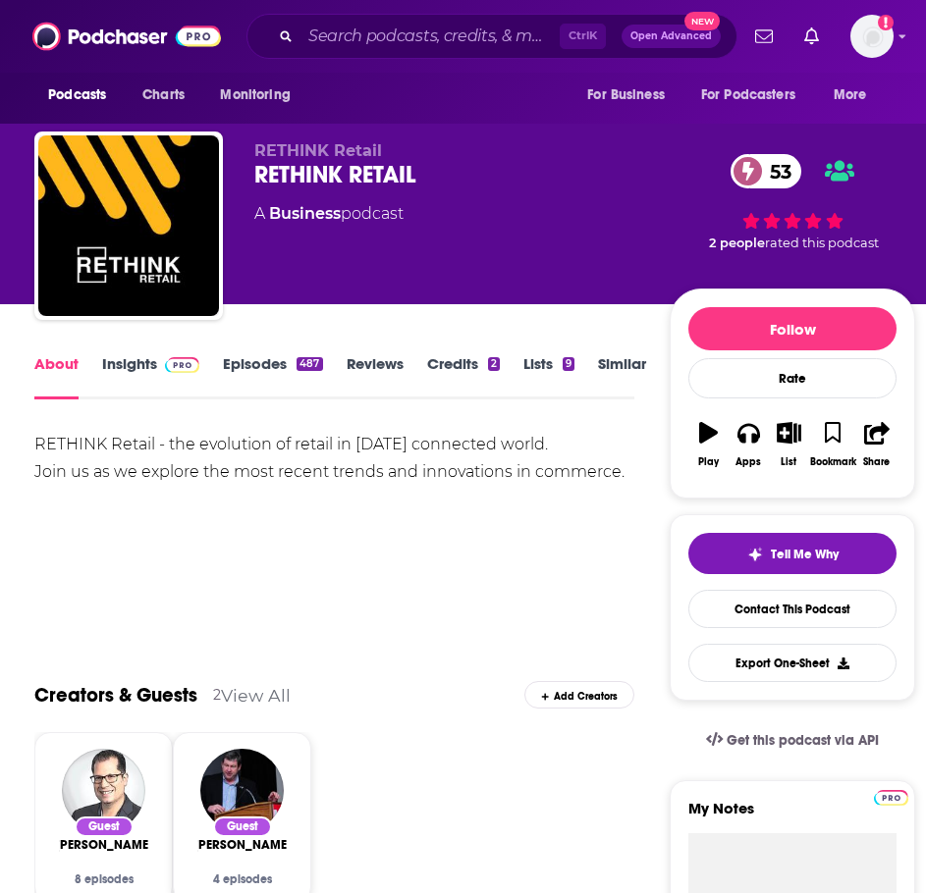
click at [165, 372] on img at bounding box center [182, 365] width 34 height 16
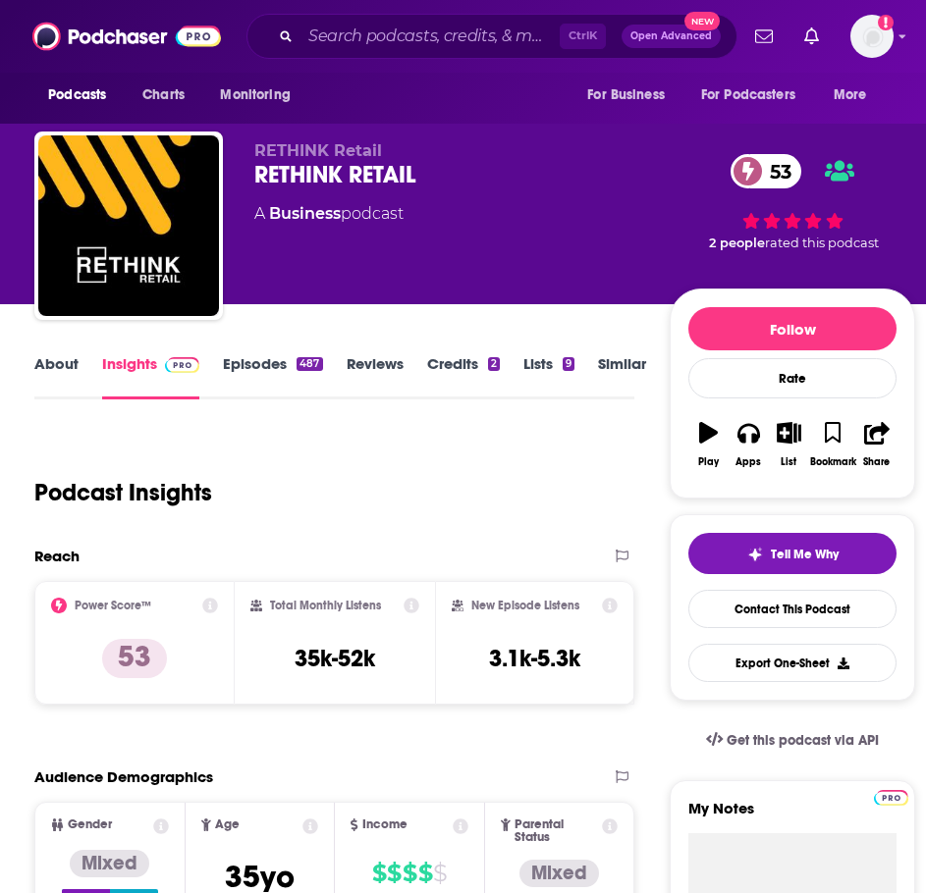
click at [267, 354] on link "Episodes 487" at bounding box center [272, 376] width 99 height 45
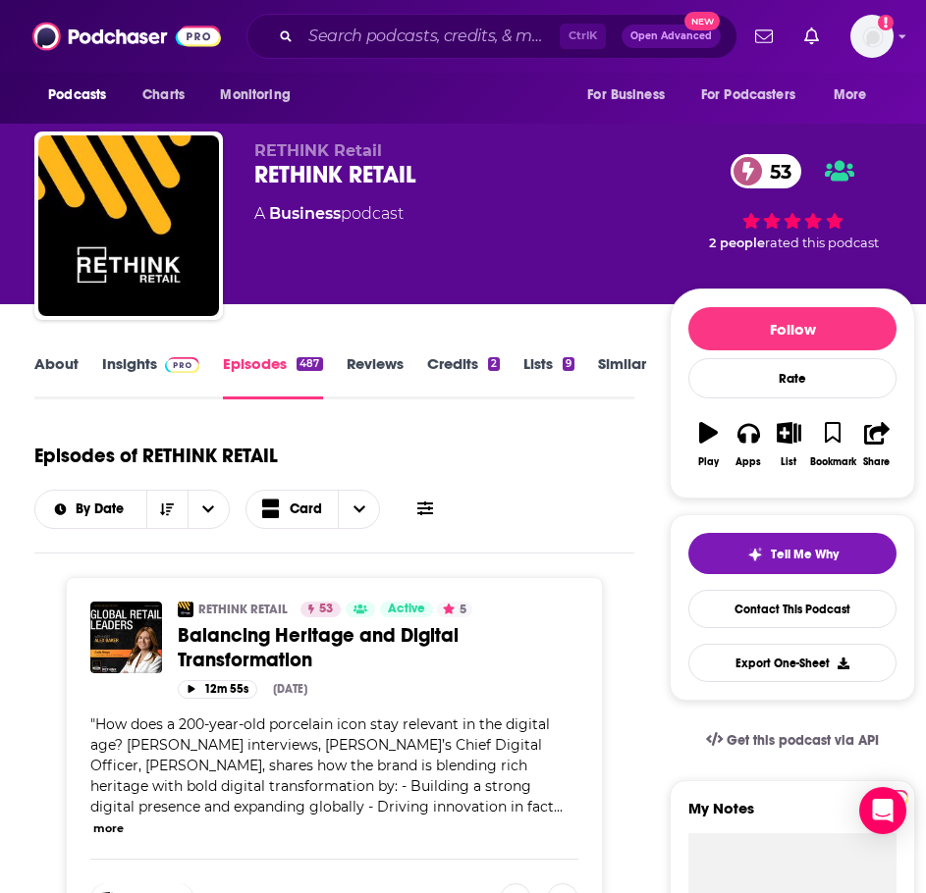
click at [116, 369] on link "Insights" at bounding box center [150, 376] width 97 height 45
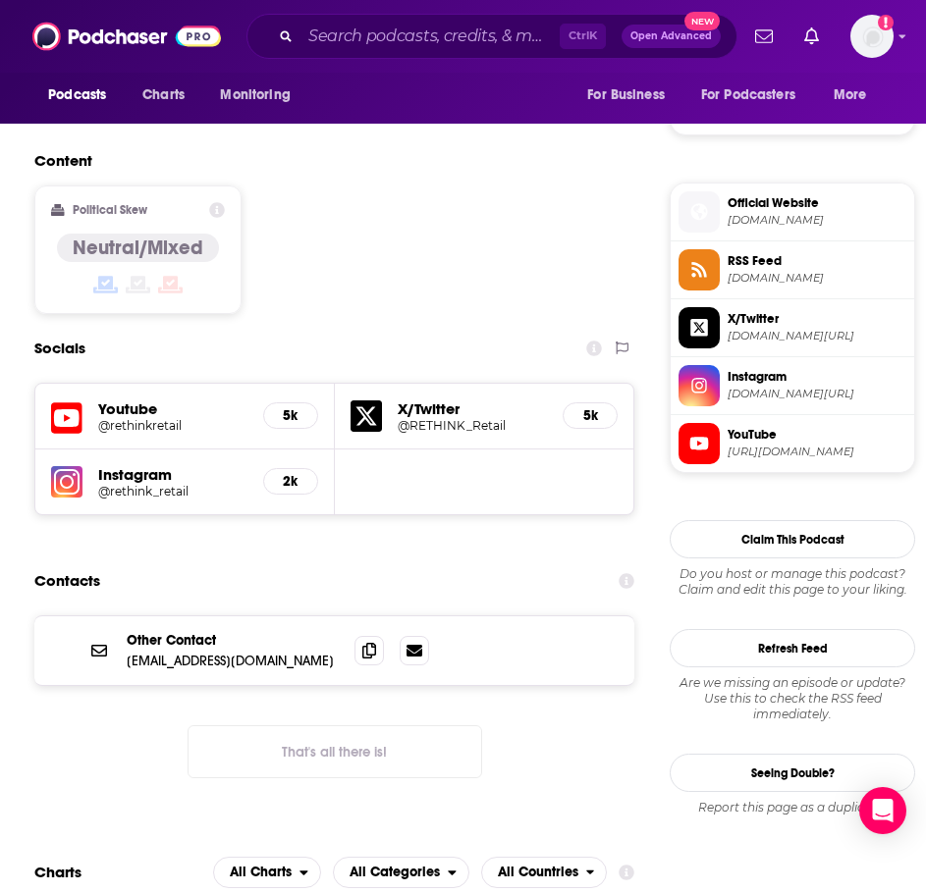
scroll to position [1472, 0]
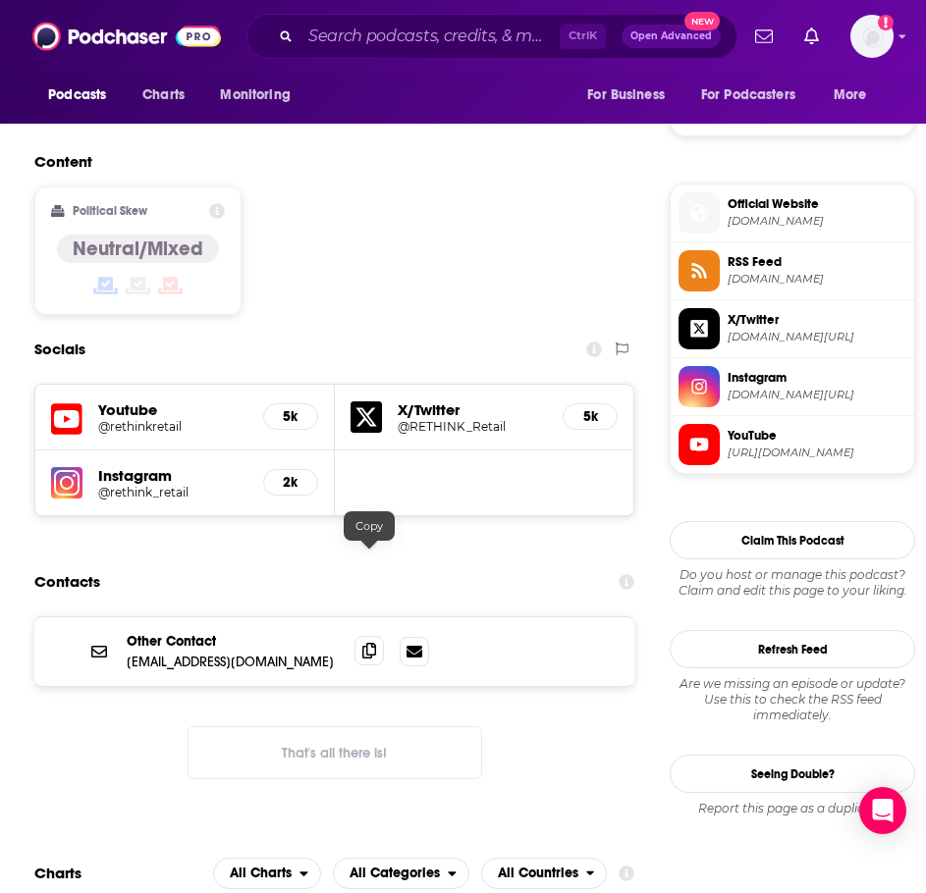
click at [371, 643] on icon at bounding box center [369, 651] width 14 height 16
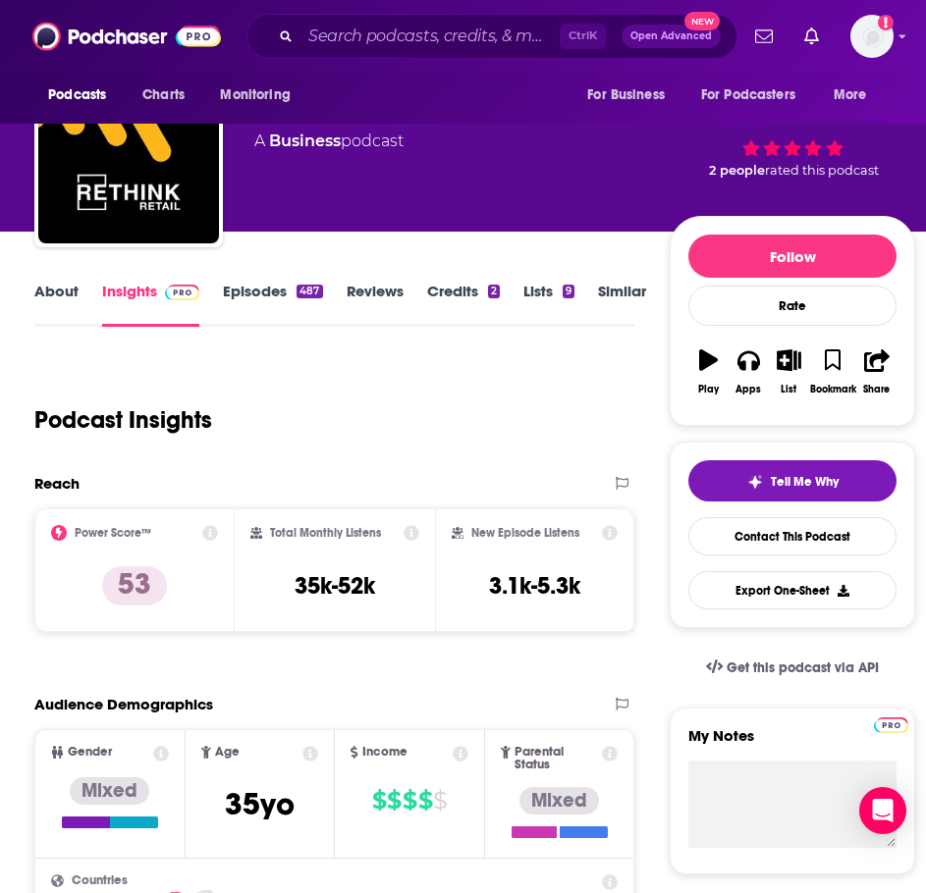
scroll to position [0, 0]
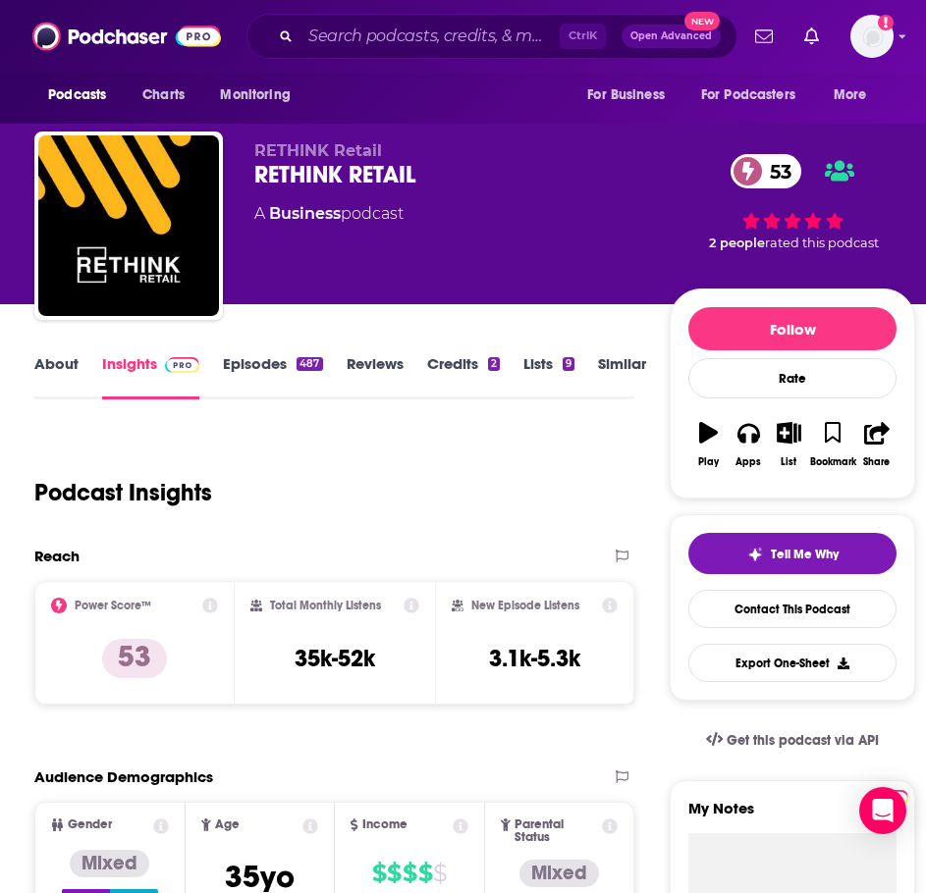
click at [45, 373] on link "About" at bounding box center [56, 376] width 44 height 45
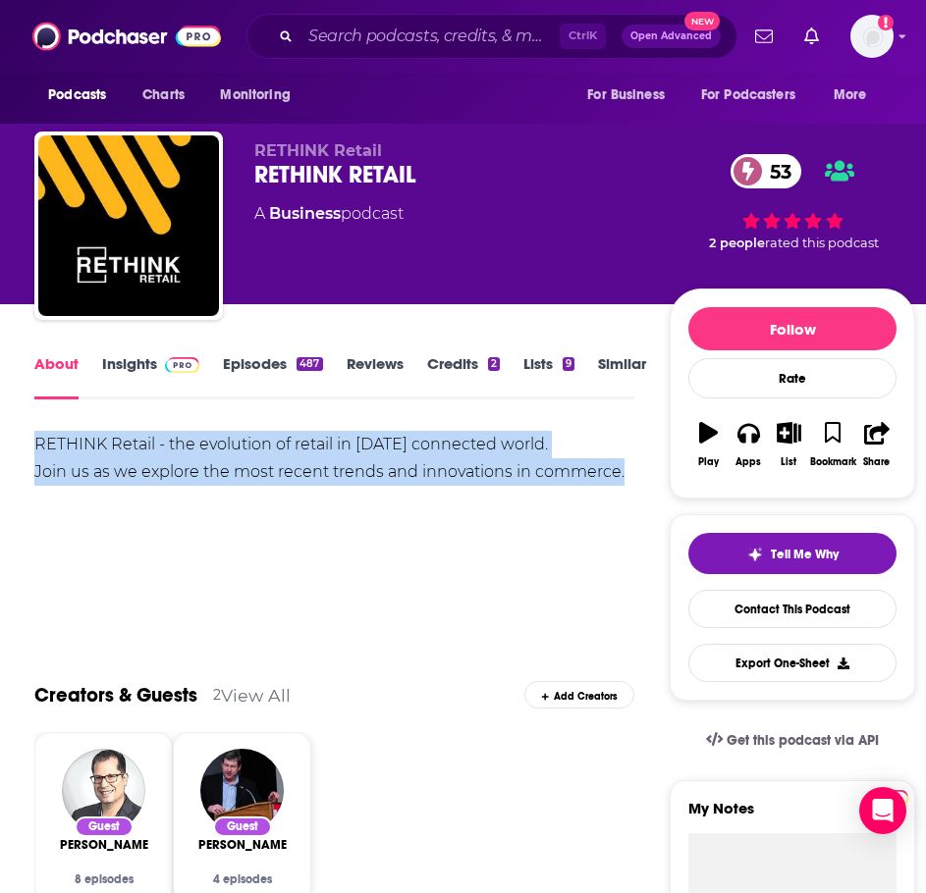
drag, startPoint x: 577, startPoint y: 473, endPoint x: 20, endPoint y: 453, distance: 557.9
copy div "RETHINK Retail - the evolution of retail in today’s connected world. Join us as…"
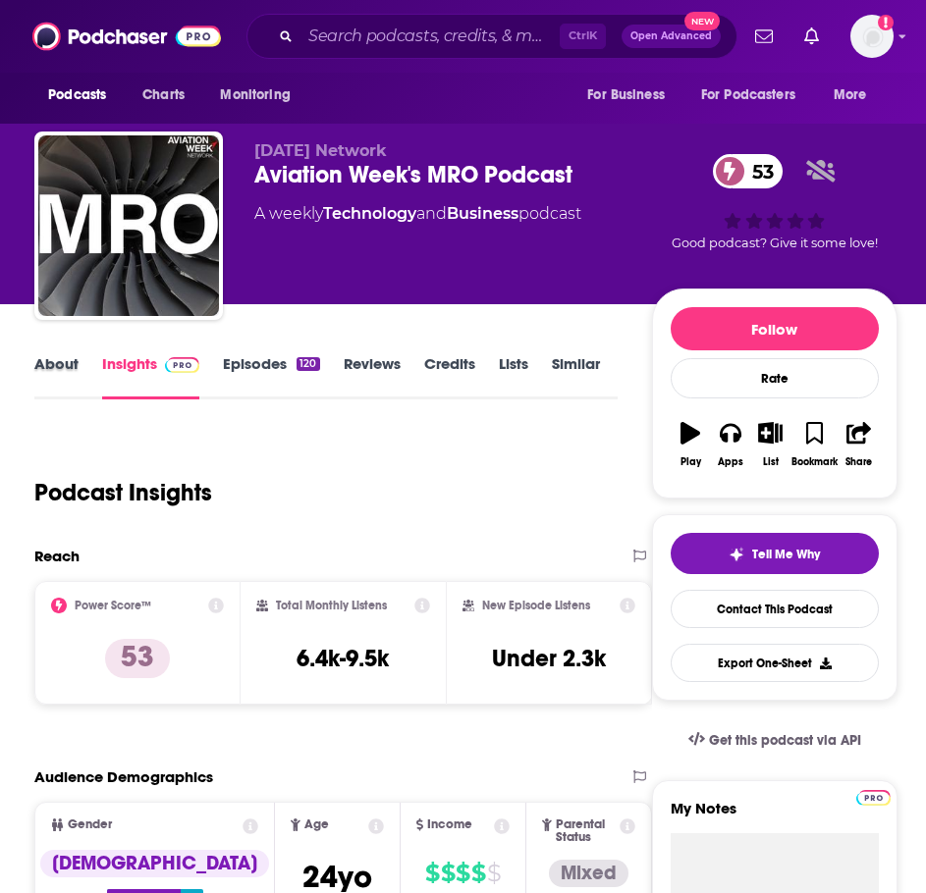
click at [80, 368] on div "About" at bounding box center [68, 376] width 68 height 45
click at [71, 361] on link "About" at bounding box center [56, 376] width 44 height 45
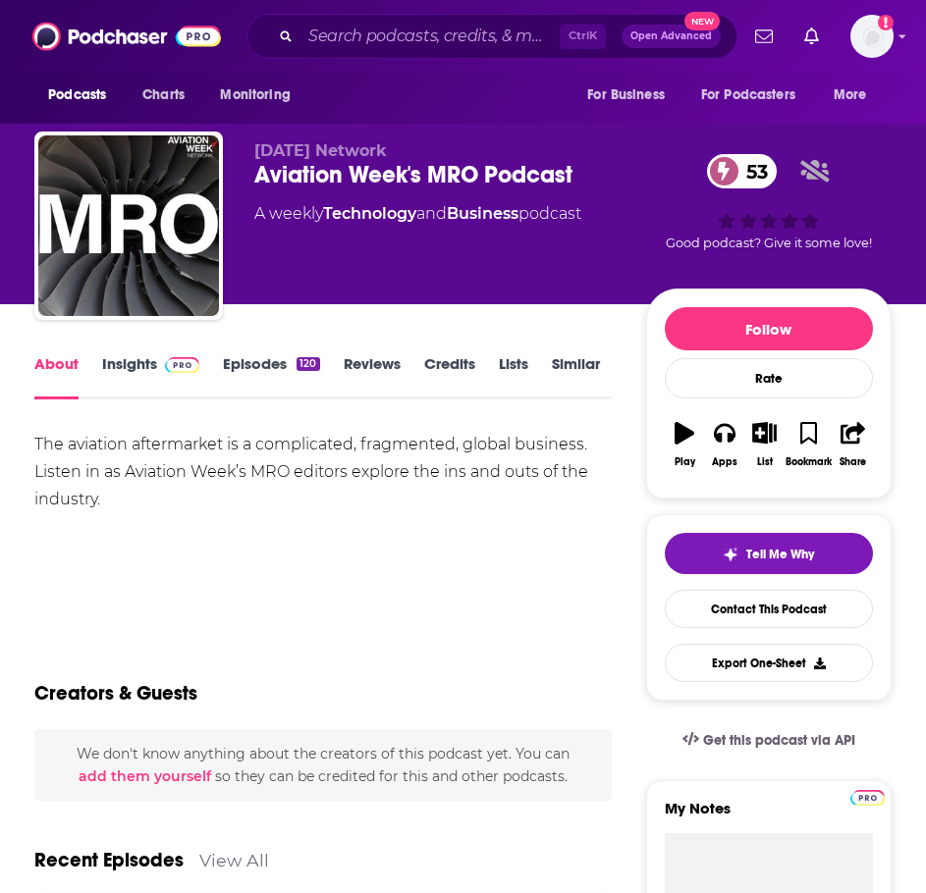
click at [288, 355] on div "About Insights Episodes 120 Reviews Credits Lists Similar" at bounding box center [322, 375] width 577 height 48
click at [288, 355] on link "Episodes 120" at bounding box center [271, 376] width 96 height 45
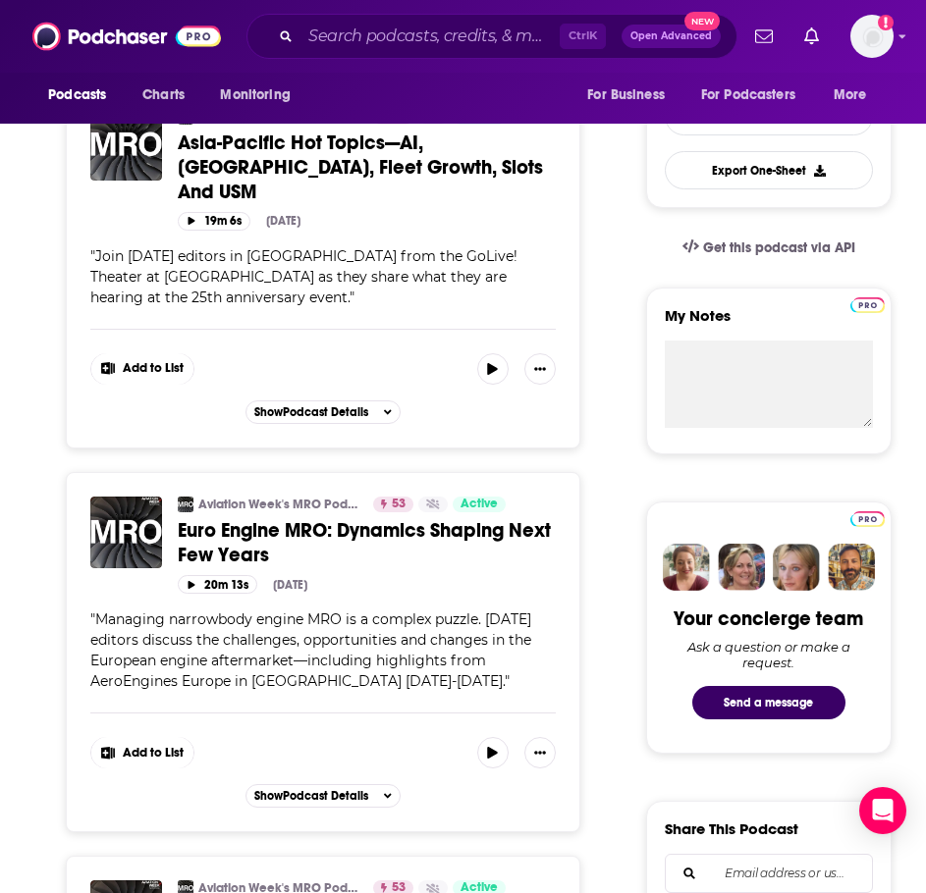
scroll to position [687, 0]
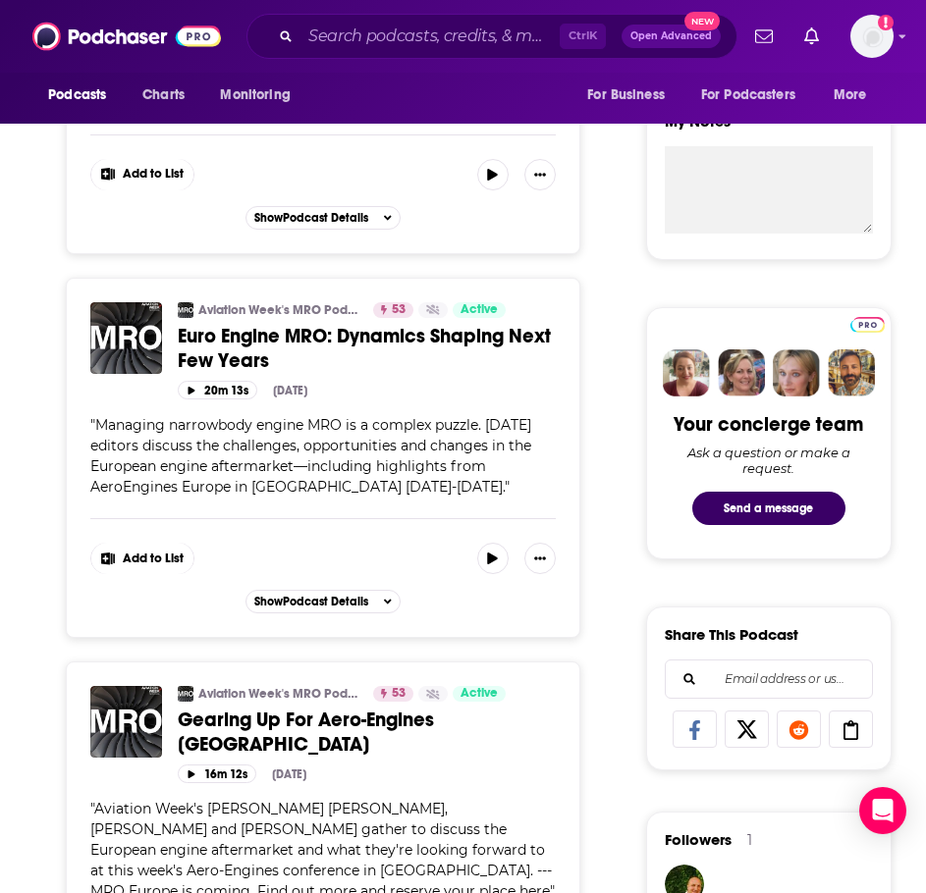
drag, startPoint x: 335, startPoint y: 462, endPoint x: 39, endPoint y: 426, distance: 297.7
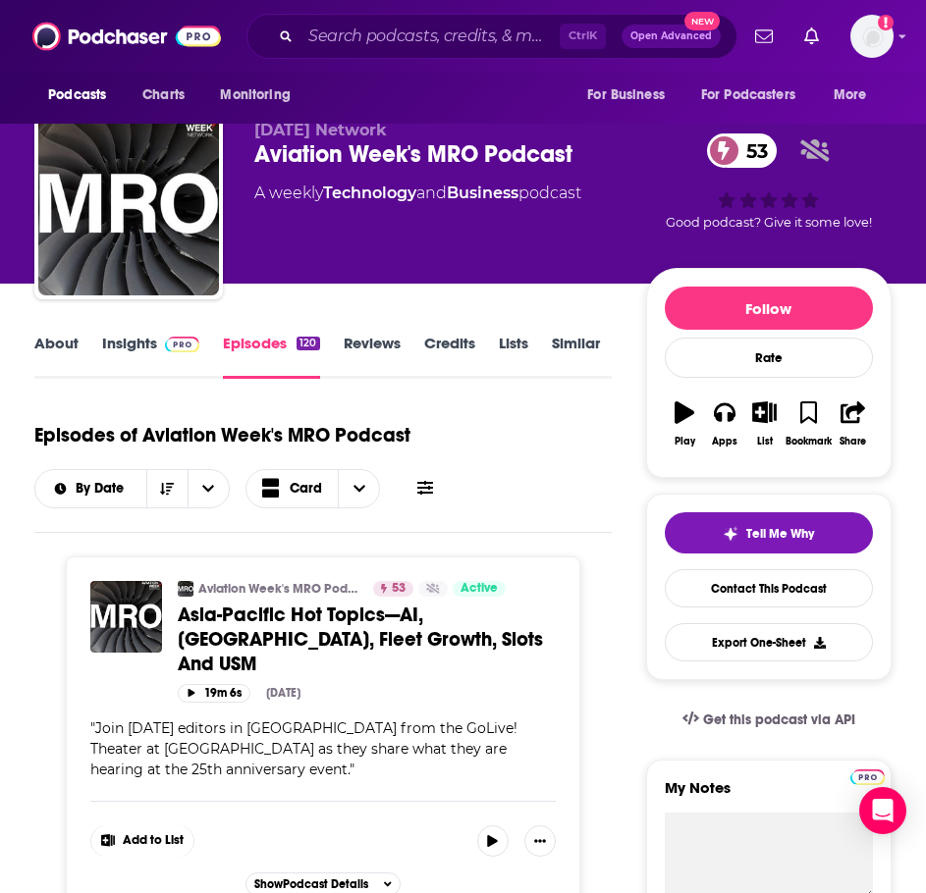
scroll to position [0, 0]
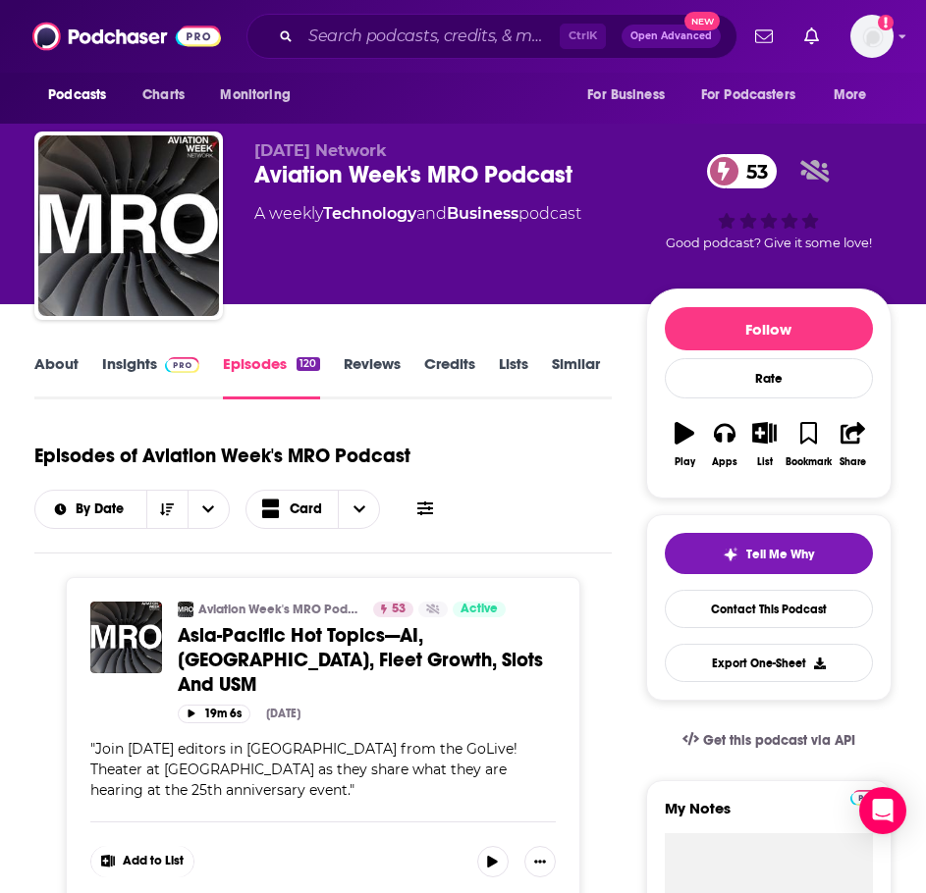
click at [135, 364] on link "Insights" at bounding box center [150, 376] width 97 height 45
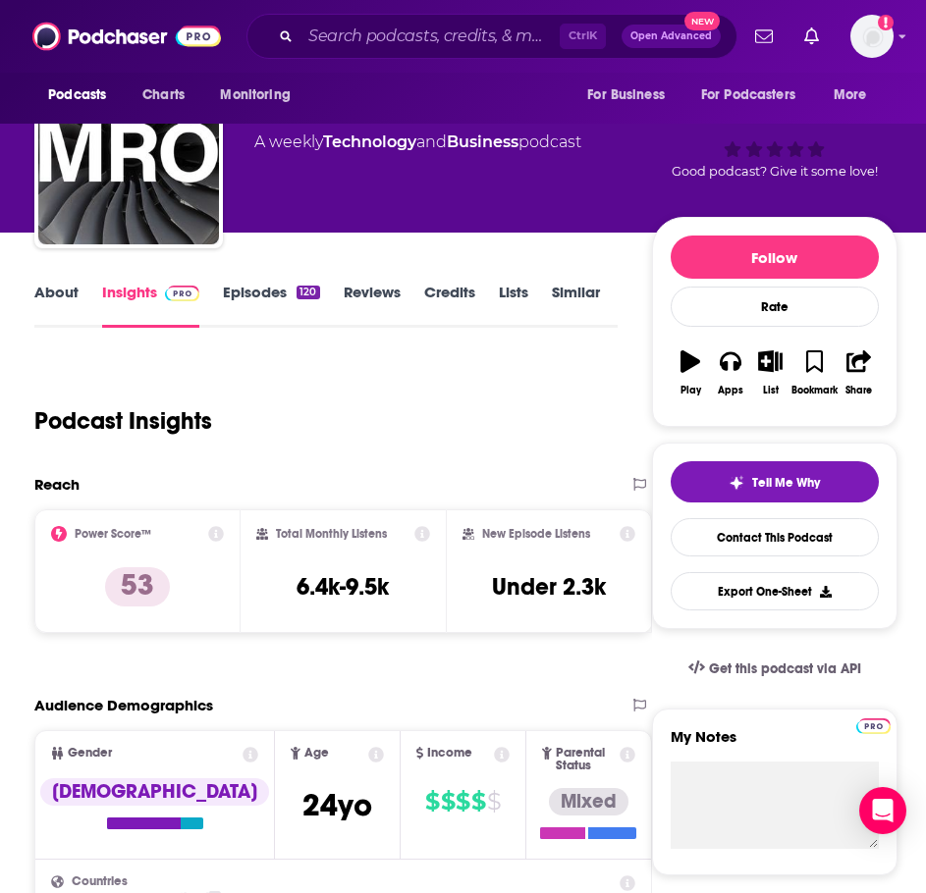
scroll to position [71, 0]
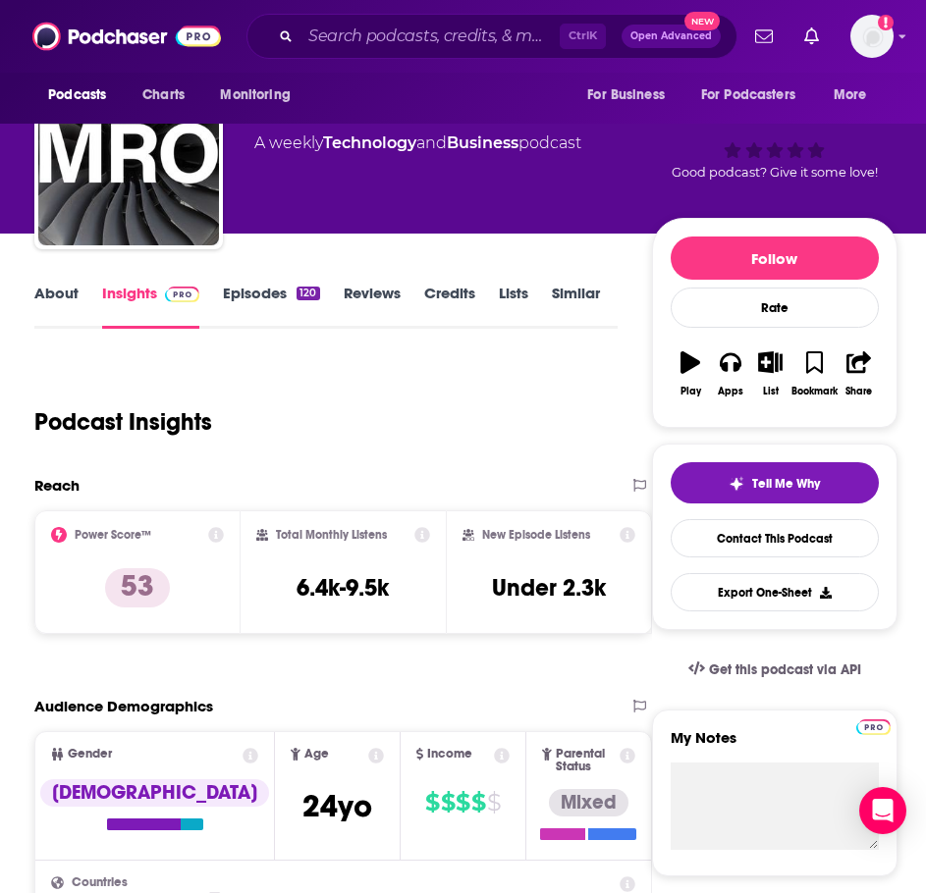
click at [264, 288] on link "Episodes 120" at bounding box center [271, 306] width 96 height 45
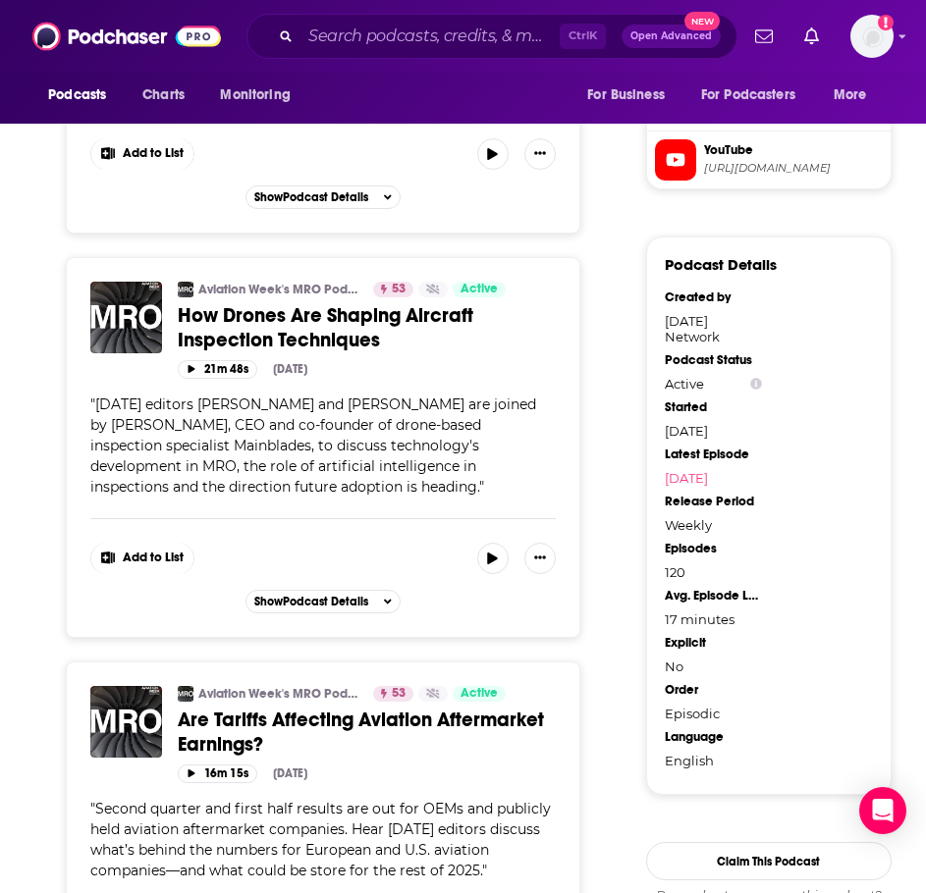
scroll to position [1891, 0]
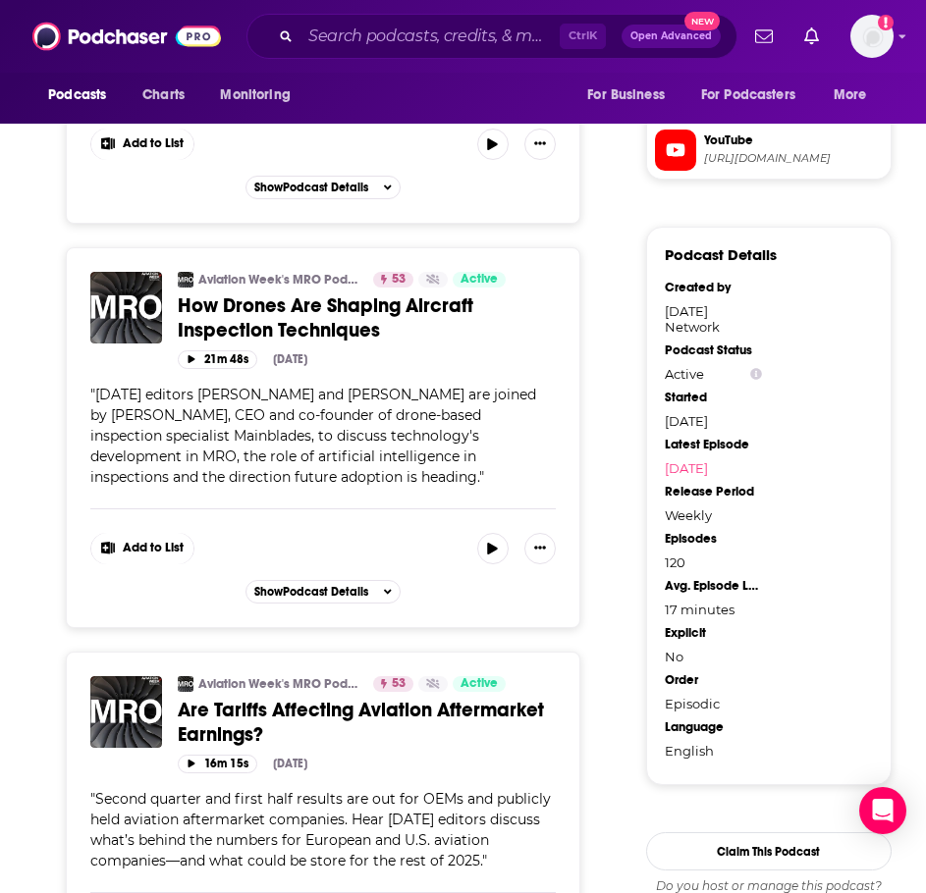
drag, startPoint x: 27, startPoint y: 261, endPoint x: 10, endPoint y: 276, distance: 22.3
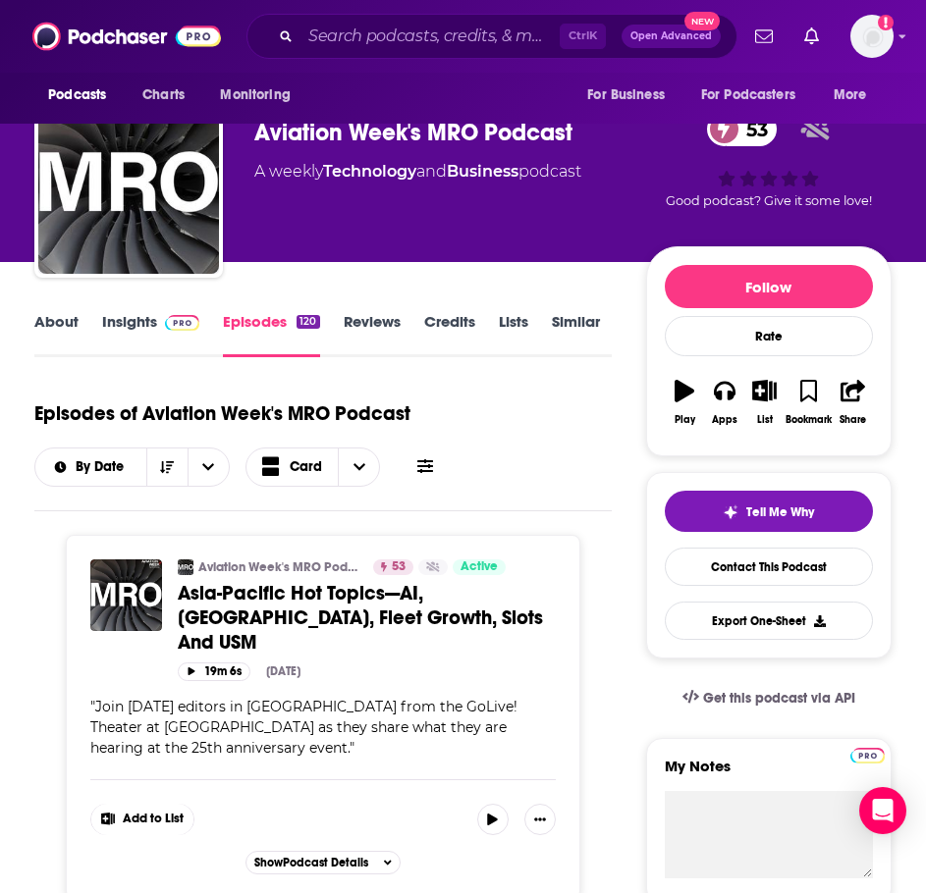
scroll to position [0, 0]
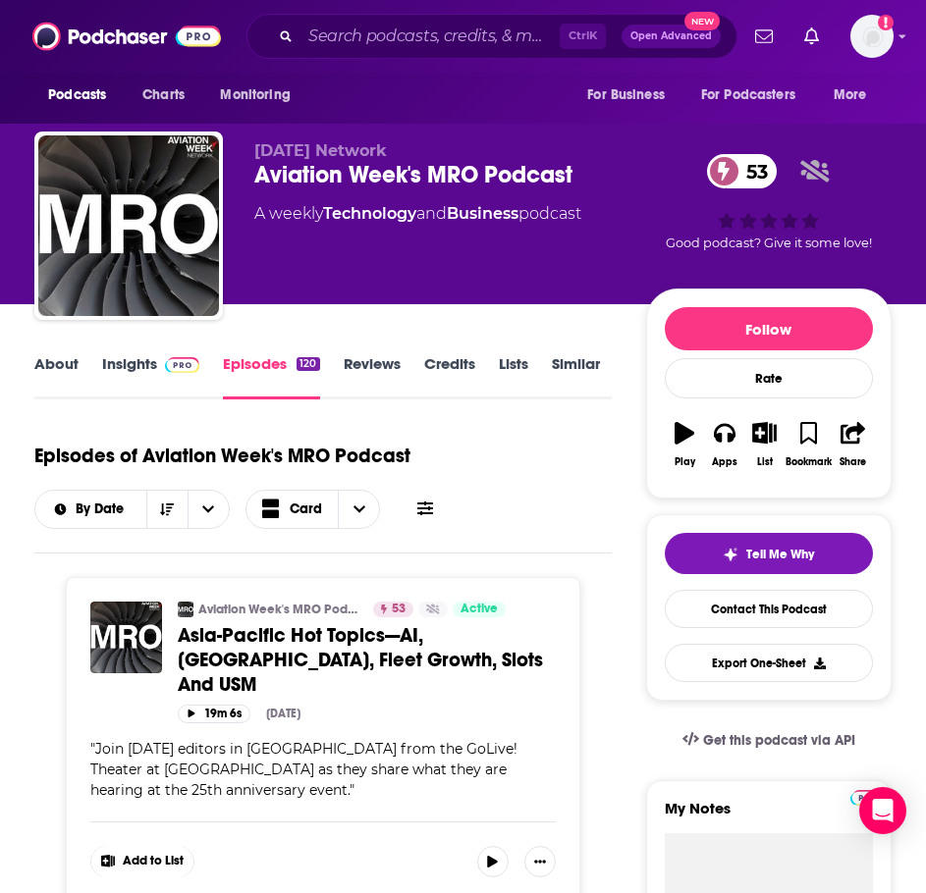
click at [118, 357] on link "Insights" at bounding box center [150, 376] width 97 height 45
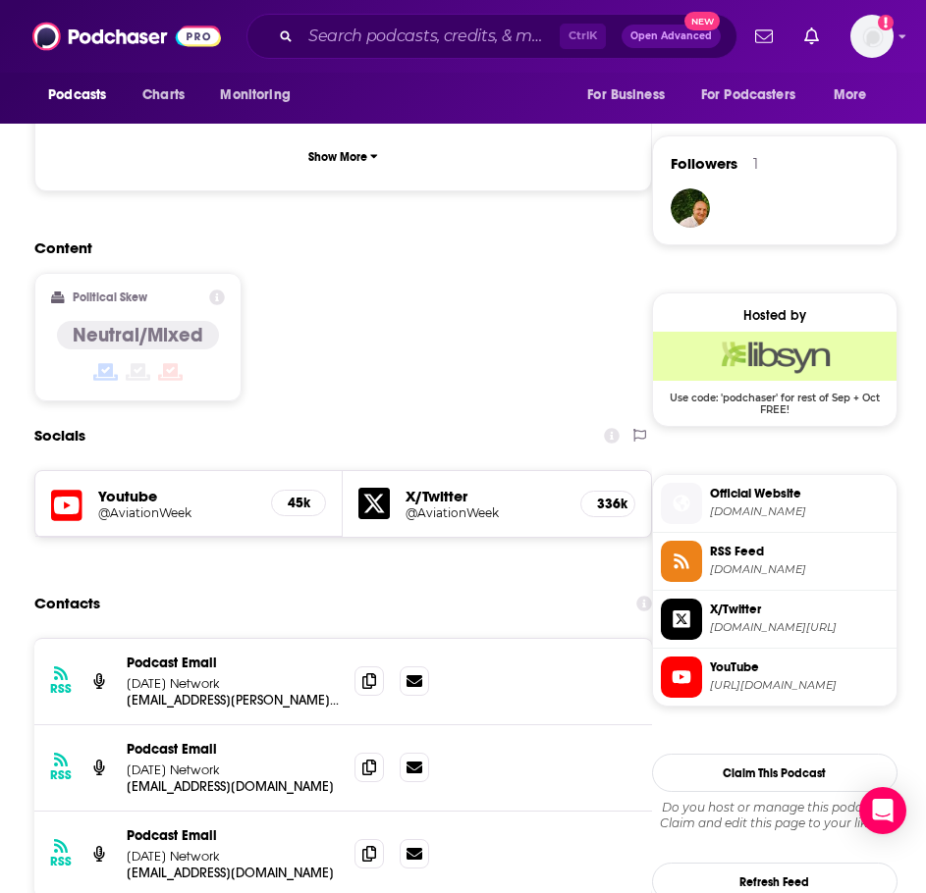
scroll to position [1472, 0]
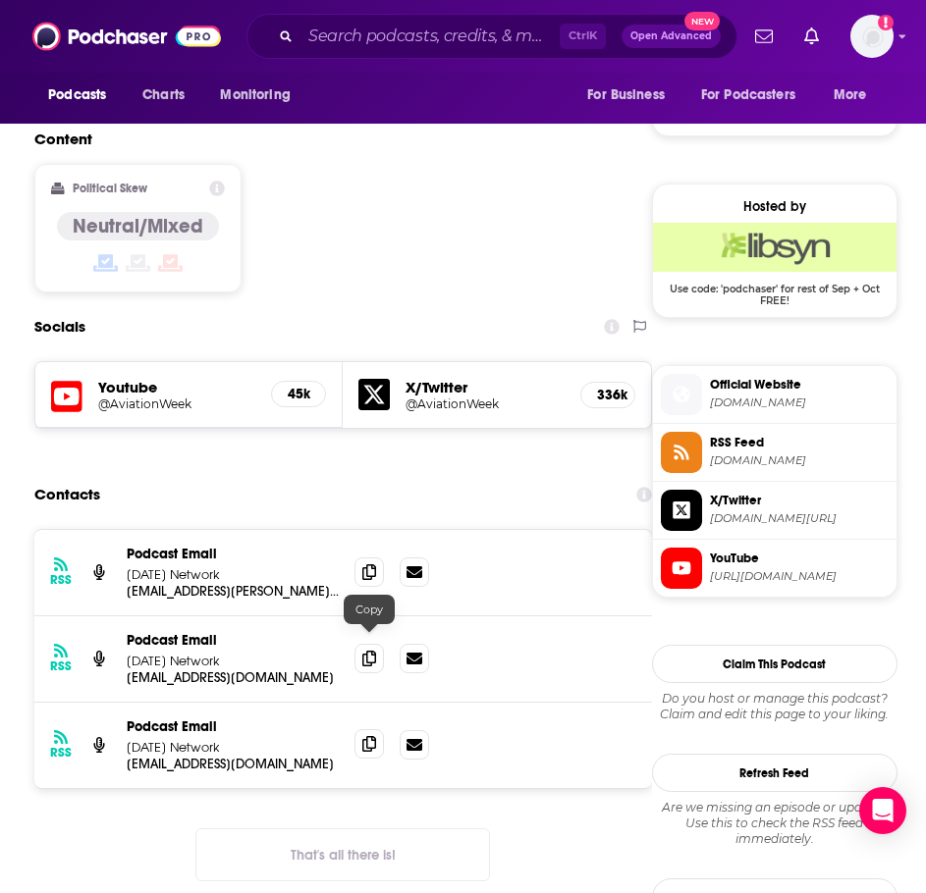
click at [367, 736] on icon at bounding box center [369, 744] width 14 height 16
click at [366, 563] on icon at bounding box center [369, 571] width 14 height 16
